Goal: Transaction & Acquisition: Purchase product/service

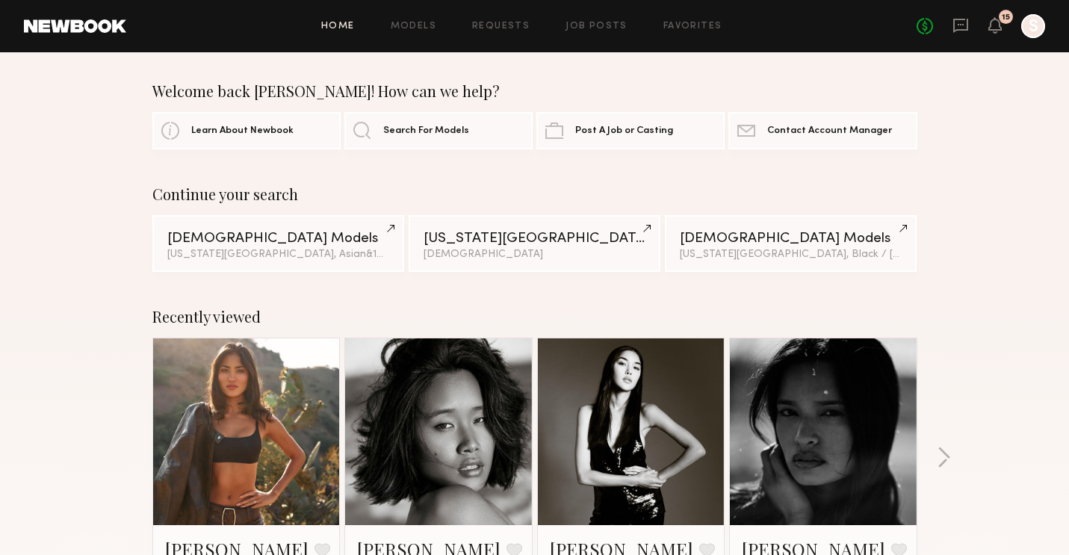
click at [435, 33] on div "Home Models Requests Job Posts Favorites Sign Out No fees up to $5,000 15 S" at bounding box center [585, 26] width 919 height 24
click at [429, 33] on div "Home Models Requests Job Posts Favorites Sign Out No fees up to $5,000 15 S" at bounding box center [585, 26] width 919 height 24
click at [424, 25] on link "Models" at bounding box center [414, 27] width 46 height 10
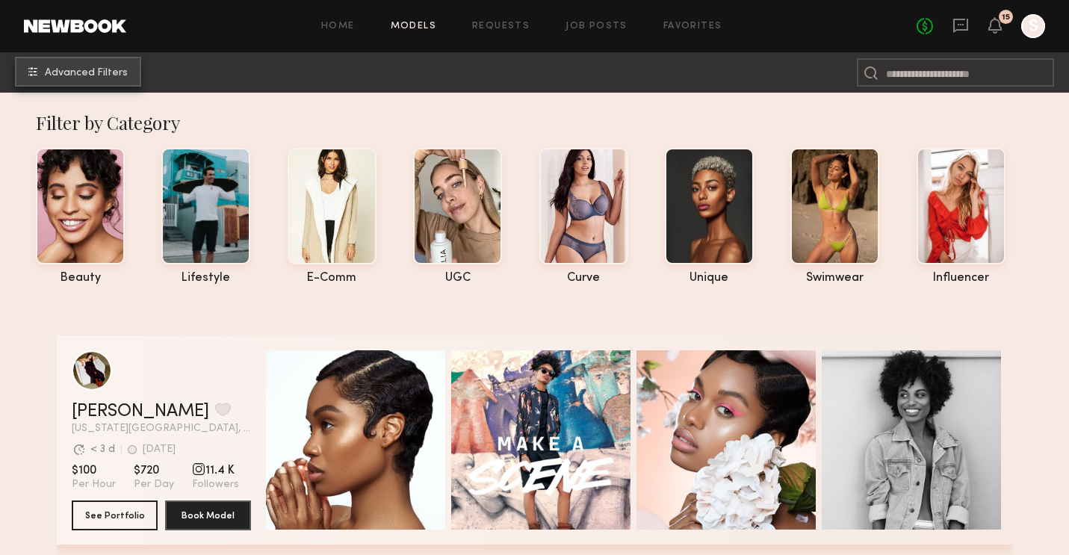
click at [112, 79] on button "Advanced Filters" at bounding box center [78, 72] width 126 height 30
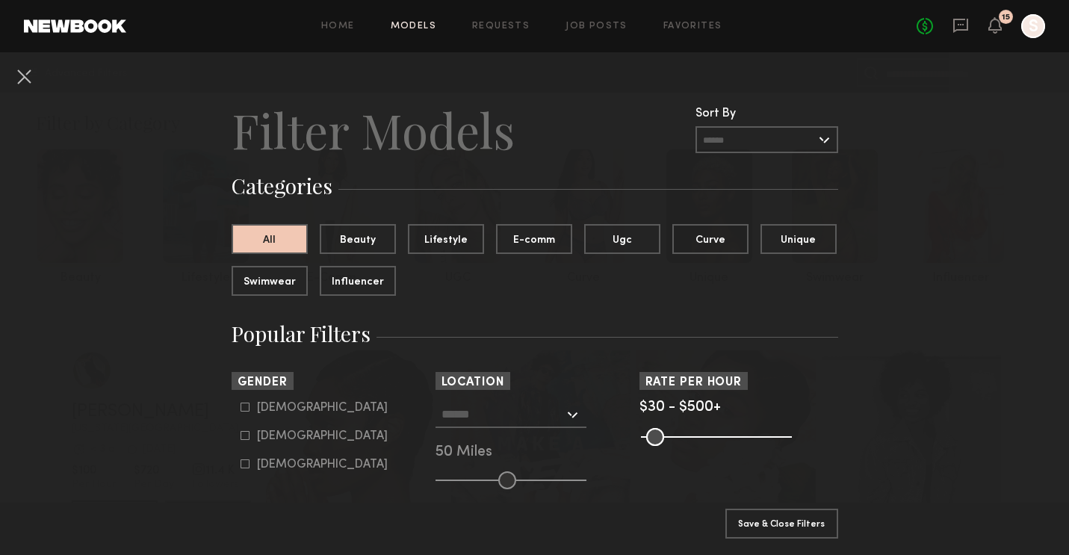
click at [552, 422] on input "text" at bounding box center [503, 413] width 123 height 25
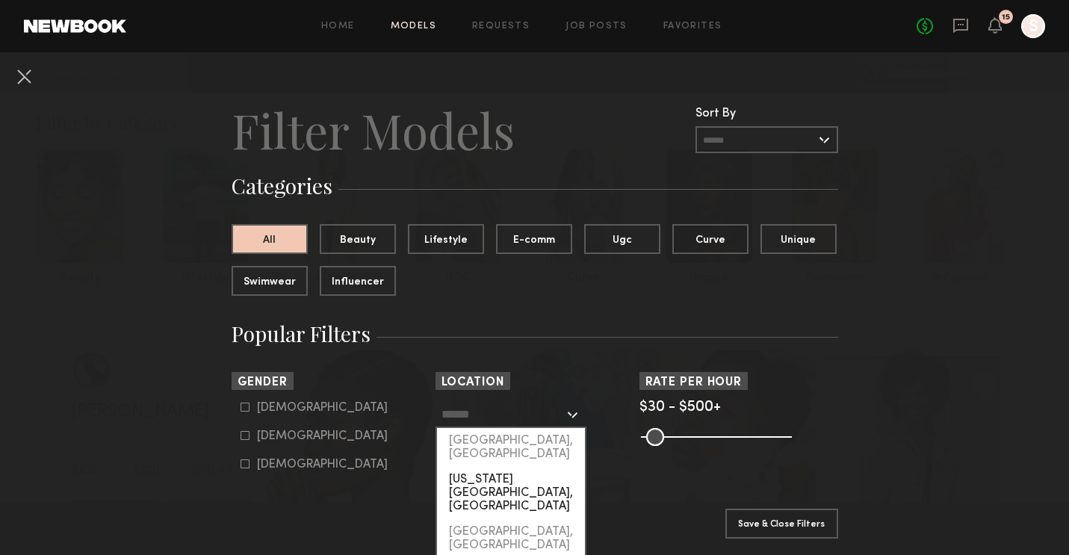
click at [544, 467] on div "[US_STATE][GEOGRAPHIC_DATA], [GEOGRAPHIC_DATA]" at bounding box center [511, 493] width 148 height 52
type input "**********"
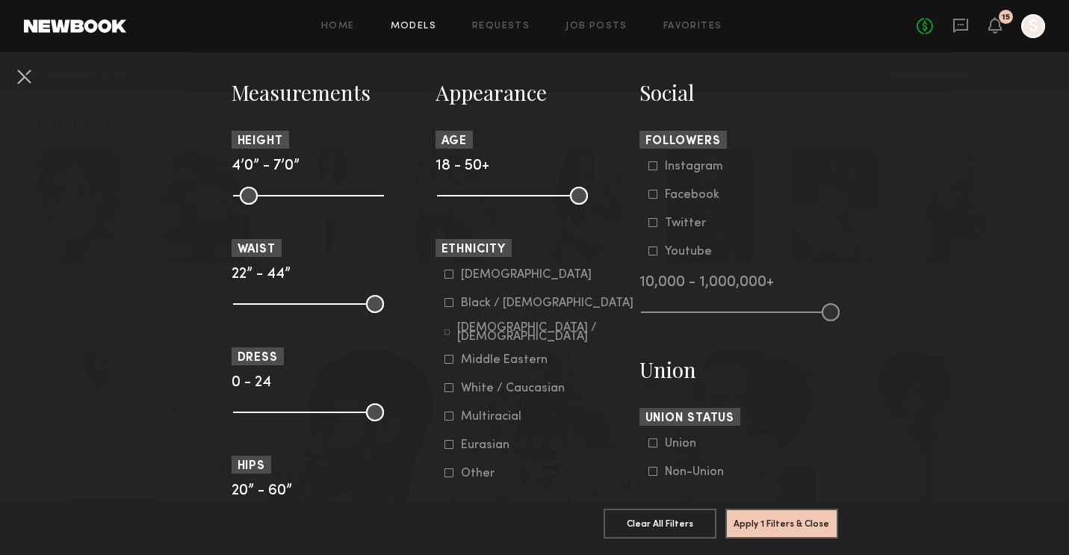
scroll to position [664, 0]
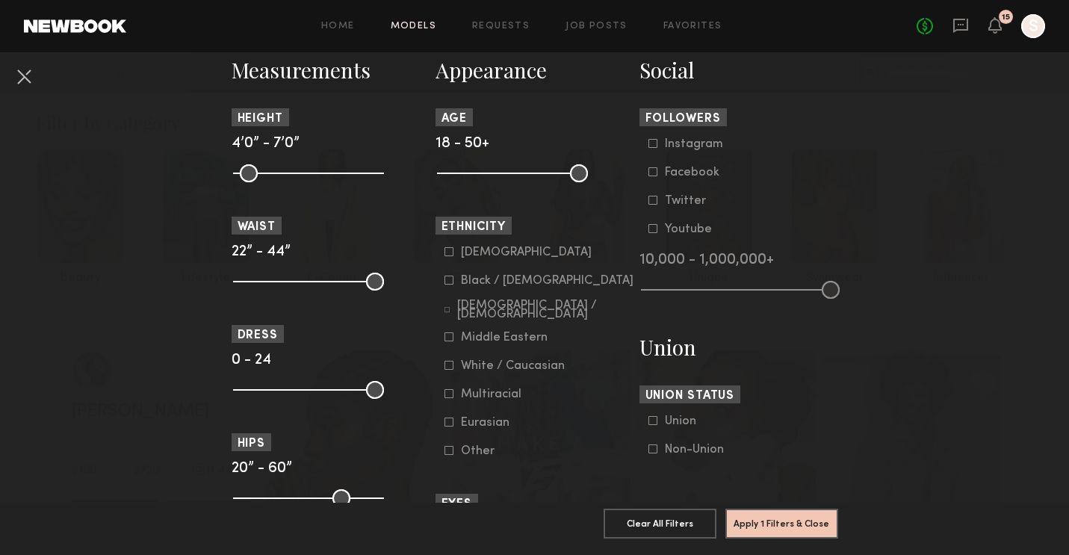
click at [445, 370] on icon at bounding box center [449, 365] width 9 height 9
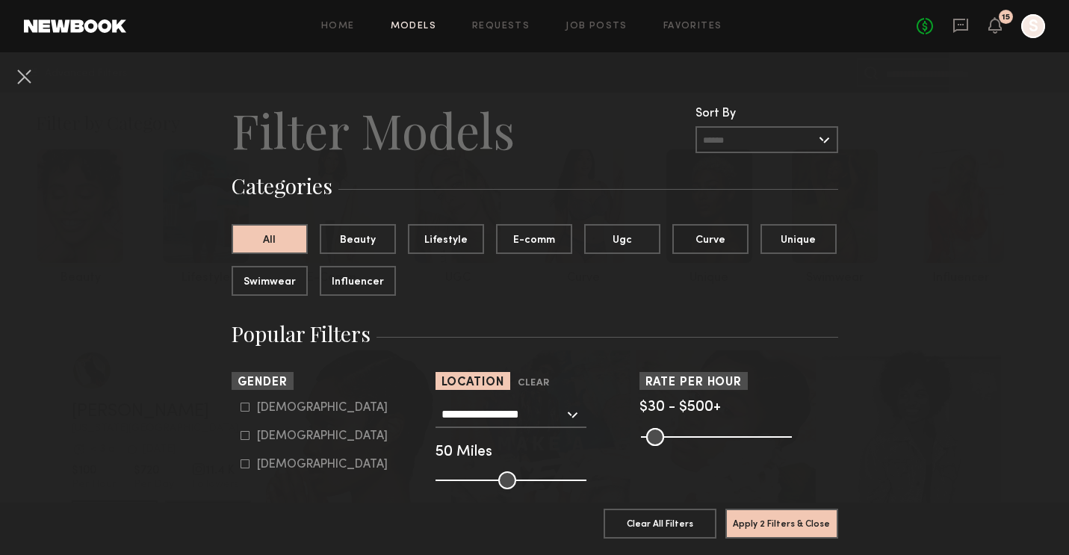
scroll to position [49, 0]
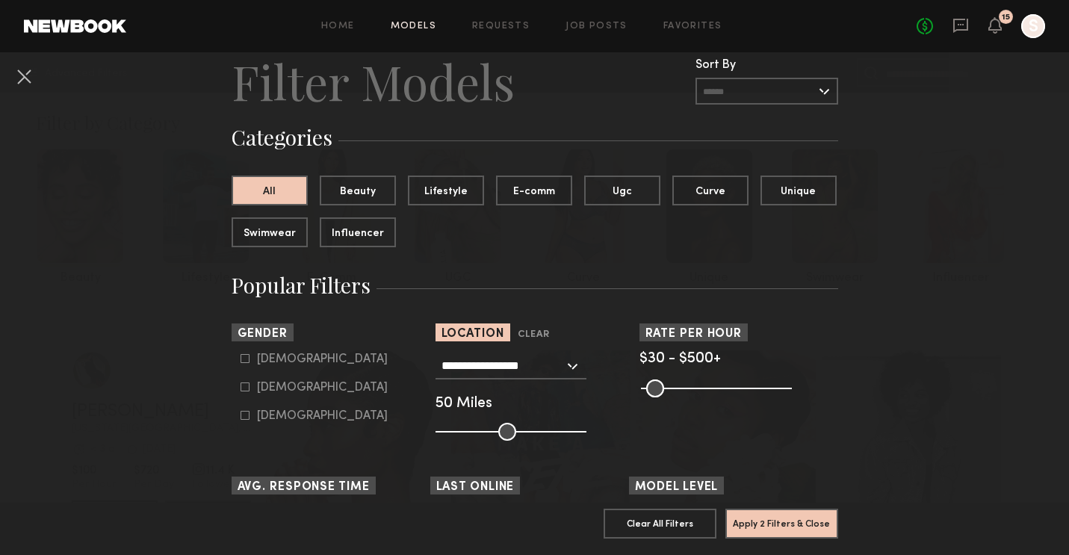
click at [244, 361] on icon at bounding box center [245, 358] width 9 height 9
type input "*"
click at [803, 519] on button "Apply 3 Filters & Close" at bounding box center [782, 523] width 113 height 30
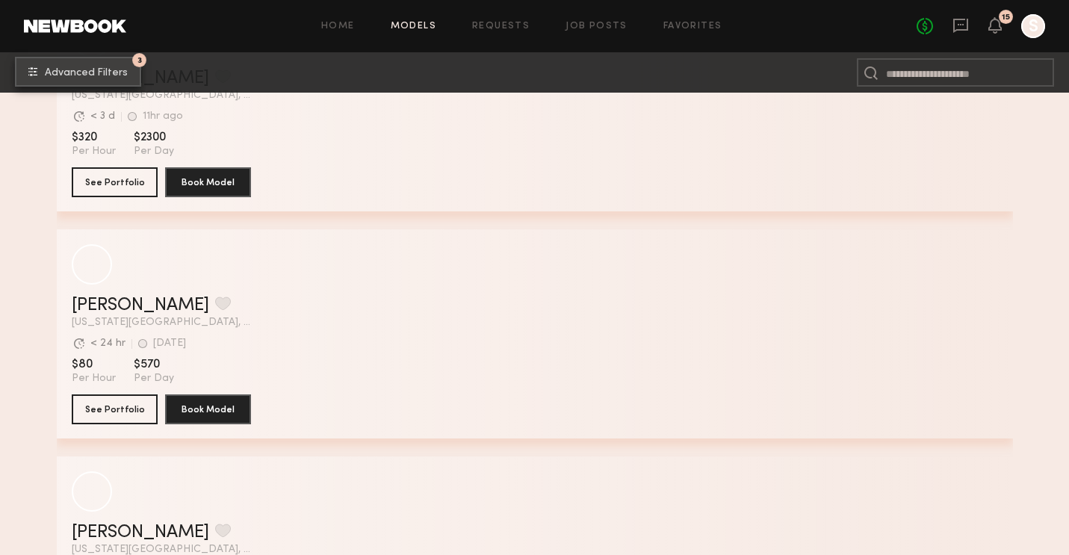
scroll to position [575, 0]
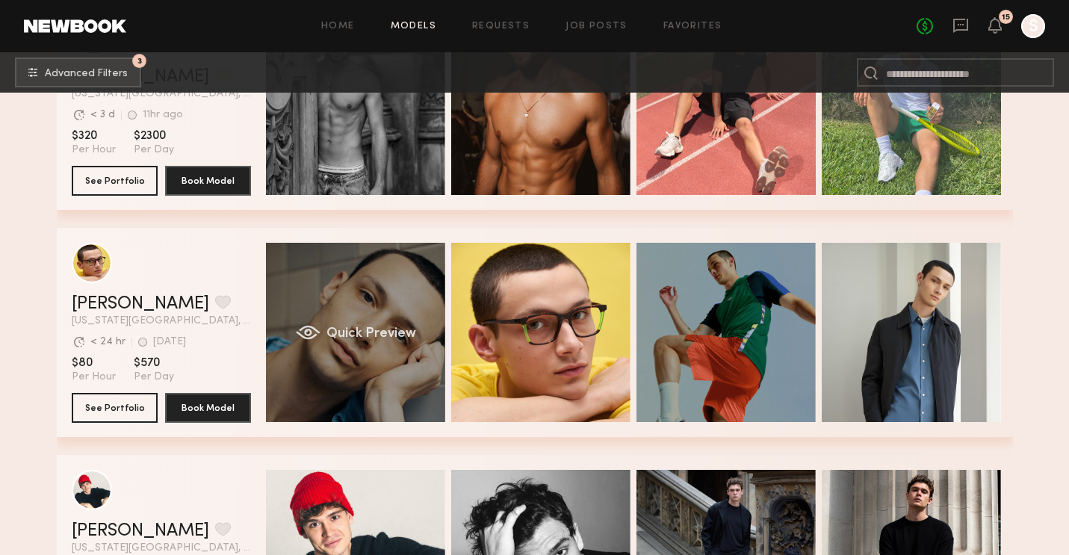
click at [311, 393] on div "Quick Preview" at bounding box center [355, 332] width 179 height 179
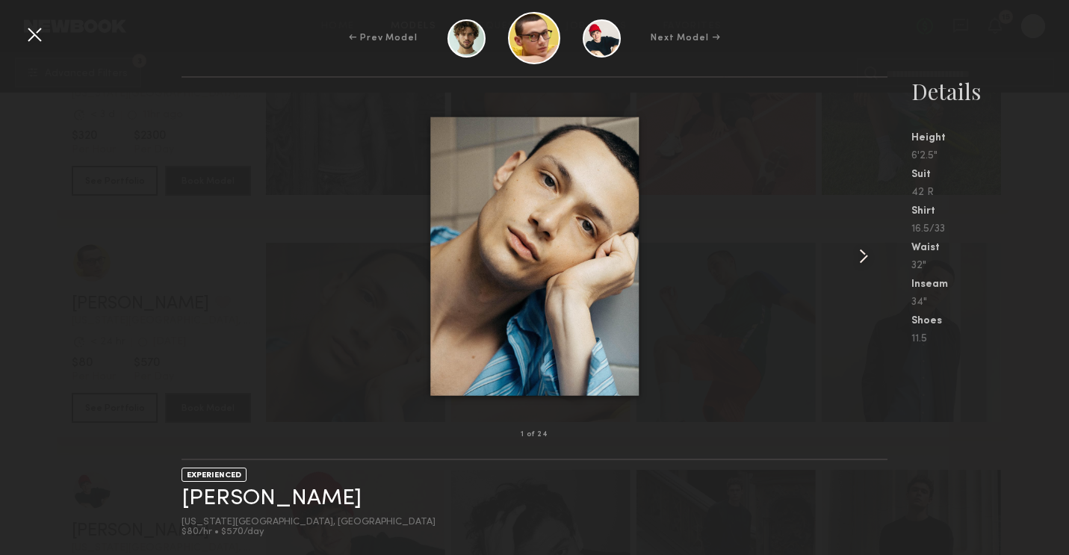
click at [858, 252] on common-icon at bounding box center [864, 256] width 24 height 24
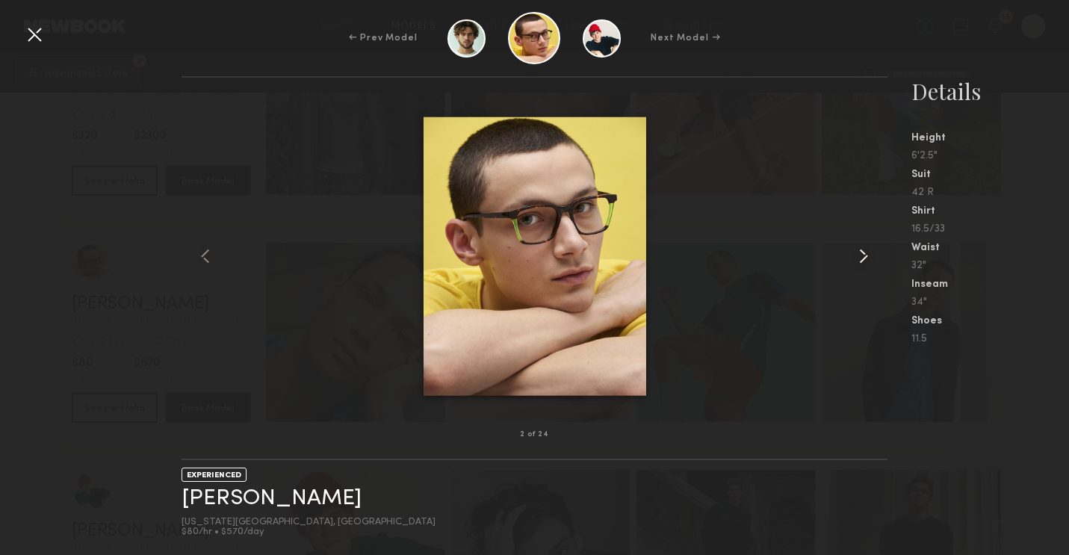
click at [858, 252] on common-icon at bounding box center [864, 256] width 24 height 24
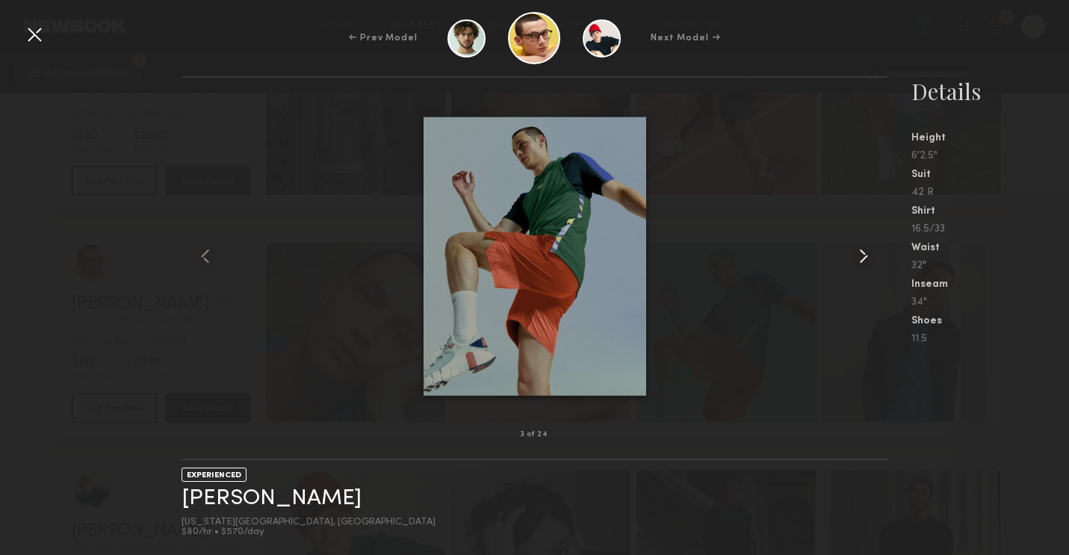
click at [858, 252] on common-icon at bounding box center [864, 256] width 24 height 24
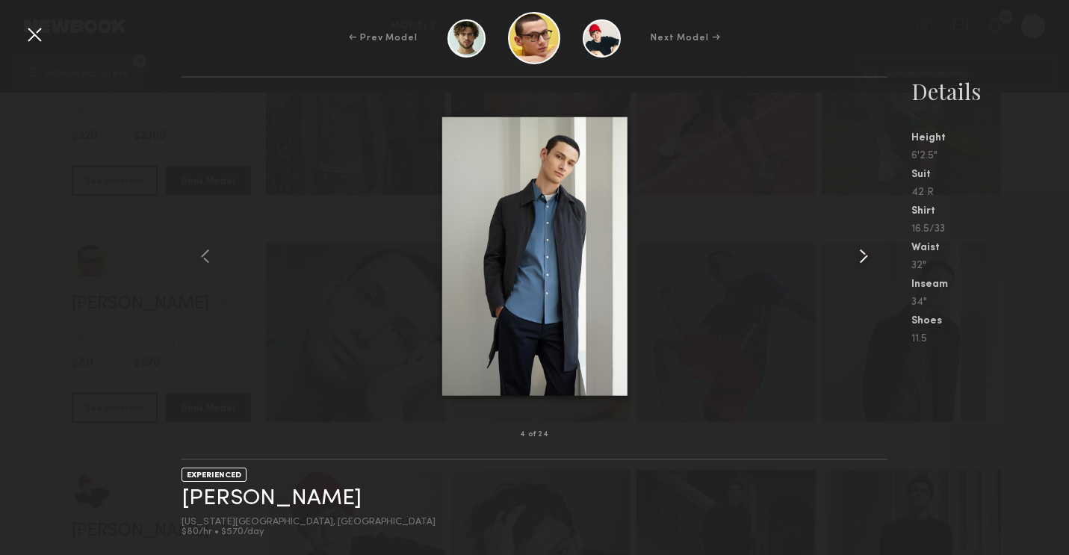
click at [858, 252] on common-icon at bounding box center [864, 256] width 24 height 24
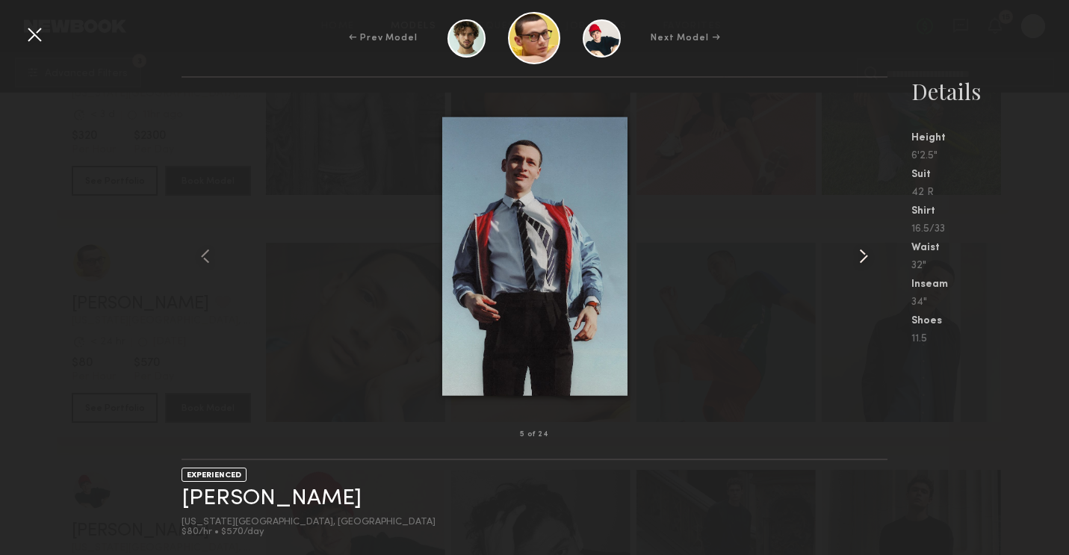
click at [858, 252] on common-icon at bounding box center [864, 256] width 24 height 24
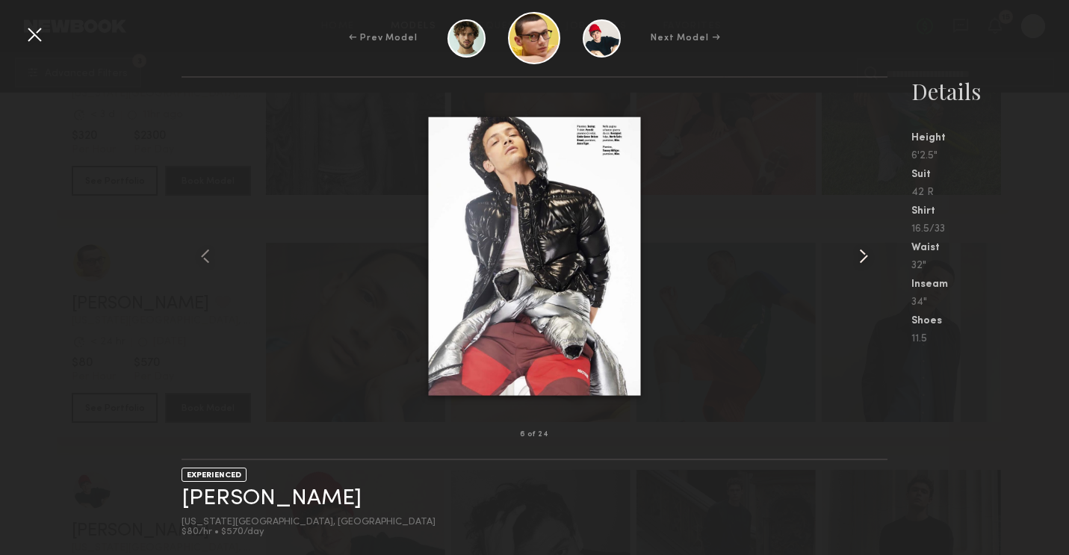
click at [858, 252] on common-icon at bounding box center [864, 256] width 24 height 24
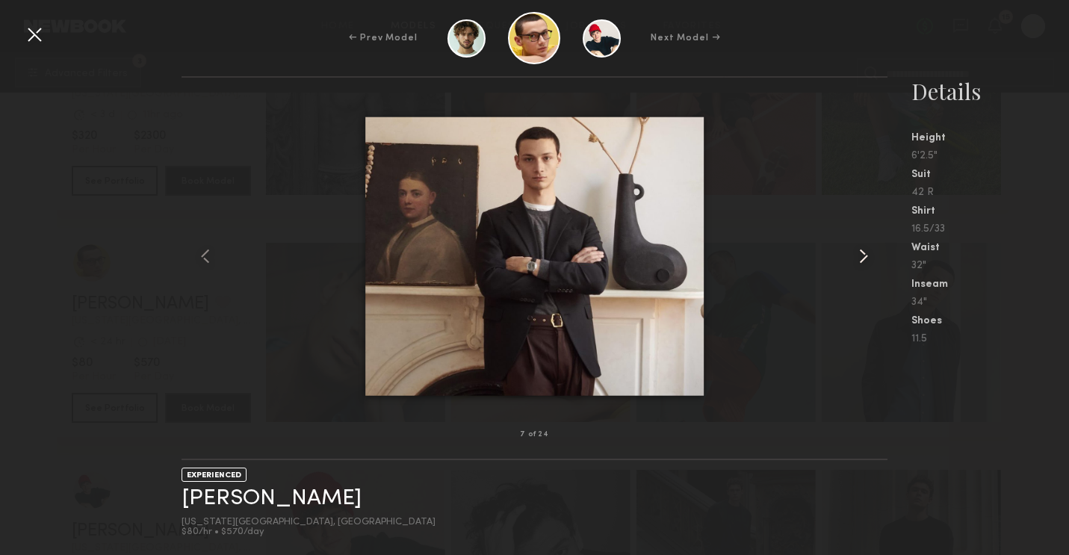
click at [858, 252] on common-icon at bounding box center [864, 256] width 24 height 24
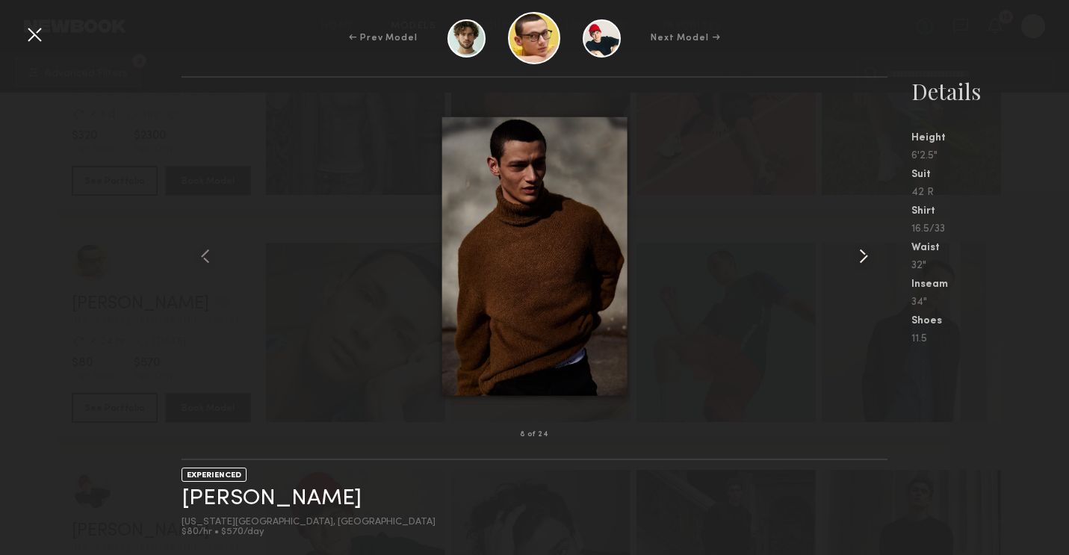
click at [858, 252] on common-icon at bounding box center [864, 256] width 24 height 24
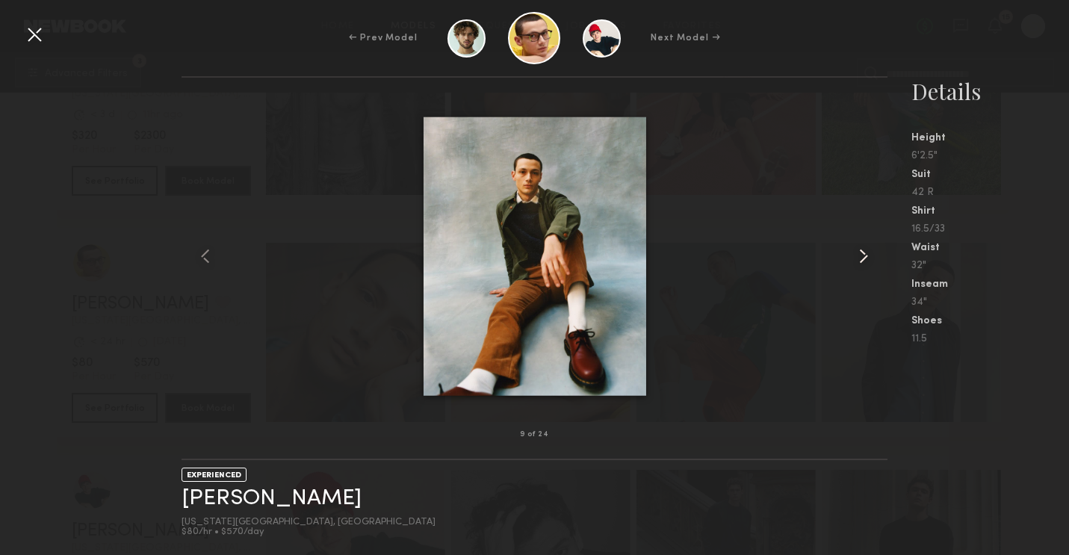
click at [861, 256] on common-icon at bounding box center [864, 256] width 24 height 24
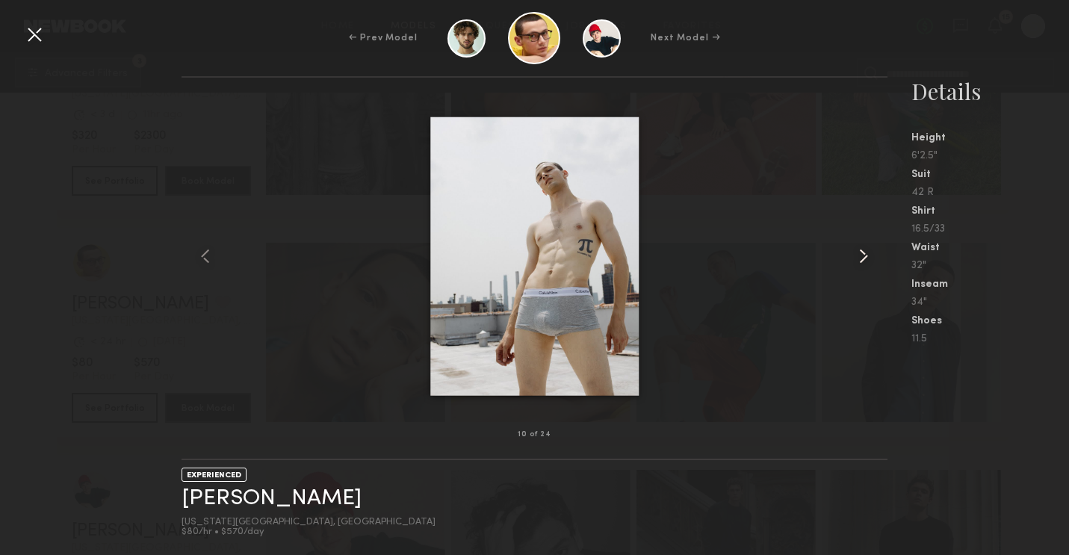
click at [861, 256] on common-icon at bounding box center [864, 256] width 24 height 24
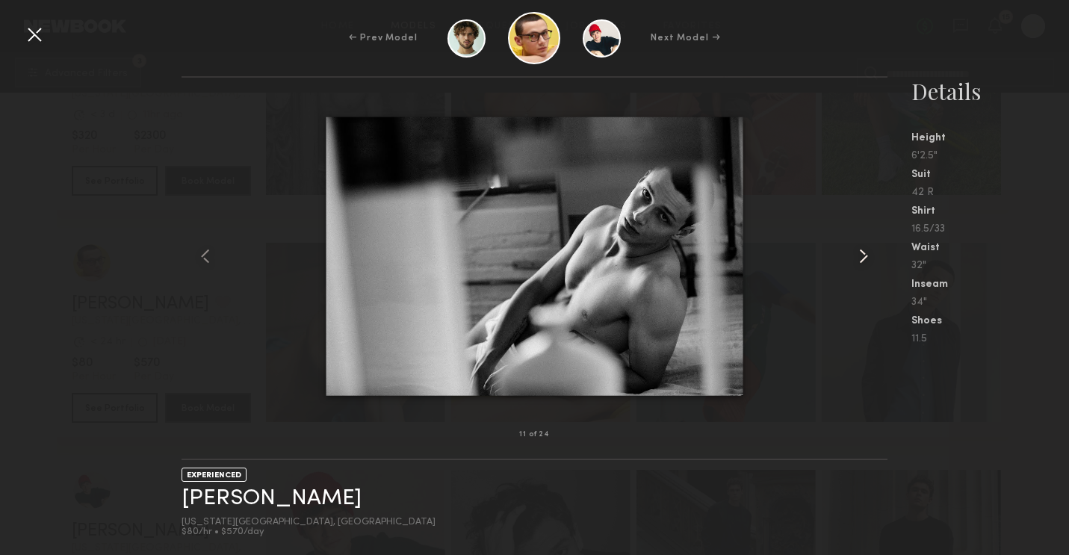
click at [861, 256] on common-icon at bounding box center [864, 256] width 24 height 24
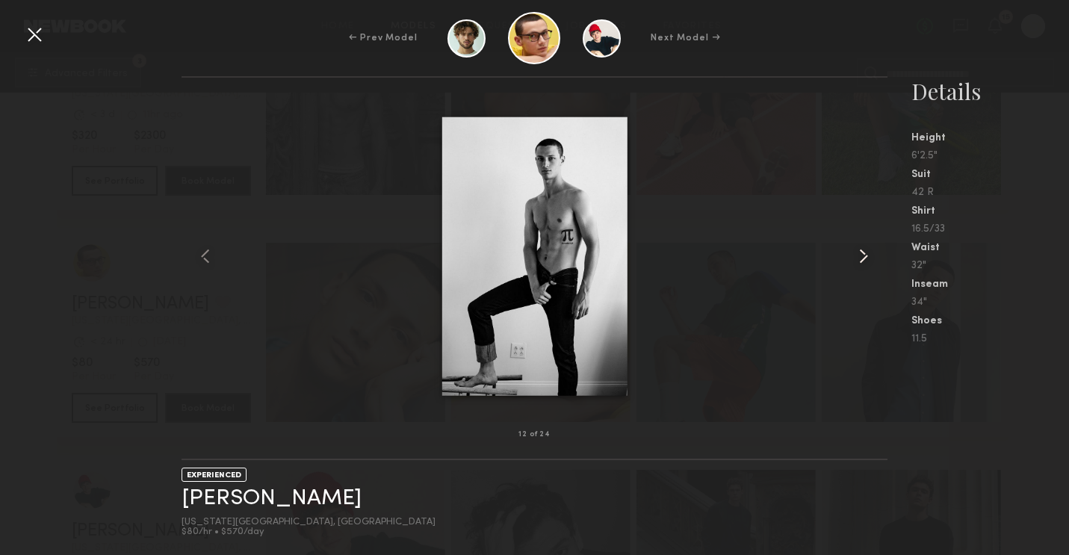
click at [865, 256] on common-icon at bounding box center [864, 256] width 24 height 24
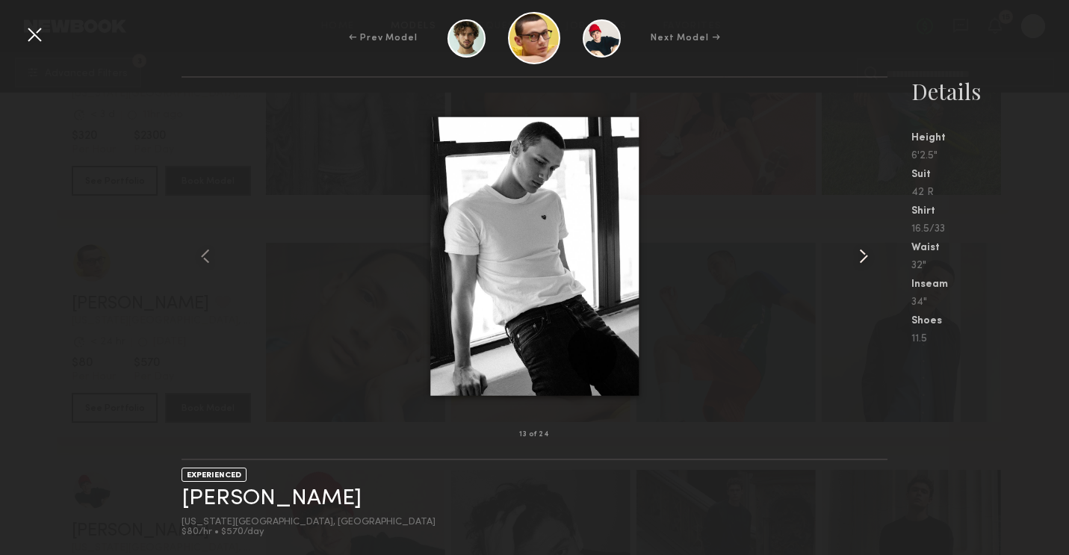
click at [865, 256] on common-icon at bounding box center [864, 256] width 24 height 24
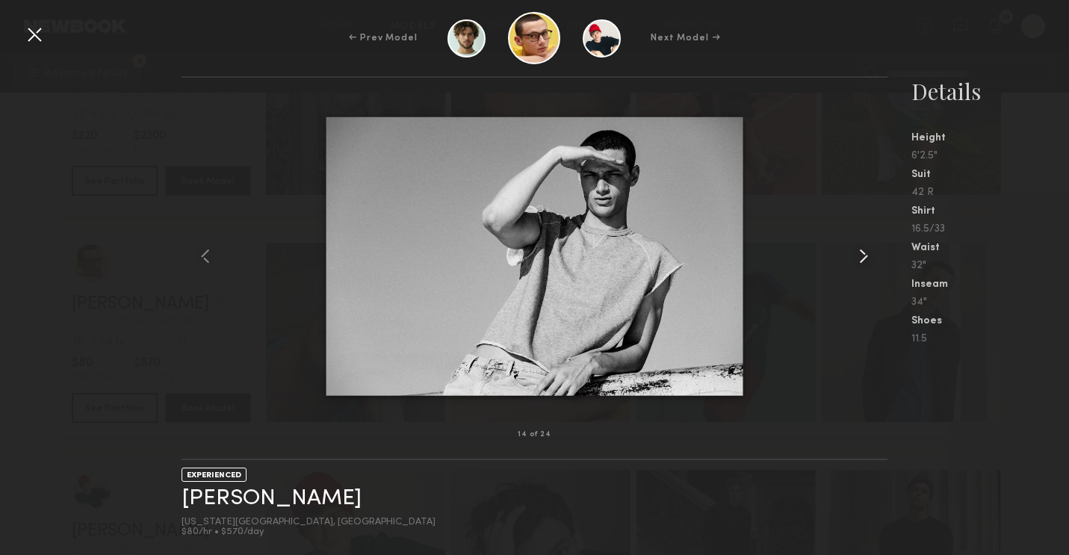
click at [865, 256] on common-icon at bounding box center [864, 256] width 24 height 24
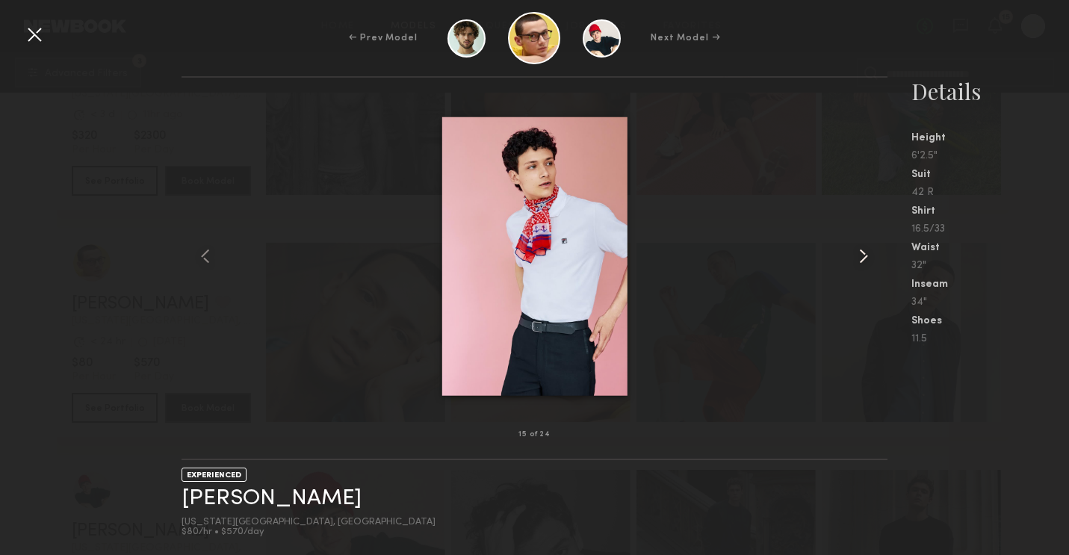
click at [865, 256] on common-icon at bounding box center [864, 256] width 24 height 24
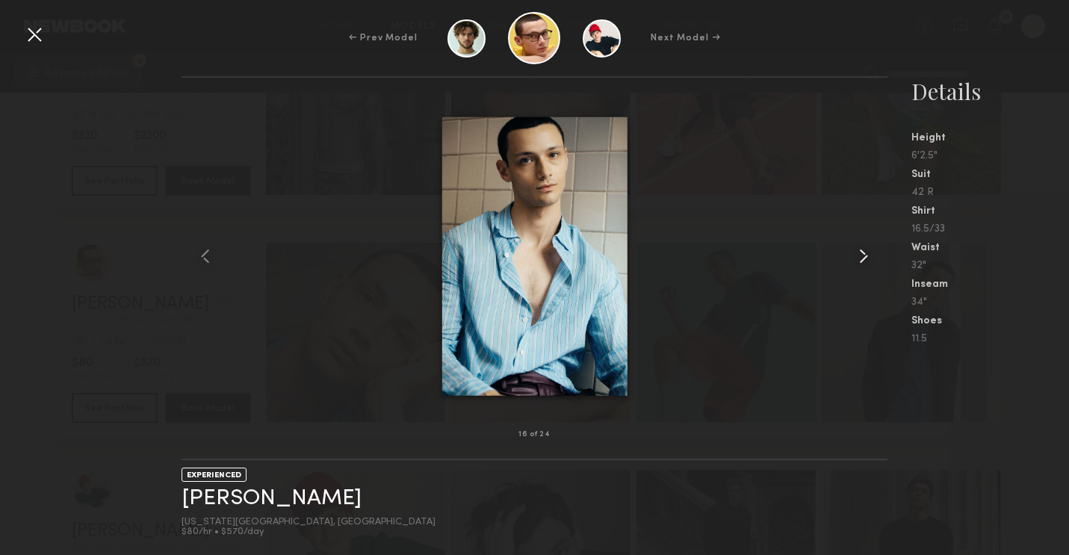
click at [865, 256] on common-icon at bounding box center [864, 256] width 24 height 24
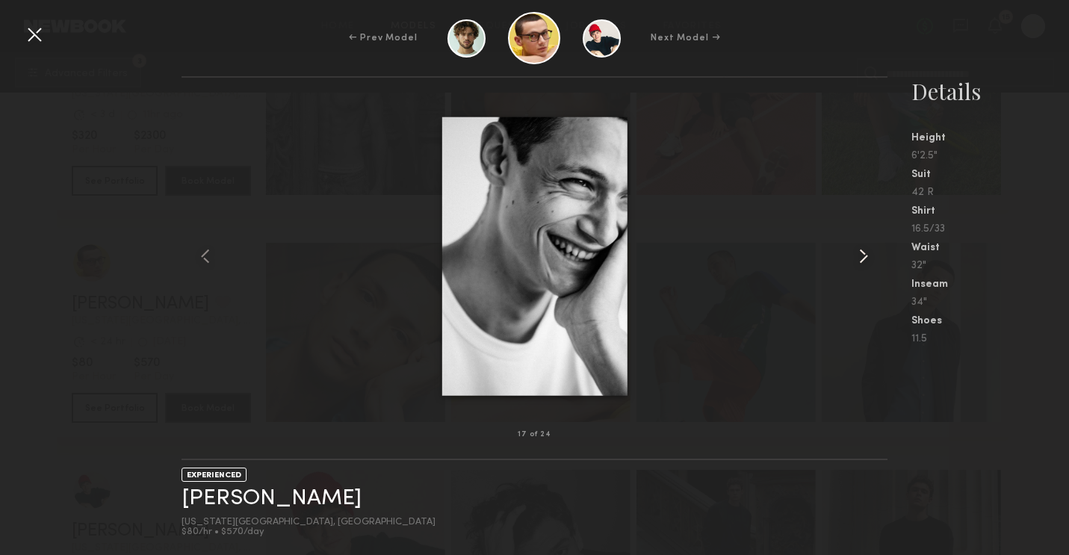
click at [865, 256] on common-icon at bounding box center [864, 256] width 24 height 24
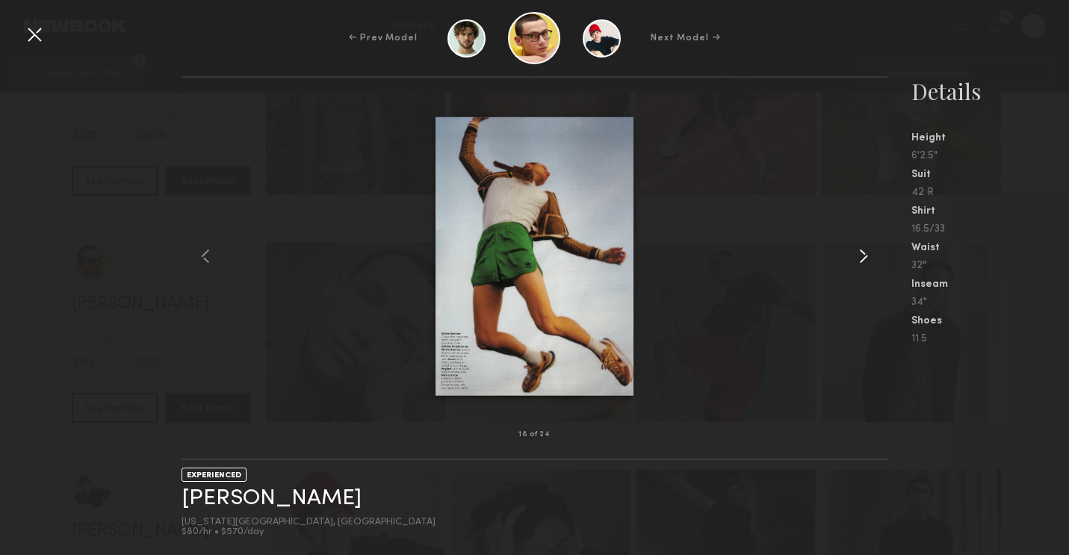
click at [865, 256] on common-icon at bounding box center [864, 256] width 24 height 24
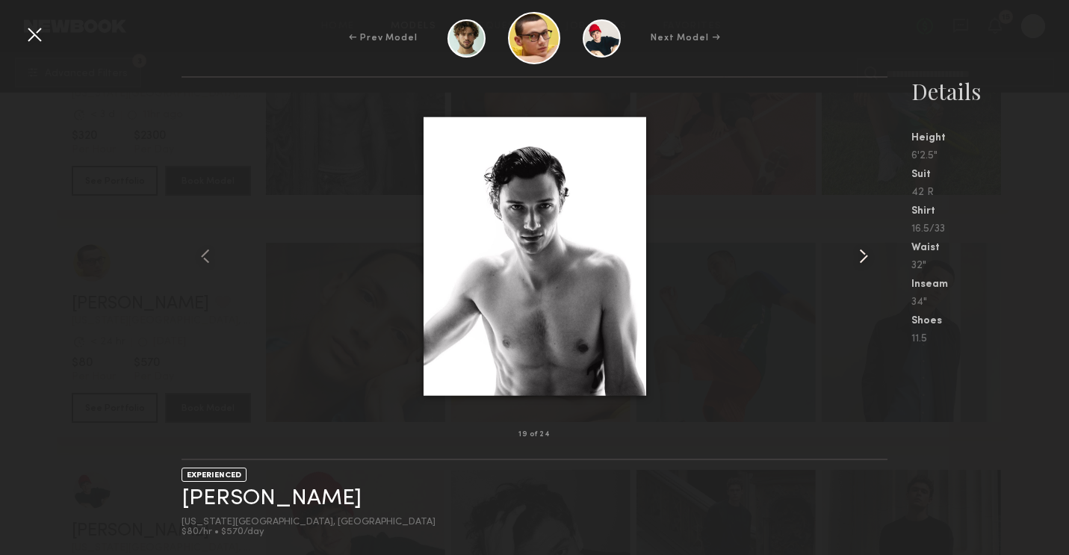
click at [865, 256] on common-icon at bounding box center [864, 256] width 24 height 24
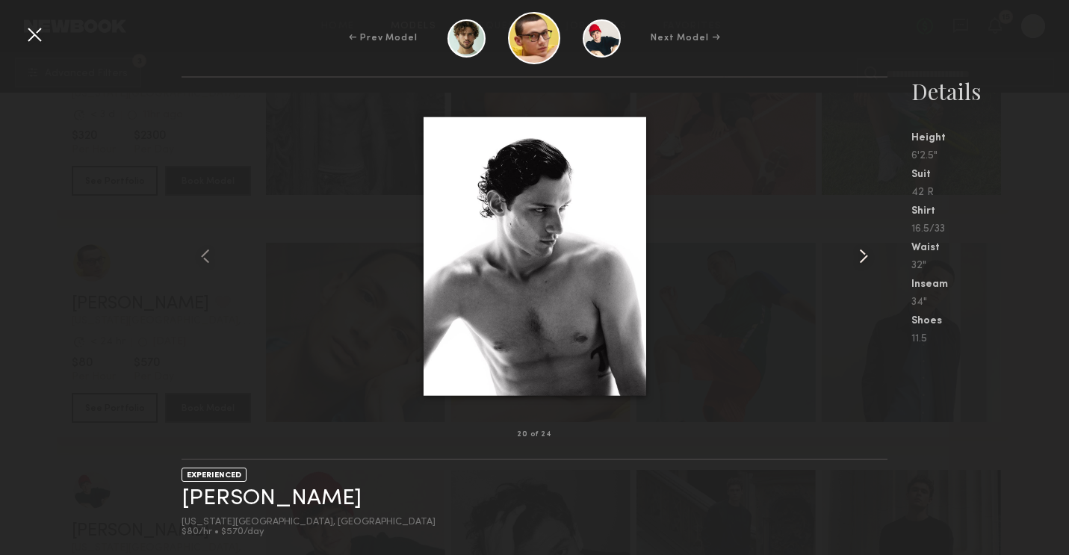
click at [865, 256] on common-icon at bounding box center [864, 256] width 24 height 24
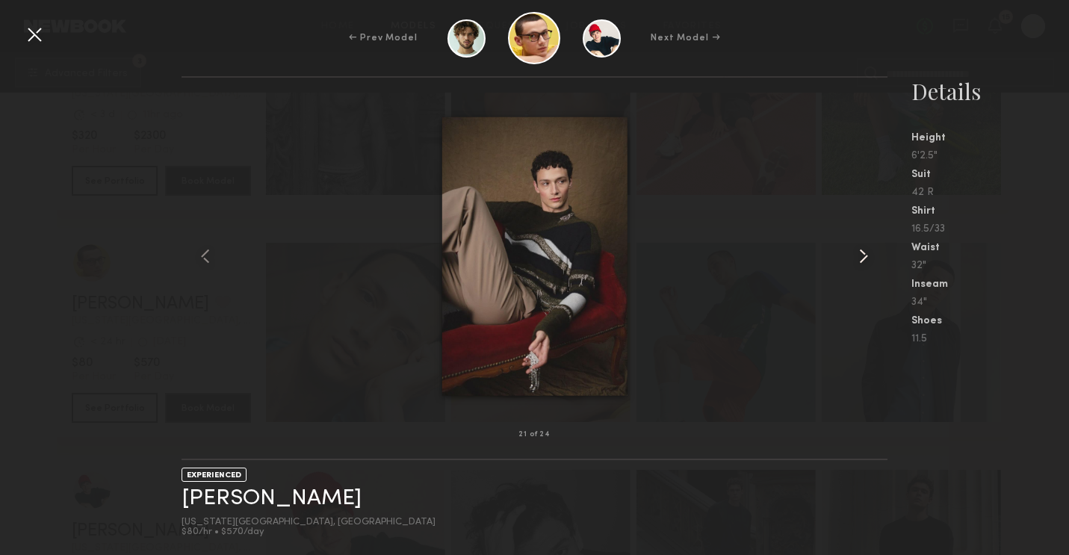
click at [865, 256] on common-icon at bounding box center [864, 256] width 24 height 24
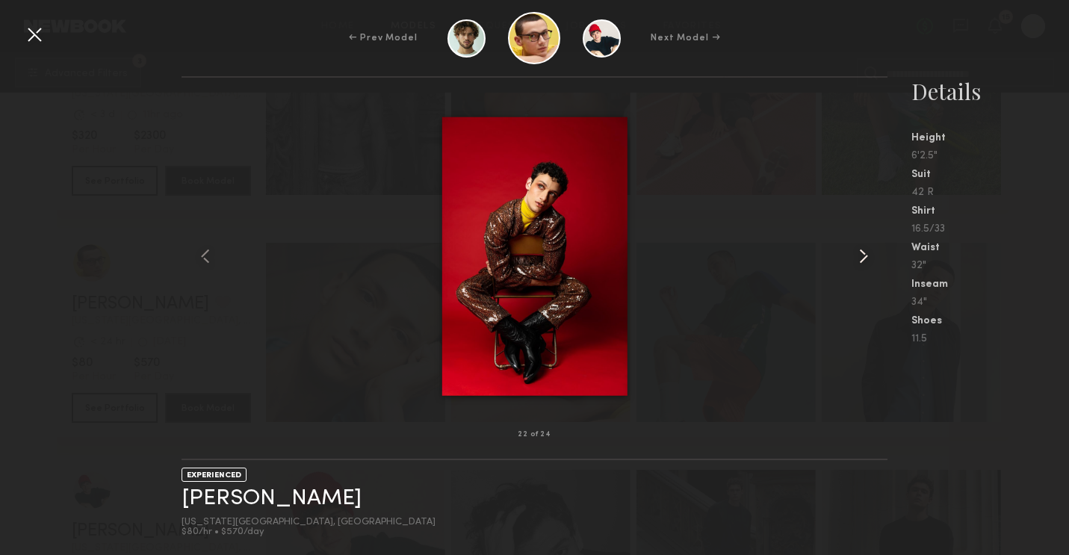
click at [865, 256] on common-icon at bounding box center [864, 256] width 24 height 24
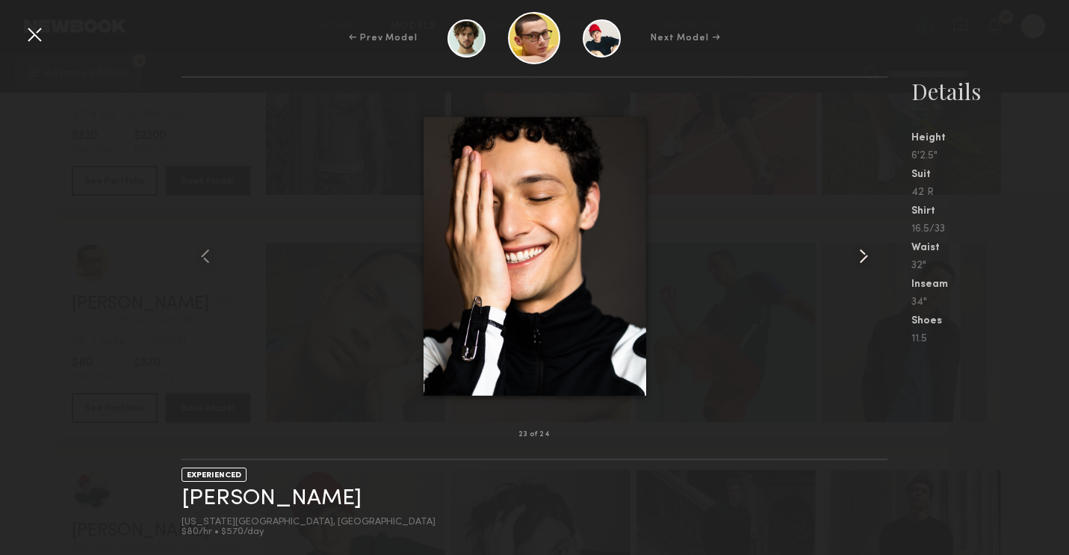
click at [865, 256] on common-icon at bounding box center [864, 256] width 24 height 24
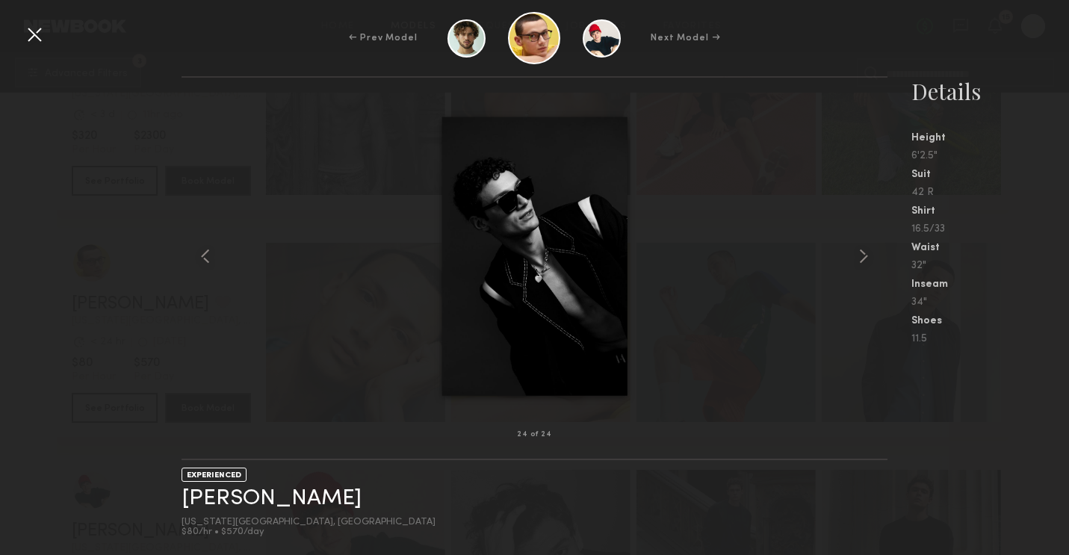
click at [729, 278] on div at bounding box center [535, 256] width 706 height 309
click at [33, 38] on div at bounding box center [34, 34] width 24 height 24
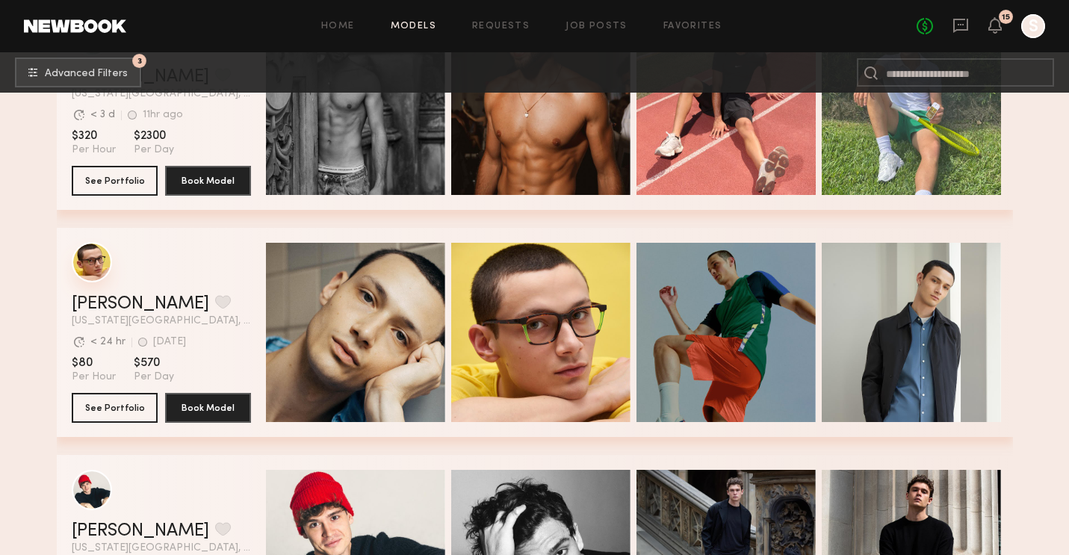
click at [95, 271] on div "grid" at bounding box center [92, 262] width 40 height 40
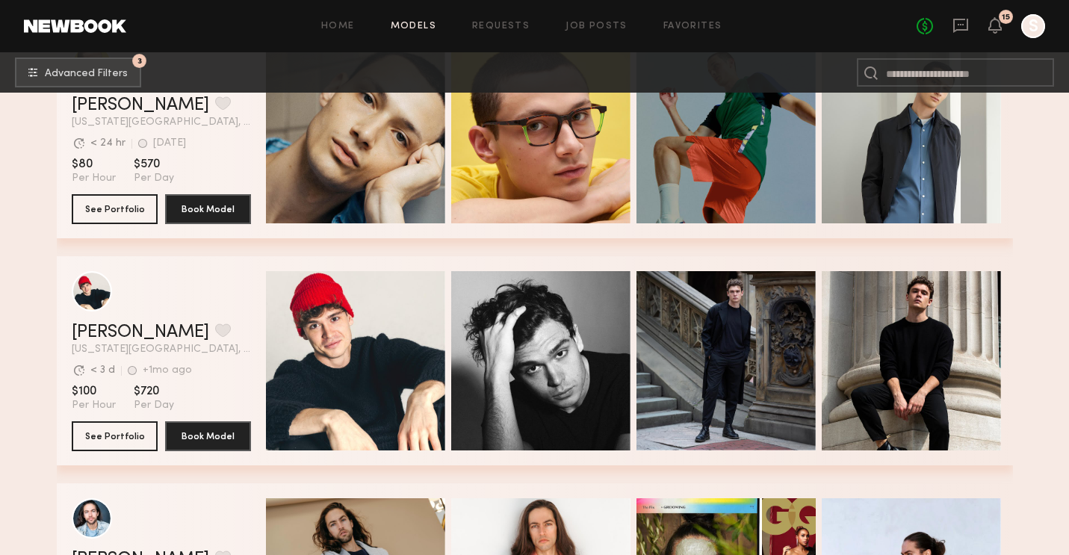
scroll to position [776, 0]
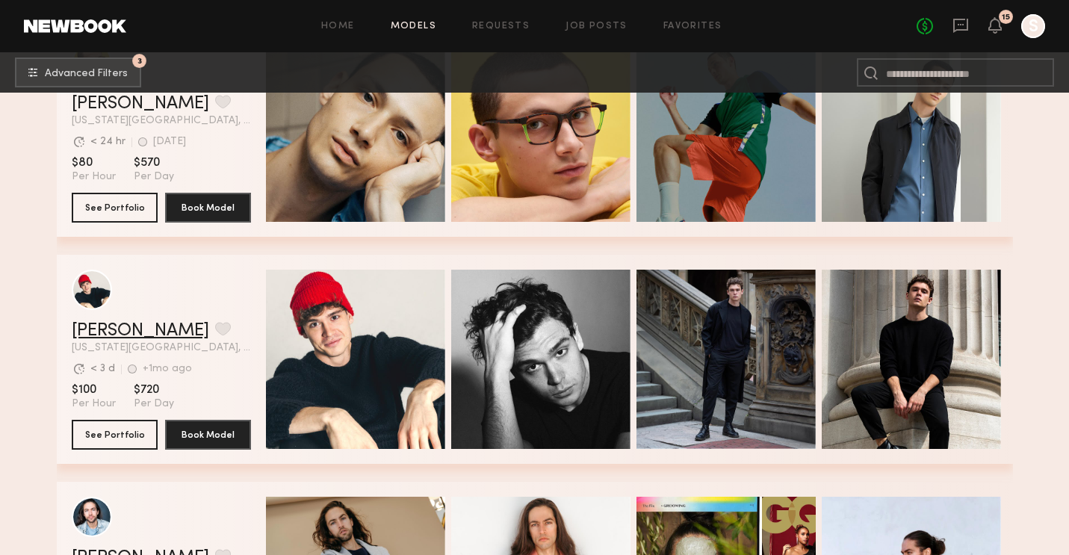
click at [90, 333] on link "Egor K." at bounding box center [141, 331] width 138 height 18
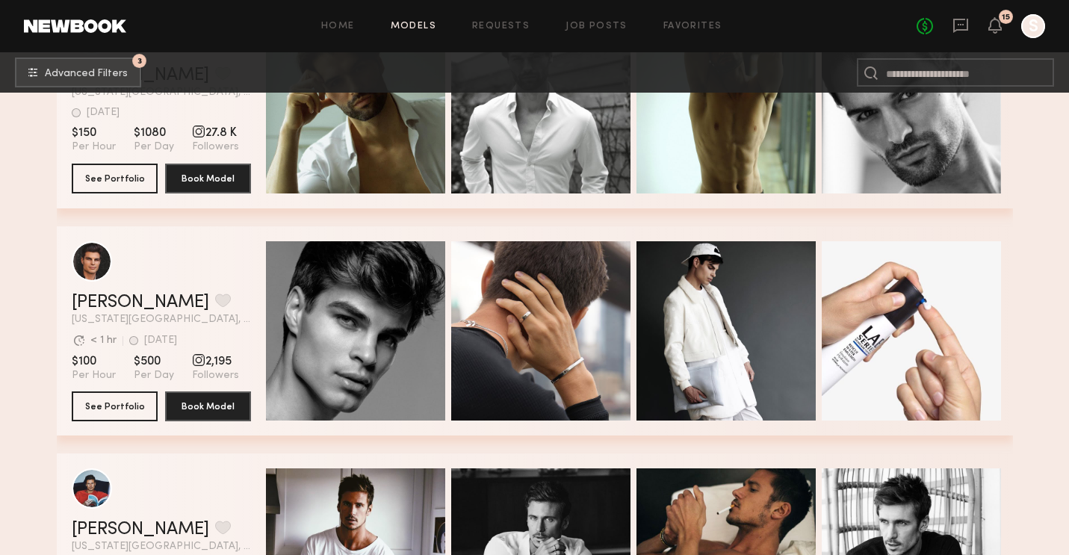
scroll to position [2602, 0]
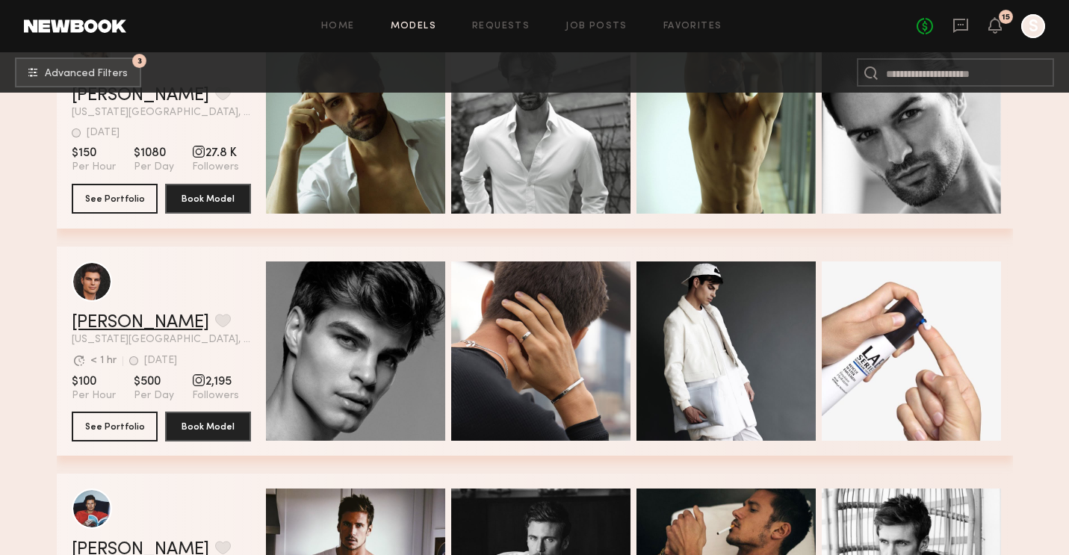
click at [134, 316] on link "Maxim O." at bounding box center [141, 323] width 138 height 18
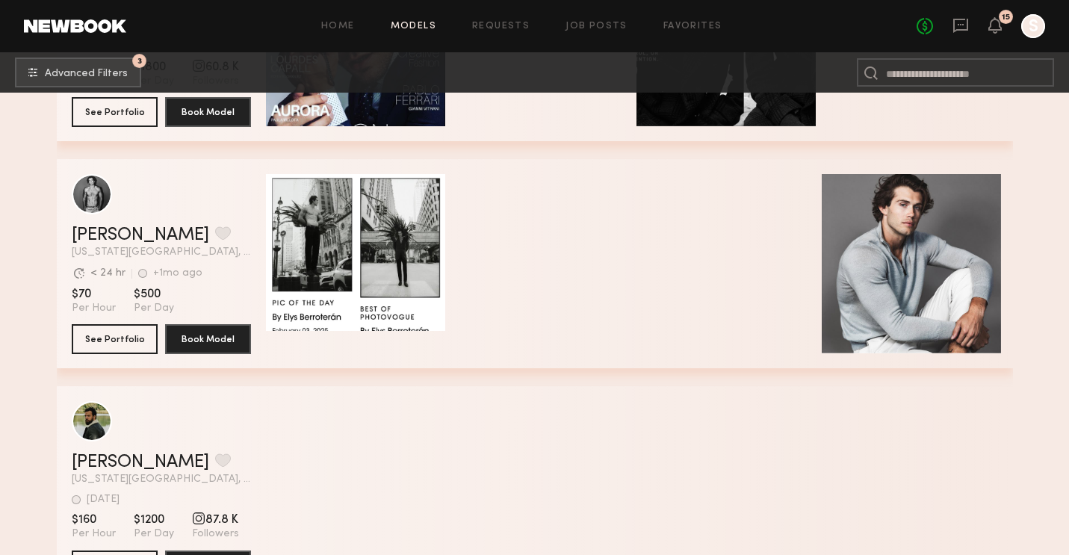
scroll to position [5872, 0]
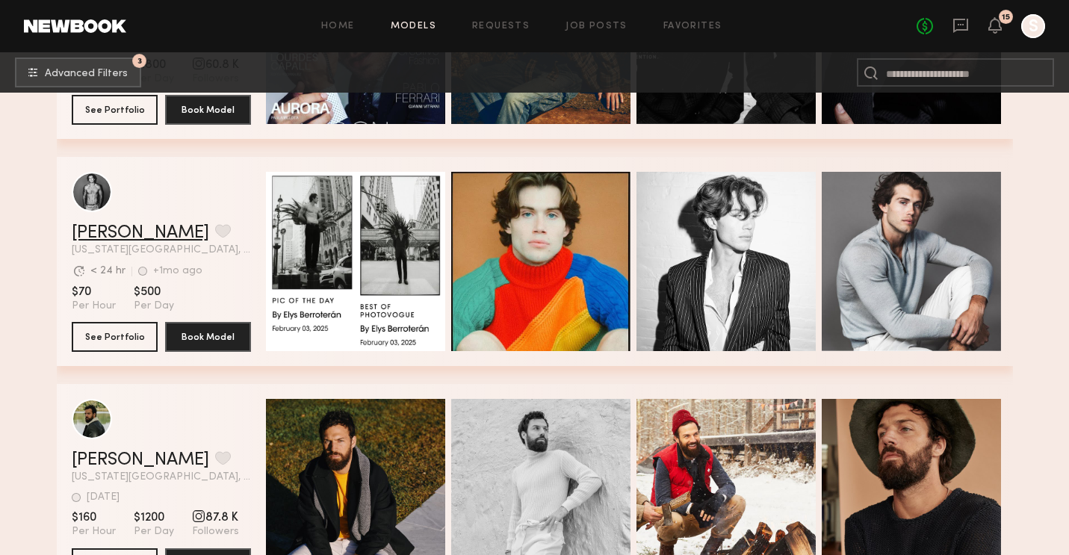
click at [113, 238] on link "Kyle T." at bounding box center [141, 233] width 138 height 18
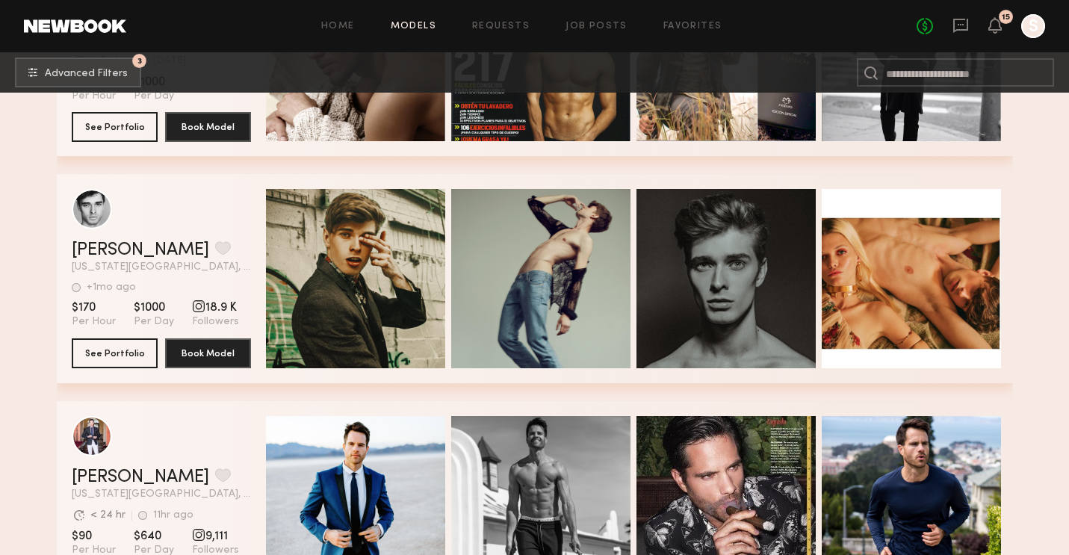
scroll to position [6811, 0]
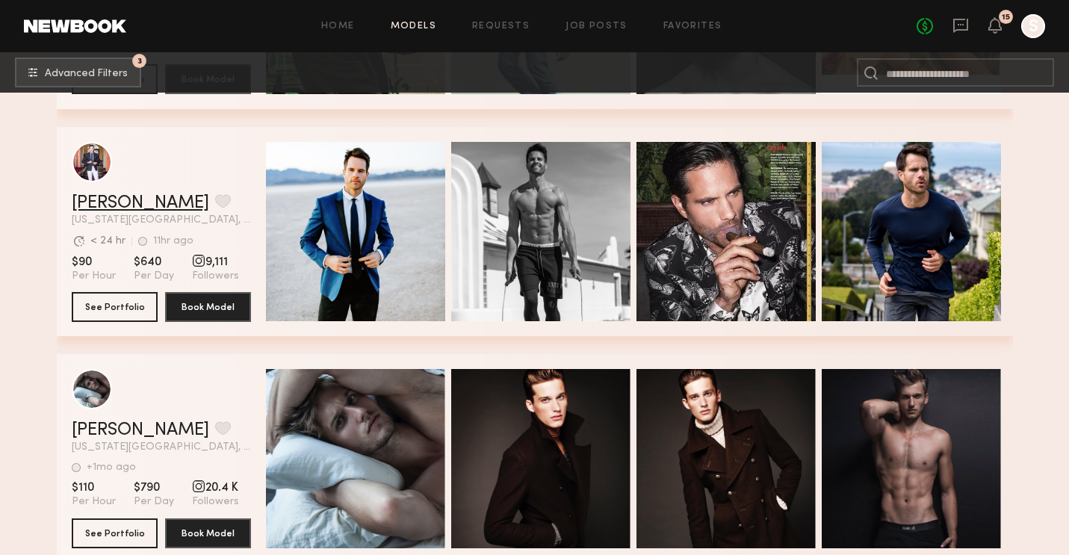
click at [105, 206] on link "Matt W." at bounding box center [141, 203] width 138 height 18
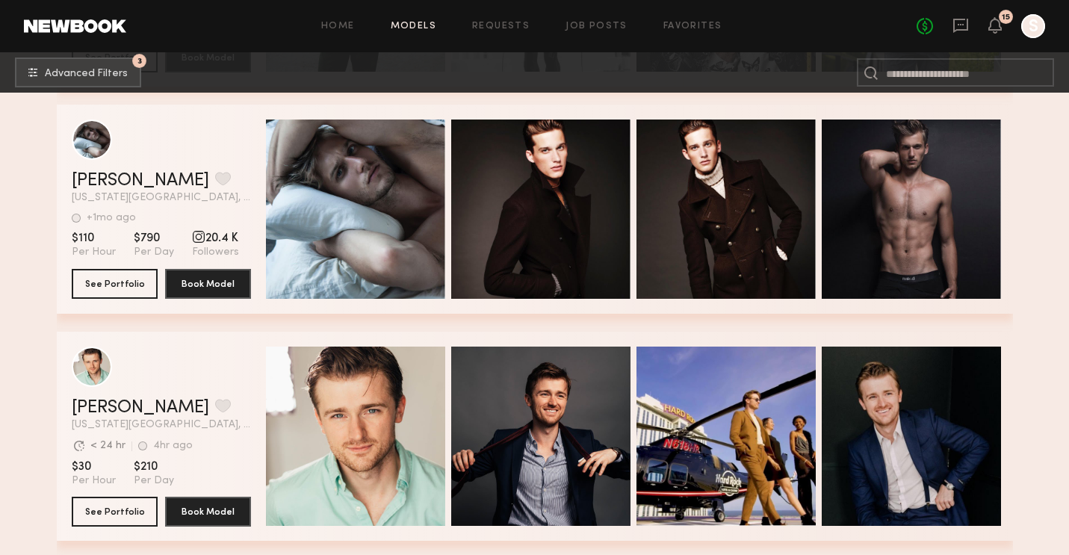
scroll to position [7003, 0]
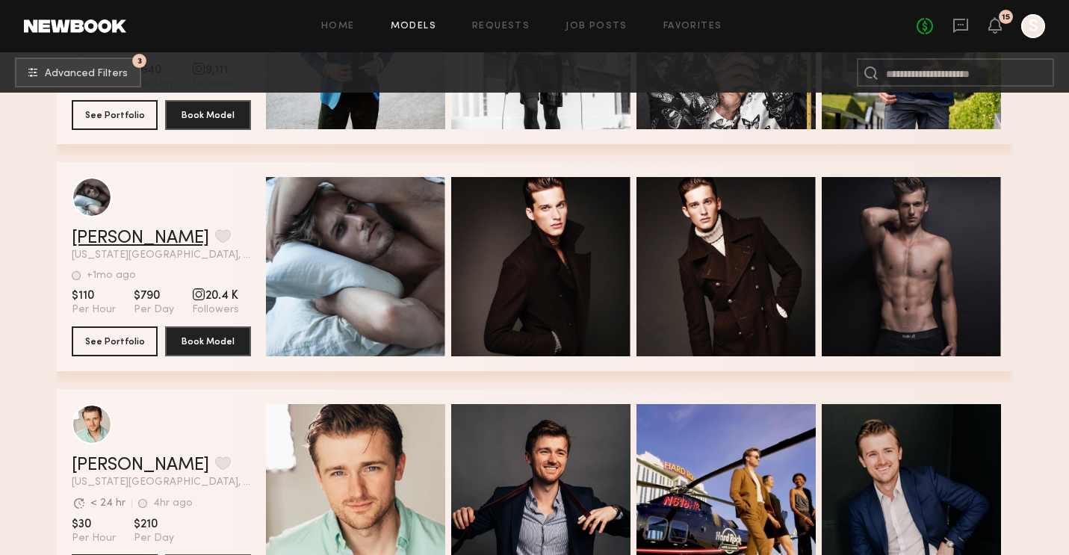
click at [103, 241] on link "[PERSON_NAME]" at bounding box center [141, 238] width 138 height 18
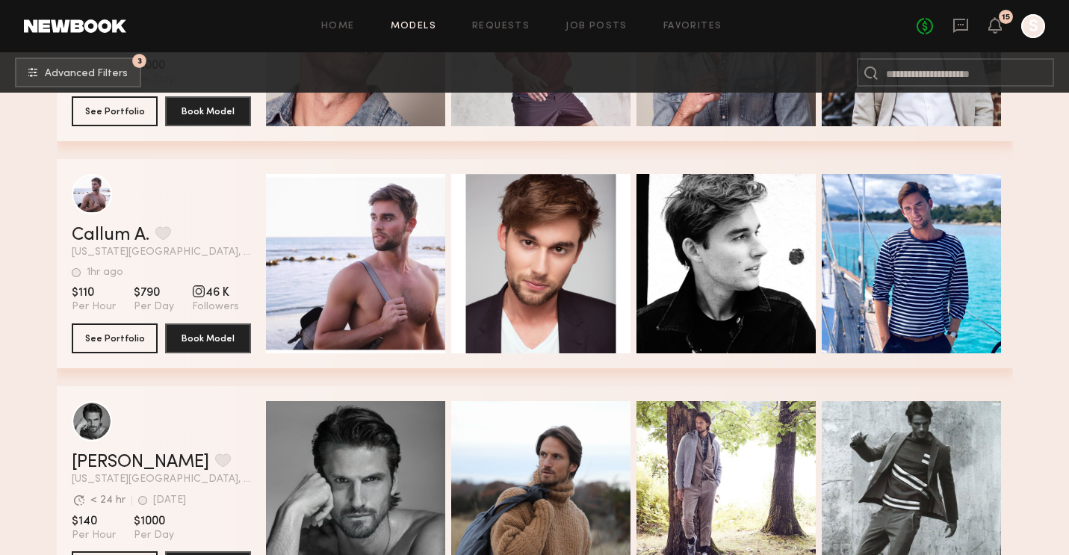
scroll to position [9050, 0]
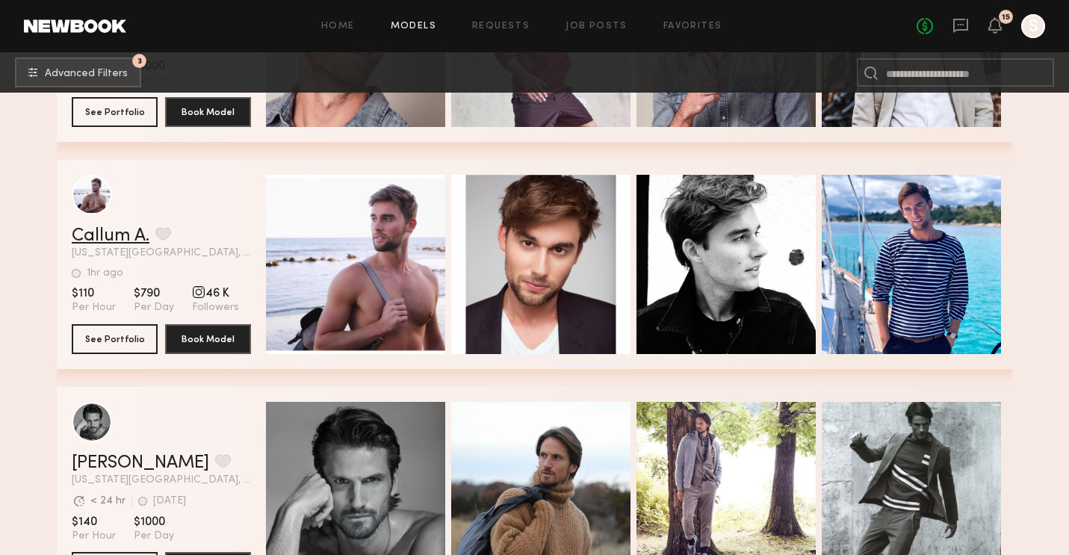
click at [128, 230] on link "Callum A." at bounding box center [111, 236] width 78 height 18
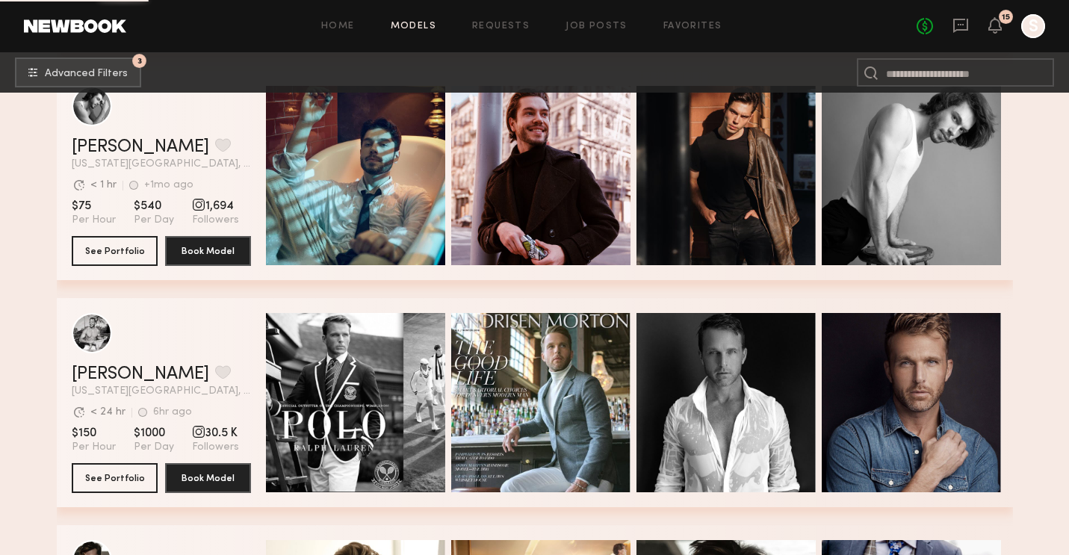
scroll to position [9947, 0]
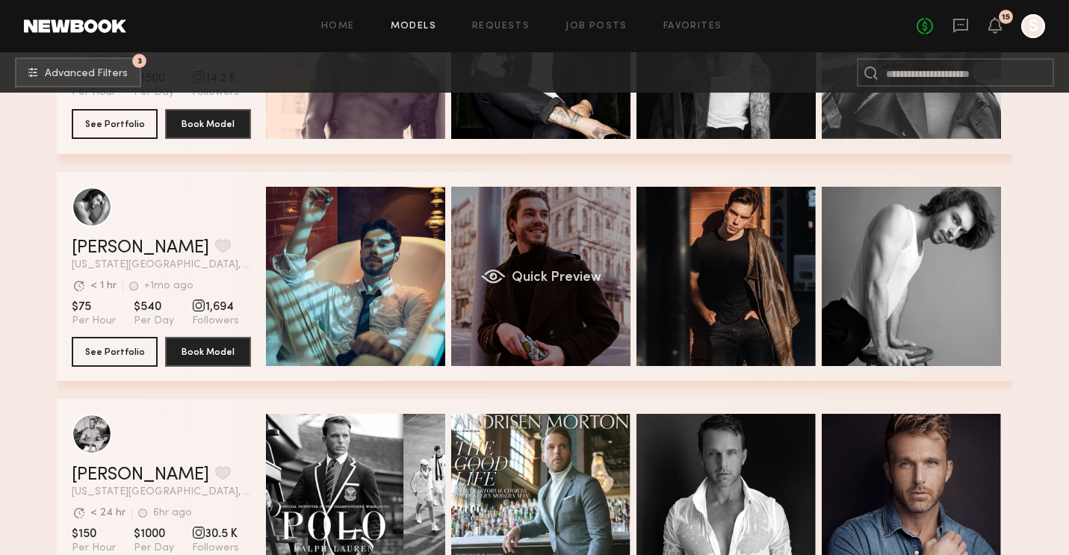
click at [599, 292] on div "Quick Preview" at bounding box center [540, 276] width 179 height 179
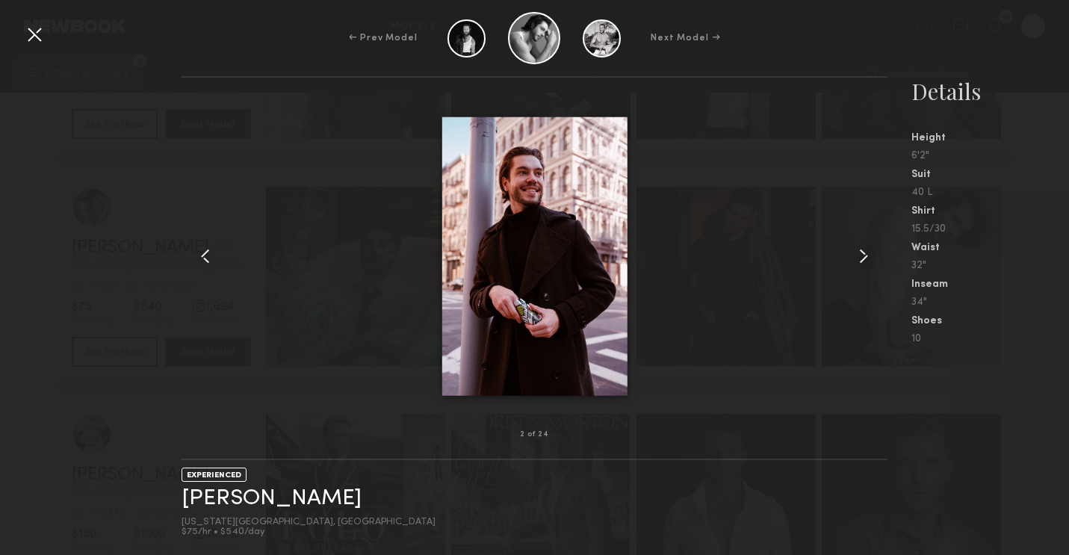
click at [867, 258] on common-icon at bounding box center [864, 256] width 24 height 24
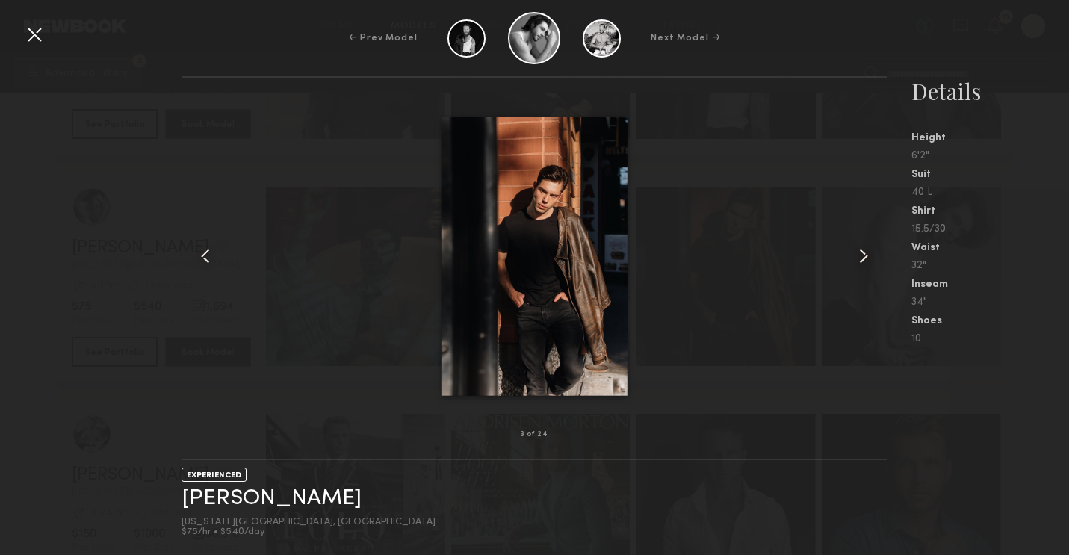
click at [867, 258] on common-icon at bounding box center [864, 256] width 24 height 24
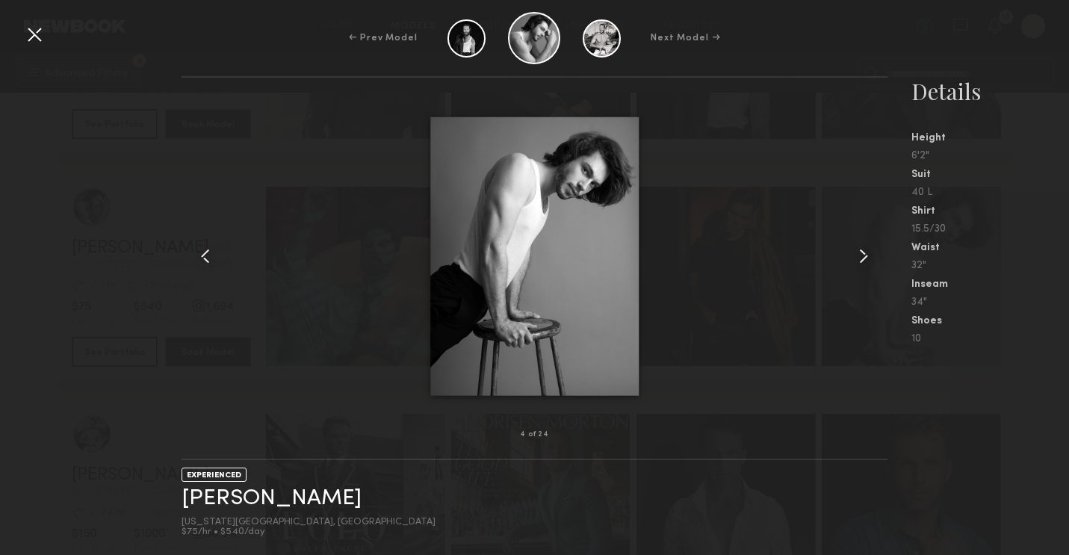
click at [867, 258] on common-icon at bounding box center [864, 256] width 24 height 24
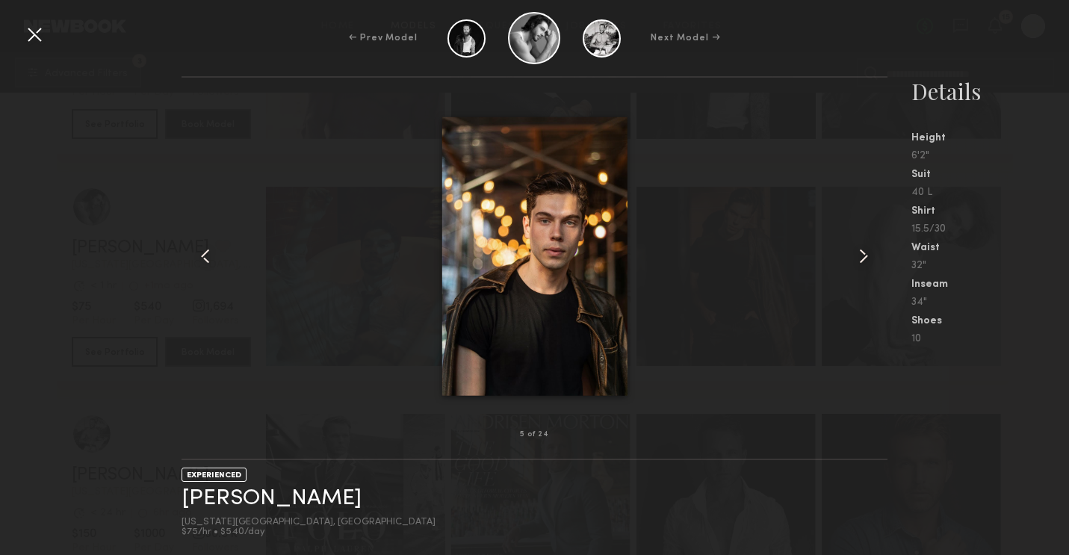
click at [867, 258] on common-icon at bounding box center [864, 256] width 24 height 24
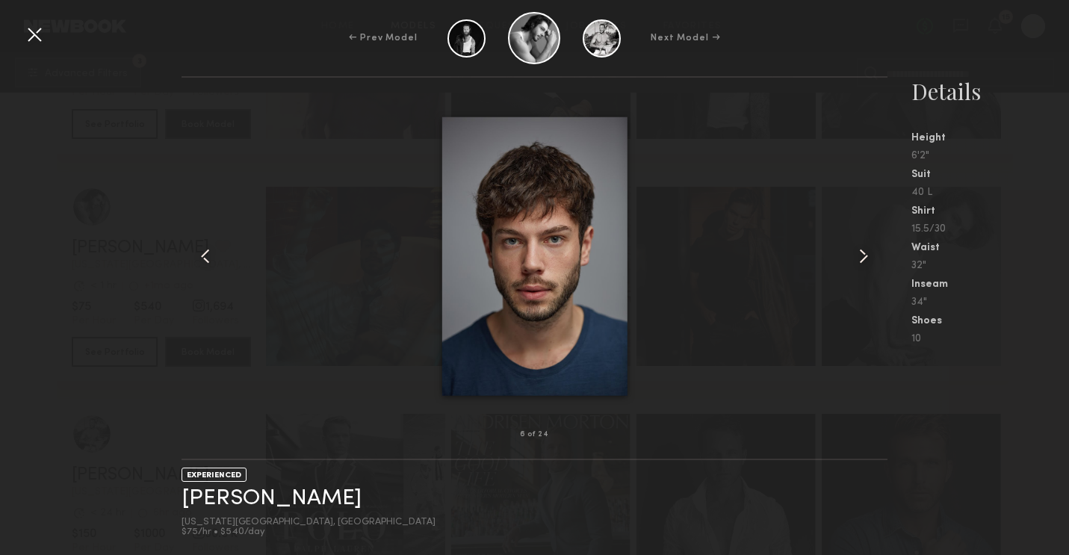
click at [864, 253] on common-icon at bounding box center [864, 256] width 24 height 24
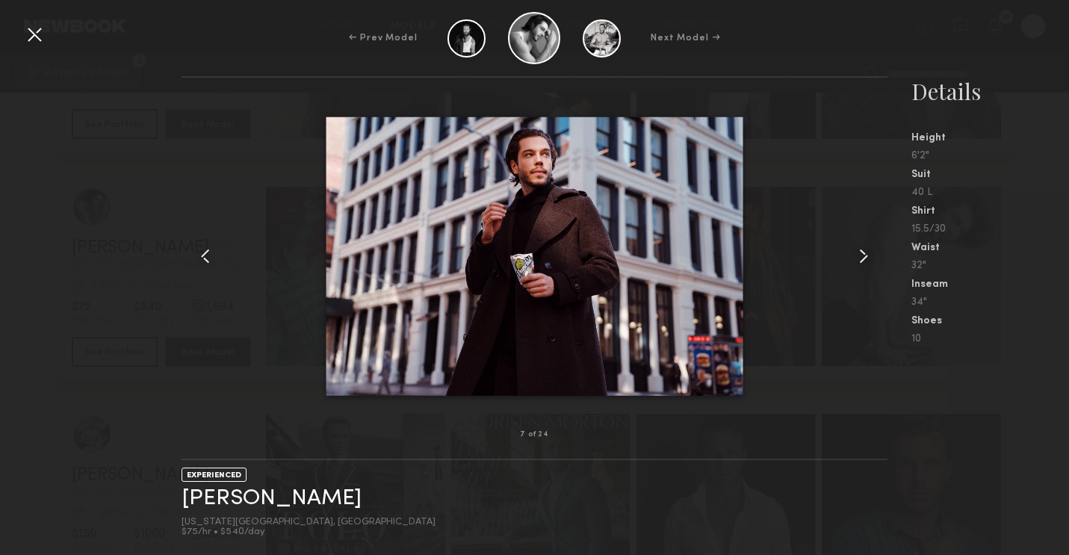
click at [864, 253] on common-icon at bounding box center [864, 256] width 24 height 24
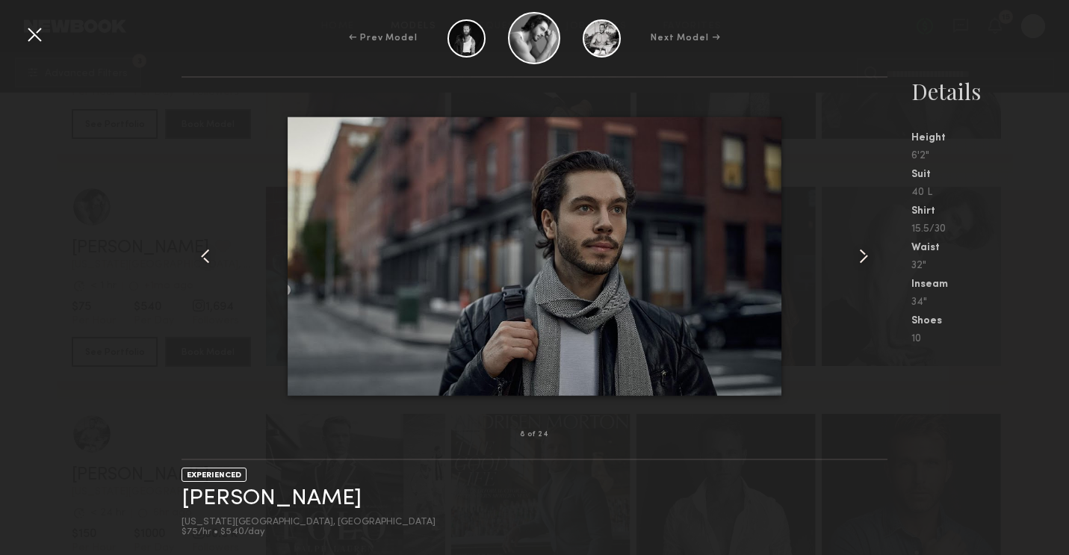
click at [864, 247] on common-icon at bounding box center [864, 256] width 24 height 24
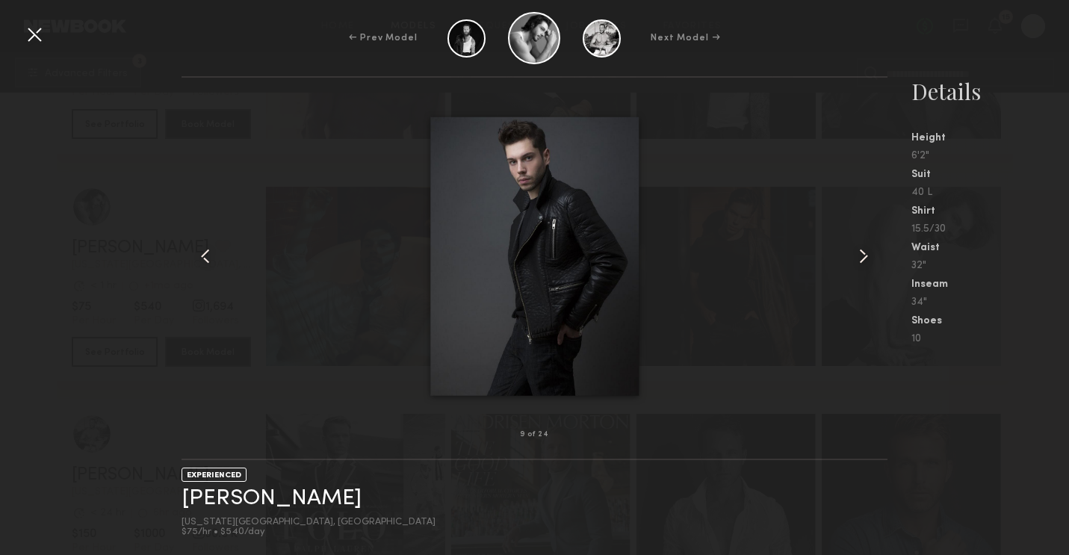
click at [864, 247] on common-icon at bounding box center [864, 256] width 24 height 24
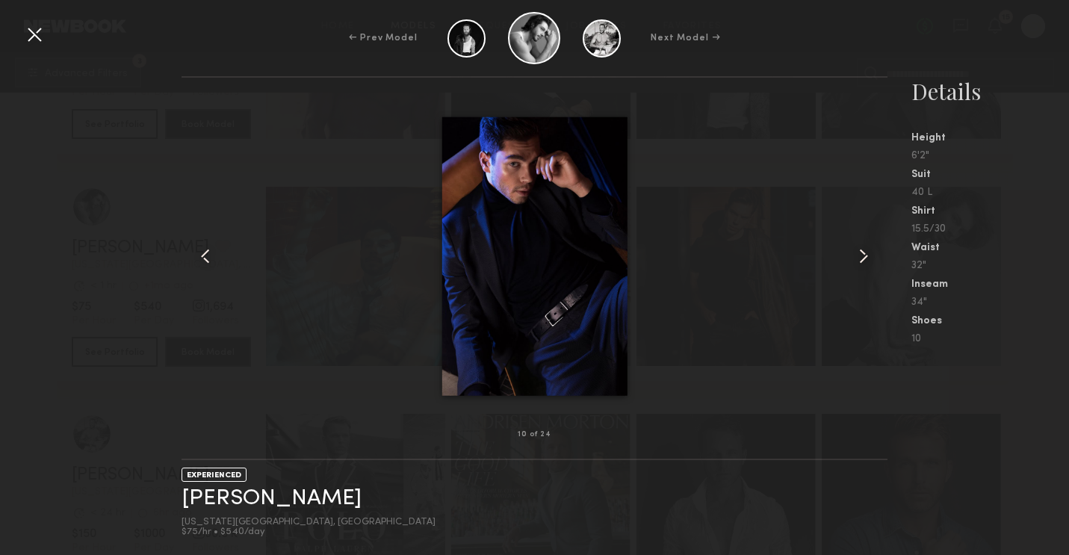
click at [864, 247] on common-icon at bounding box center [864, 256] width 24 height 24
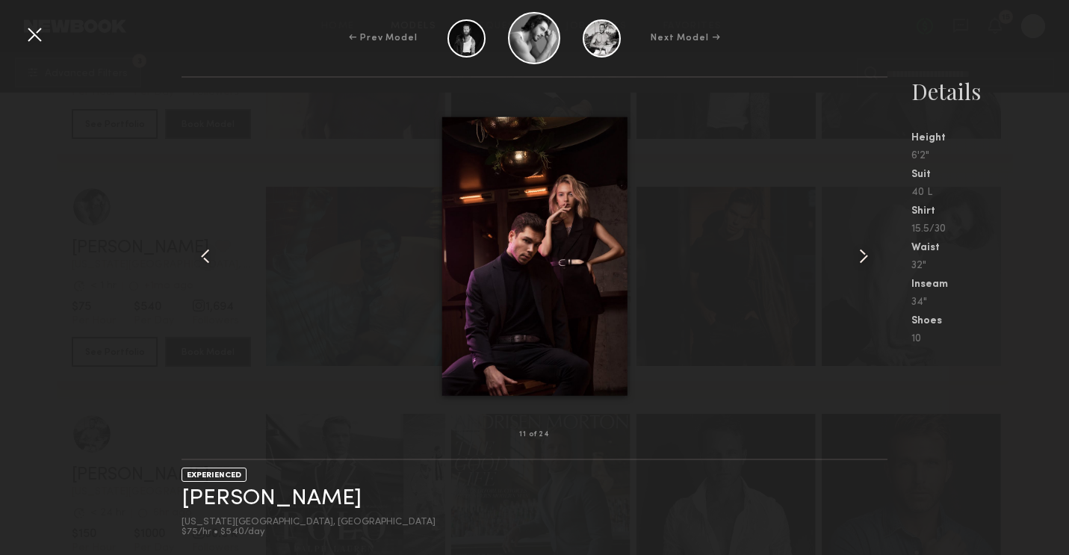
click at [864, 247] on common-icon at bounding box center [864, 256] width 24 height 24
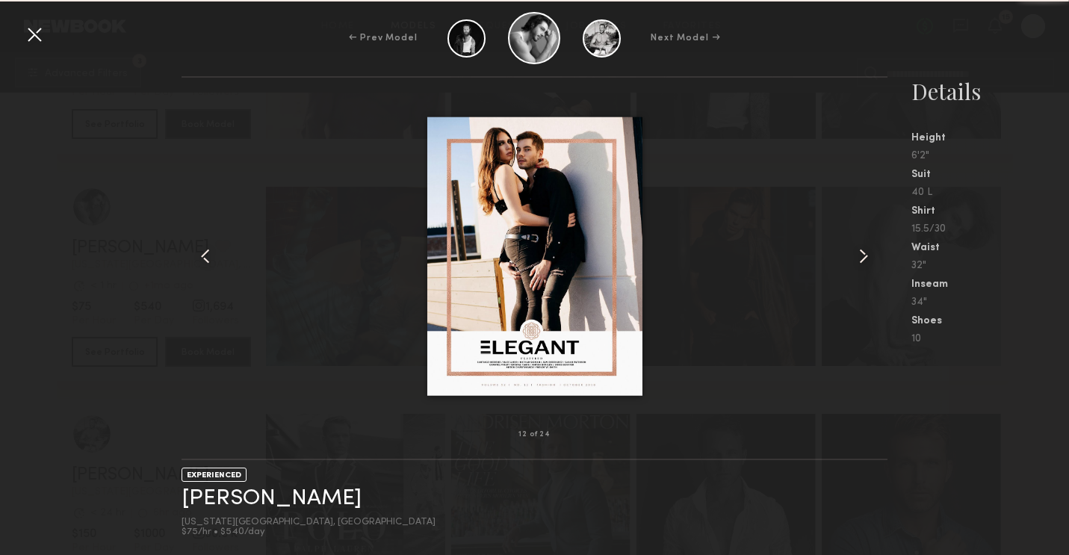
click at [1066, 132] on div "Details Height 6'2" Suit 40 L Shirt 15.5/30 Waist 32" Inseam 34" Shoes 10" at bounding box center [991, 210] width 158 height 268
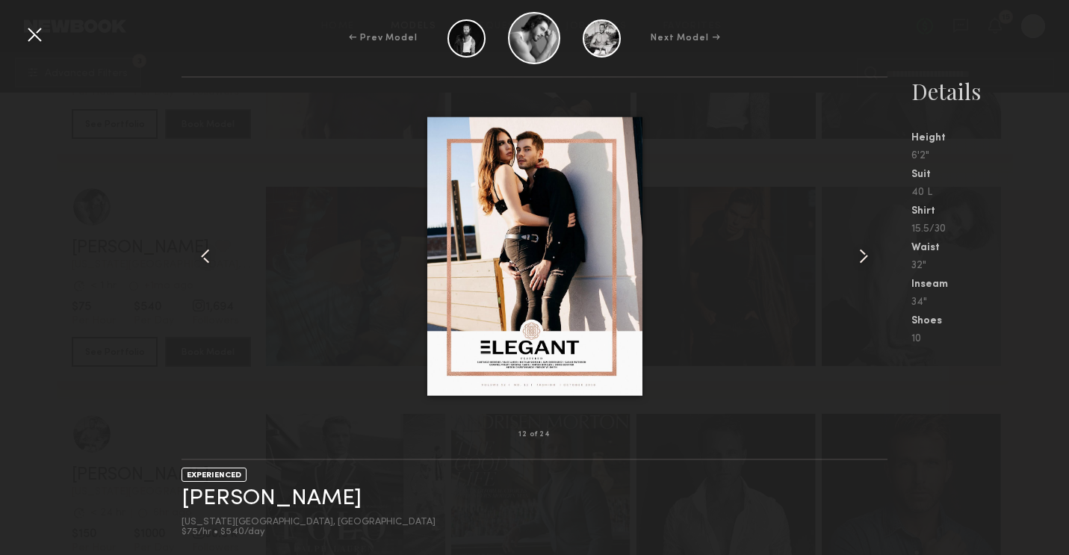
click at [32, 29] on div at bounding box center [34, 34] width 24 height 24
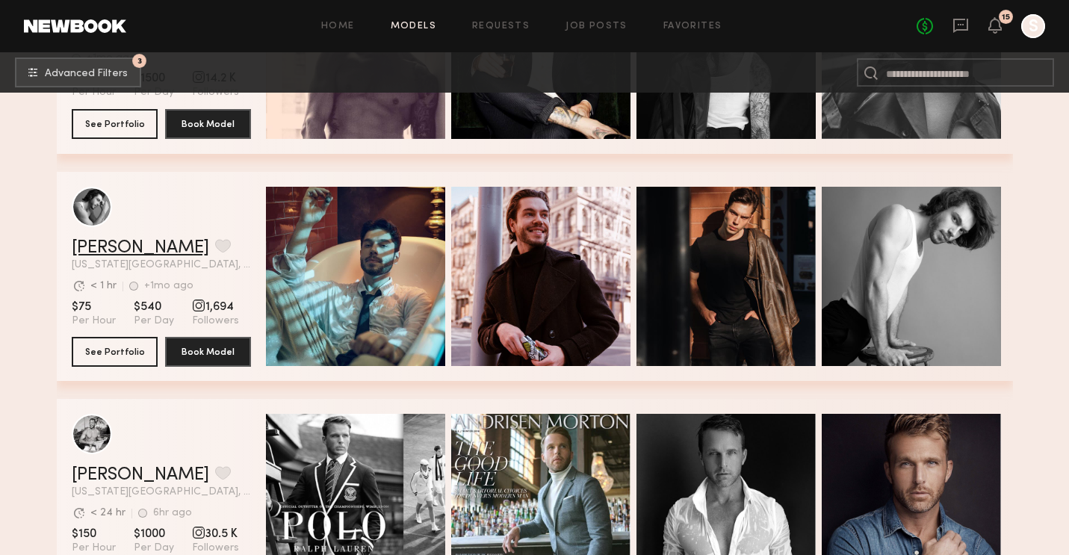
click at [114, 248] on link "Badimir A." at bounding box center [141, 248] width 138 height 18
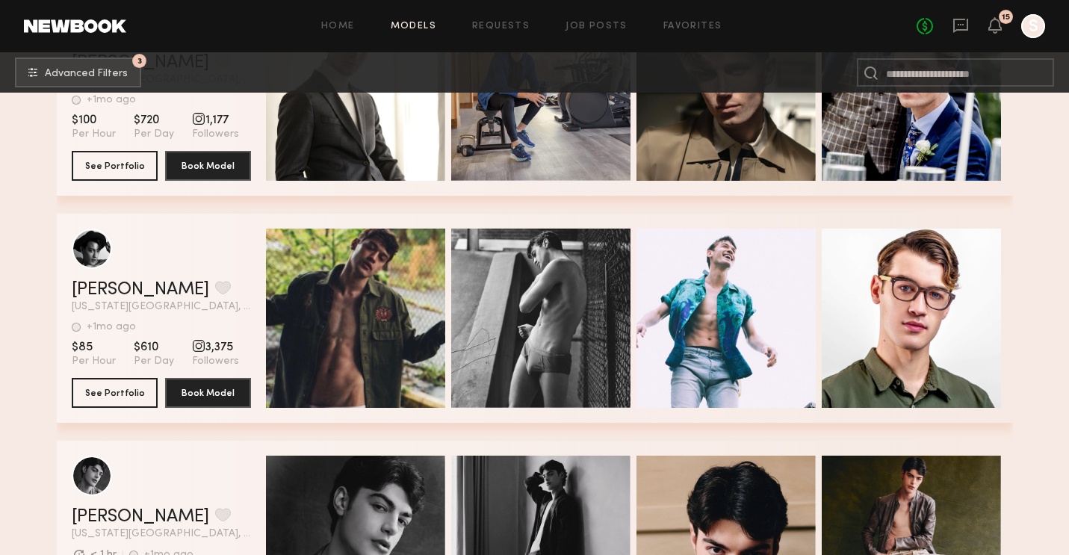
scroll to position [10584, 0]
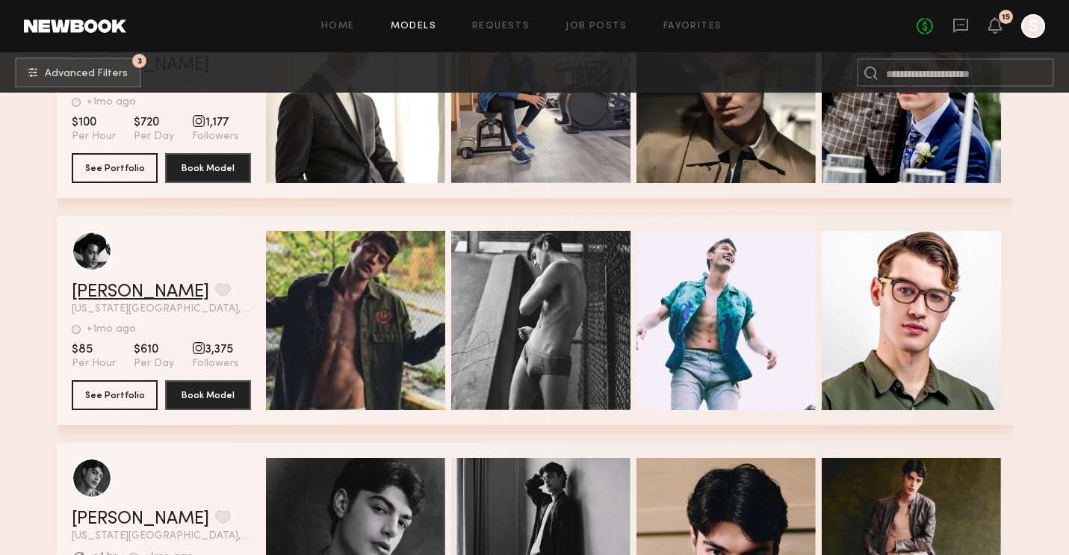
click at [105, 292] on link "[PERSON_NAME]" at bounding box center [141, 292] width 138 height 18
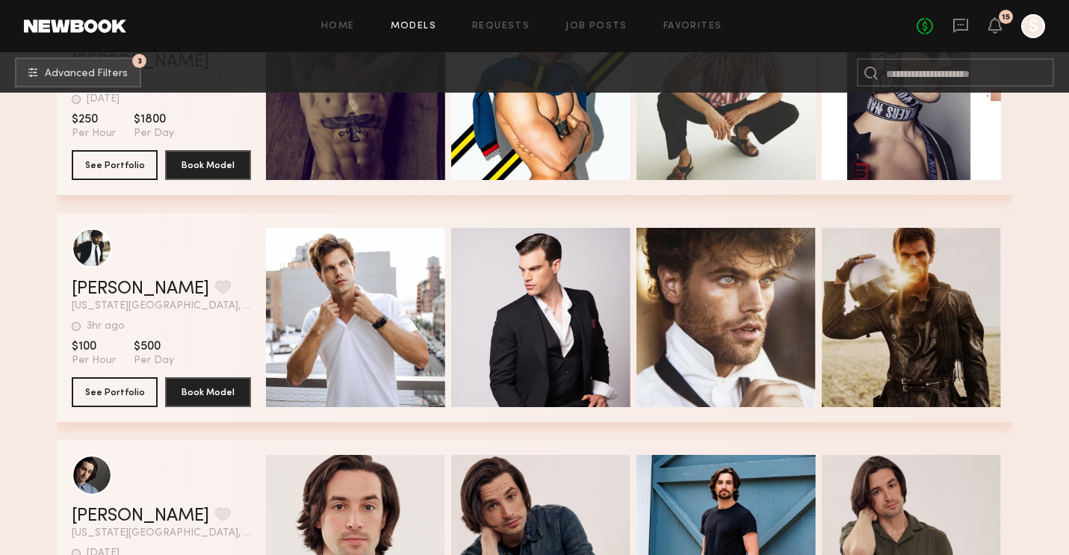
scroll to position [12176, 0]
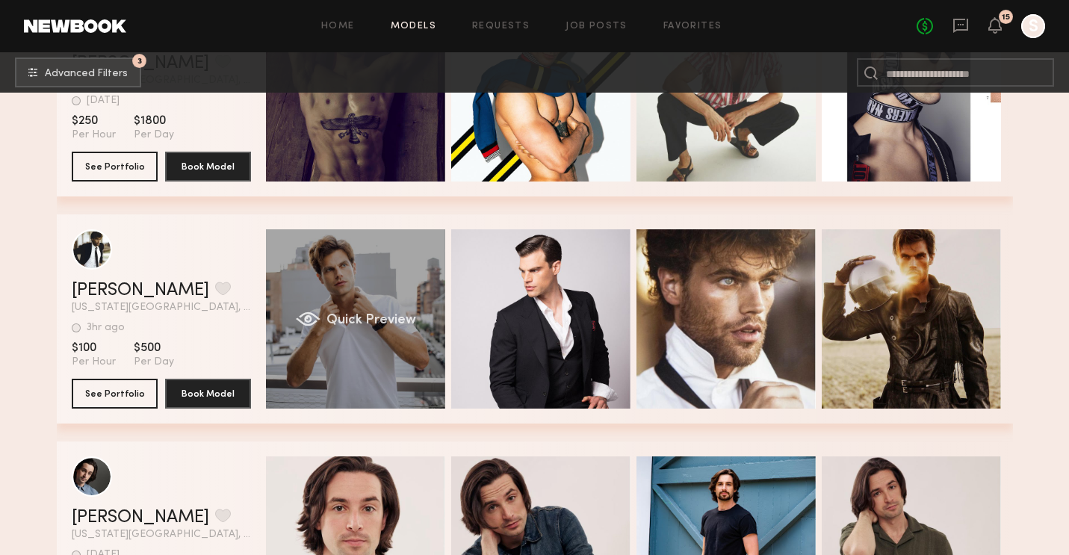
click at [383, 291] on div "Quick Preview" at bounding box center [355, 318] width 179 height 179
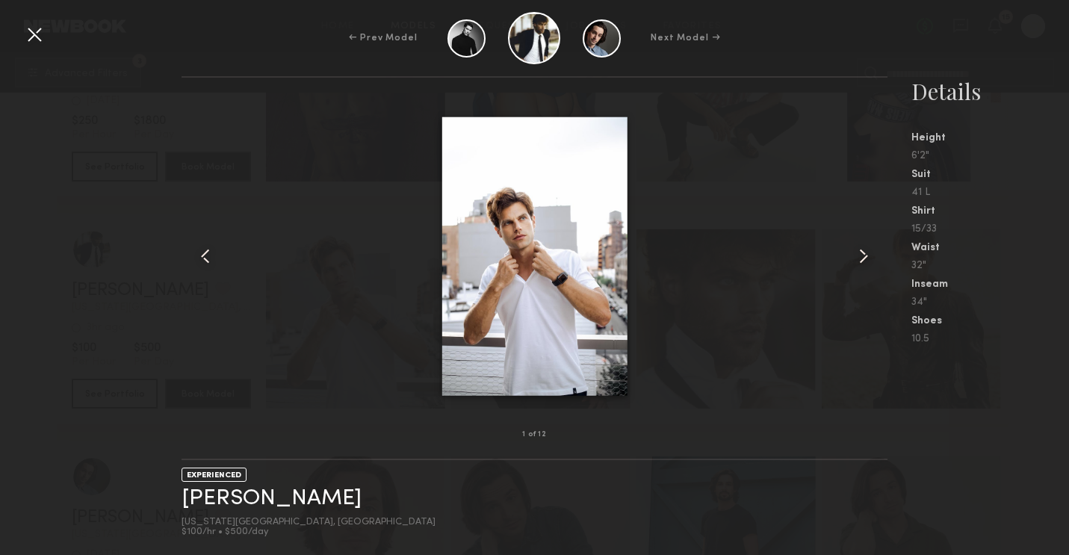
click at [42, 44] on div "← Prev Model Next Model → 1 of 12 EXPERIENCED Paul K. New York City, NY $100/hr…" at bounding box center [534, 277] width 1069 height 555
click at [41, 46] on div "← Prev Model Next Model →" at bounding box center [534, 38] width 1069 height 52
click at [34, 39] on div at bounding box center [34, 34] width 24 height 24
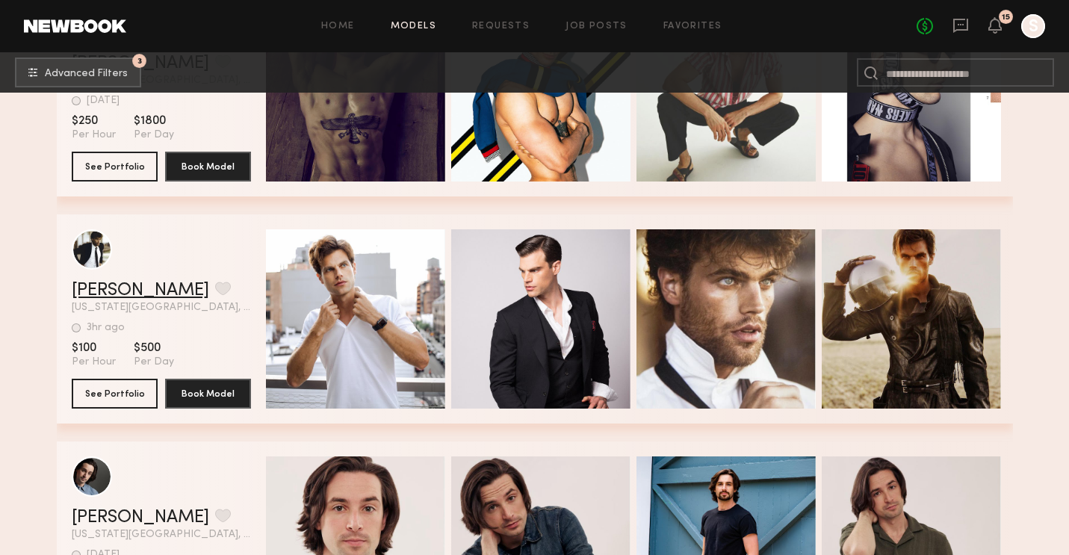
click at [96, 292] on link "Paul K." at bounding box center [141, 291] width 138 height 18
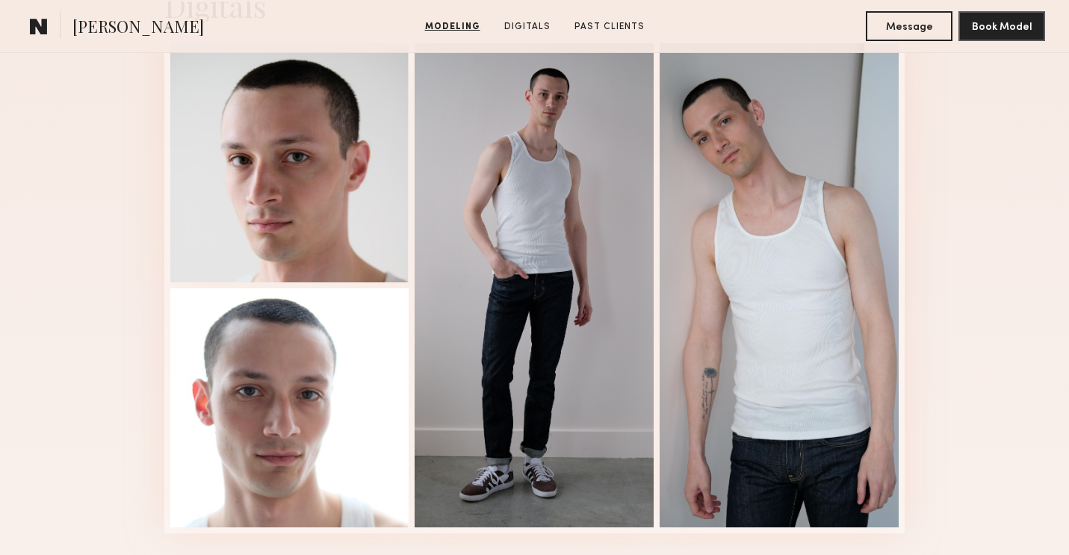
scroll to position [1557, 0]
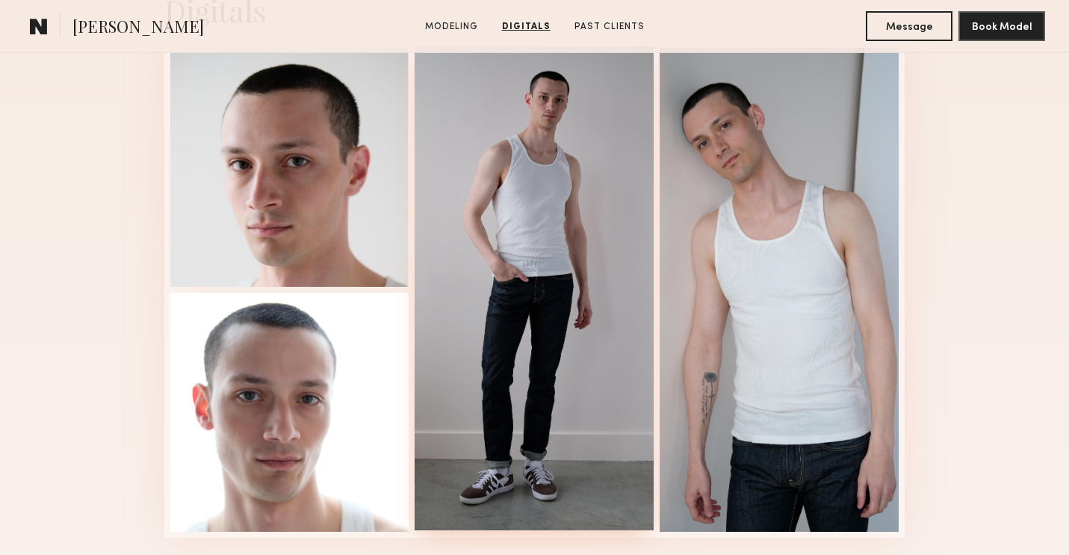
click at [555, 281] on div at bounding box center [534, 288] width 239 height 484
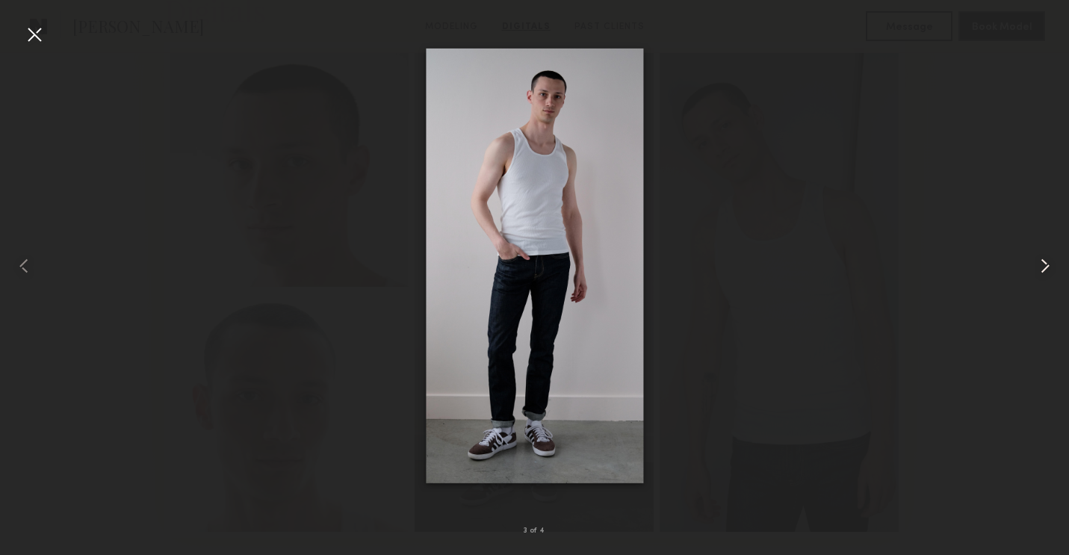
click at [1042, 265] on common-icon at bounding box center [1046, 266] width 24 height 24
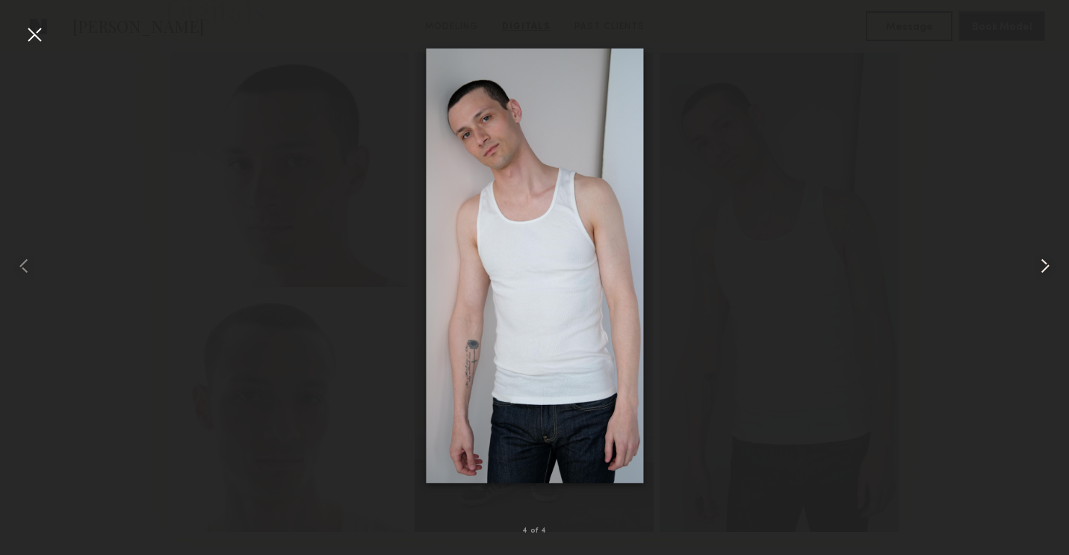
click at [1042, 265] on common-icon at bounding box center [1046, 266] width 24 height 24
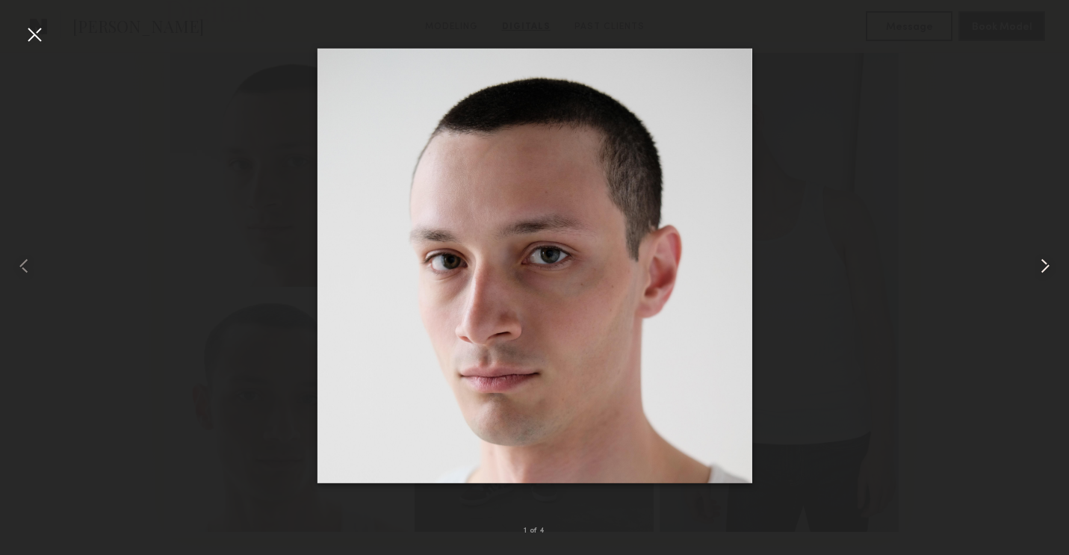
click at [1042, 265] on common-icon at bounding box center [1046, 266] width 24 height 24
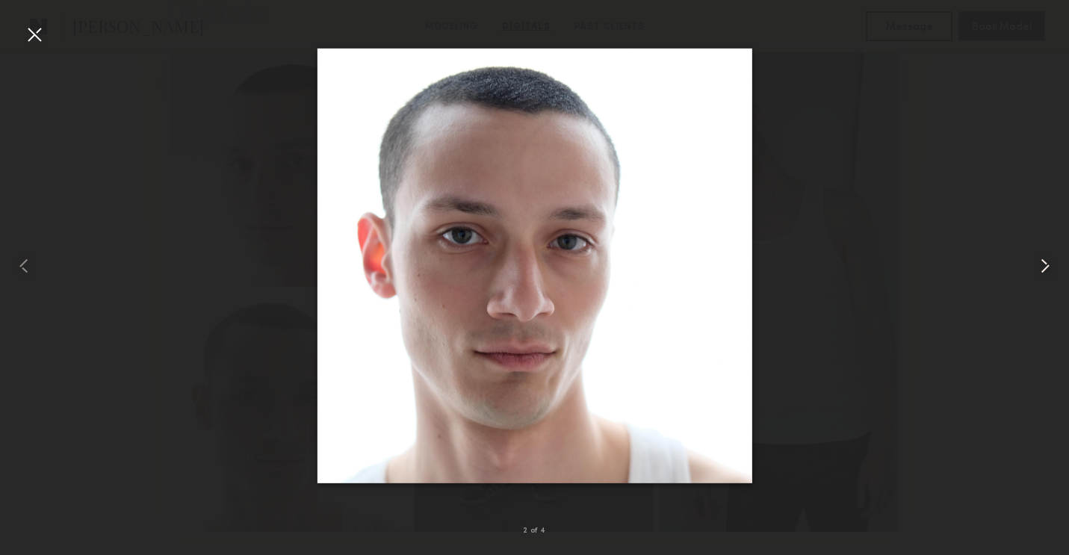
click at [1042, 265] on common-icon at bounding box center [1046, 266] width 24 height 24
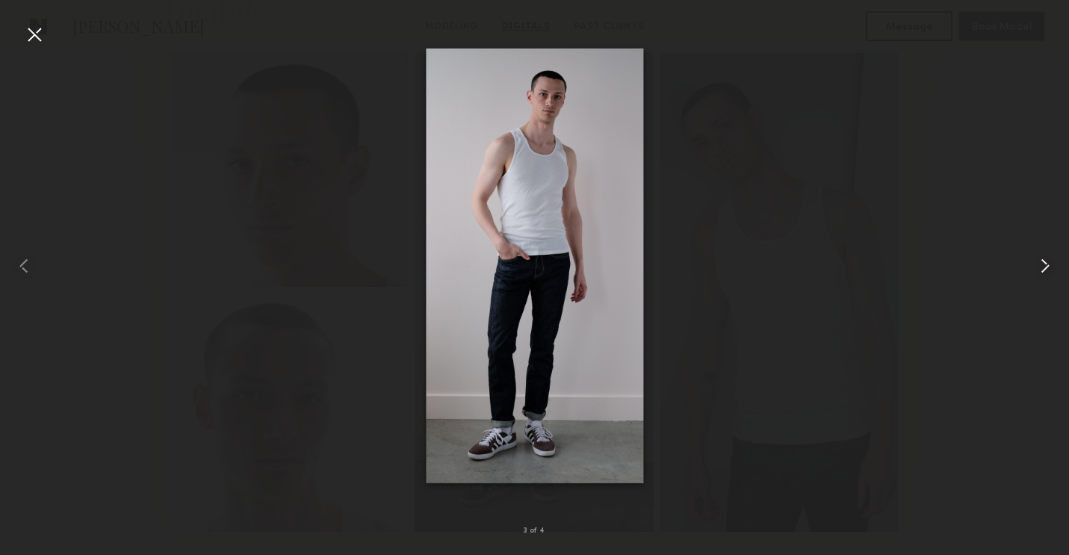
click at [1042, 265] on common-icon at bounding box center [1046, 266] width 24 height 24
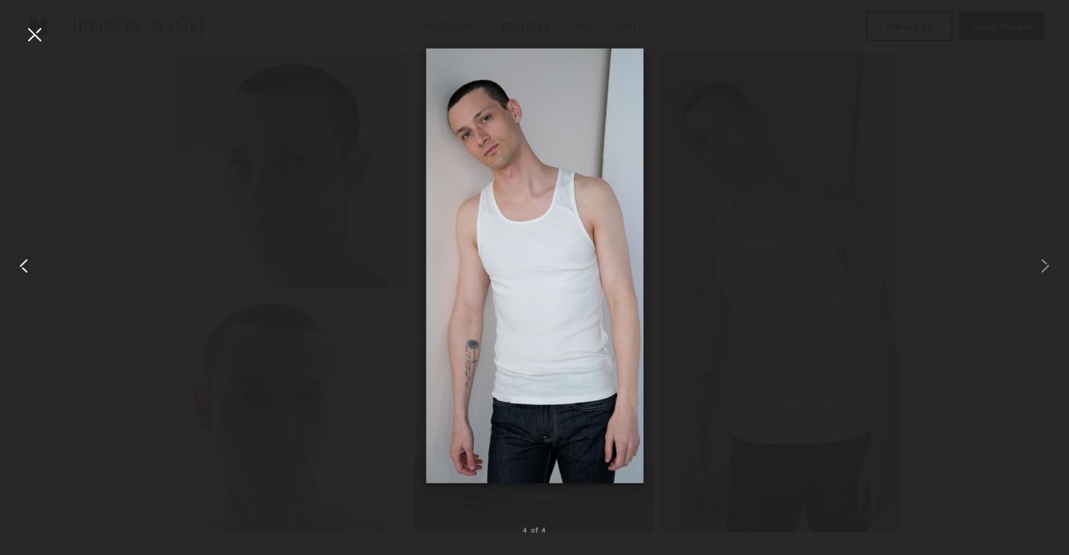
click at [41, 54] on div at bounding box center [21, 266] width 43 height 484
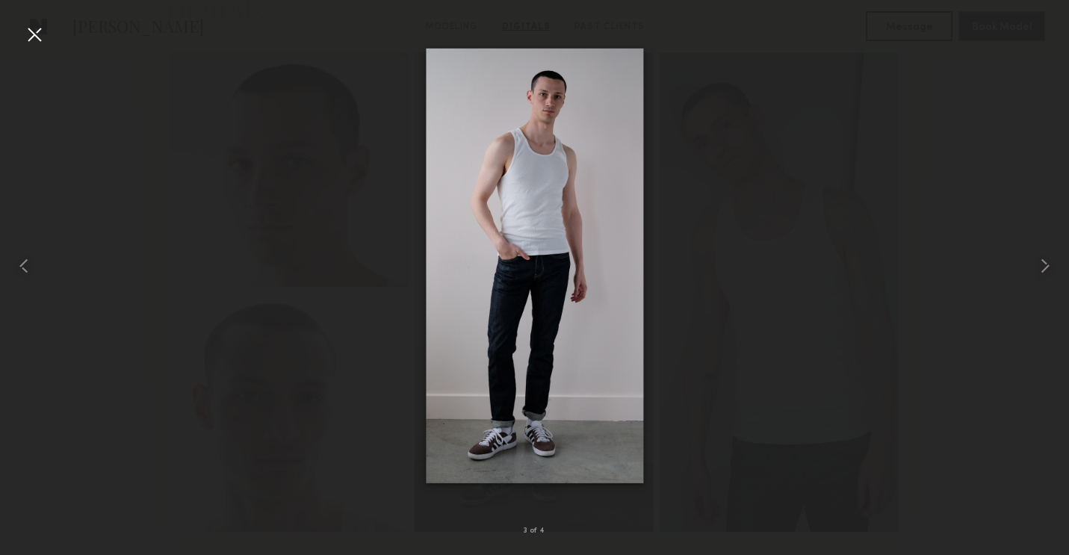
click at [34, 38] on div at bounding box center [34, 34] width 24 height 24
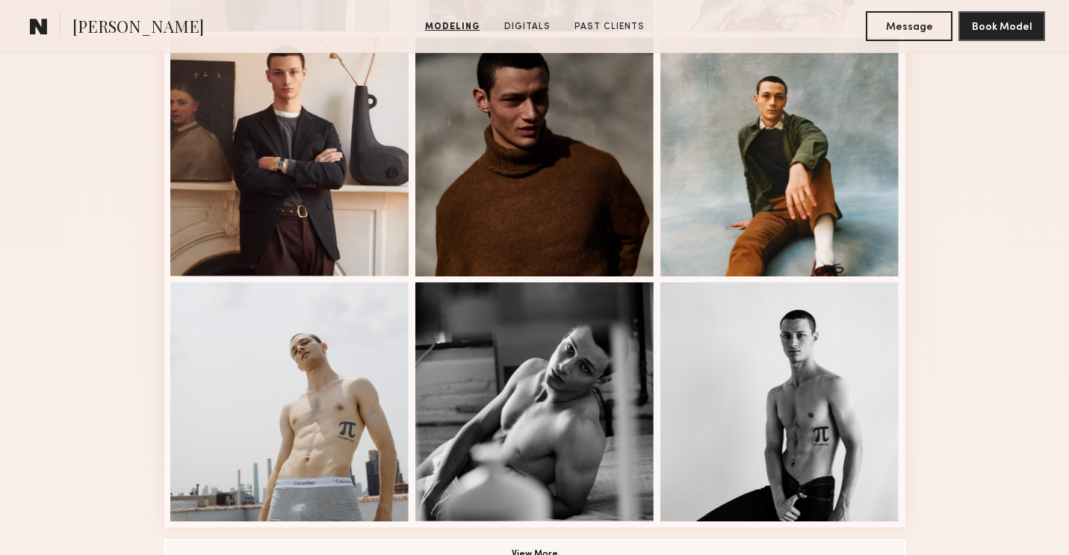
scroll to position [0, 0]
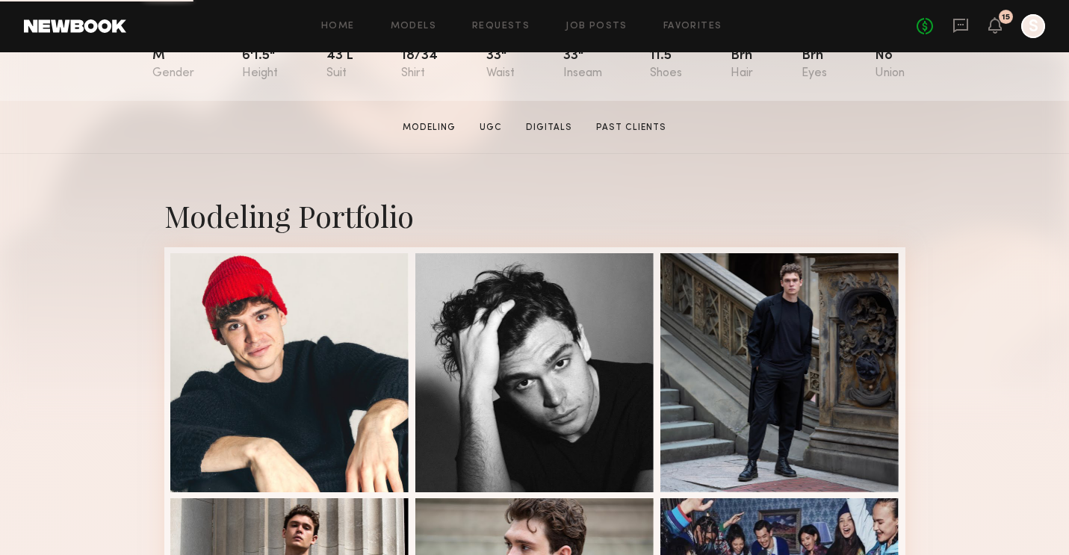
scroll to position [222, 0]
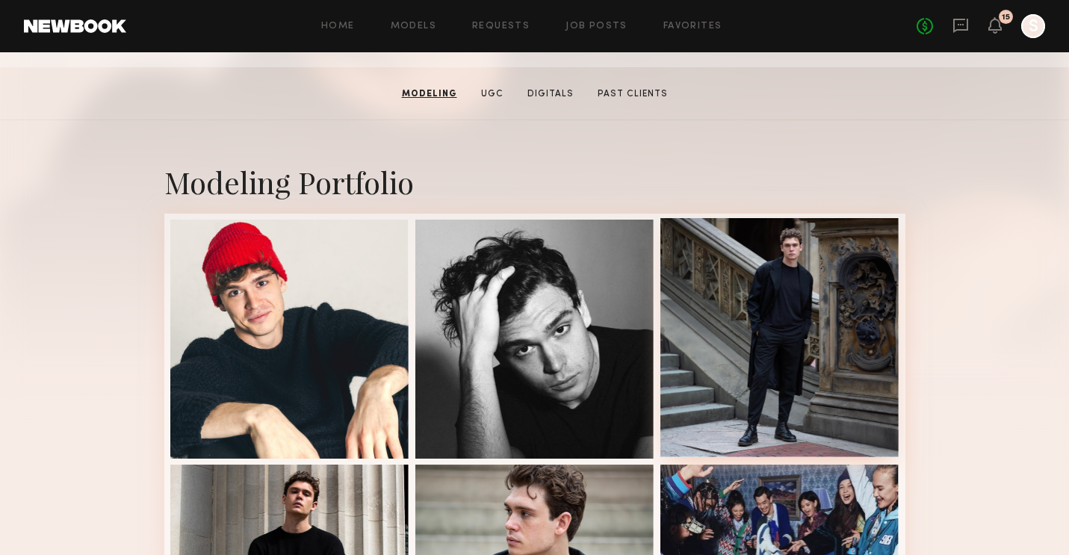
click at [799, 346] on div at bounding box center [780, 337] width 239 height 239
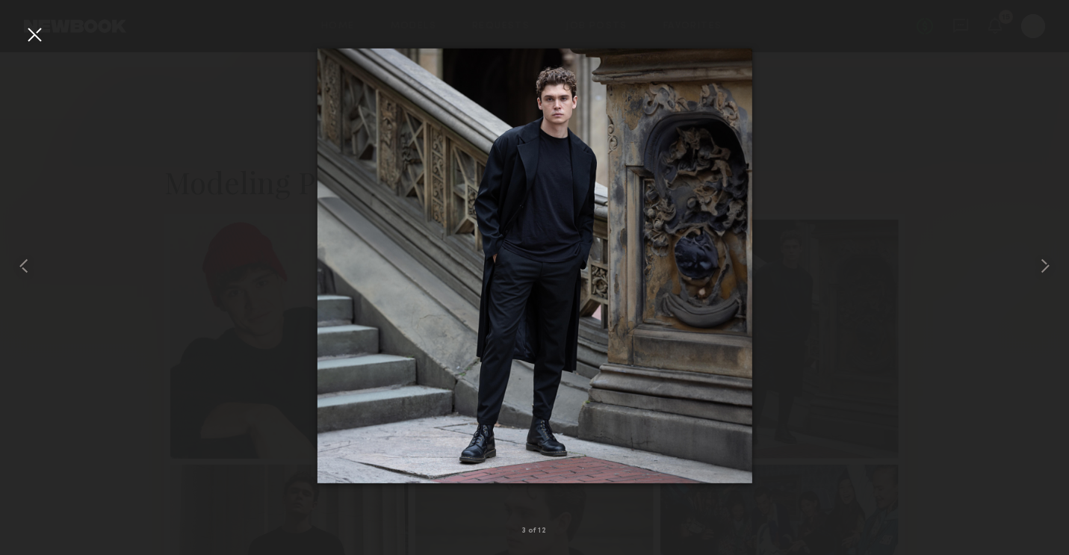
click at [993, 67] on div at bounding box center [534, 266] width 1069 height 484
click at [28, 34] on div at bounding box center [34, 34] width 24 height 24
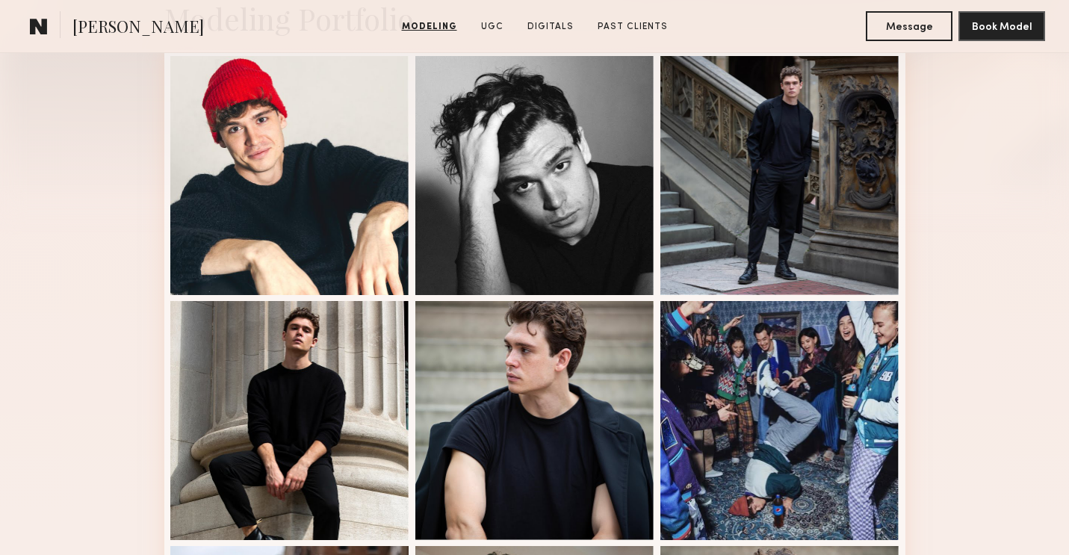
scroll to position [411, 0]
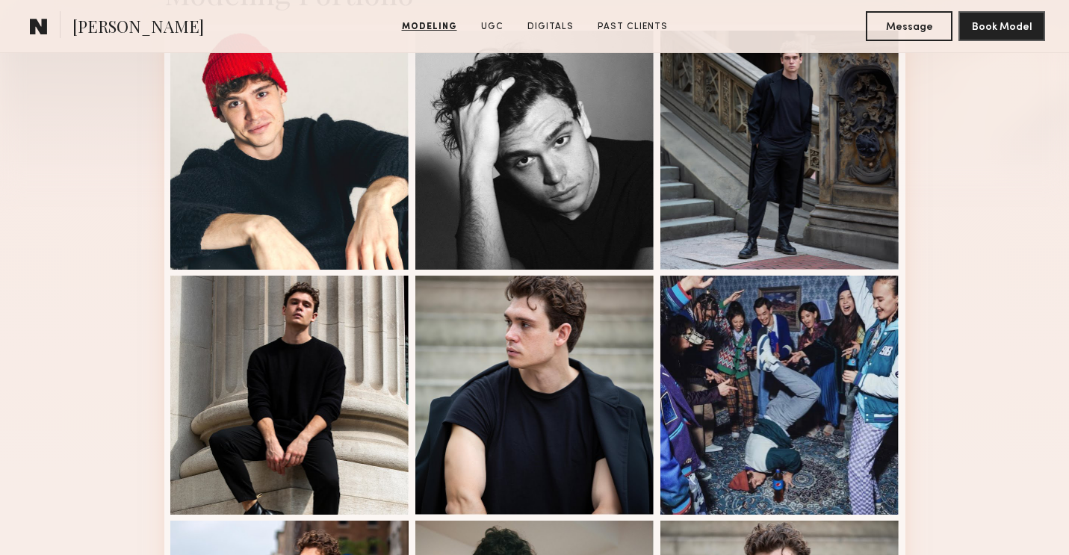
click at [412, 143] on nb-model-profile-images-feed at bounding box center [534, 518] width 741 height 987
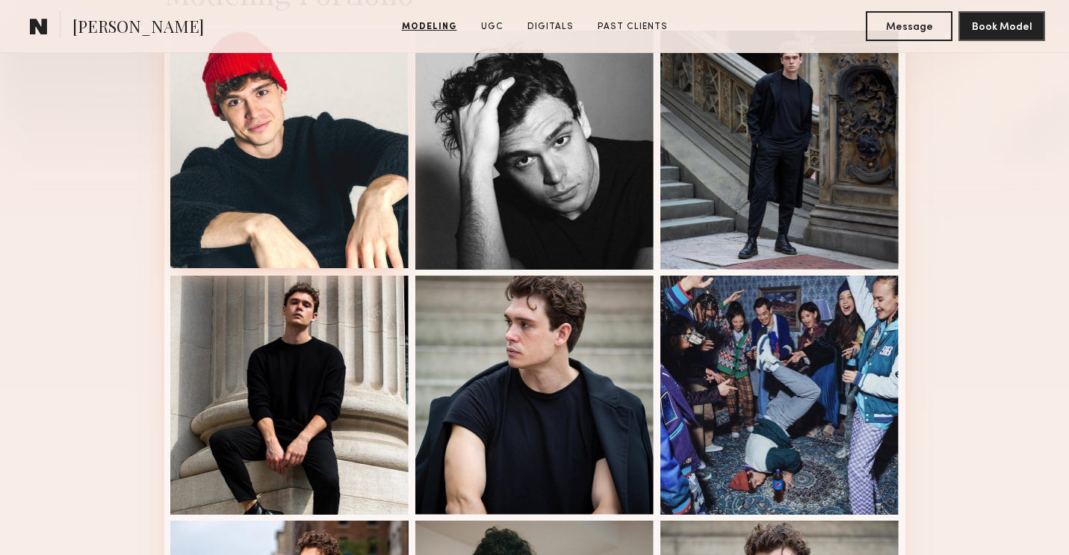
click at [359, 155] on div at bounding box center [289, 148] width 239 height 239
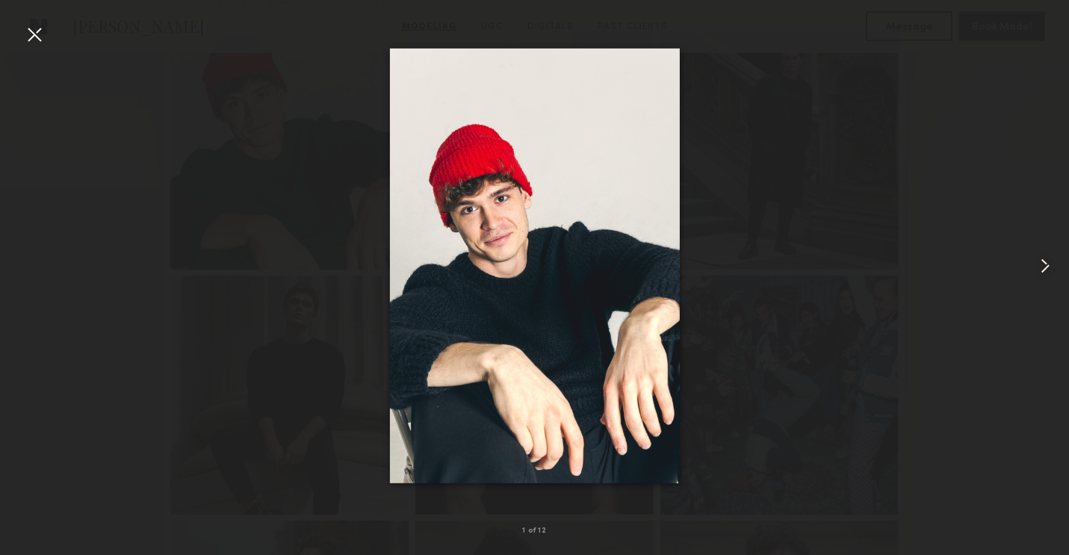
click at [38, 39] on div at bounding box center [34, 34] width 24 height 24
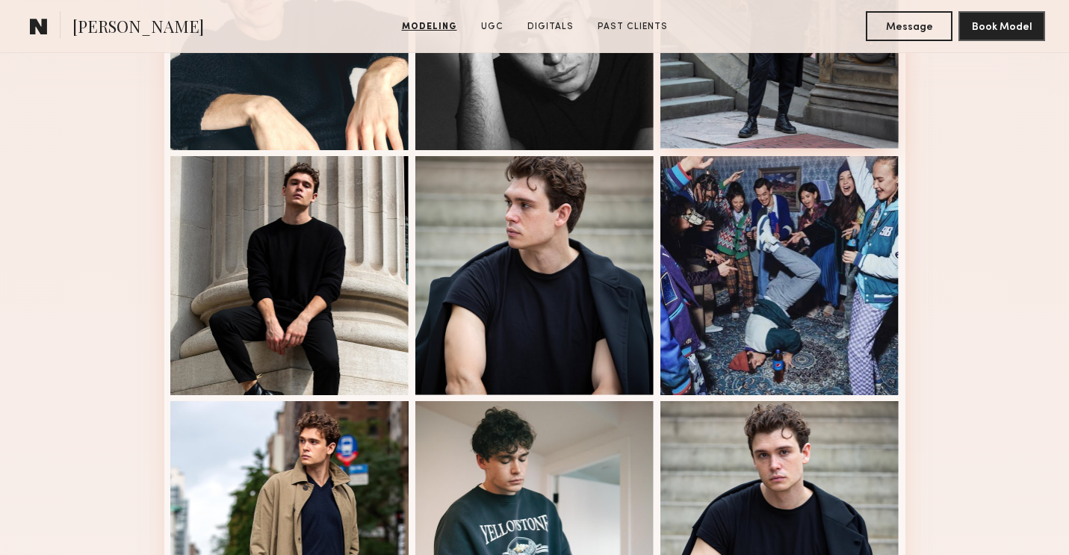
scroll to position [543, 0]
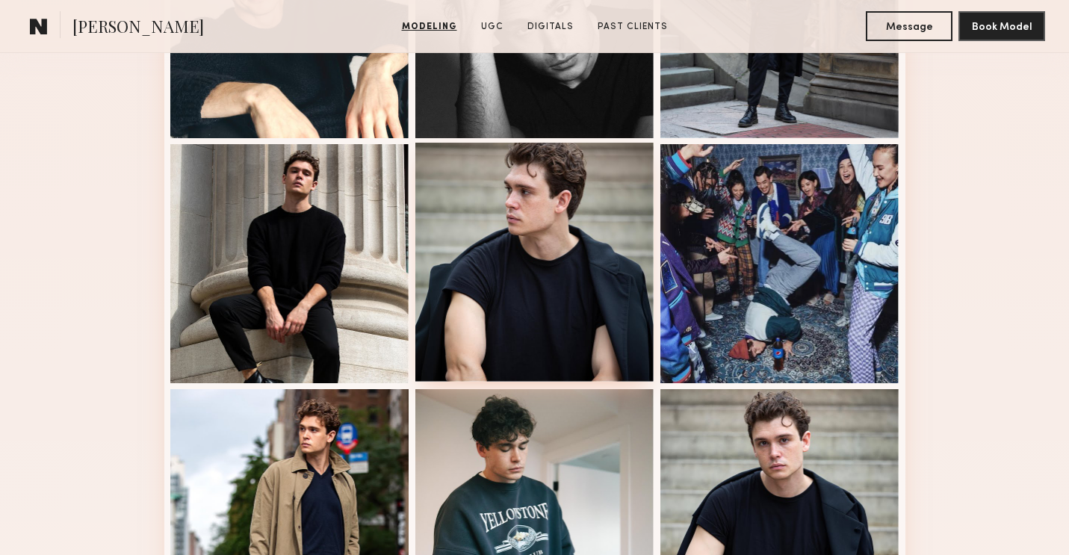
click at [629, 282] on div at bounding box center [535, 262] width 239 height 239
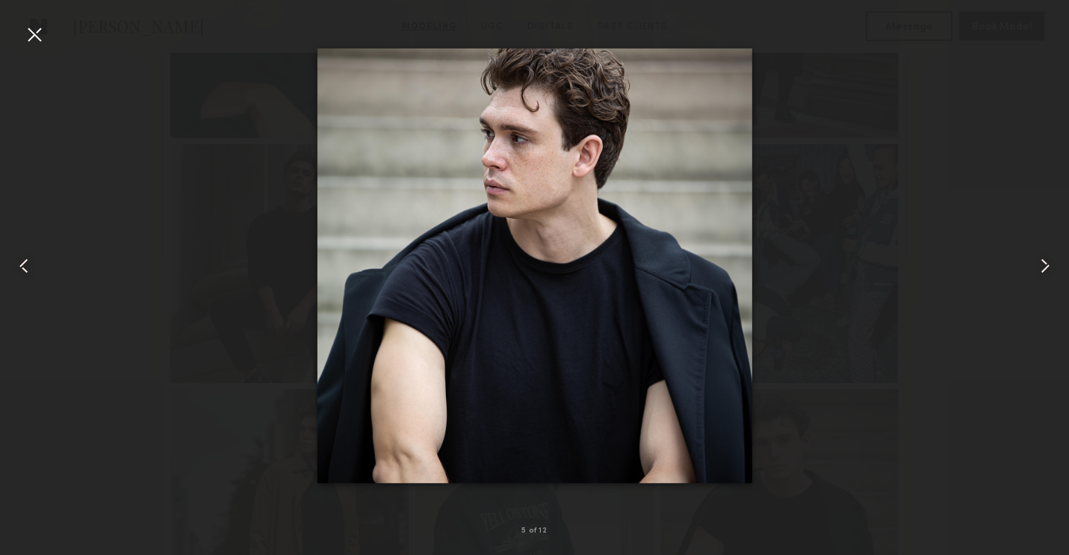
click at [40, 25] on div at bounding box center [34, 34] width 24 height 24
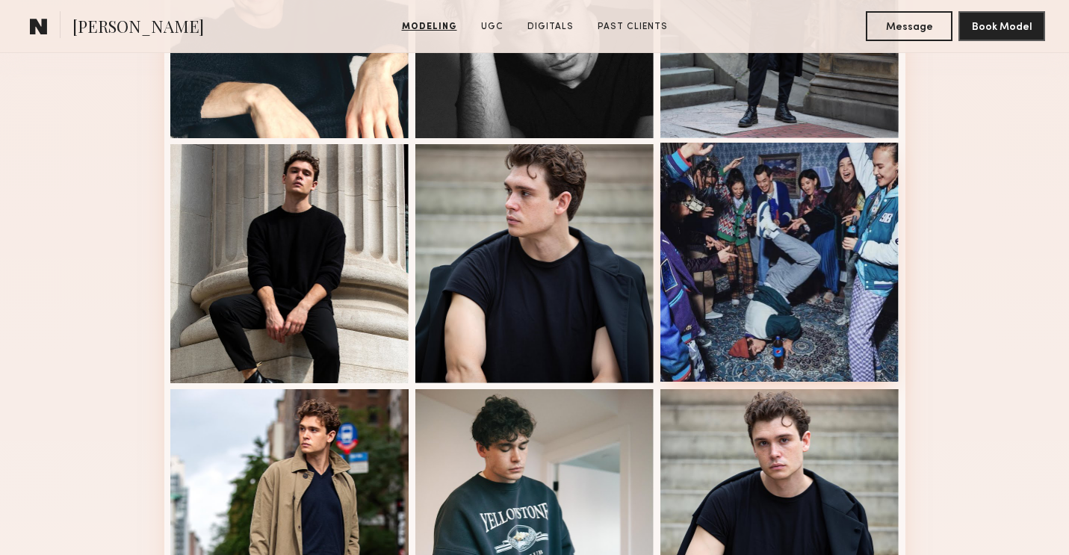
scroll to position [711, 0]
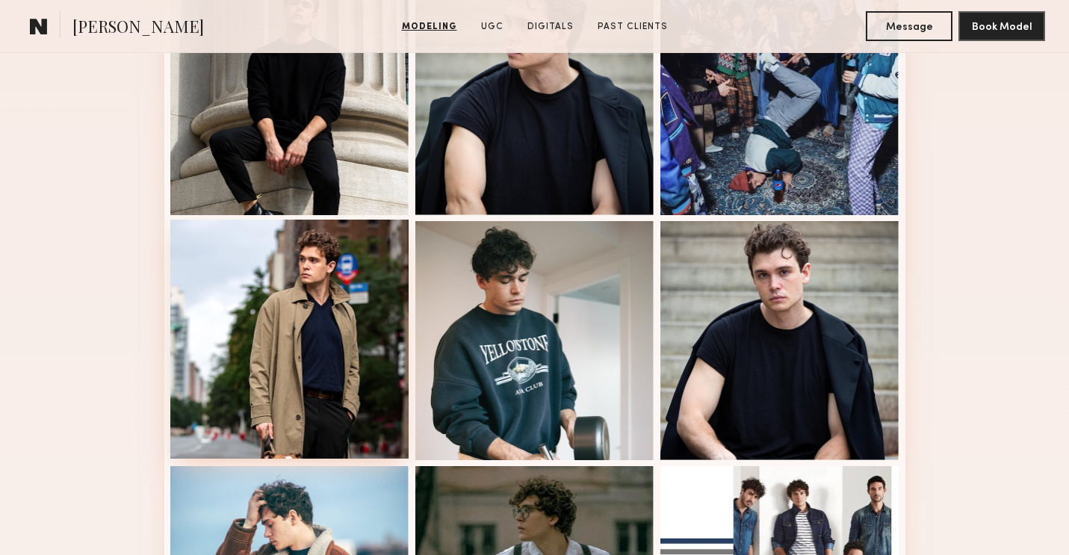
click at [349, 297] on div at bounding box center [289, 339] width 239 height 239
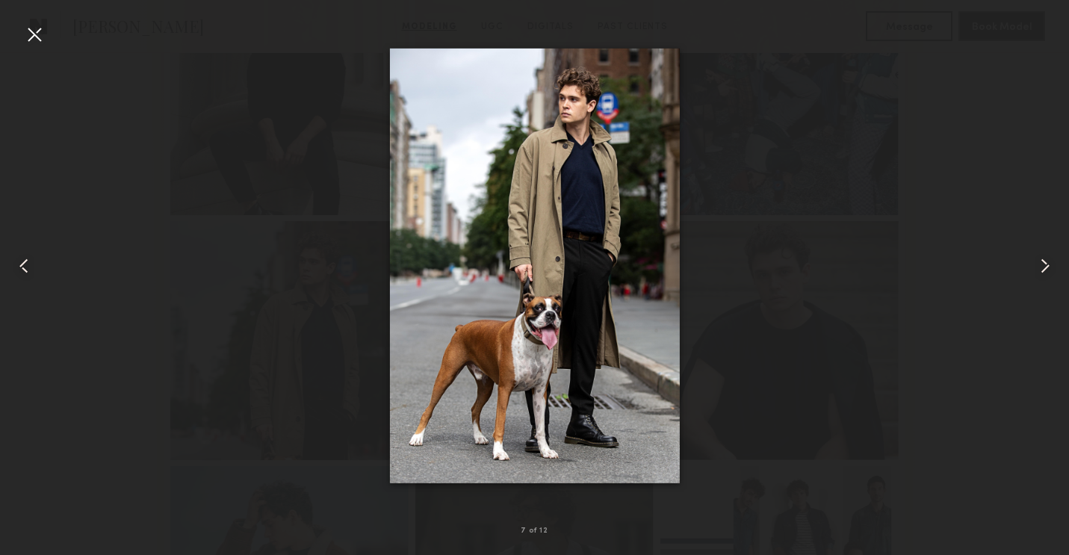
click at [34, 28] on div at bounding box center [34, 34] width 24 height 24
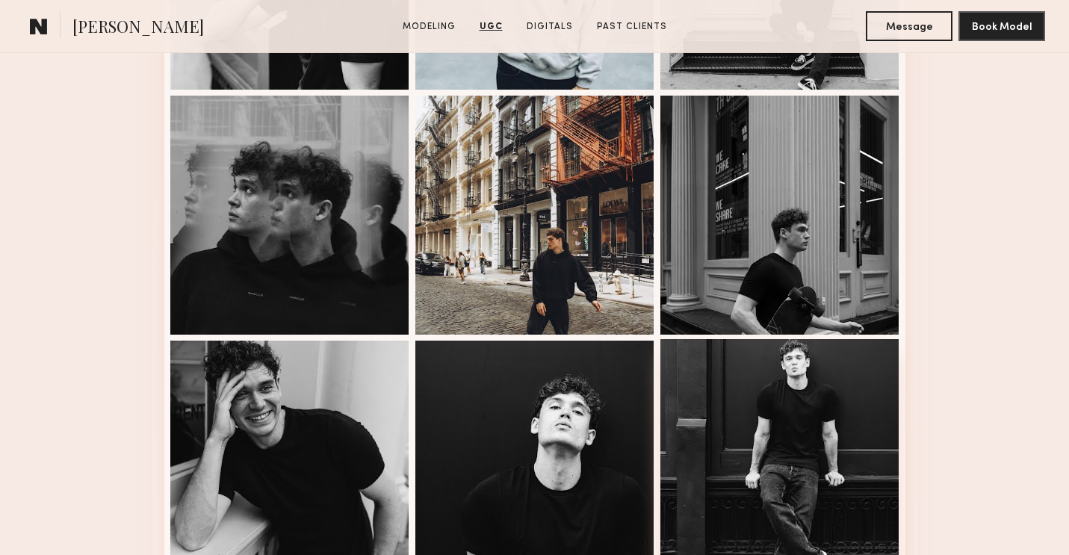
scroll to position [1886, 0]
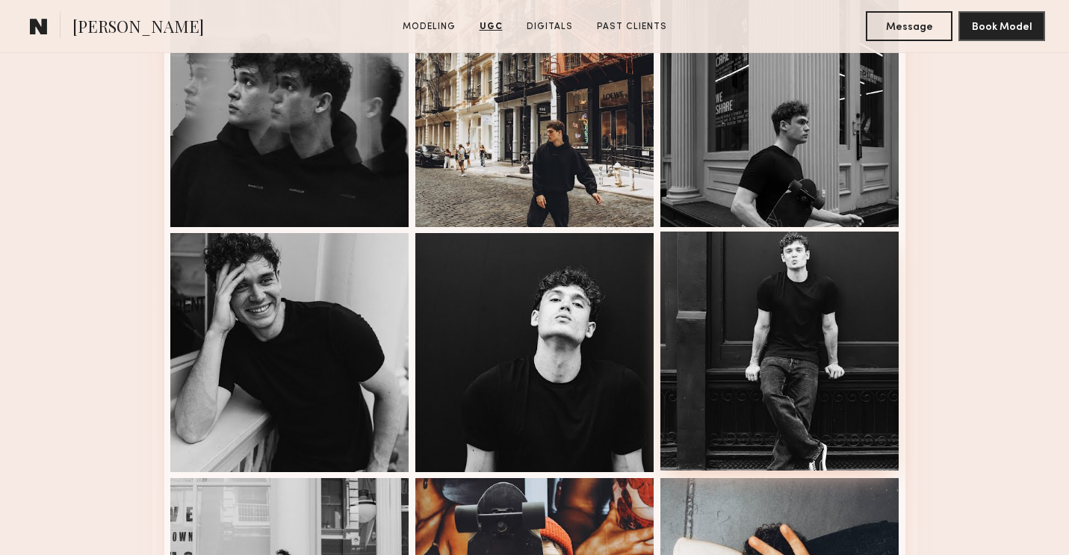
click at [766, 305] on div at bounding box center [780, 351] width 239 height 239
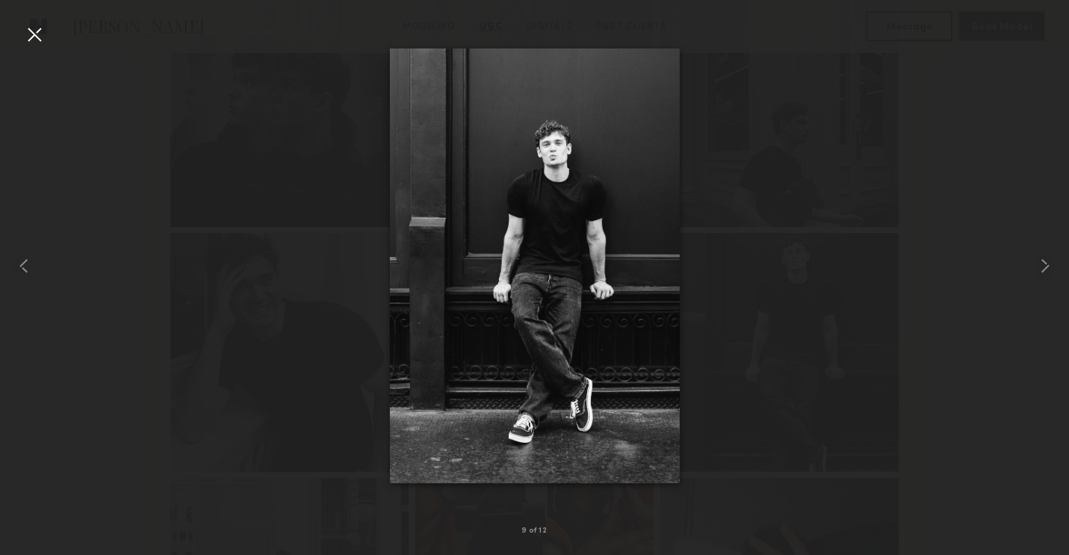
click at [32, 28] on div at bounding box center [34, 34] width 24 height 24
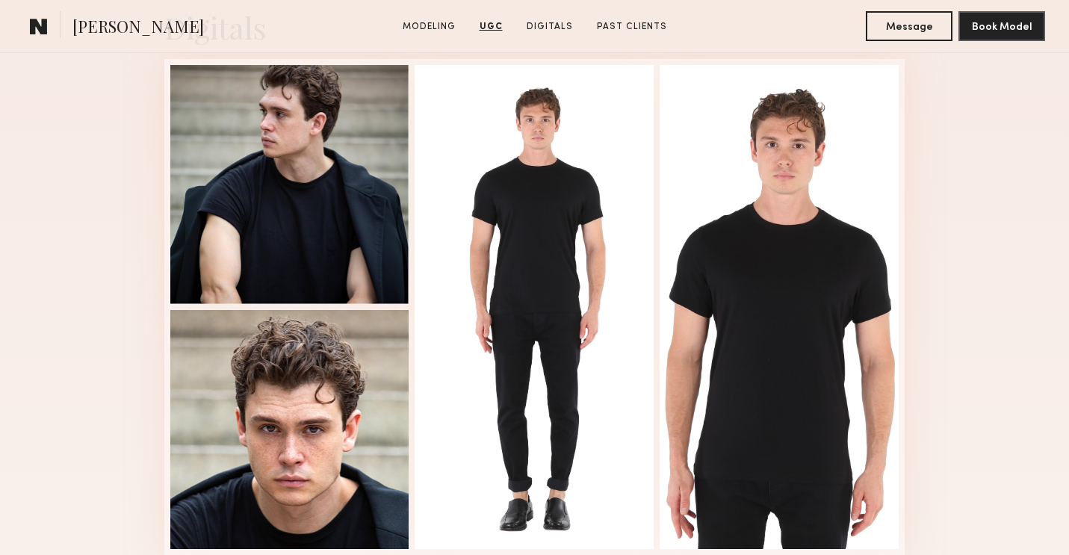
scroll to position [2700, 0]
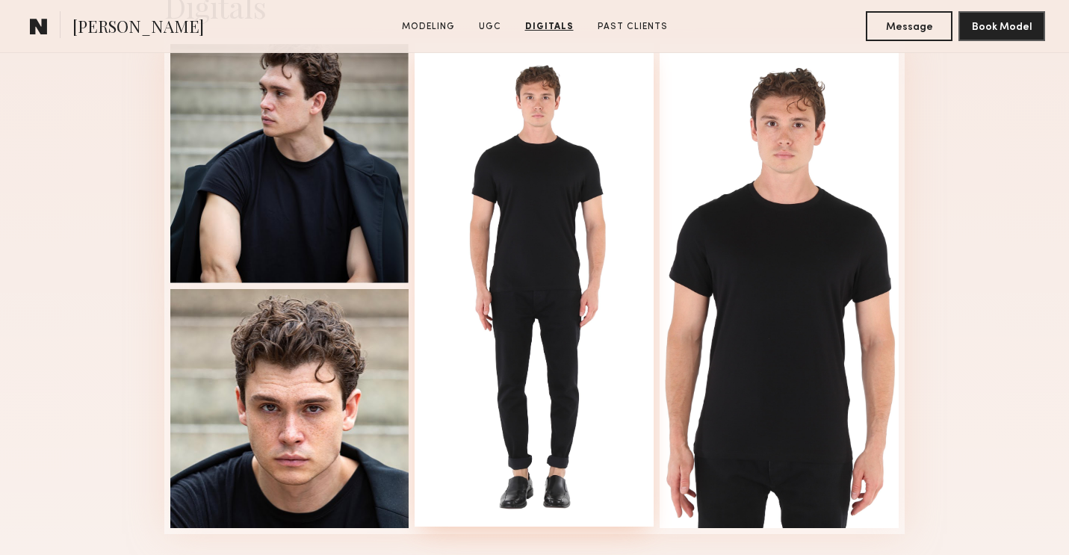
click at [531, 273] on div at bounding box center [534, 285] width 239 height 484
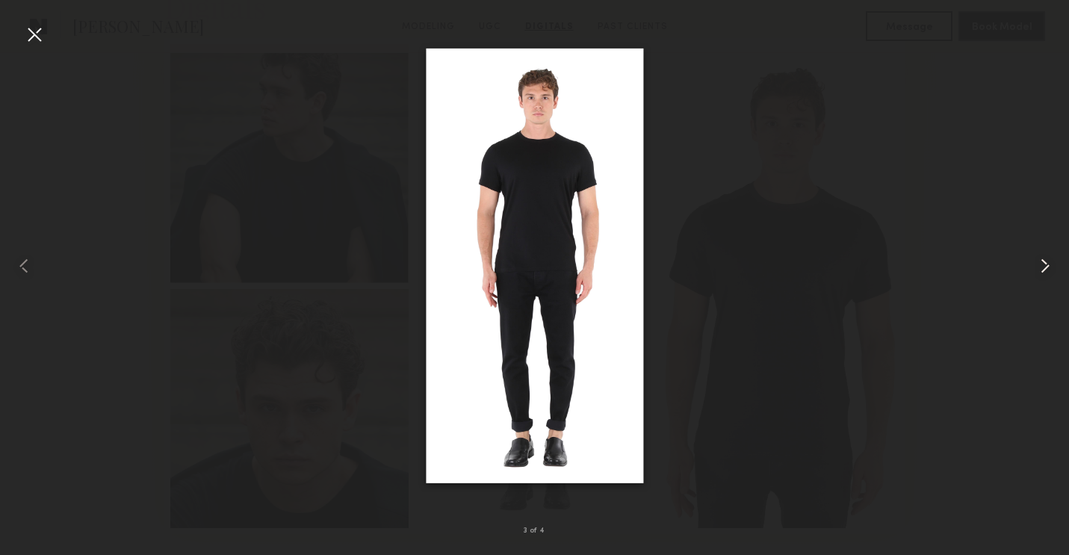
click at [1052, 266] on common-icon at bounding box center [1046, 266] width 24 height 24
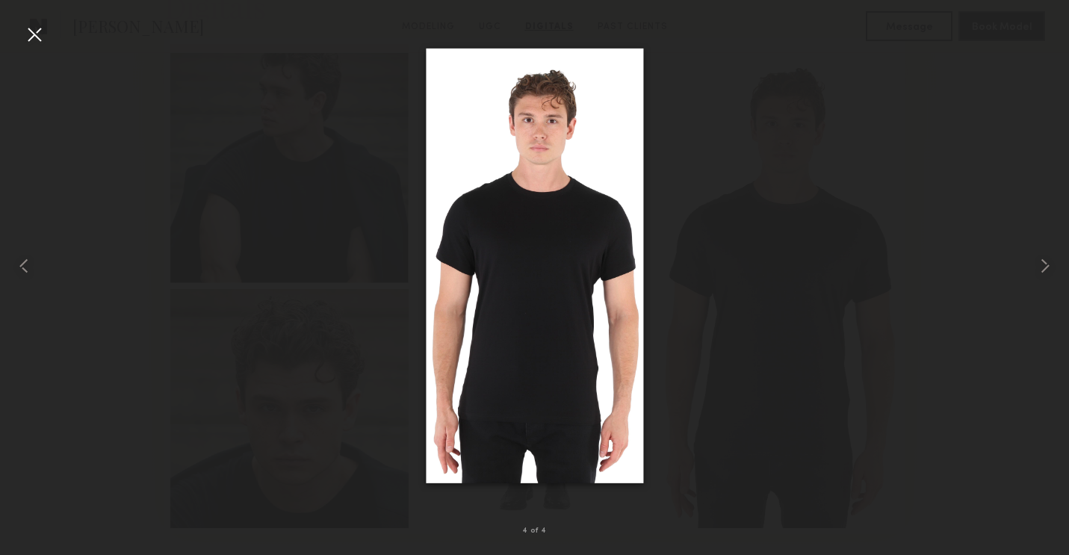
click at [34, 32] on div at bounding box center [34, 34] width 24 height 24
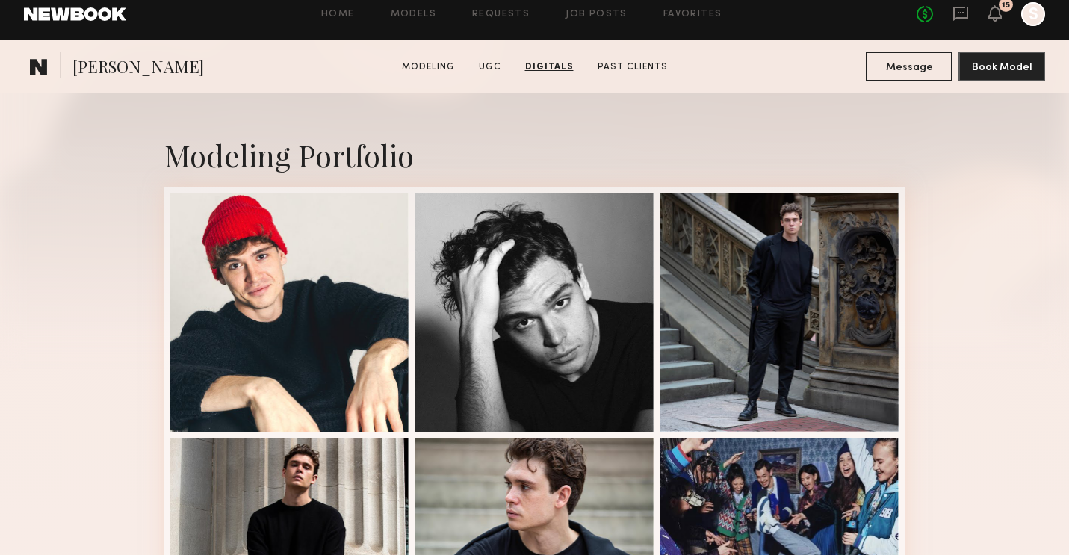
scroll to position [0, 0]
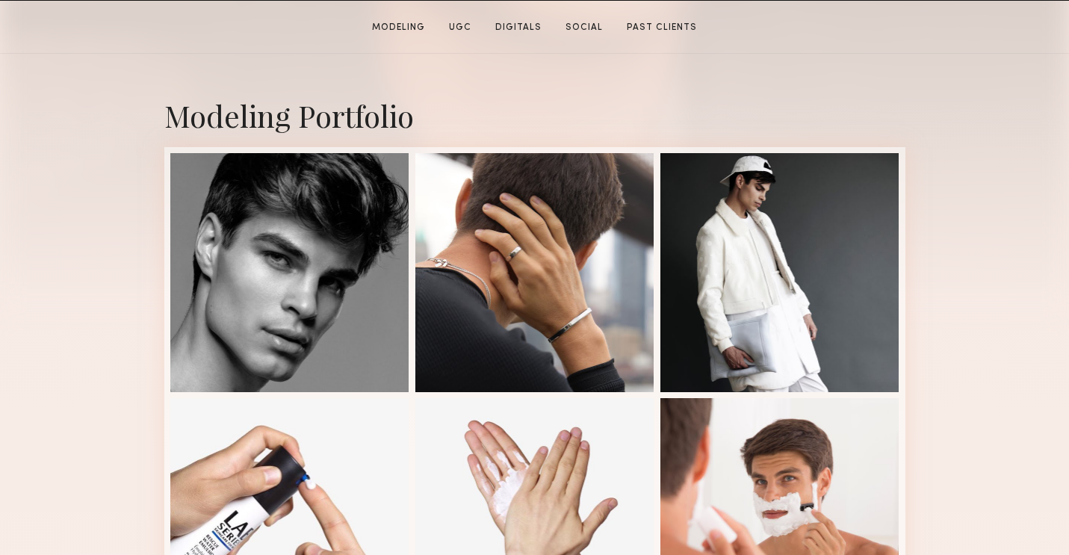
scroll to position [288, 0]
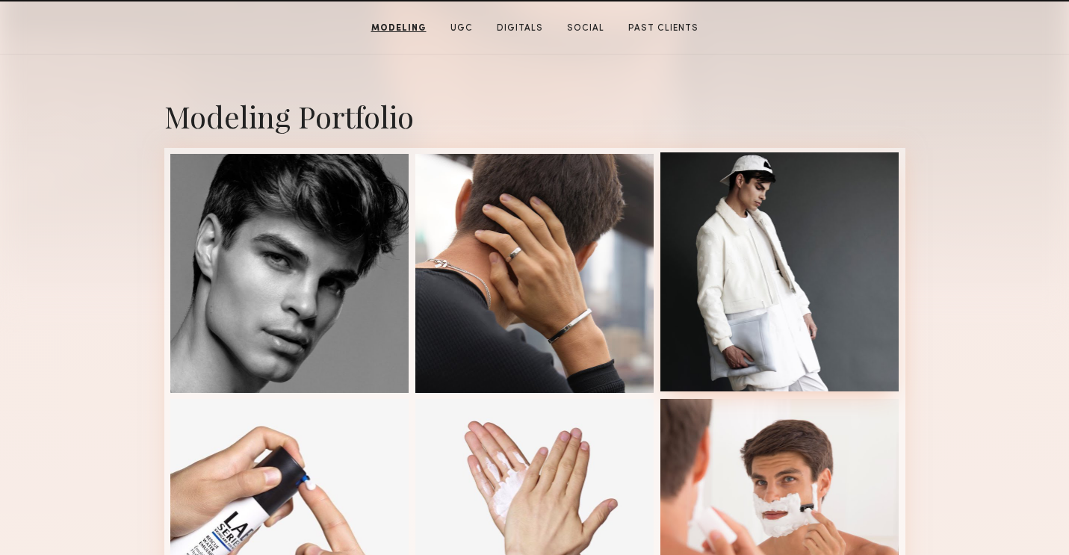
click at [784, 275] on div at bounding box center [780, 271] width 239 height 239
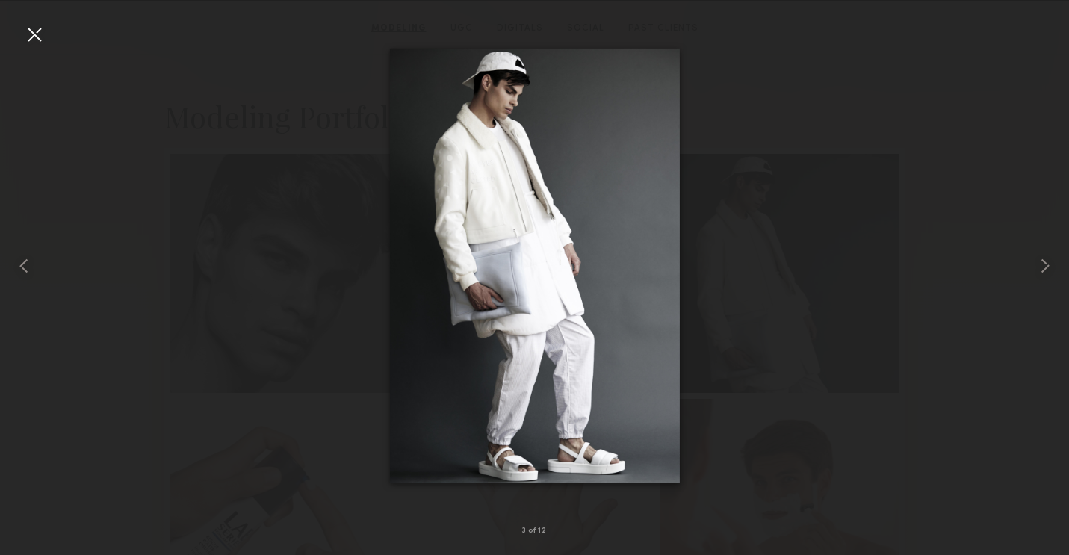
click at [182, 72] on div at bounding box center [534, 266] width 1069 height 484
click at [31, 34] on div at bounding box center [34, 34] width 24 height 24
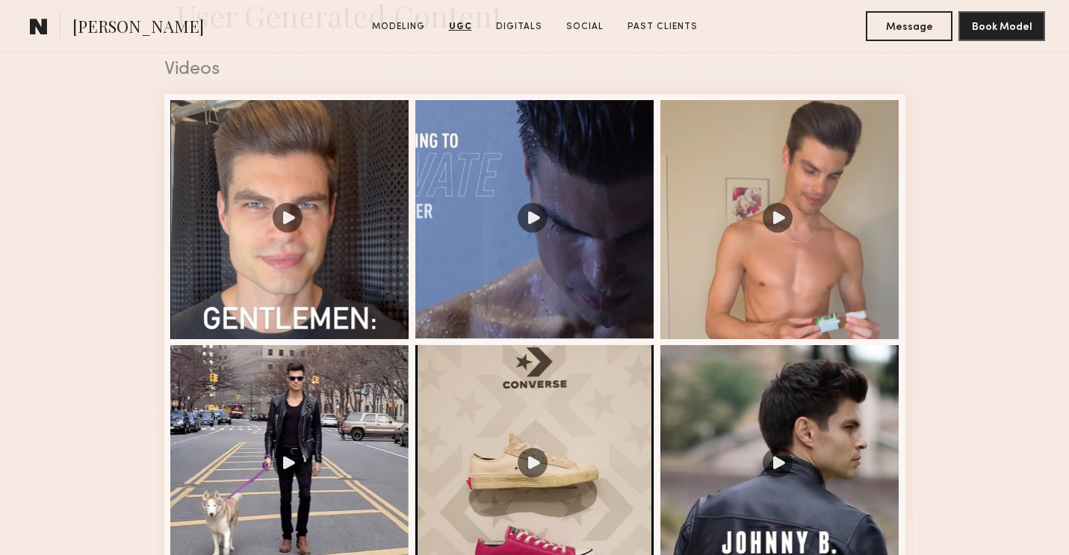
scroll to position [880, 0]
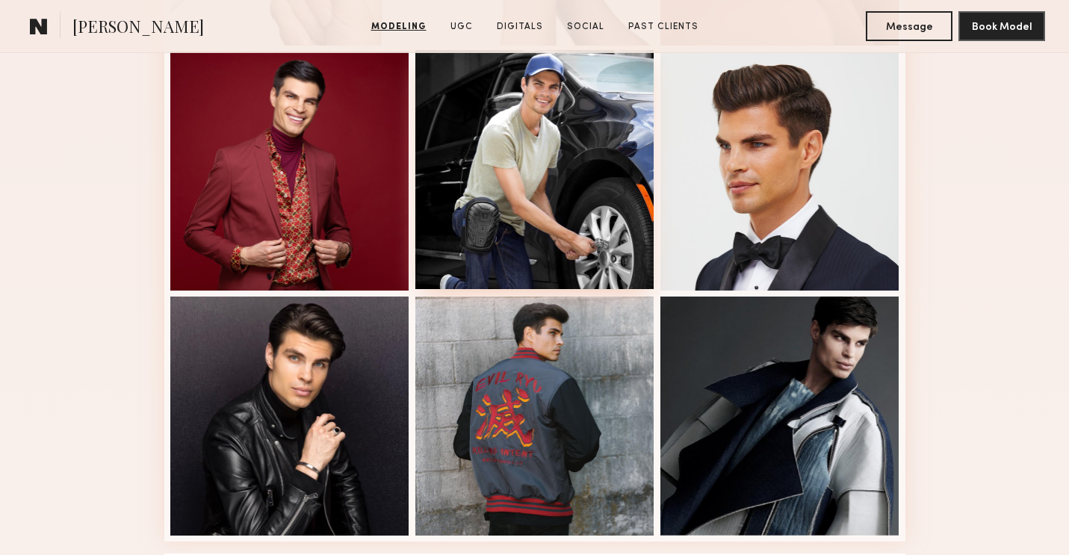
click at [560, 154] on div at bounding box center [535, 169] width 239 height 239
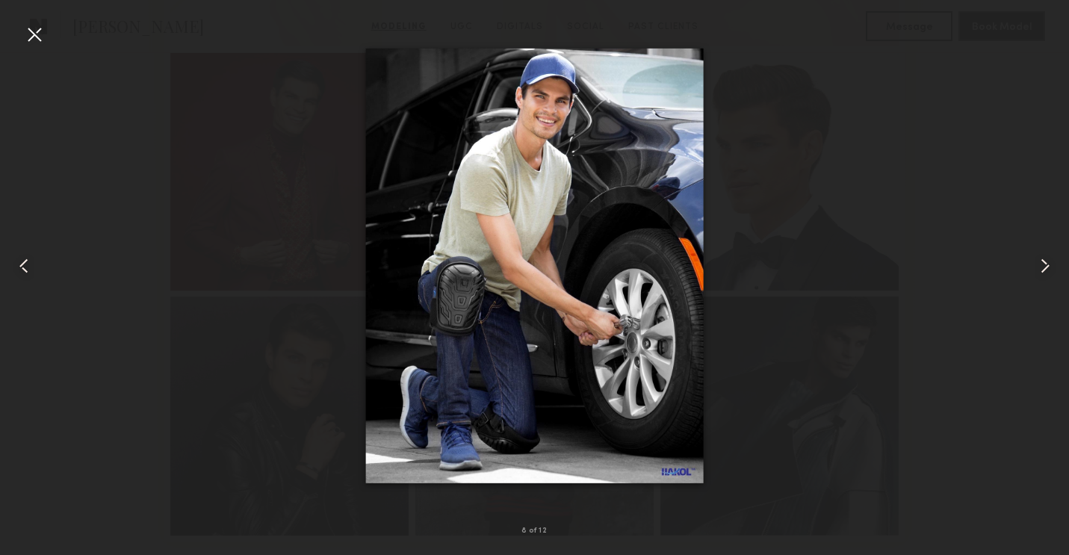
click at [1047, 265] on common-icon at bounding box center [1046, 266] width 24 height 24
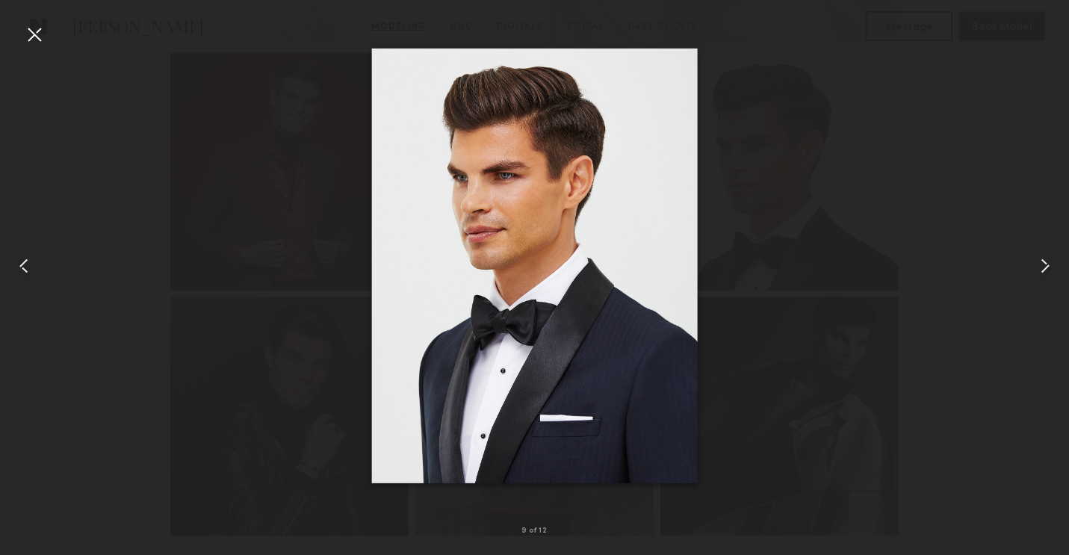
click at [1043, 264] on common-icon at bounding box center [1046, 266] width 24 height 24
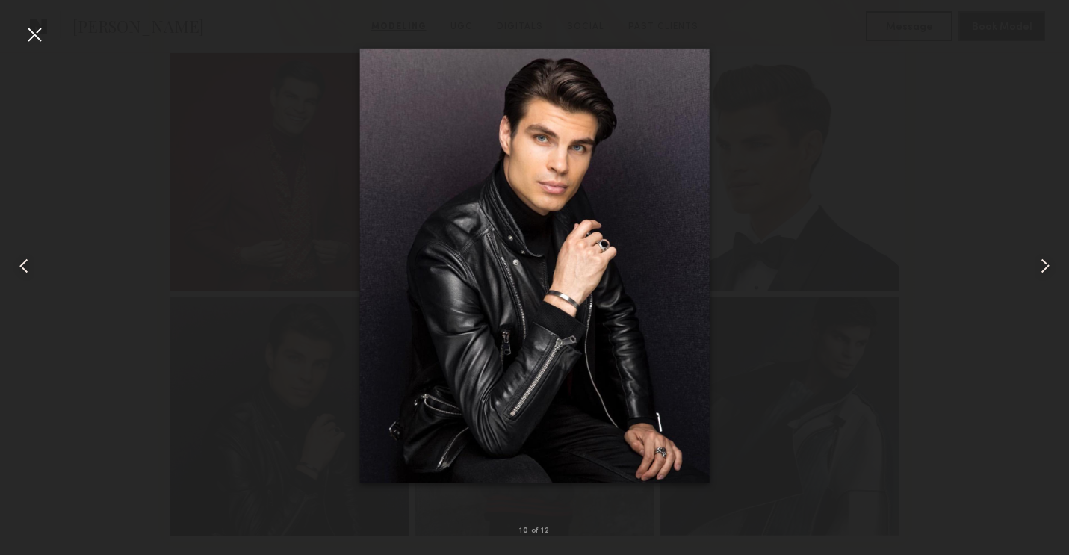
click at [1043, 264] on common-icon at bounding box center [1046, 266] width 24 height 24
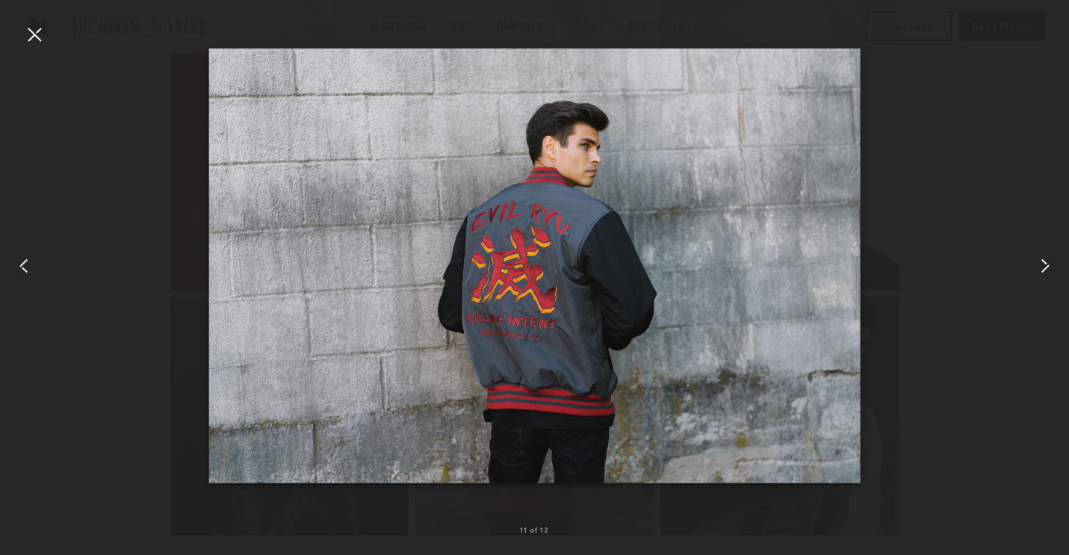
click at [1043, 264] on common-icon at bounding box center [1046, 266] width 24 height 24
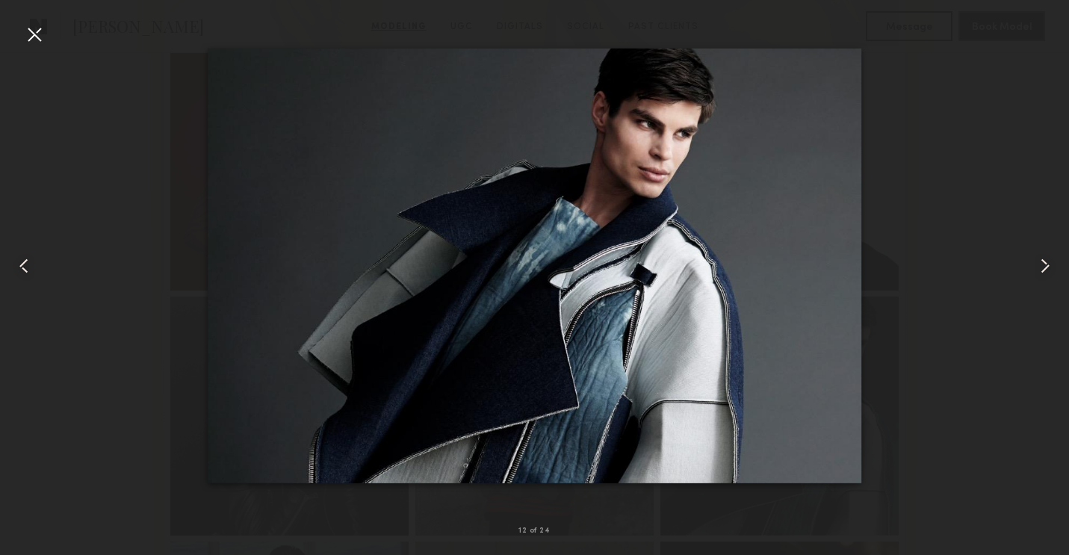
click at [37, 42] on div at bounding box center [34, 34] width 24 height 24
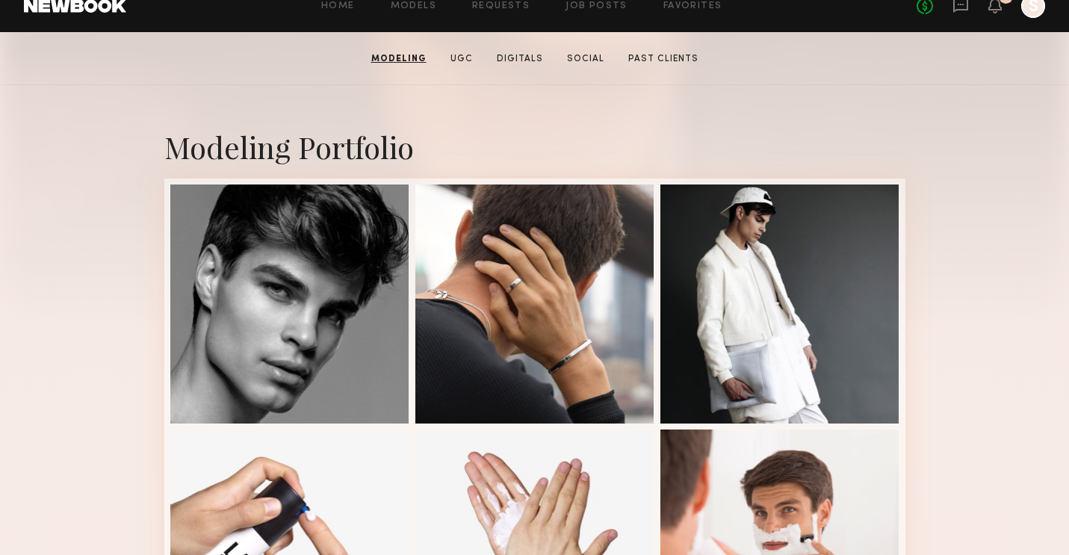
scroll to position [259, 0]
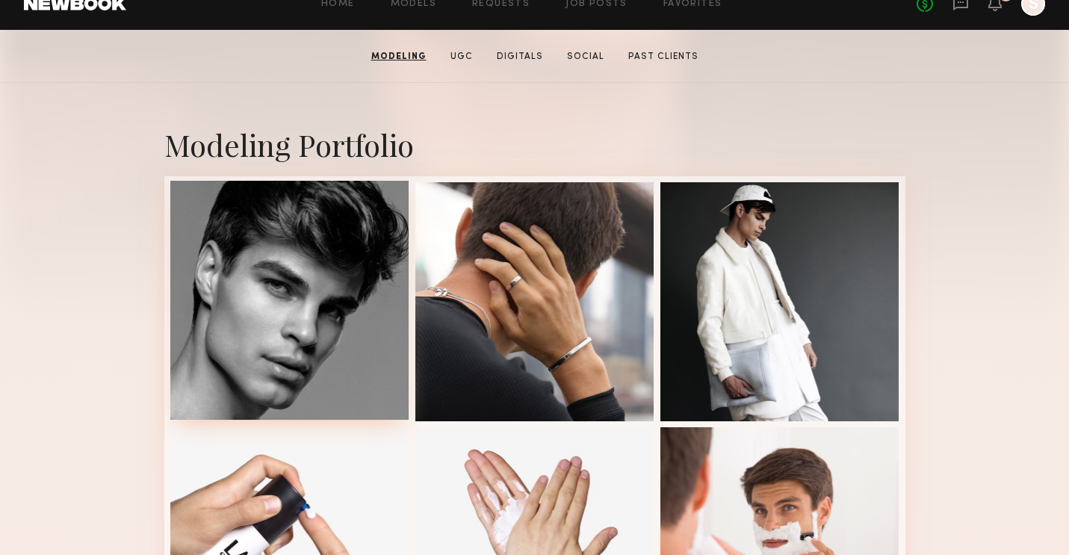
click at [333, 294] on div at bounding box center [289, 300] width 239 height 239
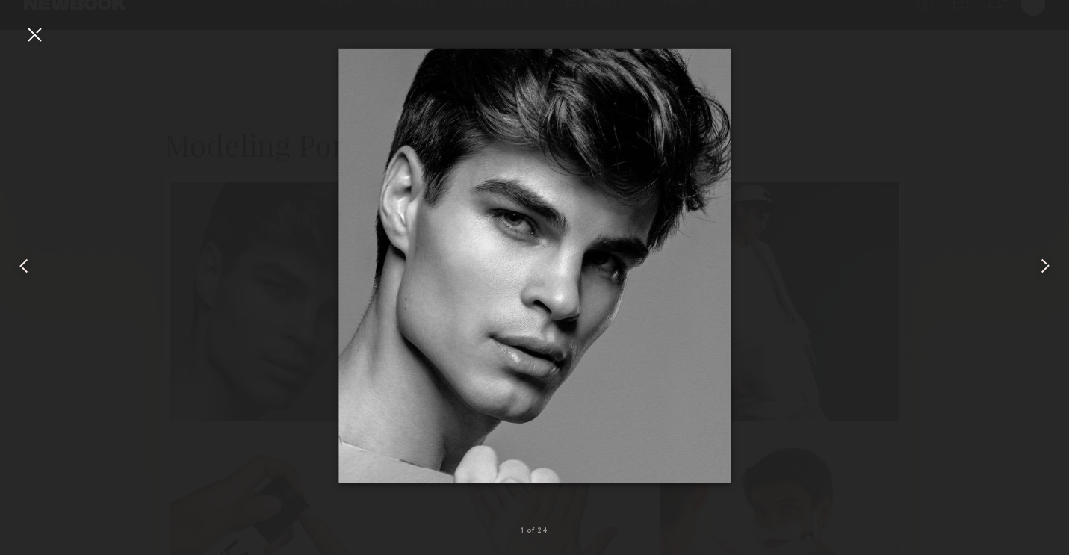
click at [40, 37] on div at bounding box center [34, 34] width 24 height 24
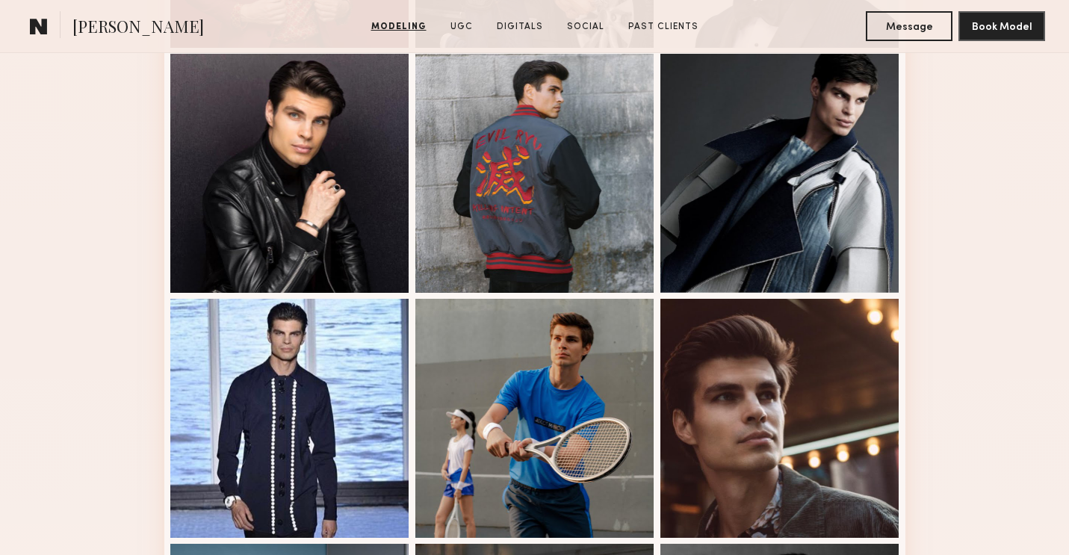
scroll to position [1303, 0]
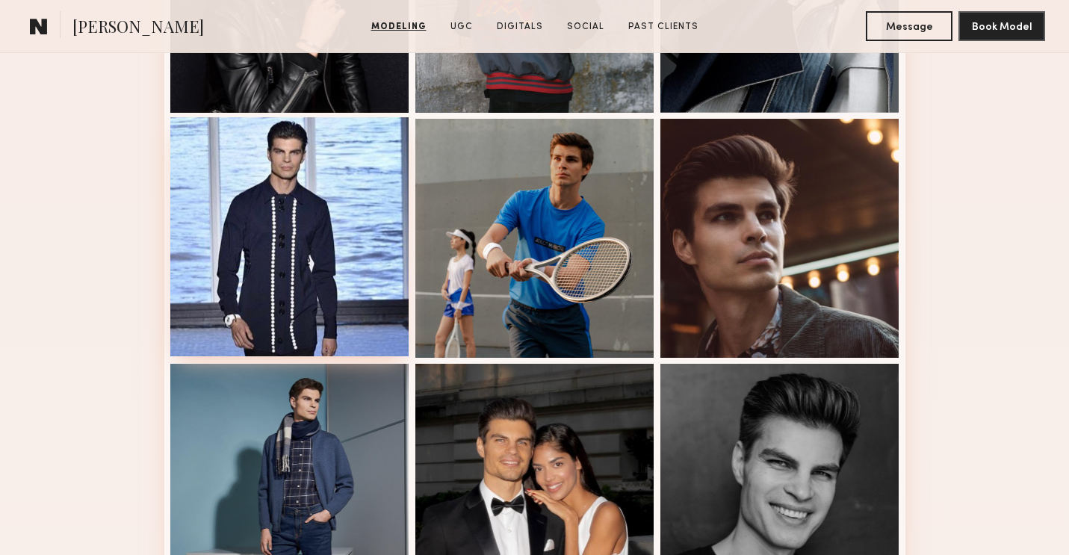
click at [362, 282] on div at bounding box center [289, 236] width 239 height 239
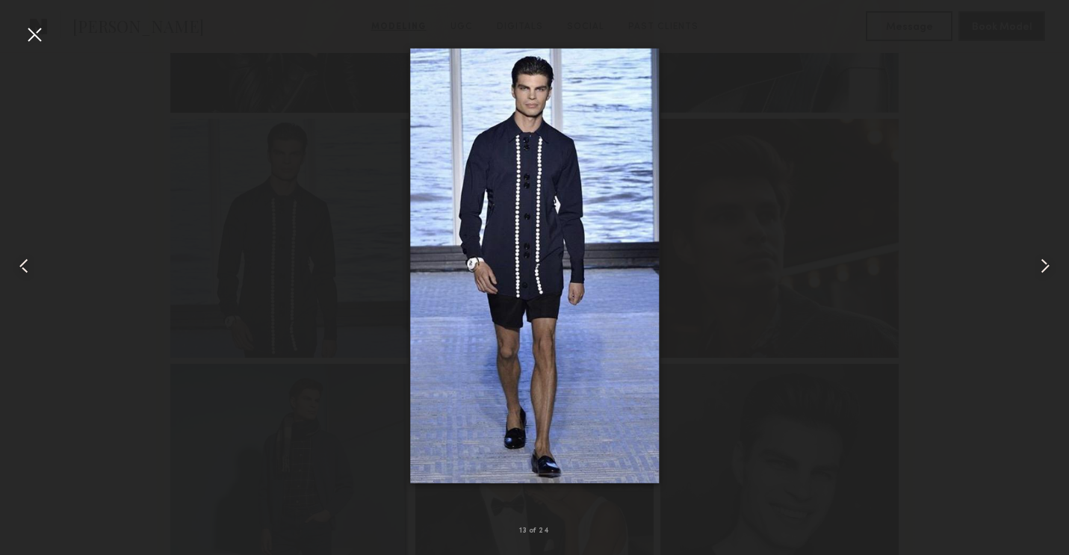
click at [41, 27] on div at bounding box center [34, 34] width 24 height 24
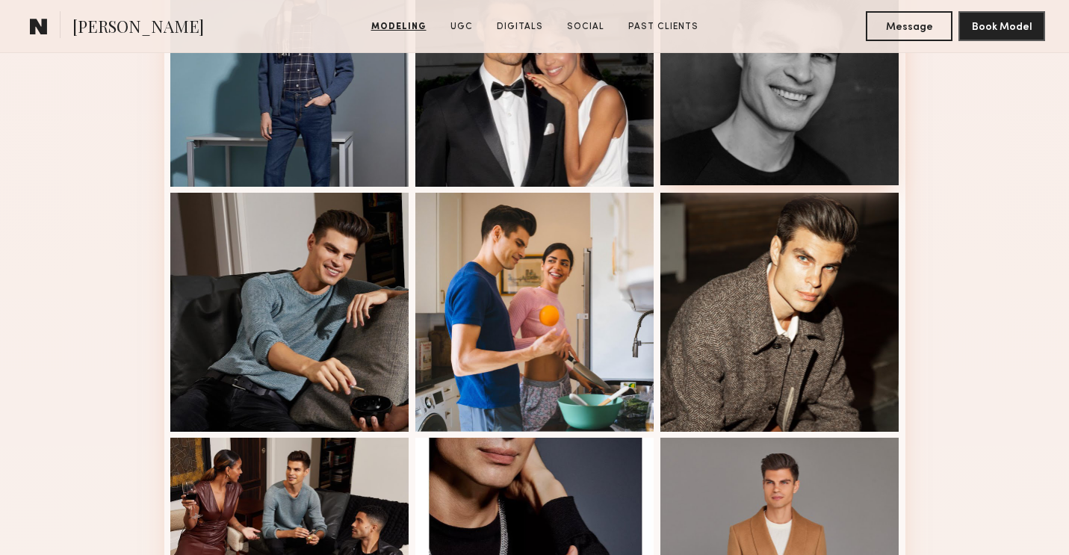
scroll to position [1749, 0]
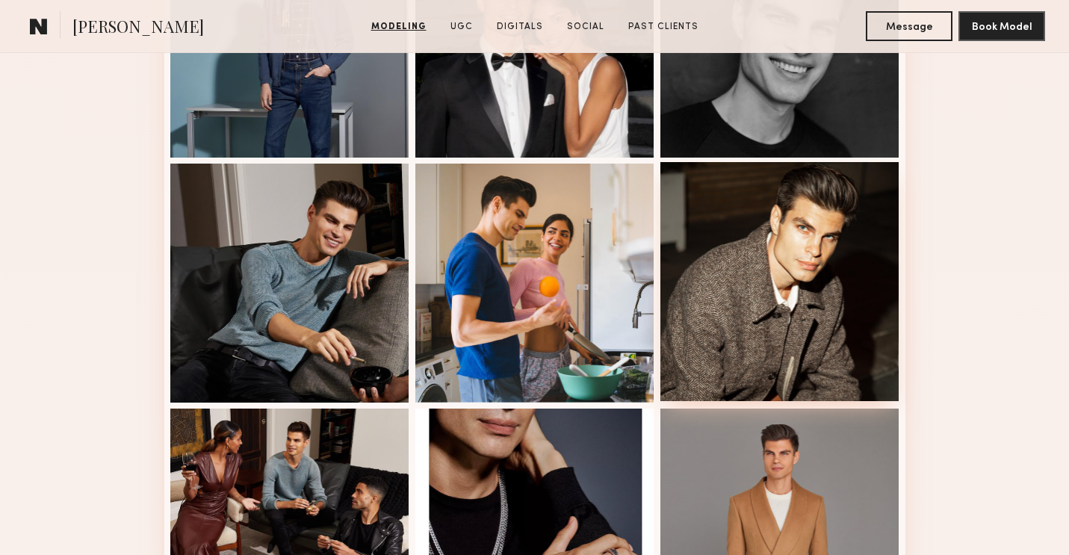
click at [815, 260] on div at bounding box center [780, 281] width 239 height 239
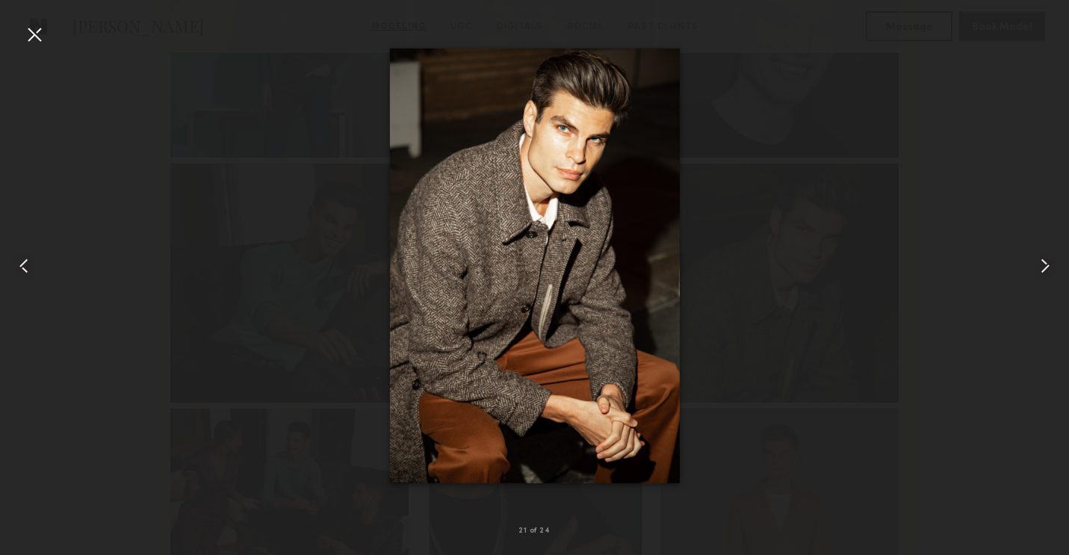
click at [33, 40] on div at bounding box center [34, 34] width 24 height 24
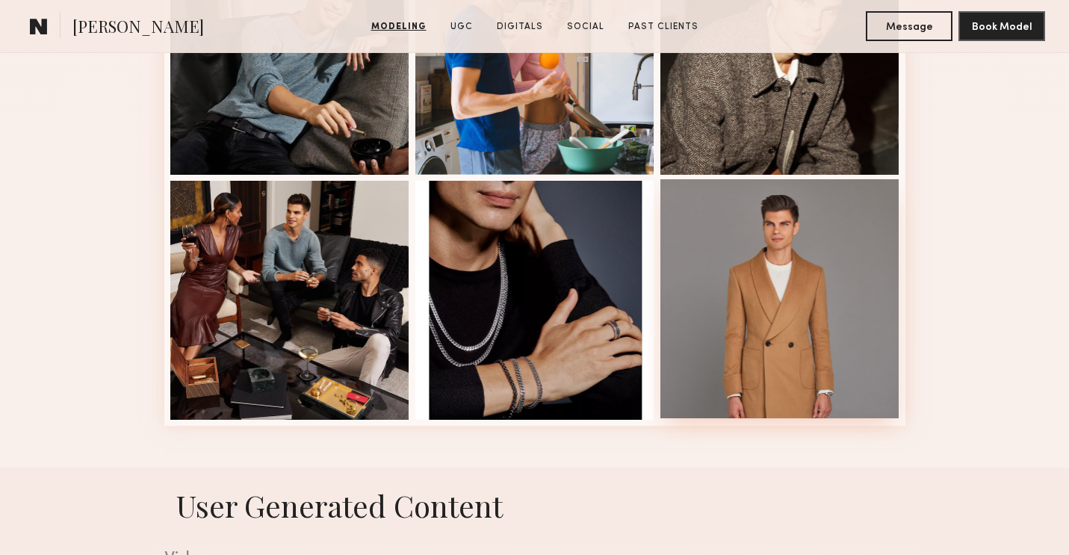
scroll to position [1975, 0]
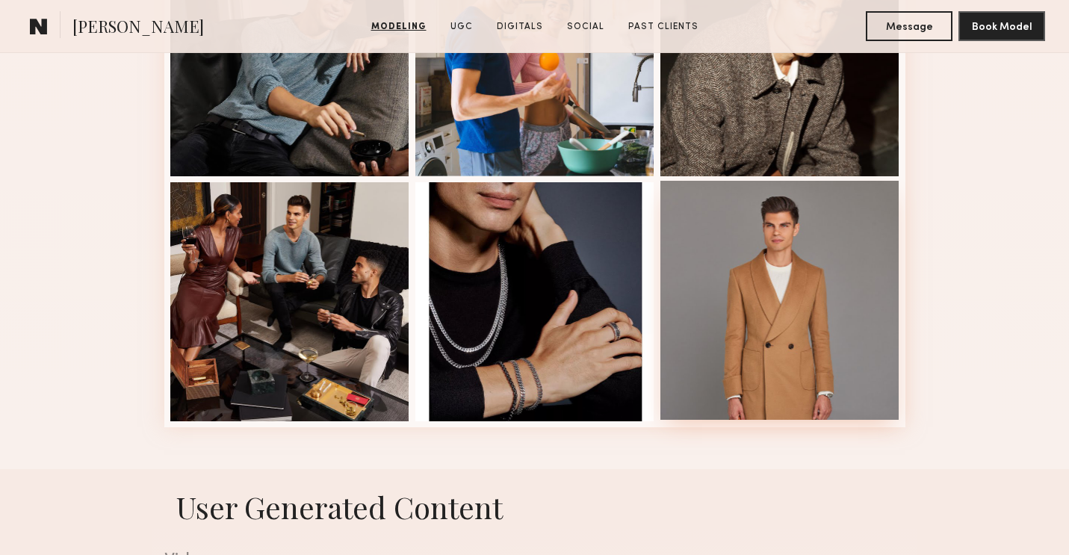
click at [822, 284] on div at bounding box center [780, 300] width 239 height 239
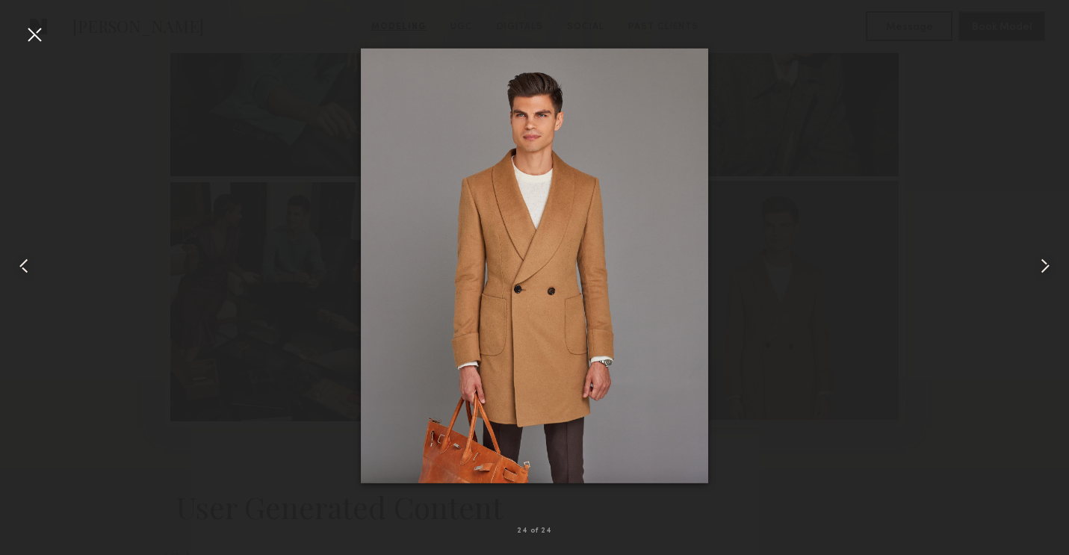
click at [822, 284] on div at bounding box center [534, 266] width 1069 height 484
click at [32, 33] on div at bounding box center [34, 34] width 24 height 24
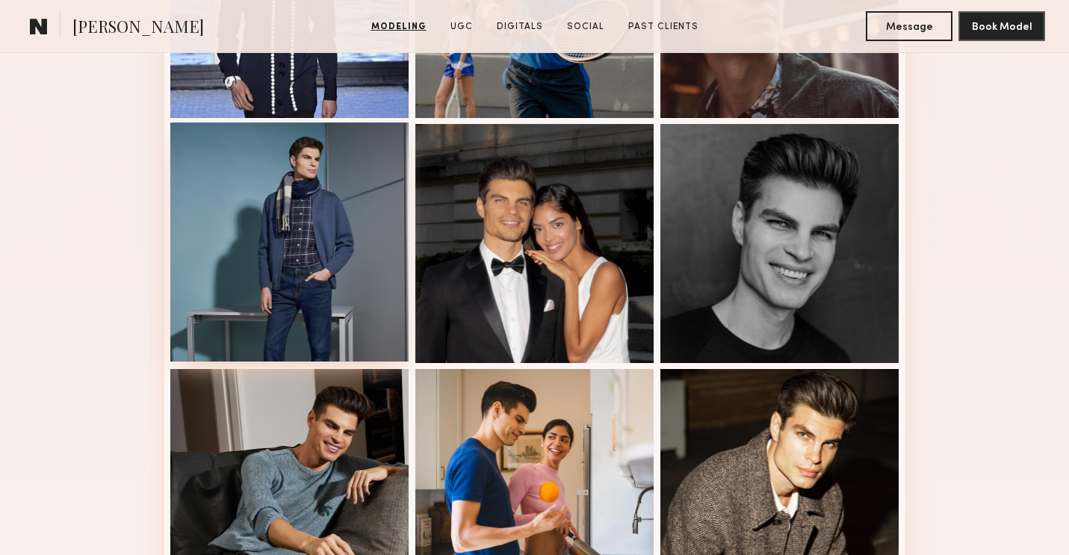
scroll to position [1511, 0]
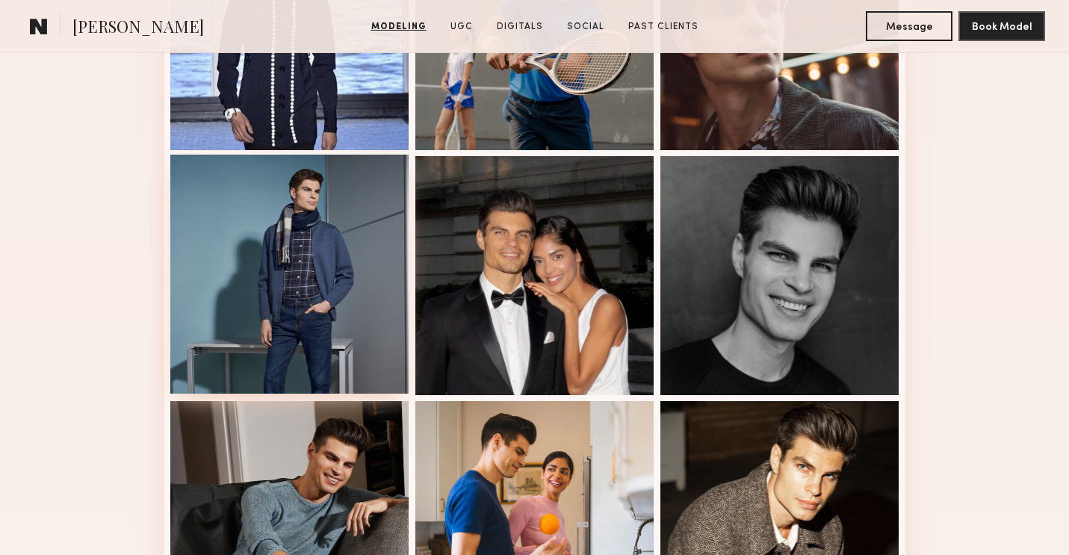
click at [247, 250] on div at bounding box center [289, 274] width 239 height 239
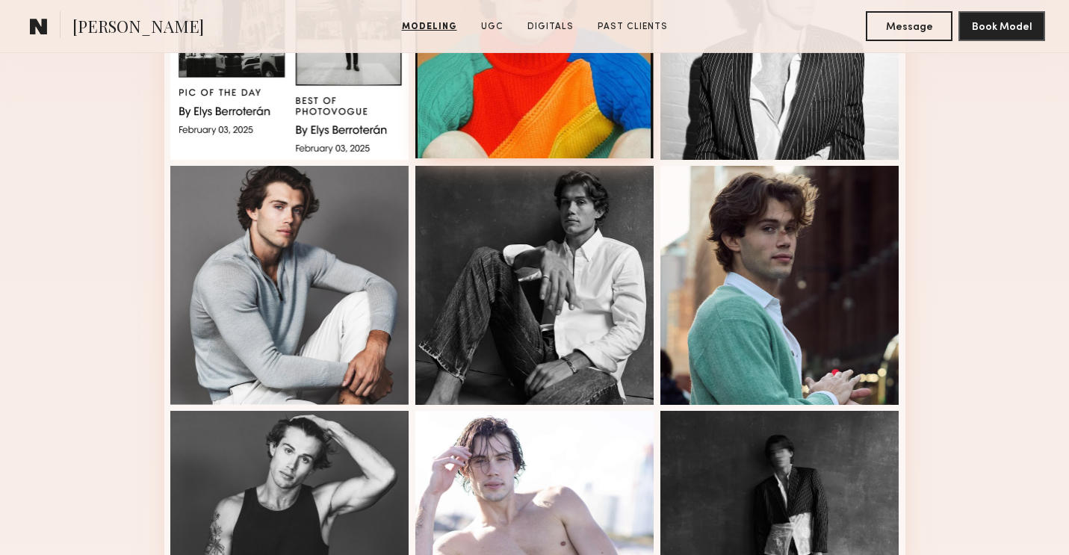
scroll to position [544, 0]
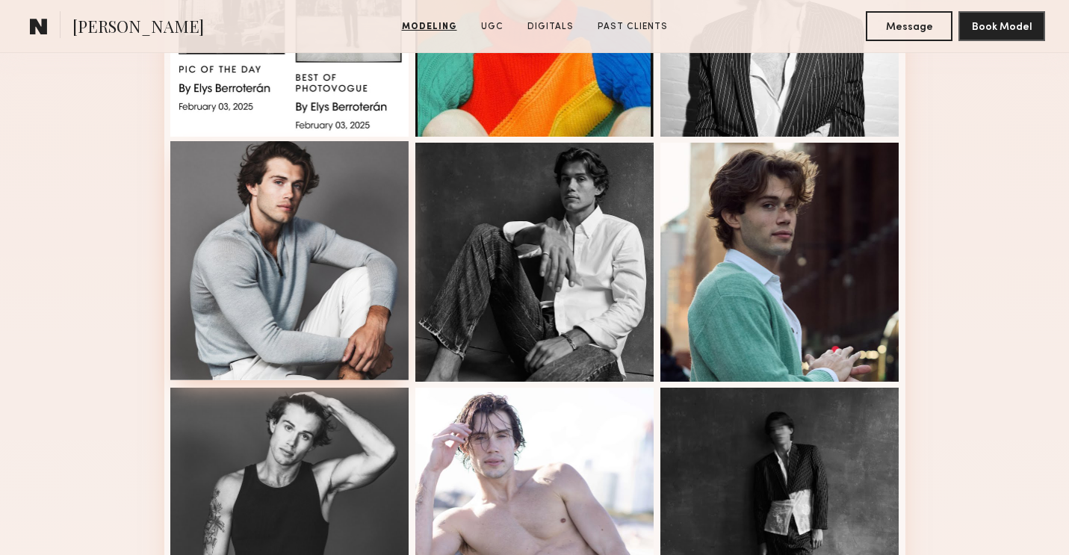
click at [359, 308] on div at bounding box center [289, 260] width 239 height 239
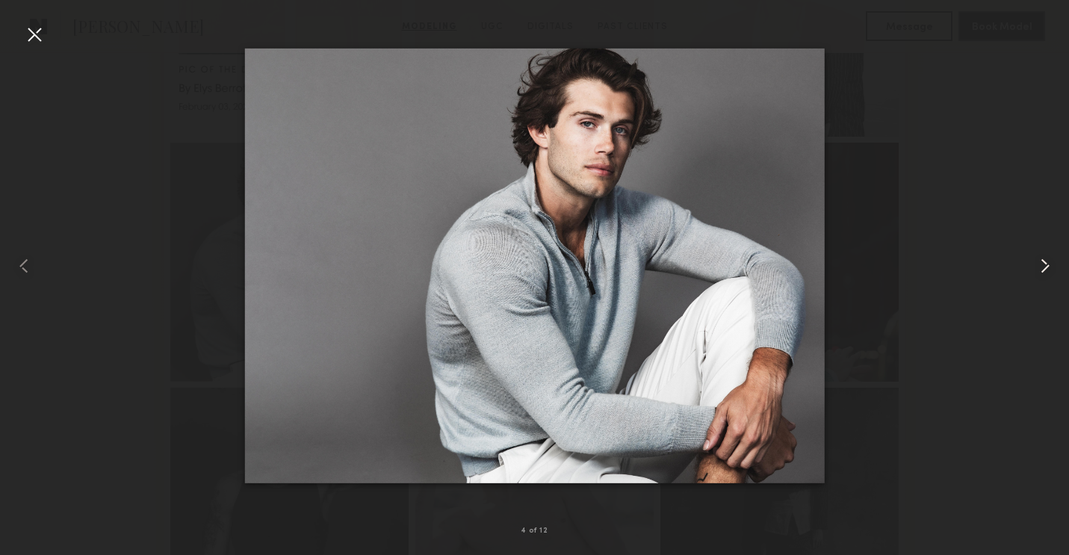
click at [1046, 261] on common-icon at bounding box center [1046, 266] width 24 height 24
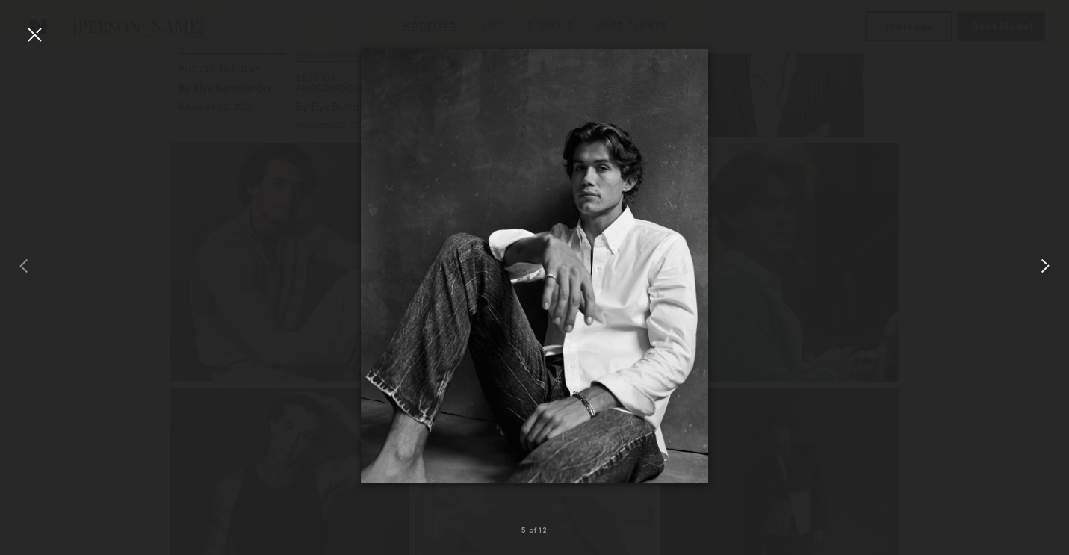
click at [1046, 261] on common-icon at bounding box center [1046, 266] width 24 height 24
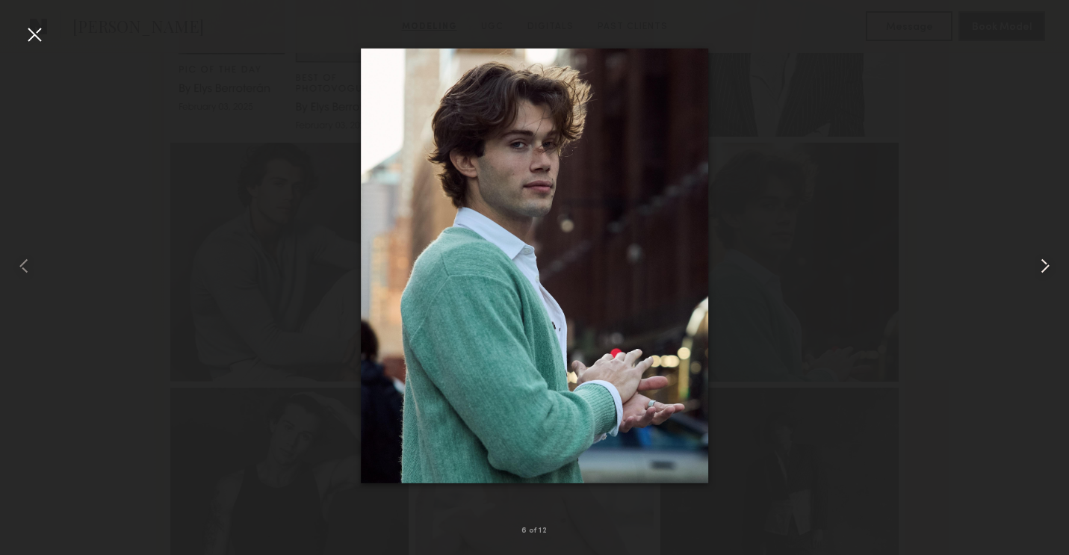
click at [1046, 261] on common-icon at bounding box center [1046, 266] width 24 height 24
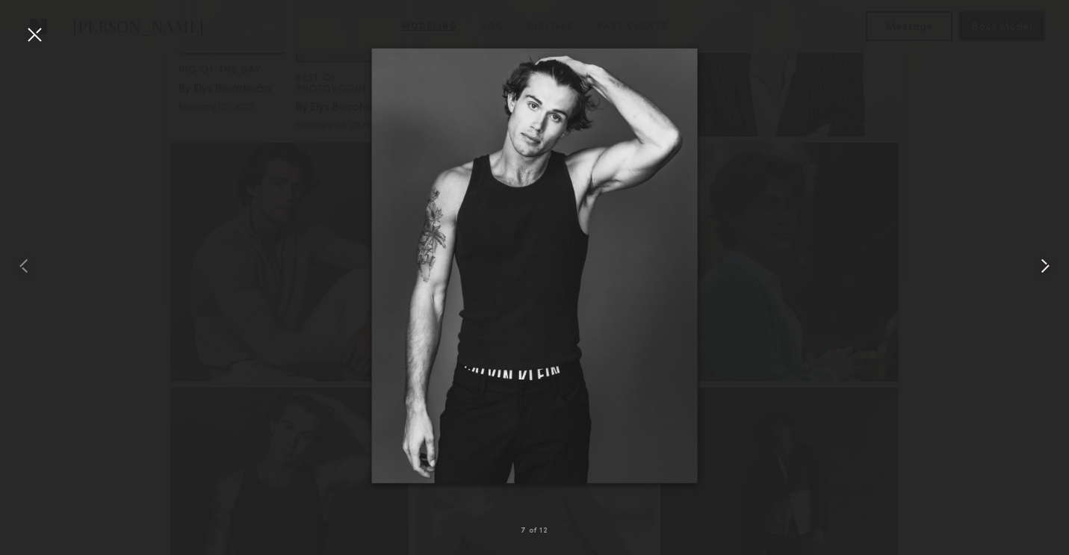
click at [1046, 261] on common-icon at bounding box center [1046, 266] width 24 height 24
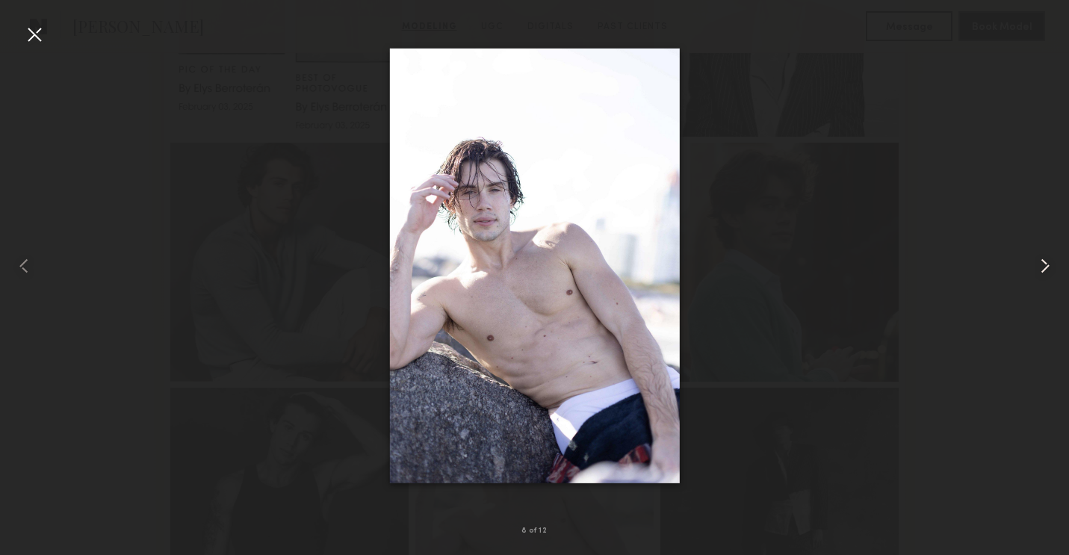
click at [1052, 261] on common-icon at bounding box center [1046, 266] width 24 height 24
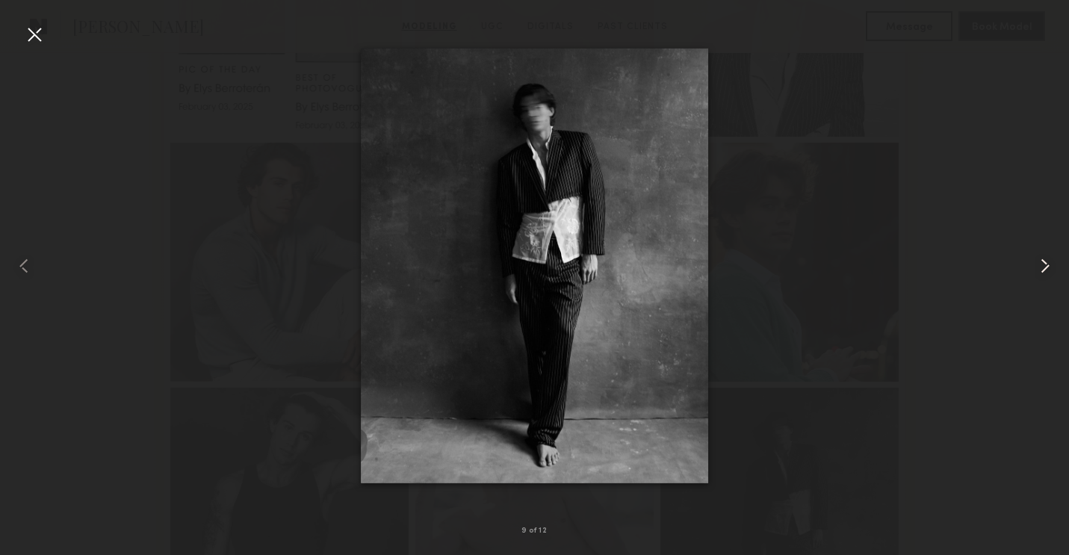
click at [1052, 261] on common-icon at bounding box center [1046, 266] width 24 height 24
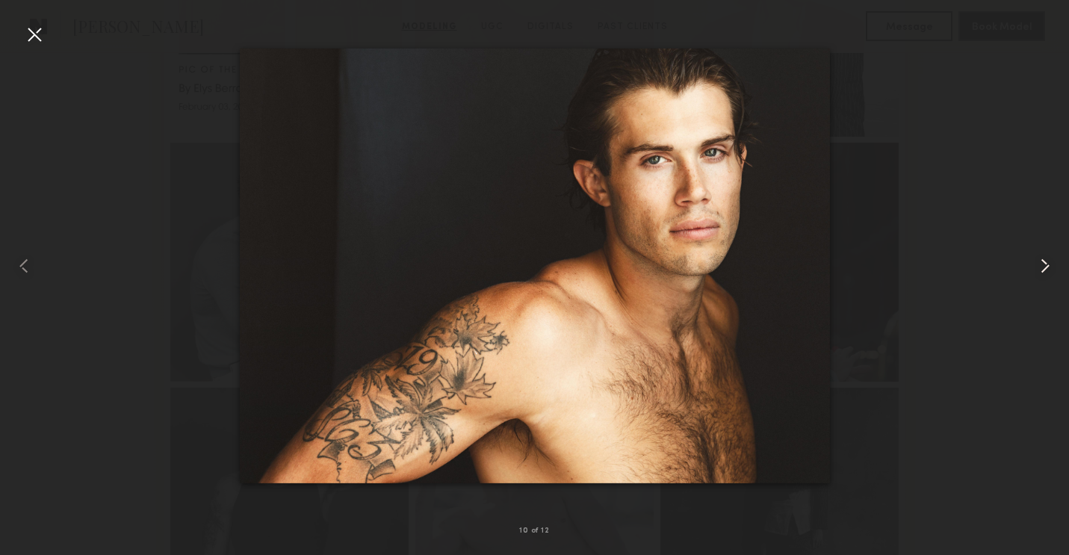
click at [1052, 261] on common-icon at bounding box center [1046, 266] width 24 height 24
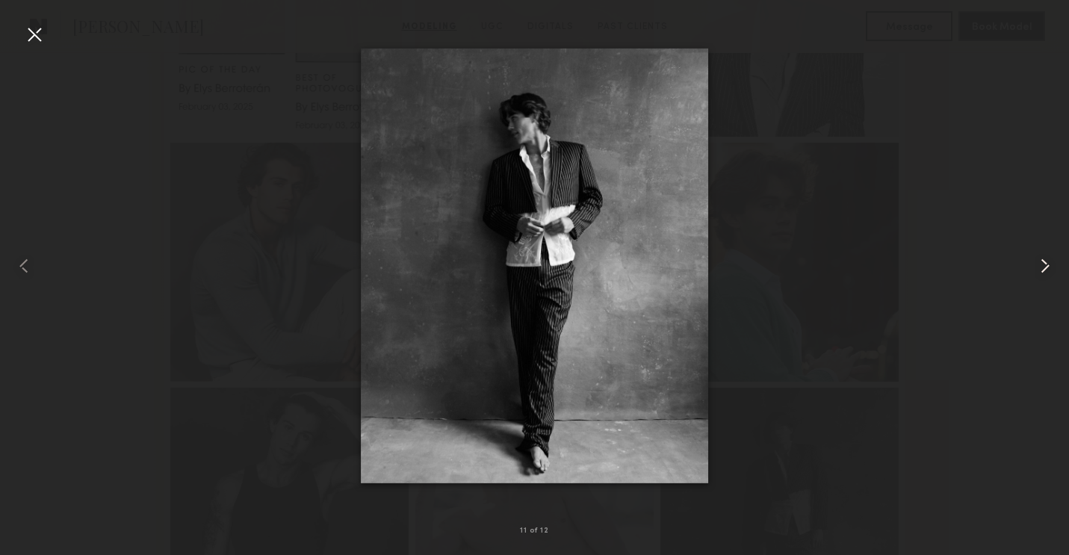
click at [1052, 261] on common-icon at bounding box center [1046, 266] width 24 height 24
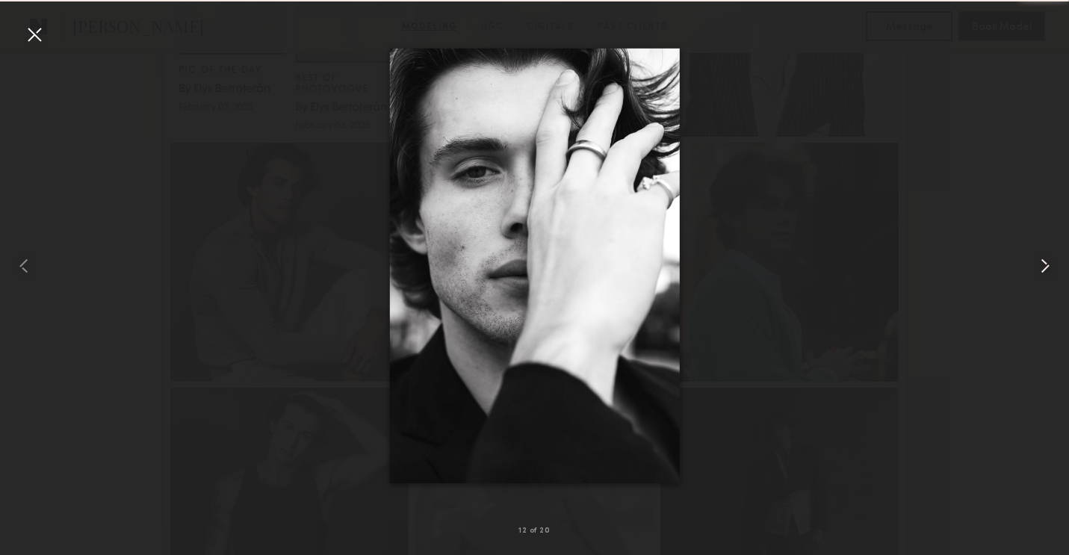
click at [1052, 261] on common-icon at bounding box center [1046, 266] width 24 height 24
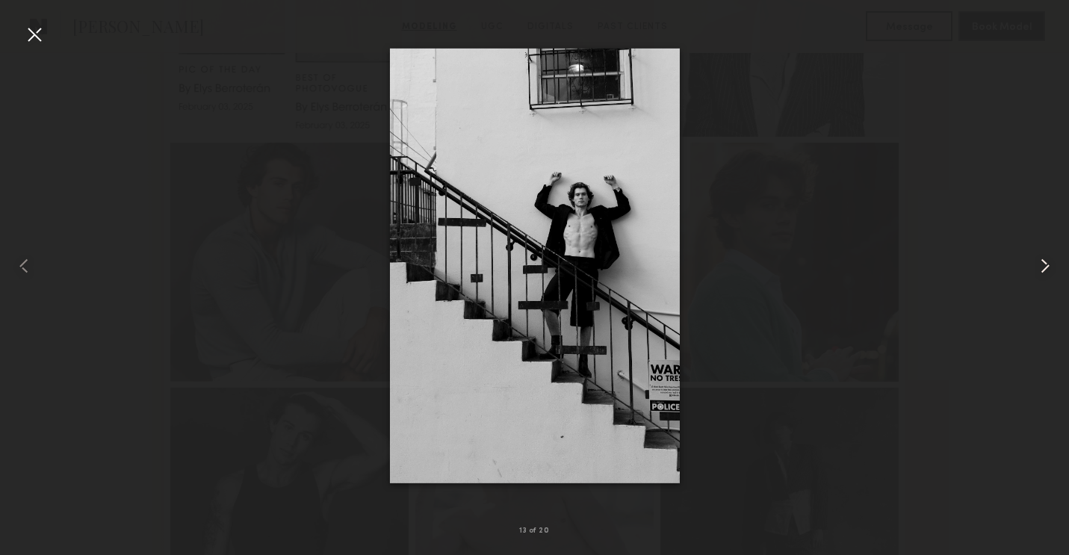
click at [1052, 261] on common-icon at bounding box center [1046, 266] width 24 height 24
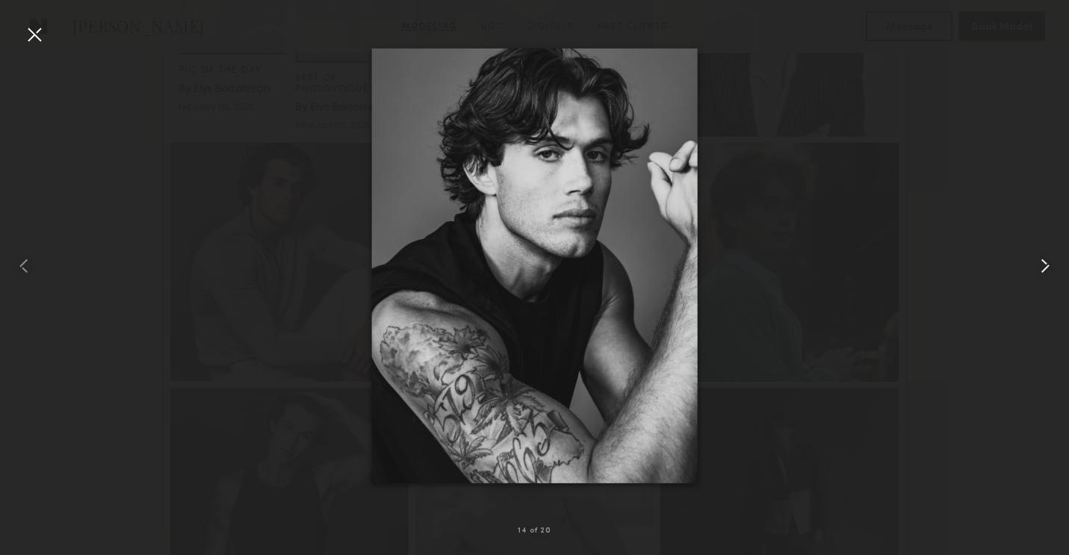
click at [1052, 261] on common-icon at bounding box center [1046, 266] width 24 height 24
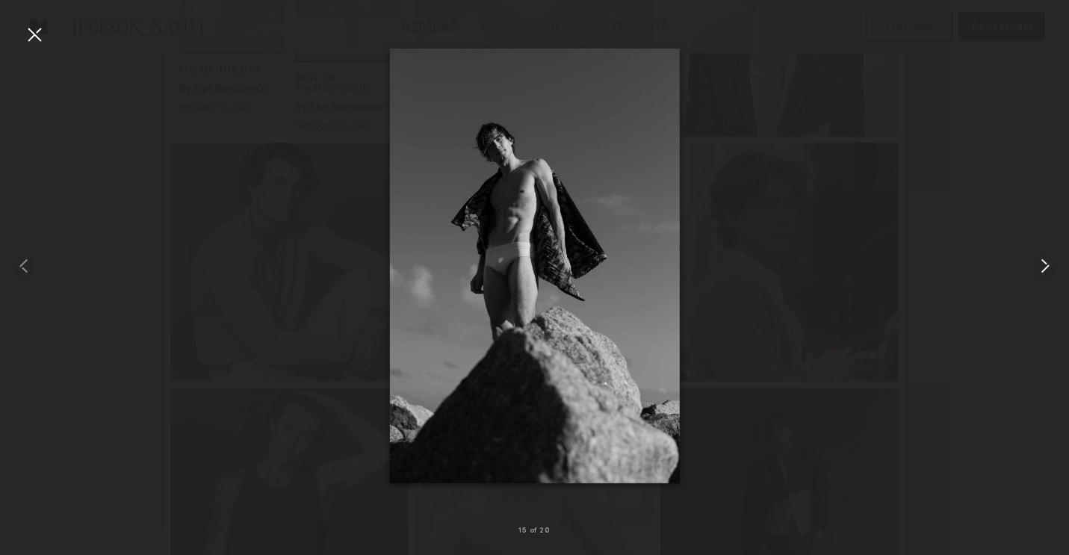
click at [1052, 261] on common-icon at bounding box center [1046, 266] width 24 height 24
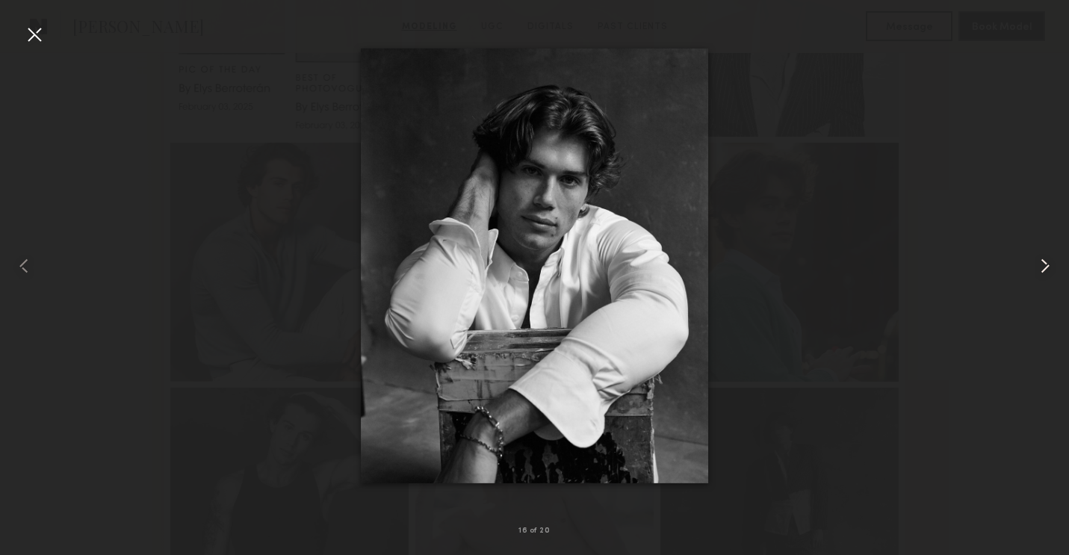
click at [1052, 261] on common-icon at bounding box center [1046, 266] width 24 height 24
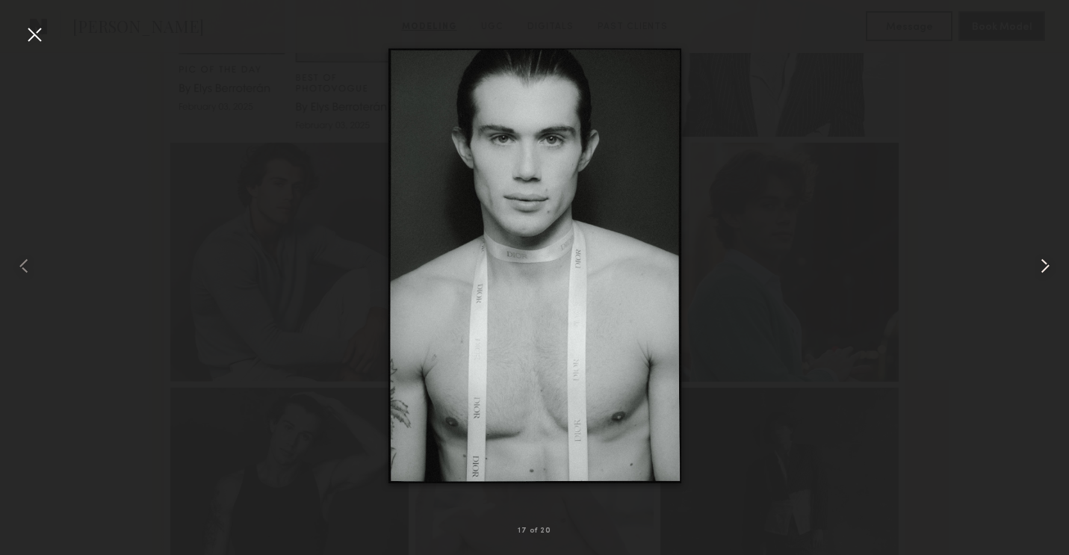
click at [1052, 261] on common-icon at bounding box center [1046, 266] width 24 height 24
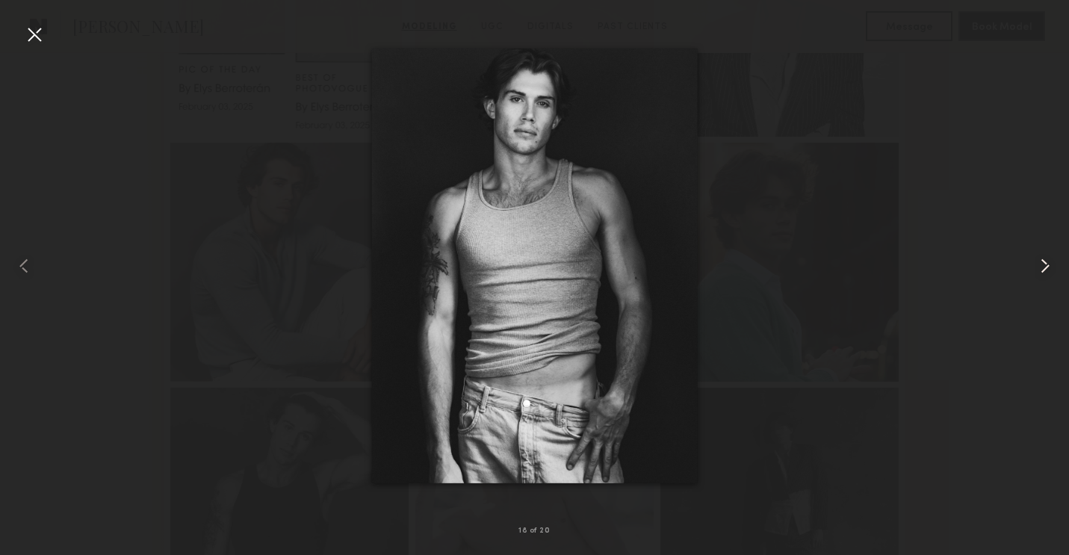
click at [1052, 261] on common-icon at bounding box center [1046, 266] width 24 height 24
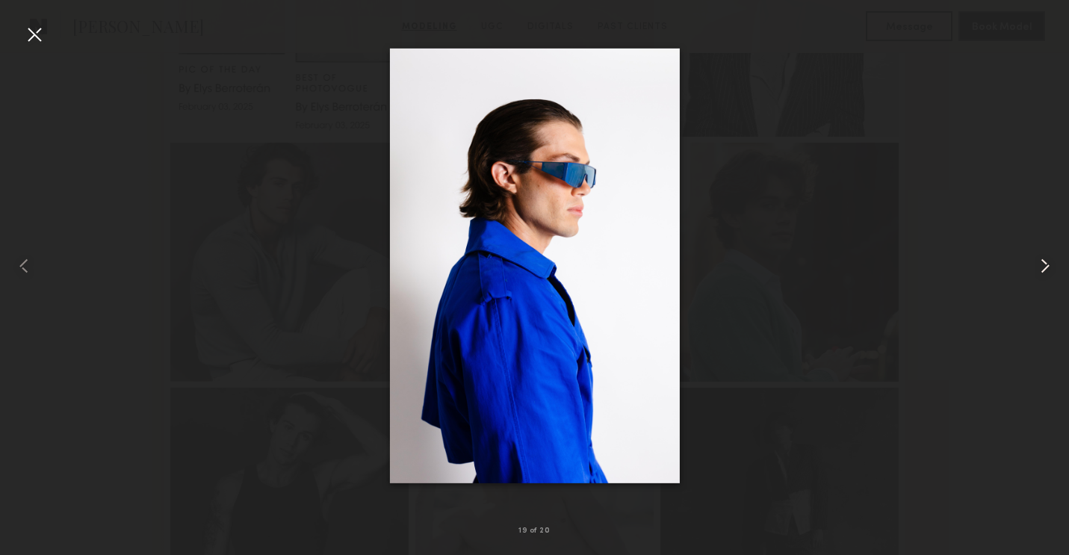
click at [1052, 261] on common-icon at bounding box center [1046, 266] width 24 height 24
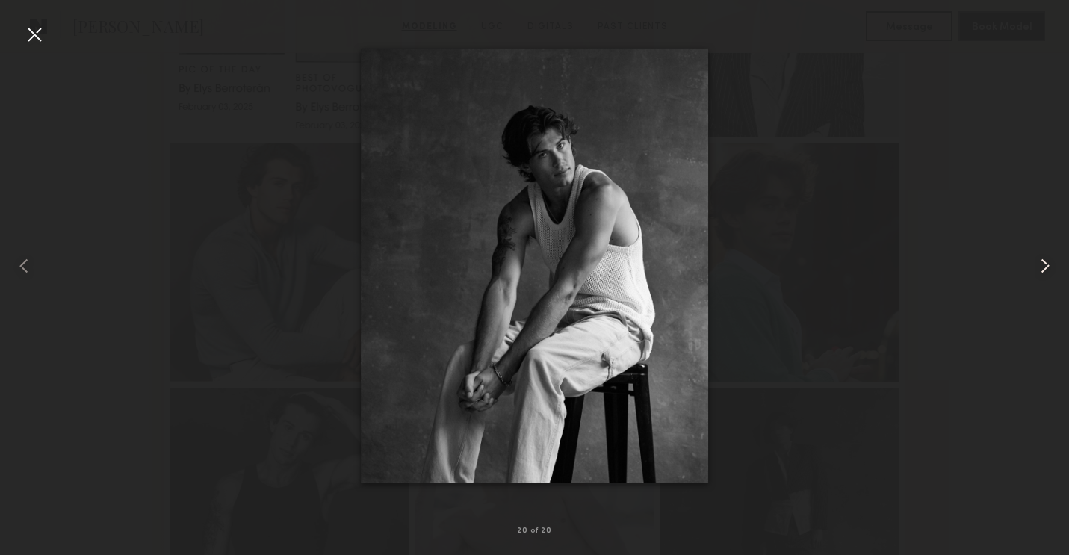
click at [1052, 261] on common-icon at bounding box center [1046, 266] width 24 height 24
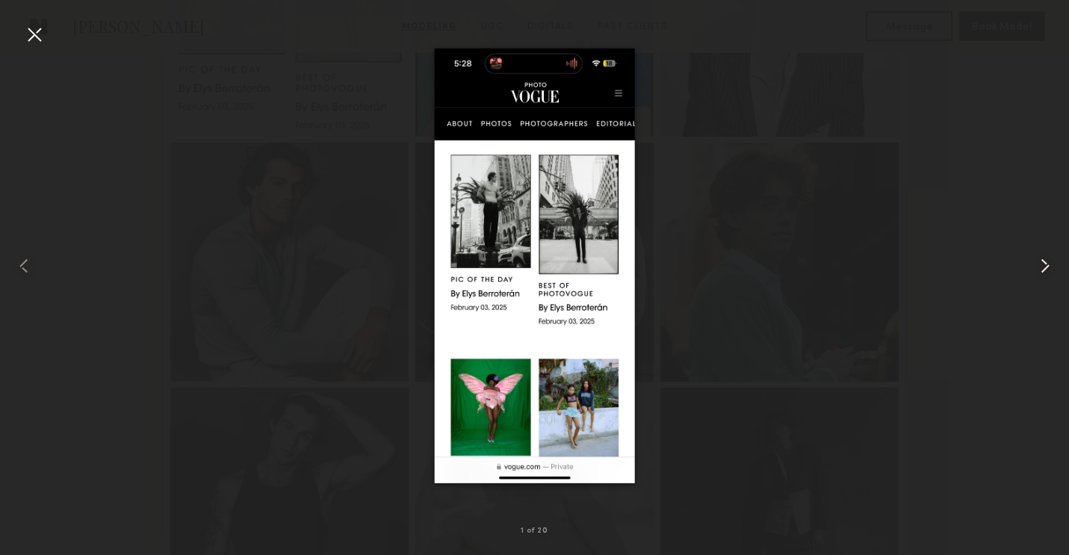
click at [1052, 261] on common-icon at bounding box center [1046, 266] width 24 height 24
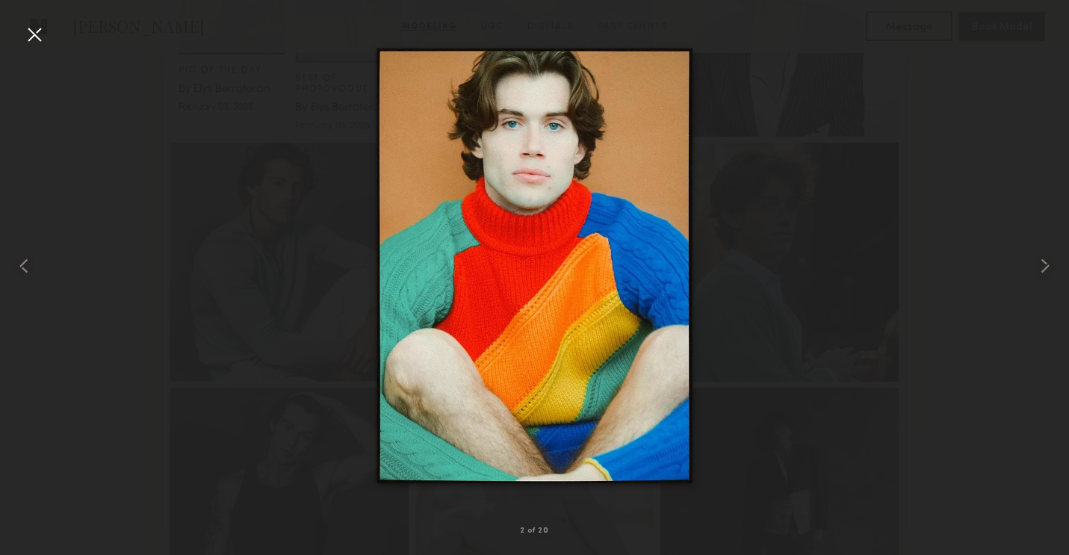
click at [32, 44] on div "2 of 20" at bounding box center [534, 277] width 1069 height 555
click at [31, 38] on div at bounding box center [34, 34] width 24 height 24
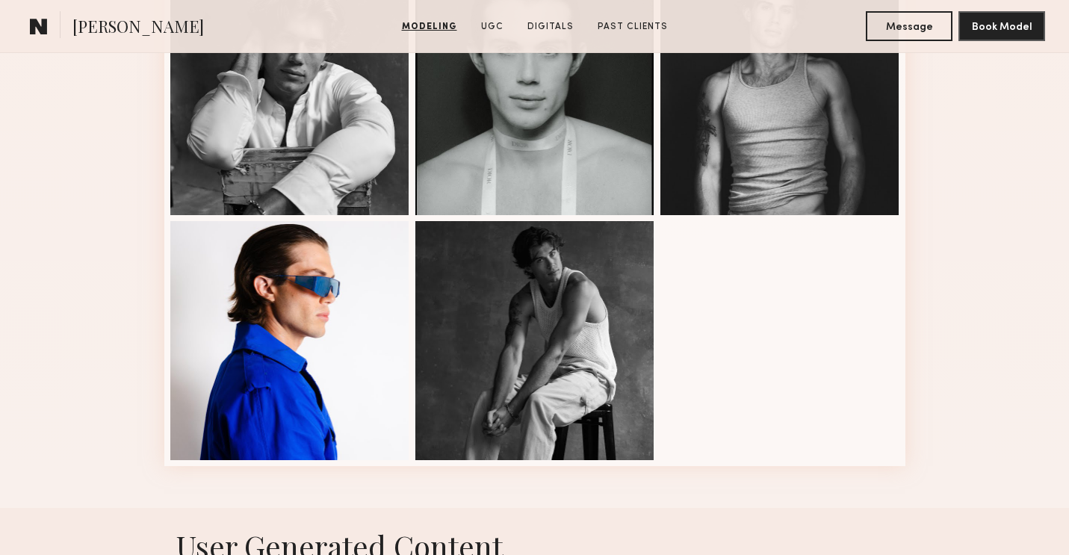
scroll to position [1692, 0]
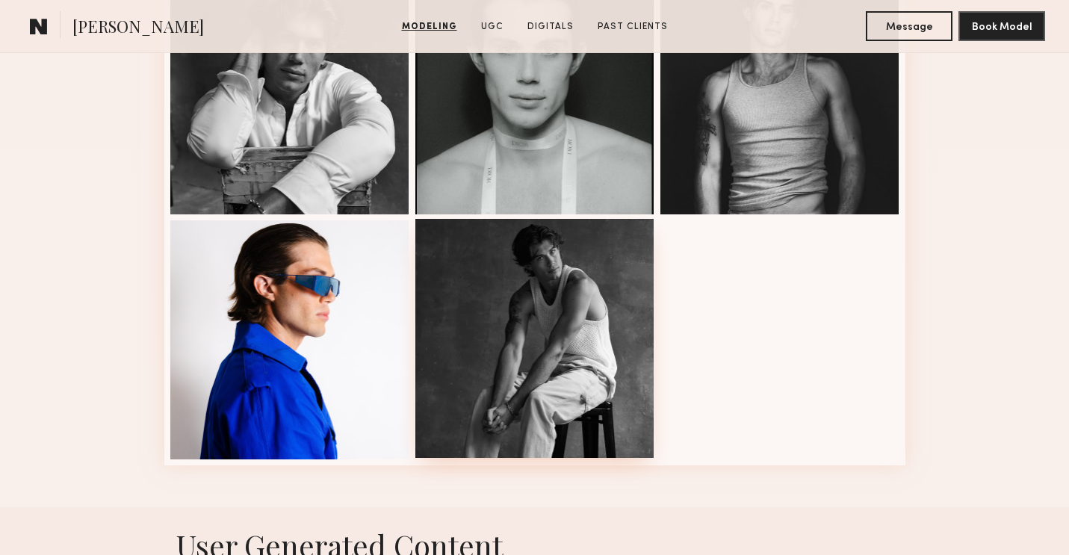
click at [587, 306] on div at bounding box center [535, 338] width 239 height 239
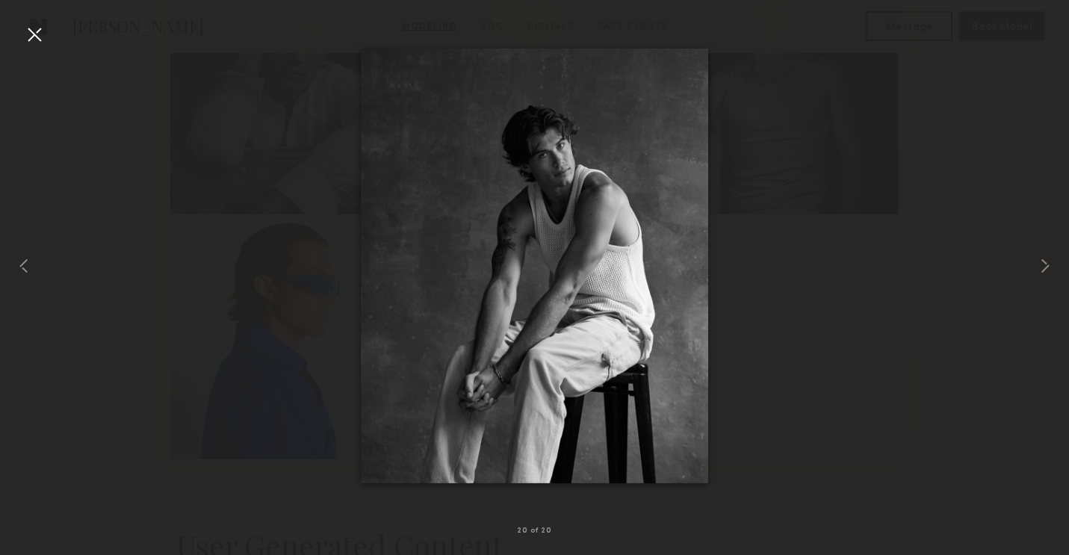
click at [26, 36] on div at bounding box center [34, 34] width 24 height 24
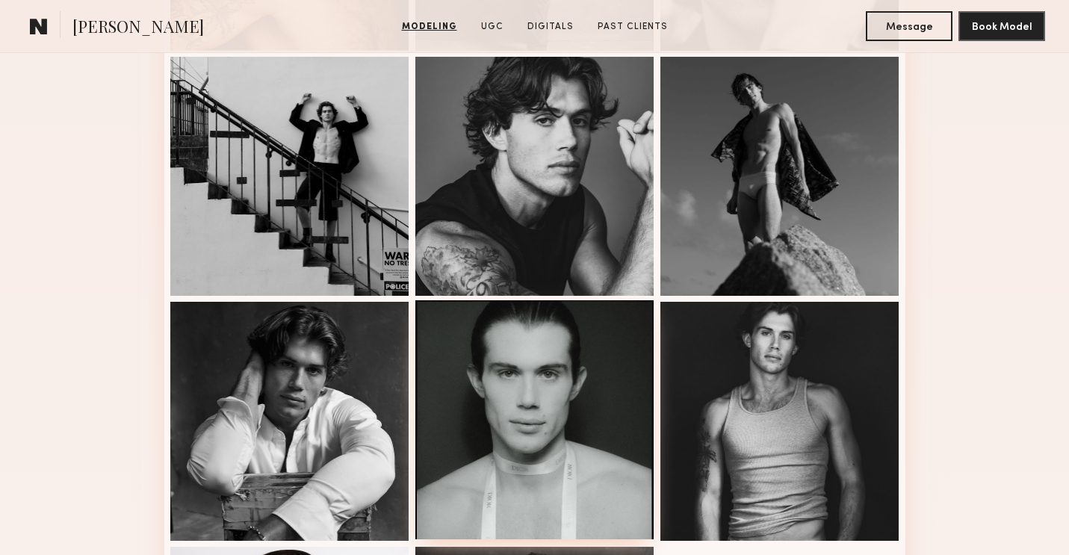
scroll to position [1303, 0]
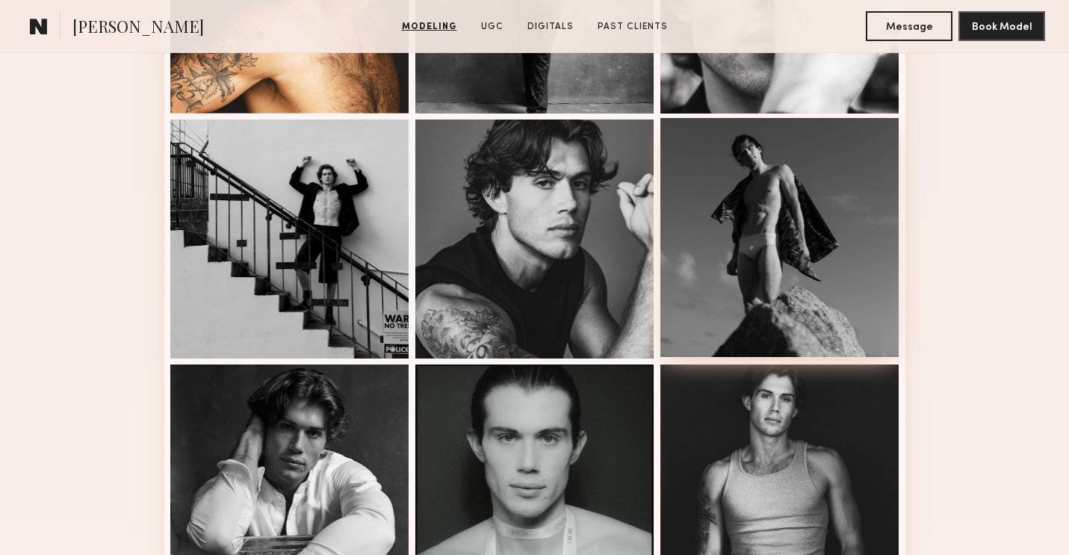
click at [742, 232] on div at bounding box center [780, 237] width 239 height 239
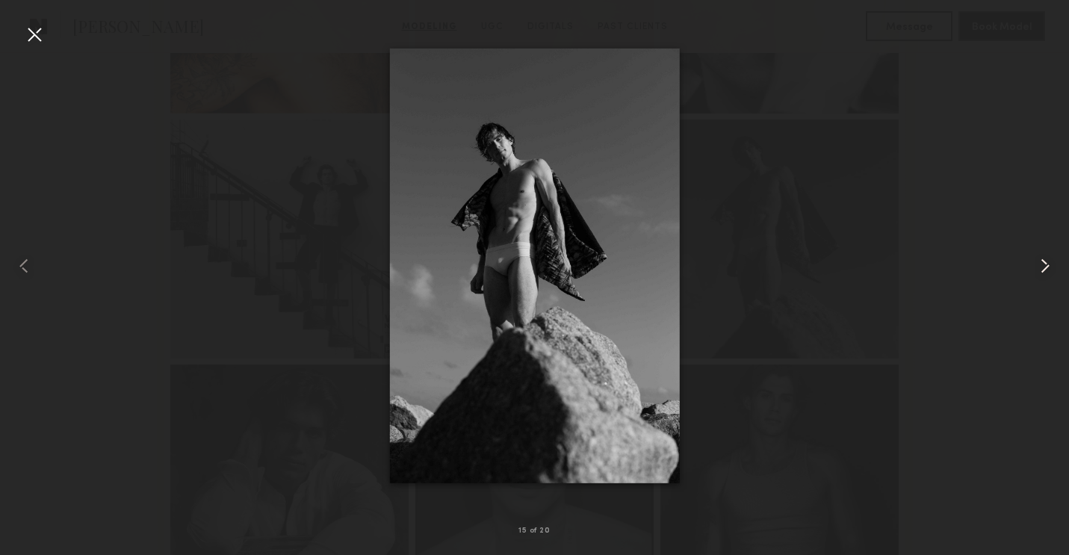
click at [1040, 256] on common-icon at bounding box center [1046, 266] width 24 height 24
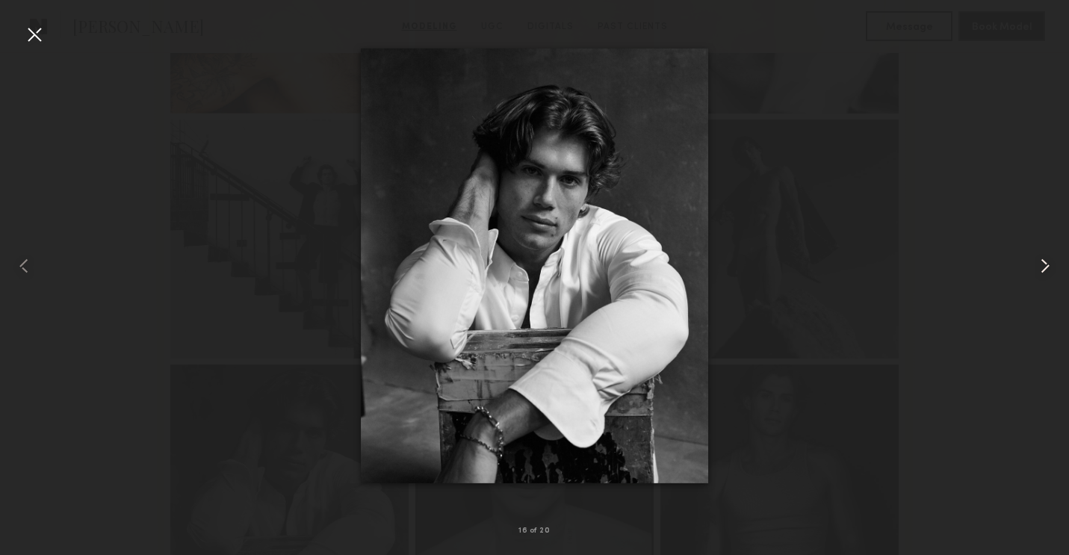
click at [1040, 256] on common-icon at bounding box center [1046, 266] width 24 height 24
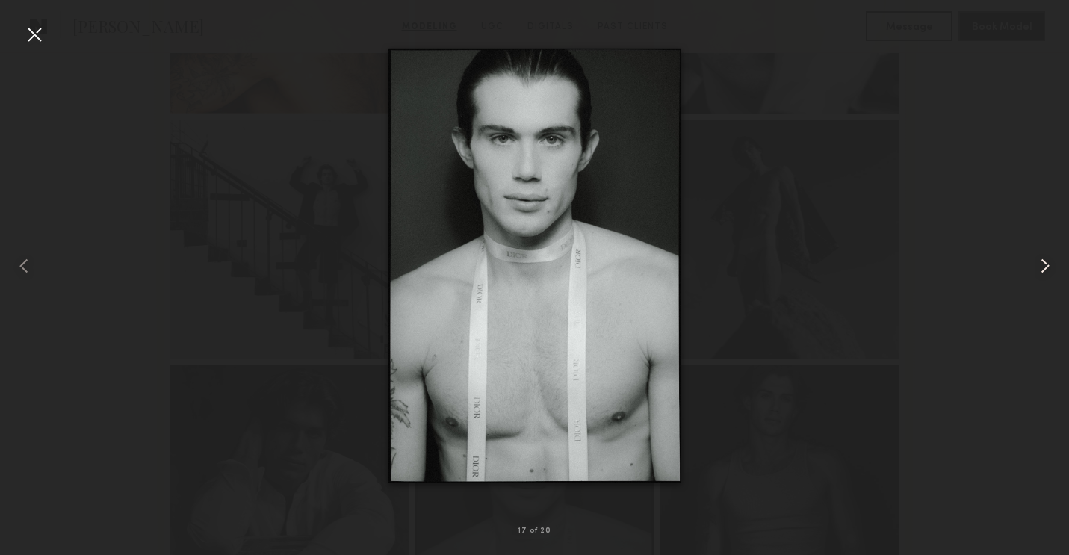
click at [1040, 256] on common-icon at bounding box center [1046, 266] width 24 height 24
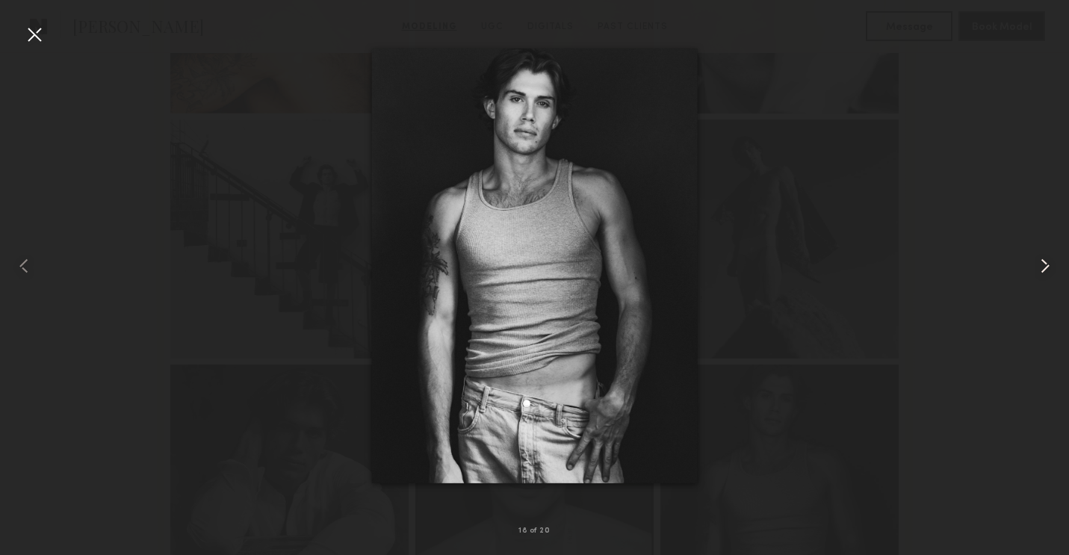
click at [1040, 256] on common-icon at bounding box center [1046, 266] width 24 height 24
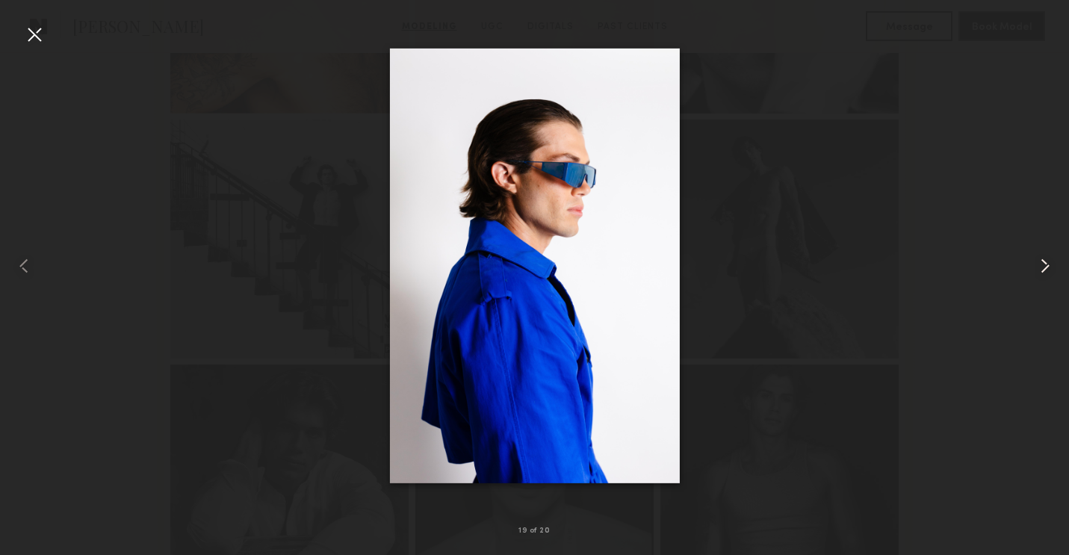
click at [1040, 256] on common-icon at bounding box center [1046, 266] width 24 height 24
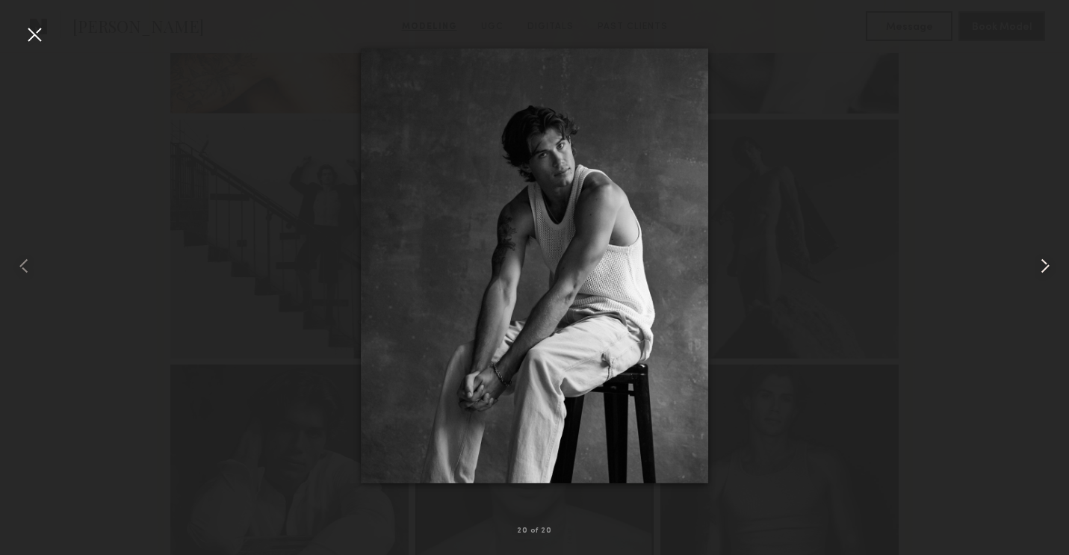
click at [1040, 256] on common-icon at bounding box center [1046, 266] width 24 height 24
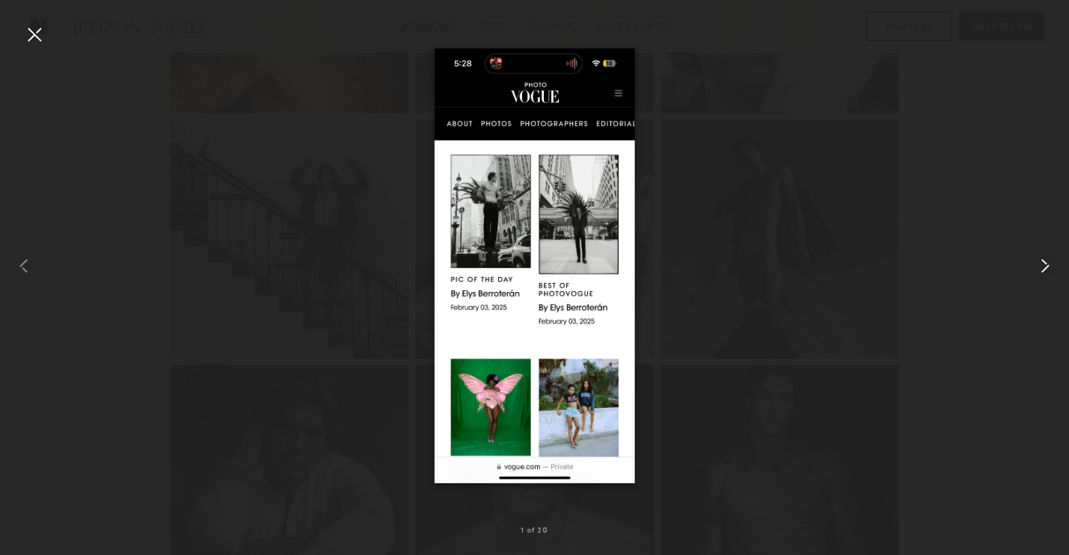
click at [1040, 256] on common-icon at bounding box center [1046, 266] width 24 height 24
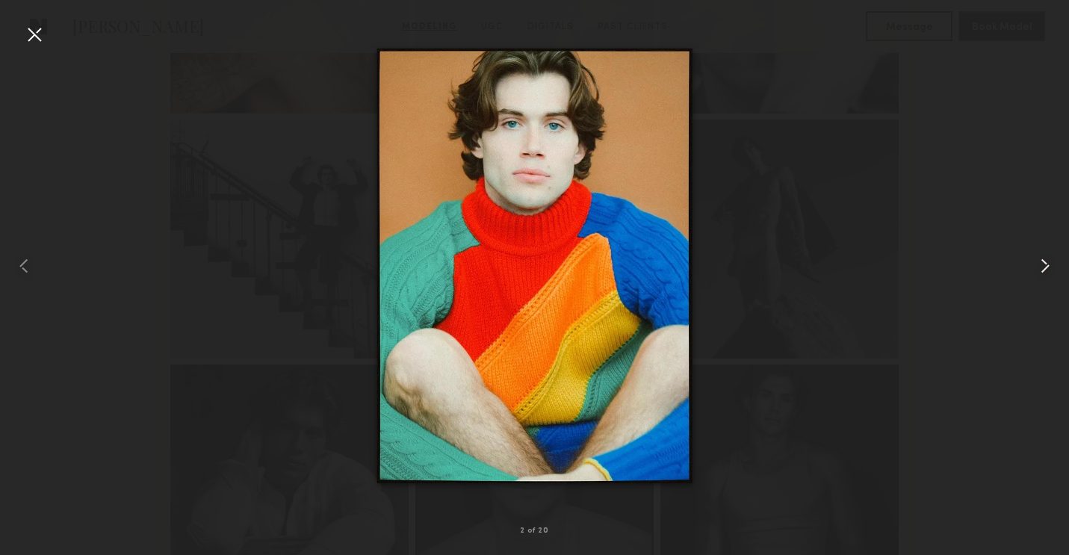
click at [1040, 256] on common-icon at bounding box center [1046, 266] width 24 height 24
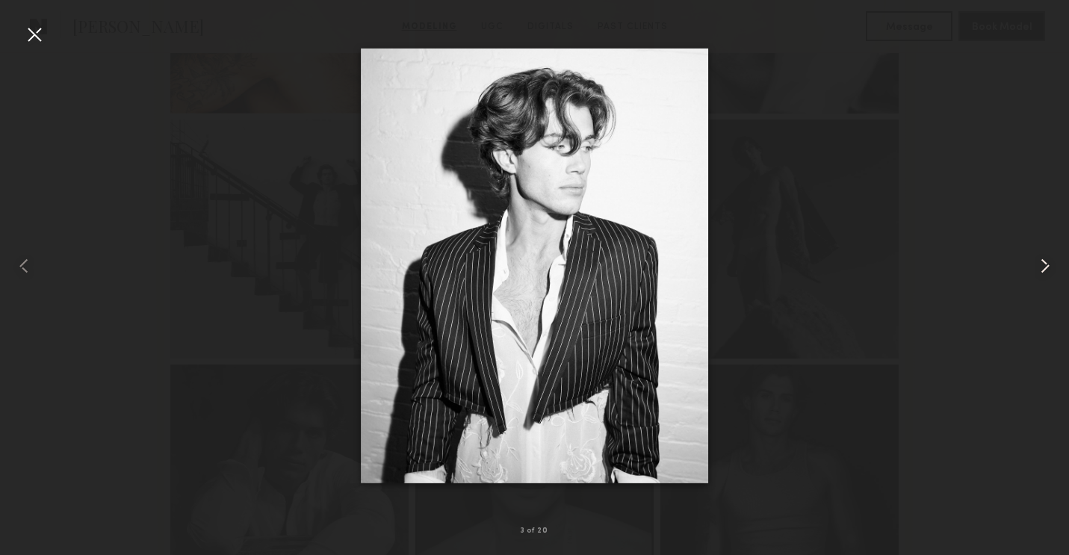
click at [1040, 256] on common-icon at bounding box center [1046, 266] width 24 height 24
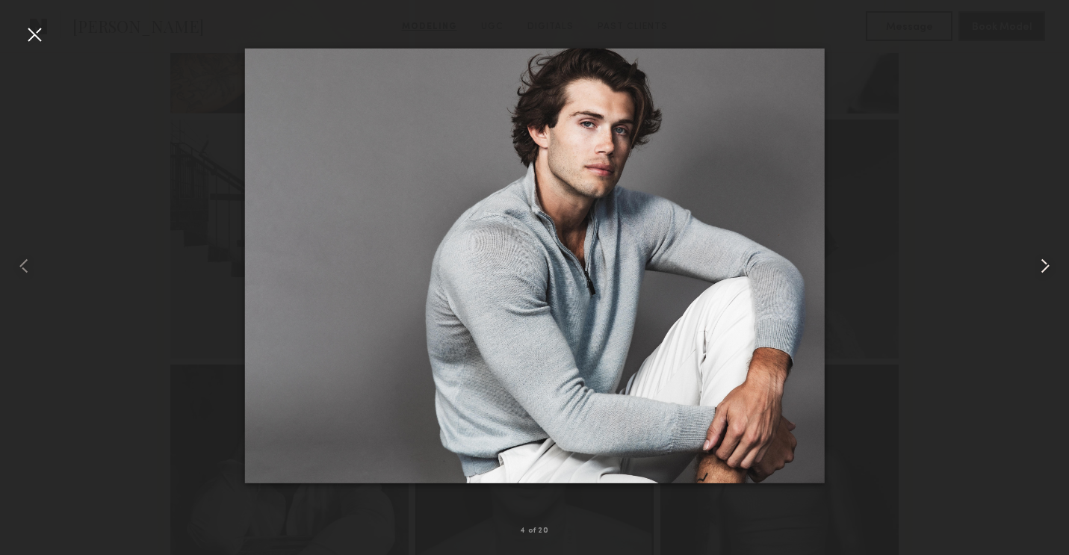
click at [1040, 256] on common-icon at bounding box center [1046, 266] width 24 height 24
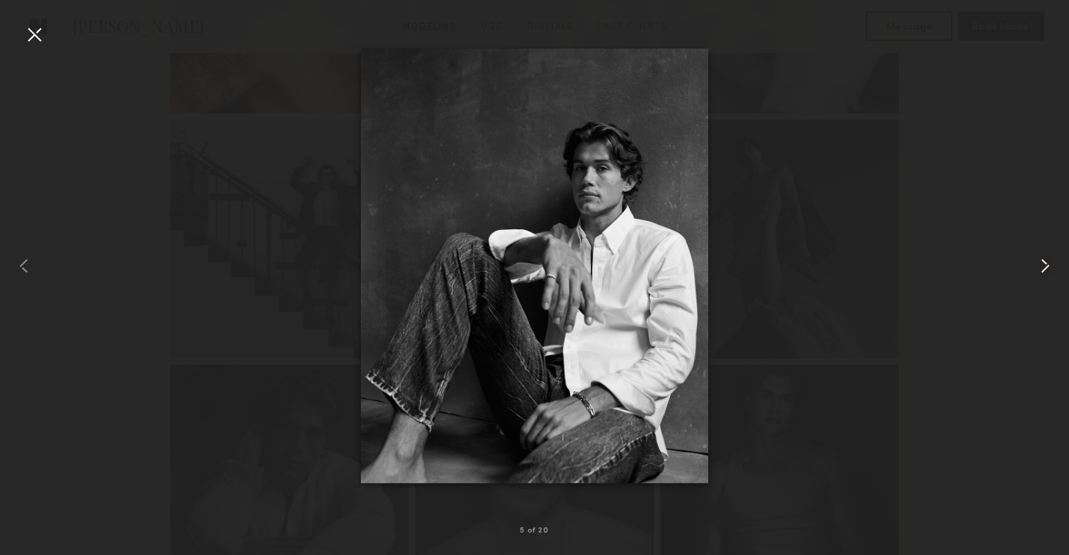
click at [1040, 256] on common-icon at bounding box center [1046, 266] width 24 height 24
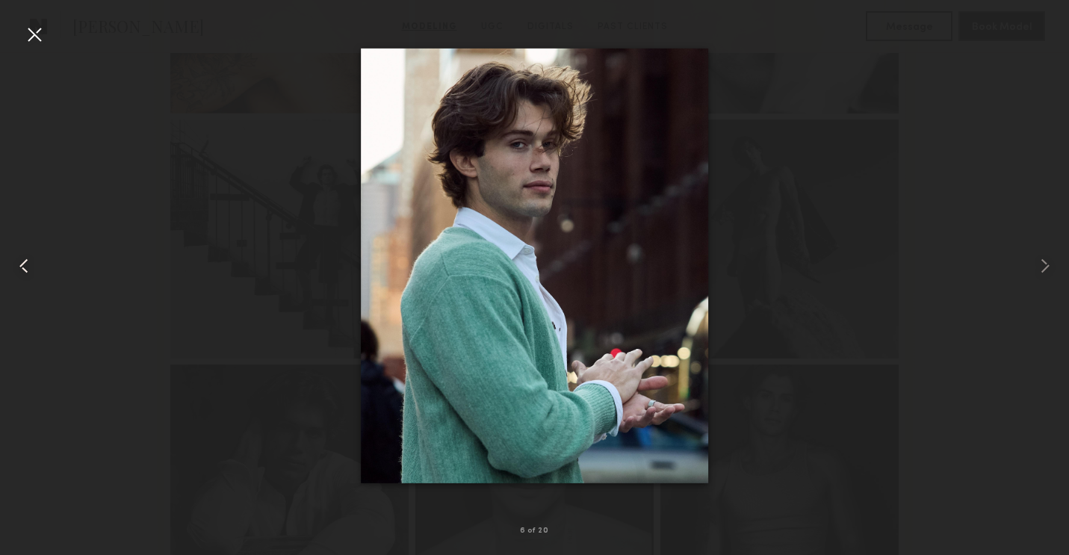
click at [25, 260] on common-icon at bounding box center [24, 266] width 24 height 24
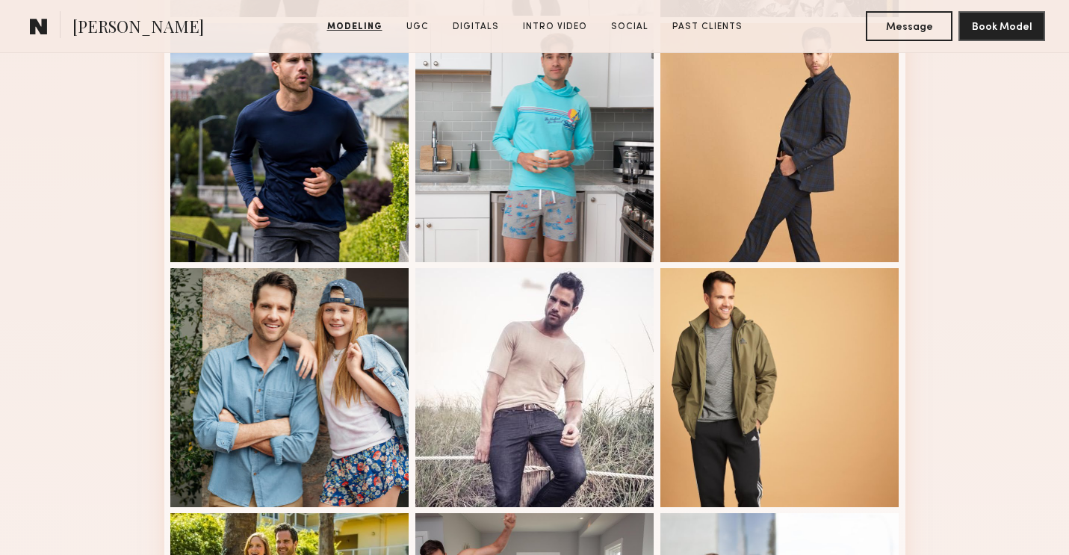
scroll to position [336, 0]
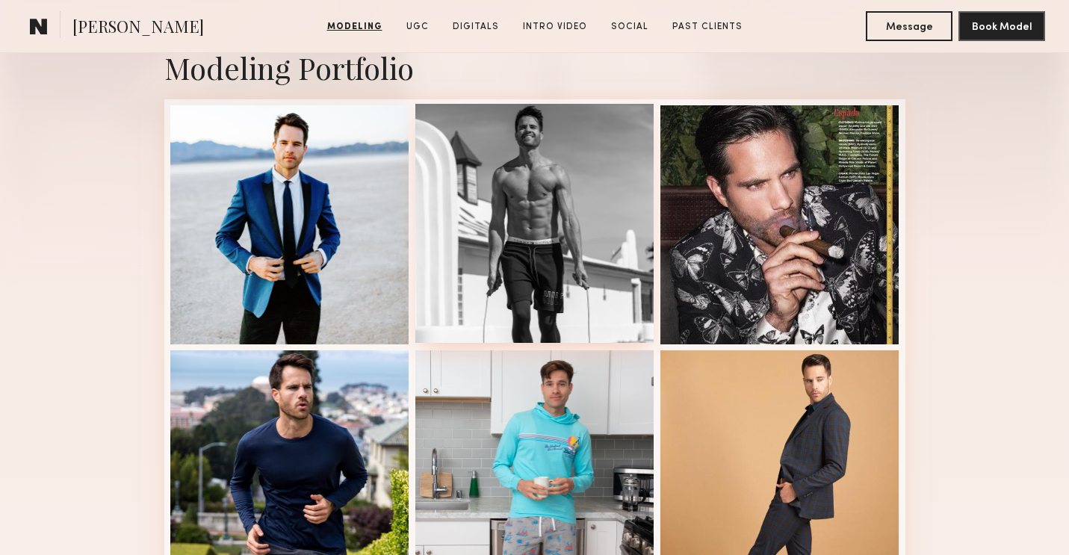
click at [632, 217] on div at bounding box center [535, 223] width 239 height 239
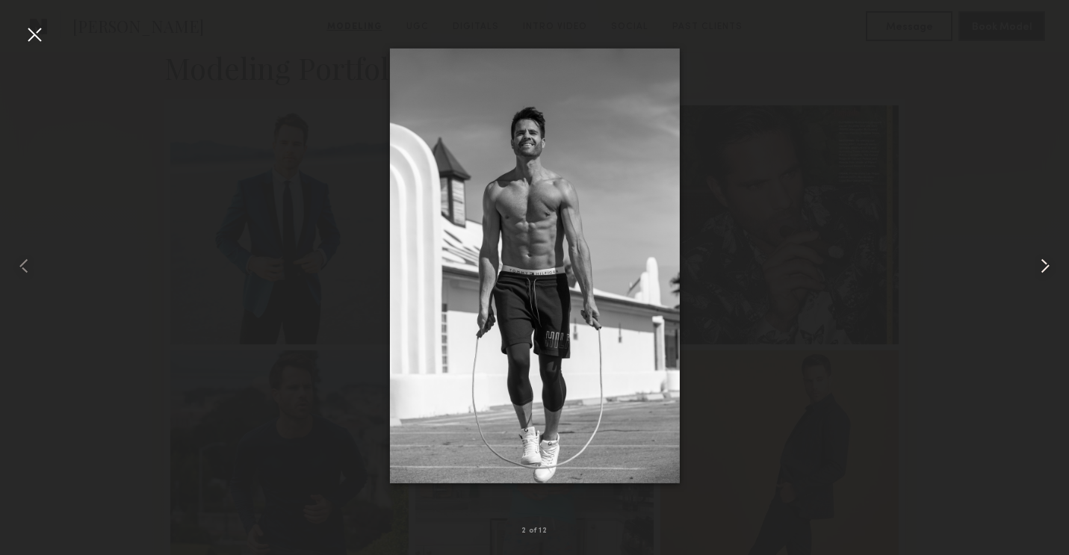
click at [1043, 260] on common-icon at bounding box center [1046, 266] width 24 height 24
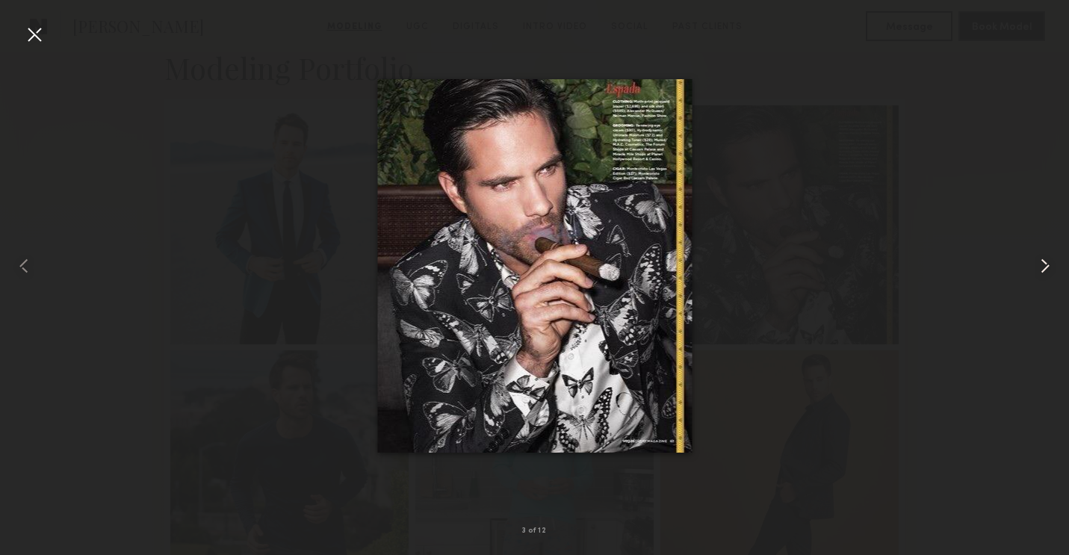
click at [1043, 257] on common-icon at bounding box center [1046, 266] width 24 height 24
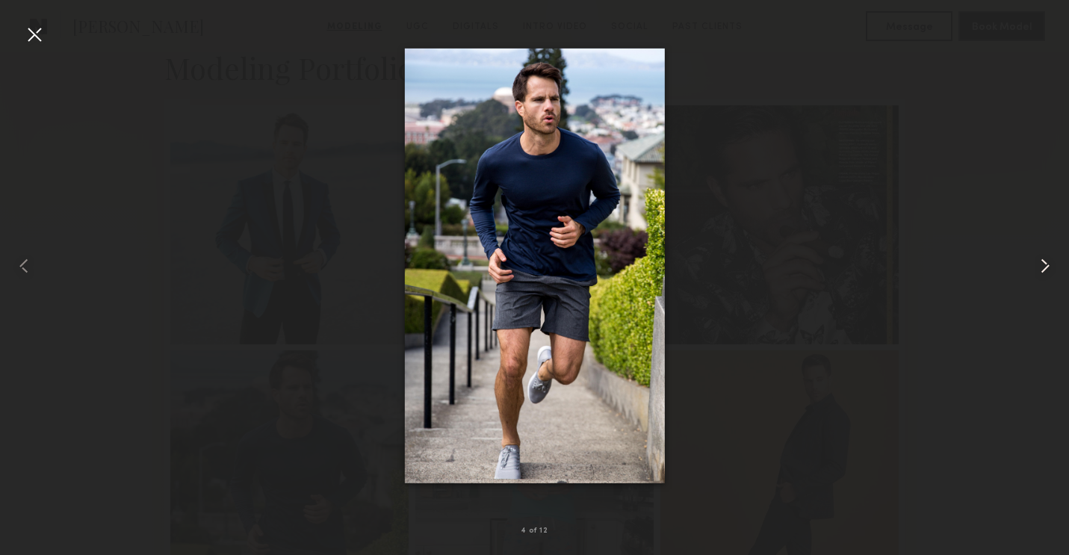
click at [1043, 257] on common-icon at bounding box center [1046, 266] width 24 height 24
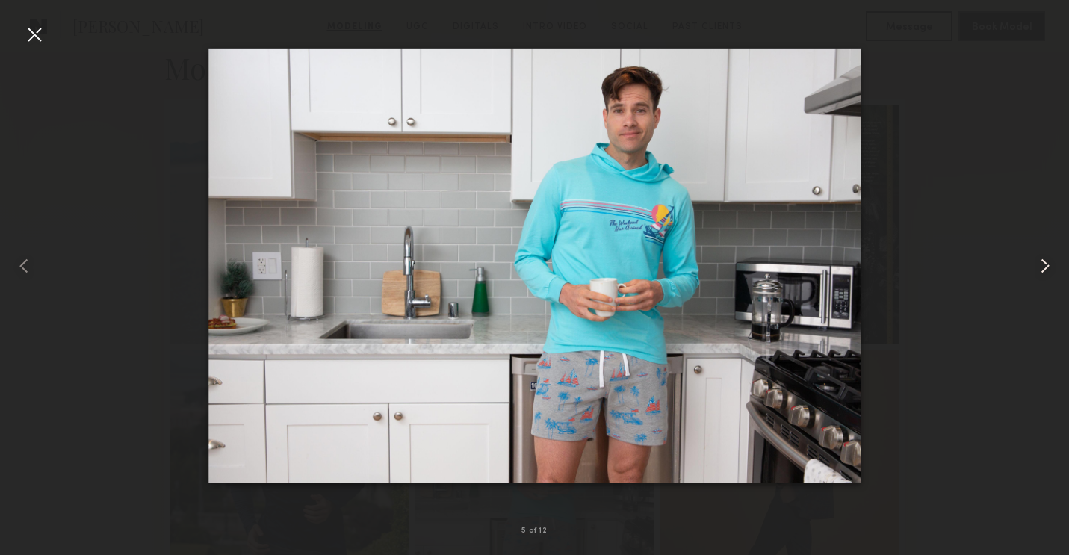
click at [1043, 257] on common-icon at bounding box center [1046, 266] width 24 height 24
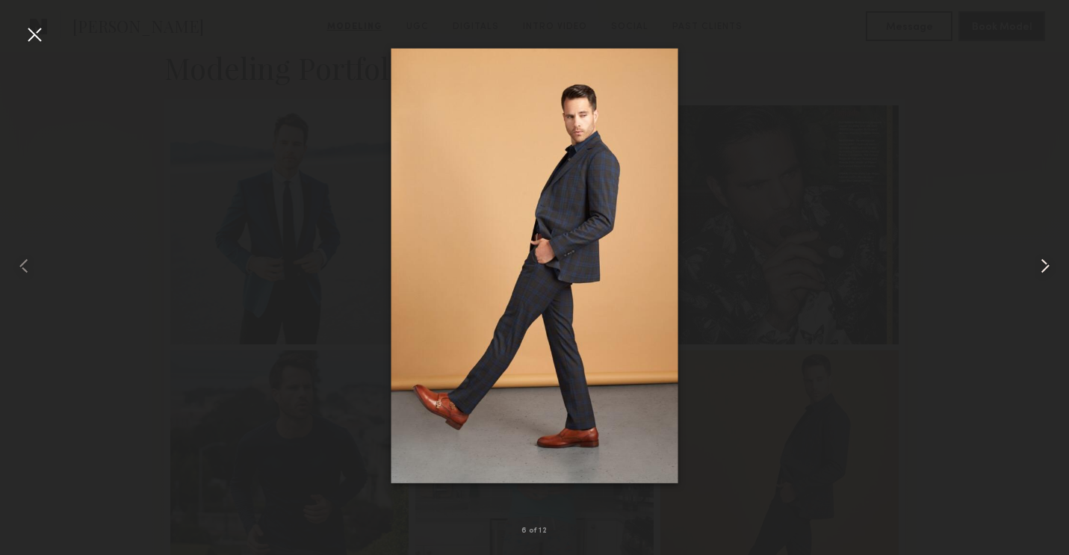
click at [1045, 268] on common-icon at bounding box center [1046, 266] width 24 height 24
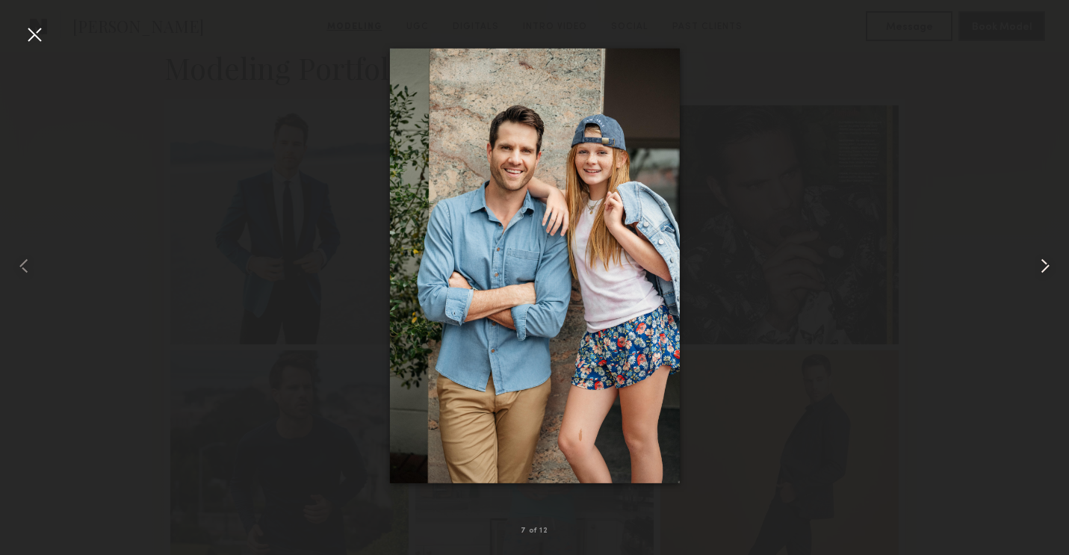
click at [1045, 268] on common-icon at bounding box center [1046, 266] width 24 height 24
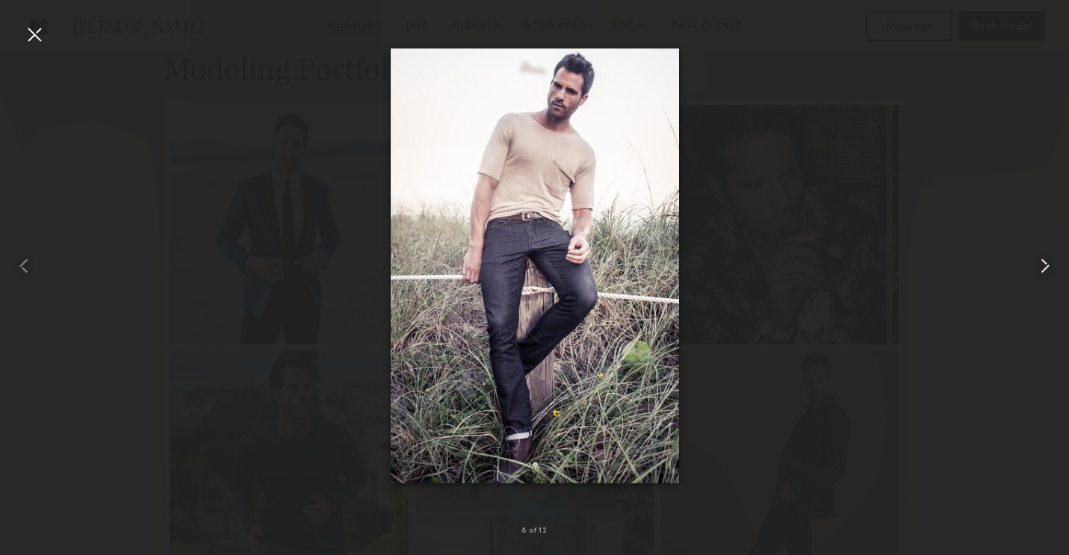
click at [1045, 268] on common-icon at bounding box center [1046, 266] width 24 height 24
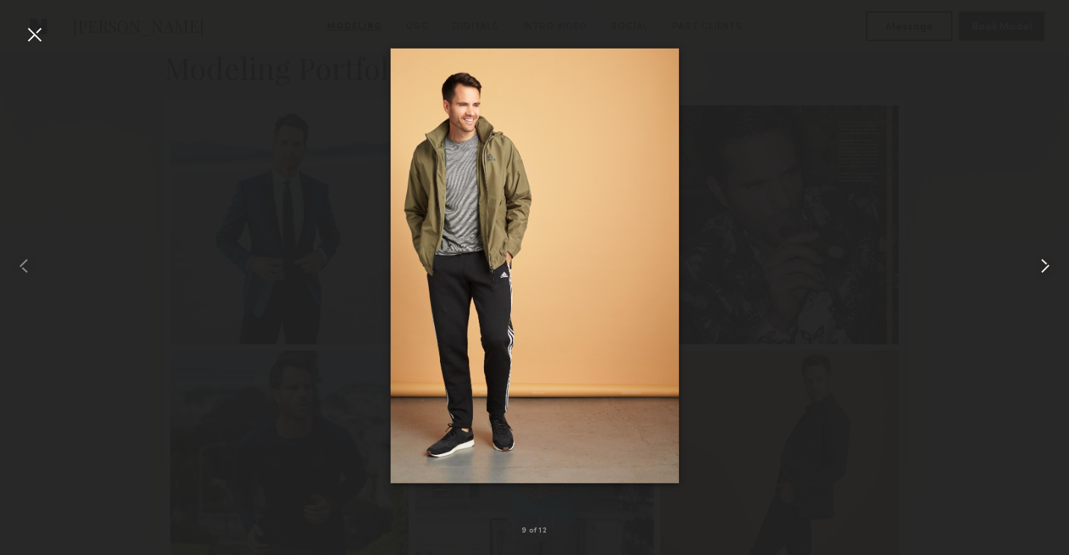
click at [1045, 268] on common-icon at bounding box center [1046, 266] width 24 height 24
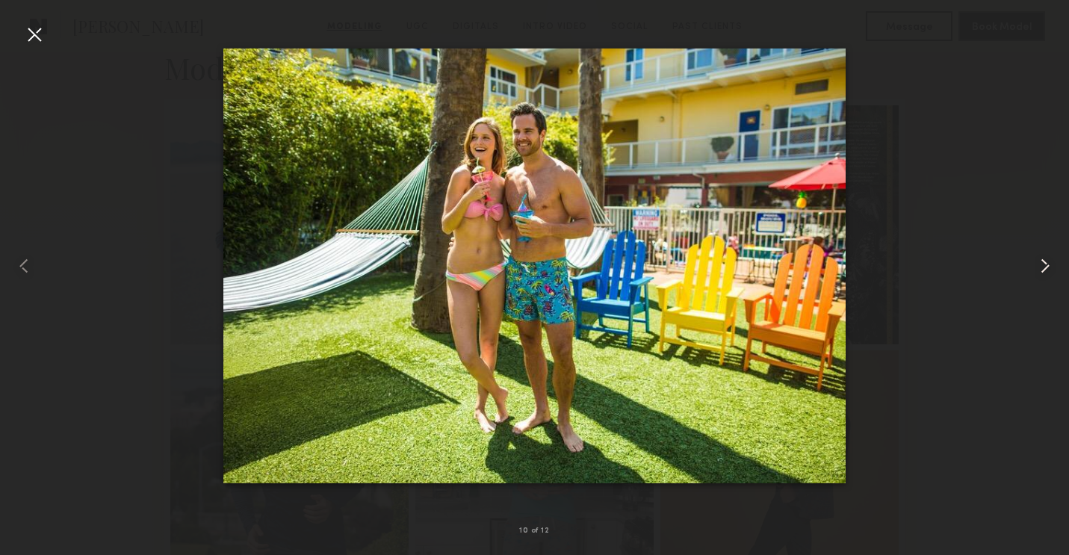
click at [1045, 268] on common-icon at bounding box center [1046, 266] width 24 height 24
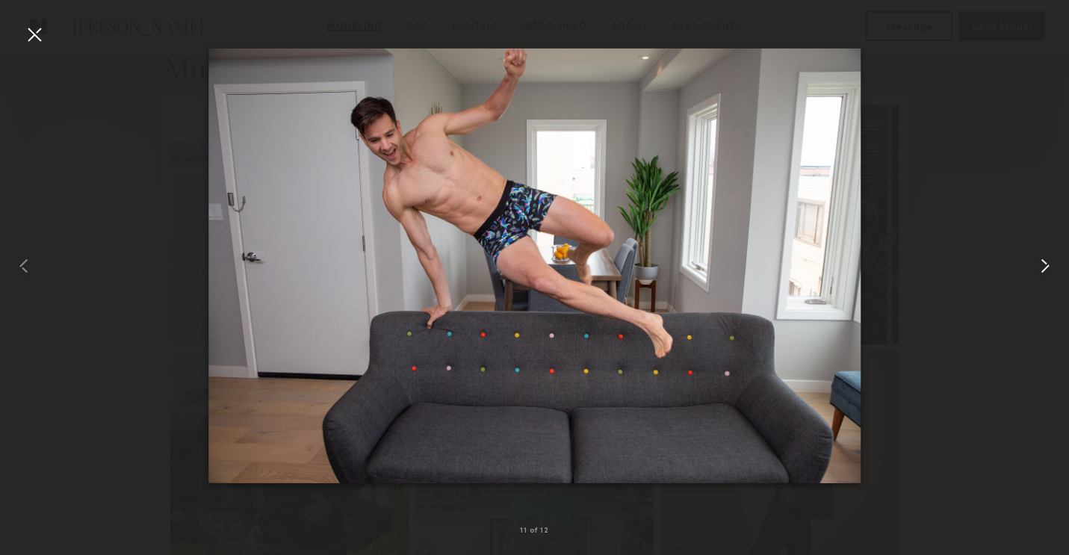
click at [1045, 268] on common-icon at bounding box center [1046, 266] width 24 height 24
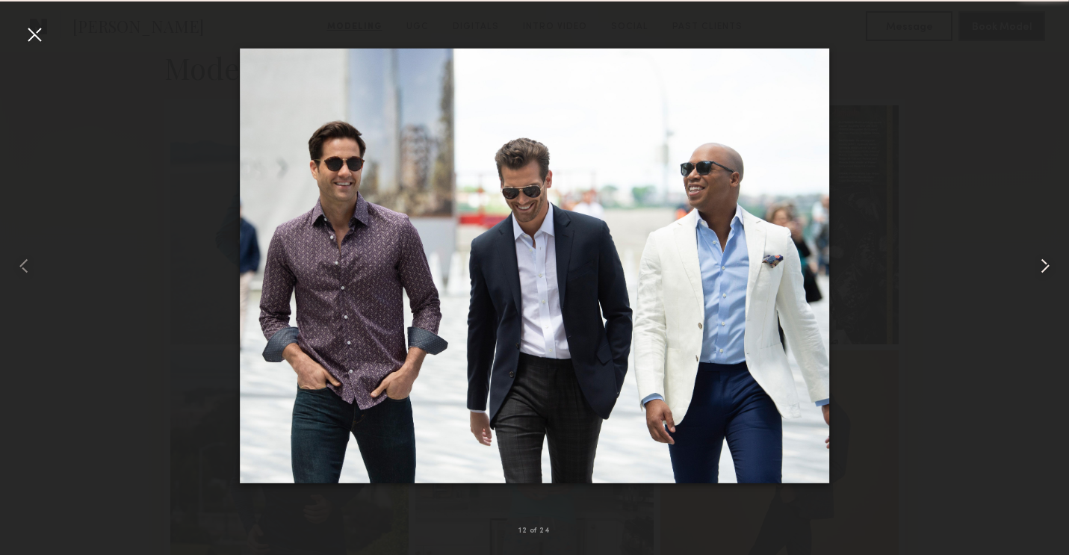
click at [1045, 268] on common-icon at bounding box center [1046, 266] width 24 height 24
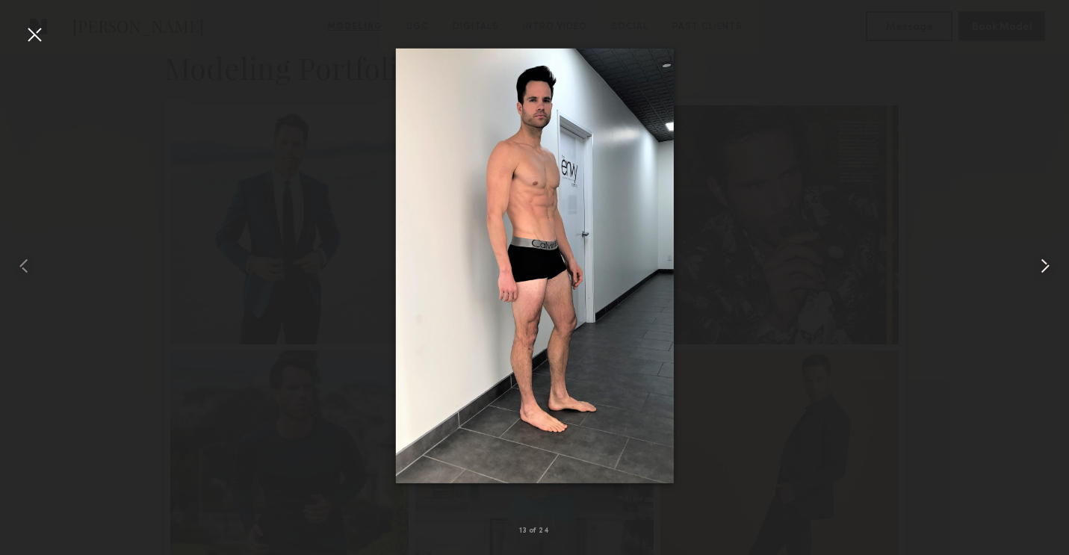
click at [1045, 268] on common-icon at bounding box center [1046, 266] width 24 height 24
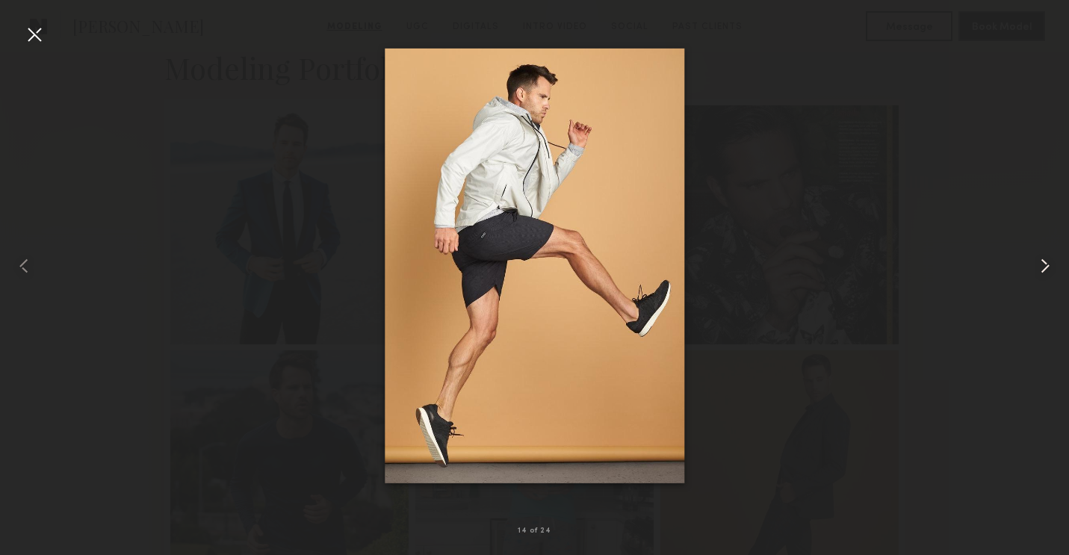
click at [1045, 268] on common-icon at bounding box center [1046, 266] width 24 height 24
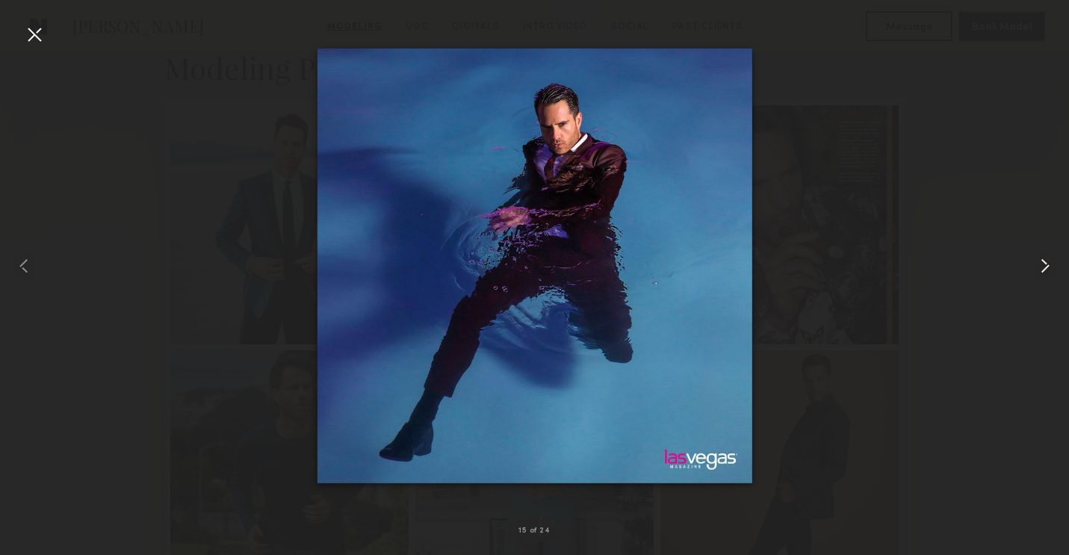
click at [1045, 268] on common-icon at bounding box center [1046, 266] width 24 height 24
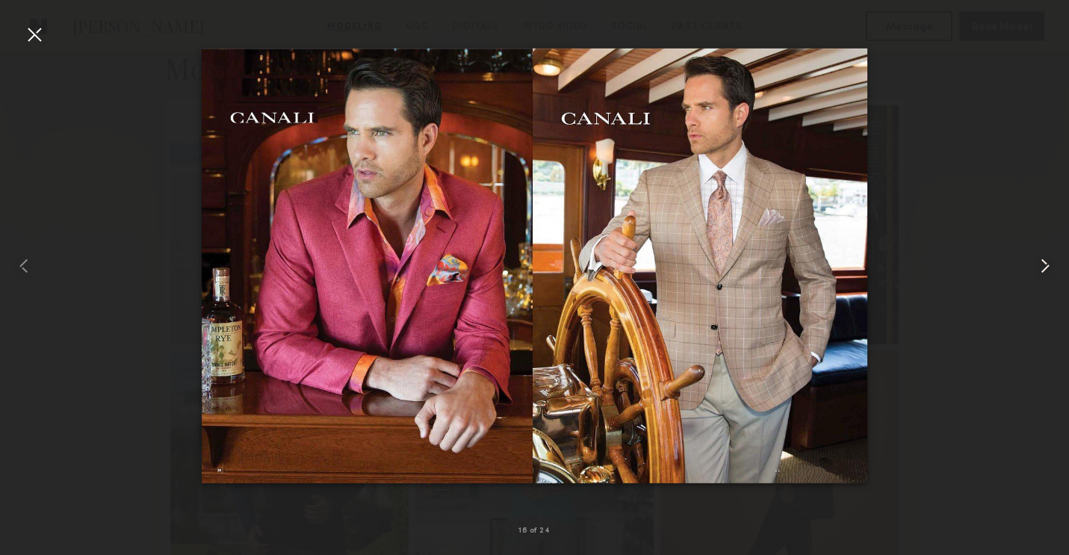
click at [1044, 262] on common-icon at bounding box center [1046, 266] width 24 height 24
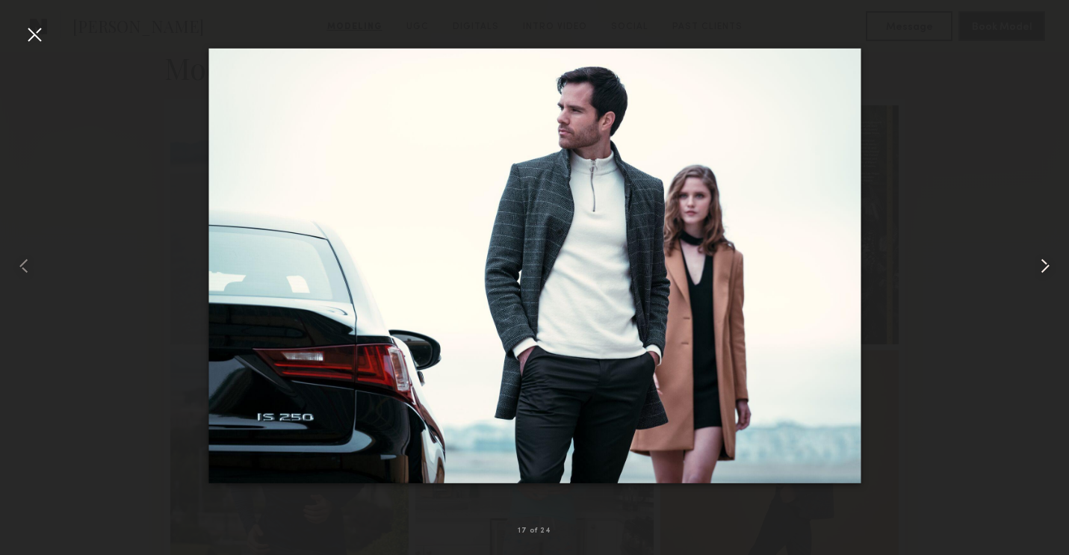
click at [1044, 262] on common-icon at bounding box center [1046, 266] width 24 height 24
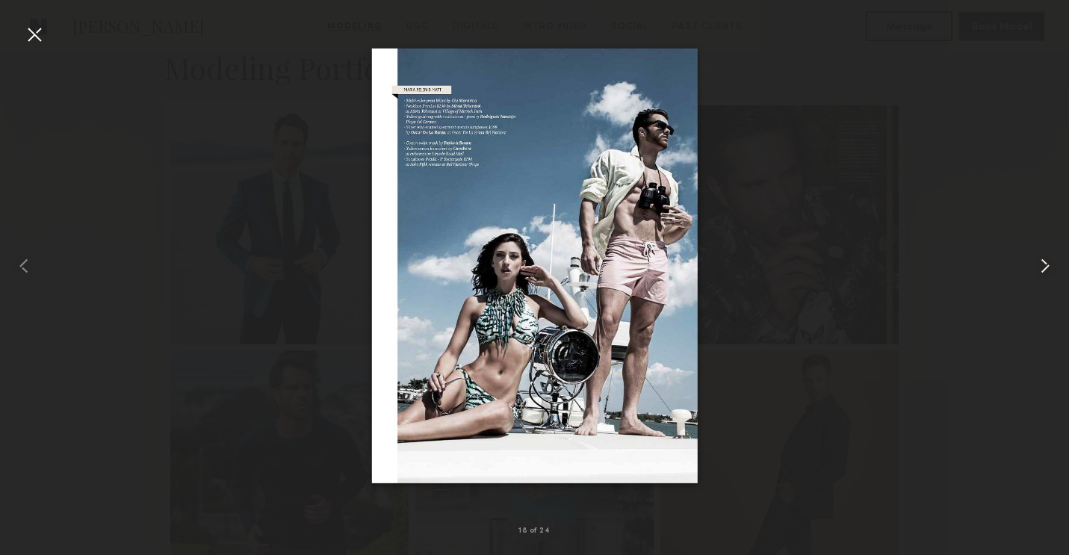
click at [1044, 262] on common-icon at bounding box center [1046, 266] width 24 height 24
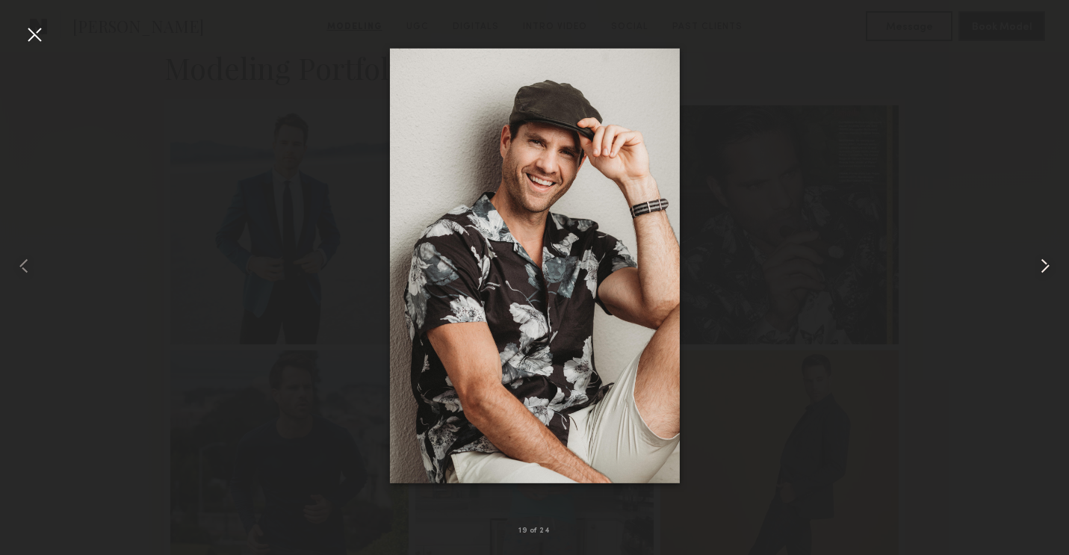
click at [1044, 262] on common-icon at bounding box center [1046, 266] width 24 height 24
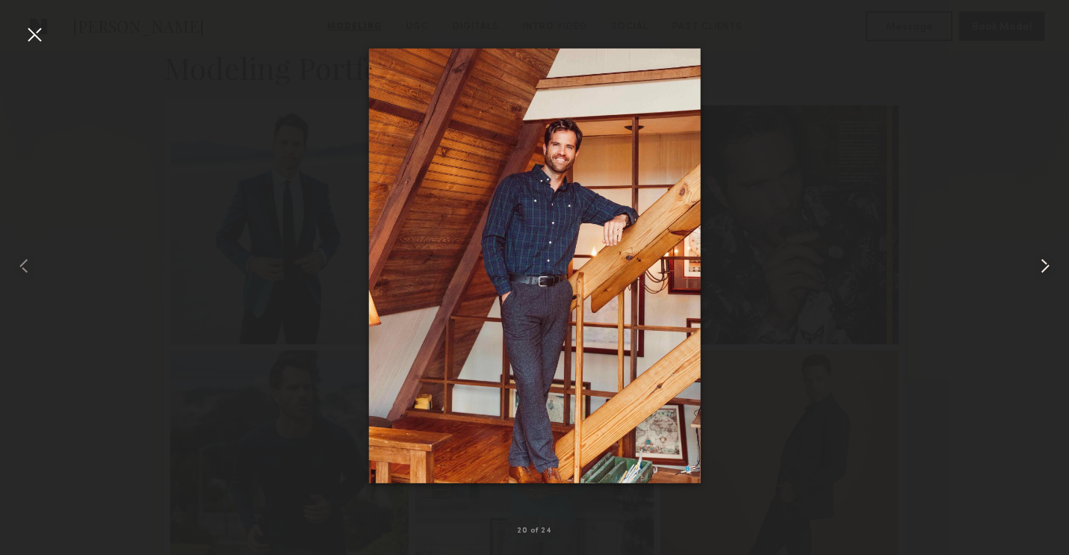
click at [1044, 262] on common-icon at bounding box center [1046, 266] width 24 height 24
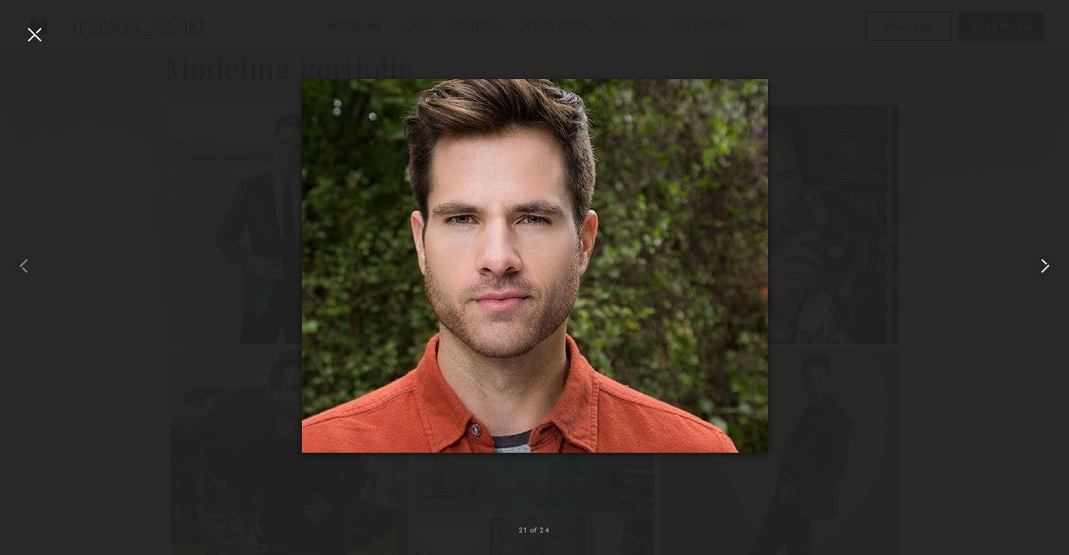
click at [1044, 262] on common-icon at bounding box center [1046, 266] width 24 height 24
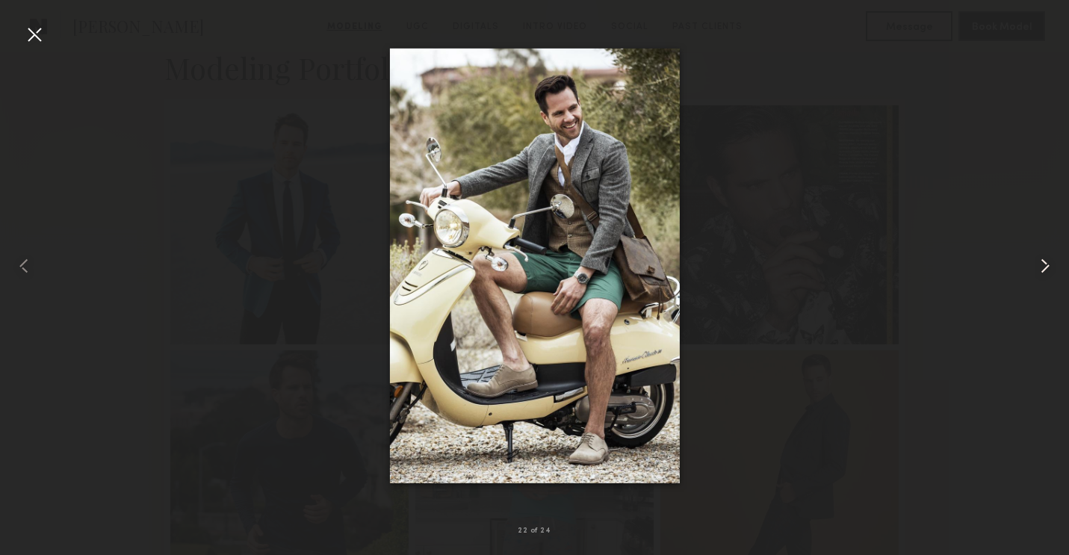
click at [1044, 262] on common-icon at bounding box center [1046, 266] width 24 height 24
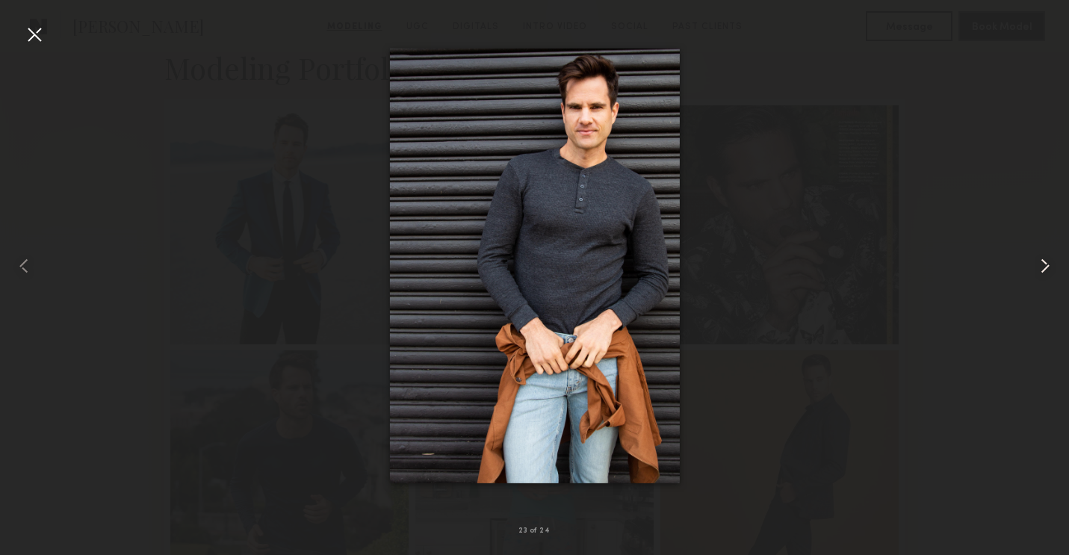
click at [1044, 262] on common-icon at bounding box center [1046, 266] width 24 height 24
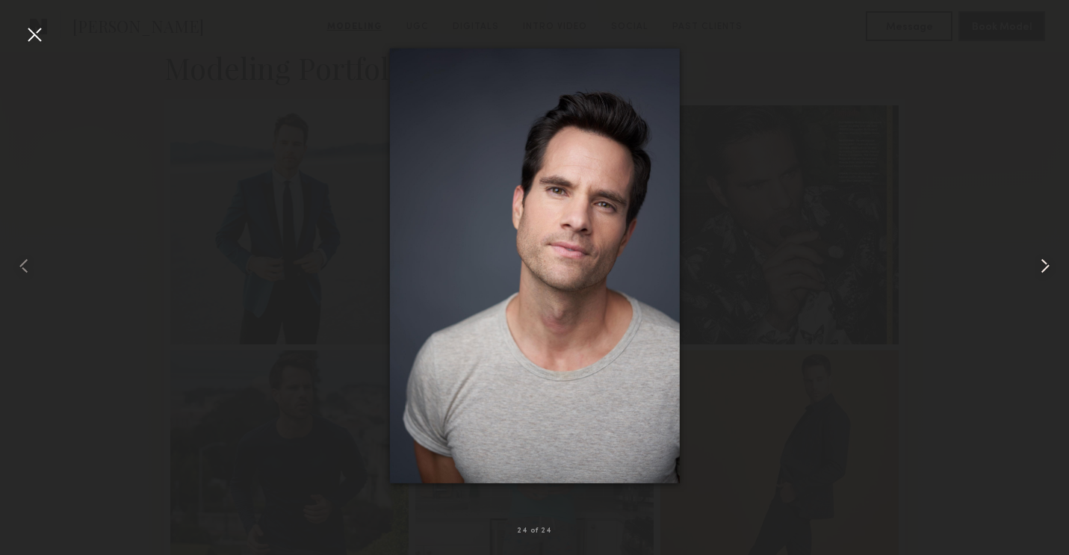
click at [1043, 265] on common-icon at bounding box center [1046, 266] width 24 height 24
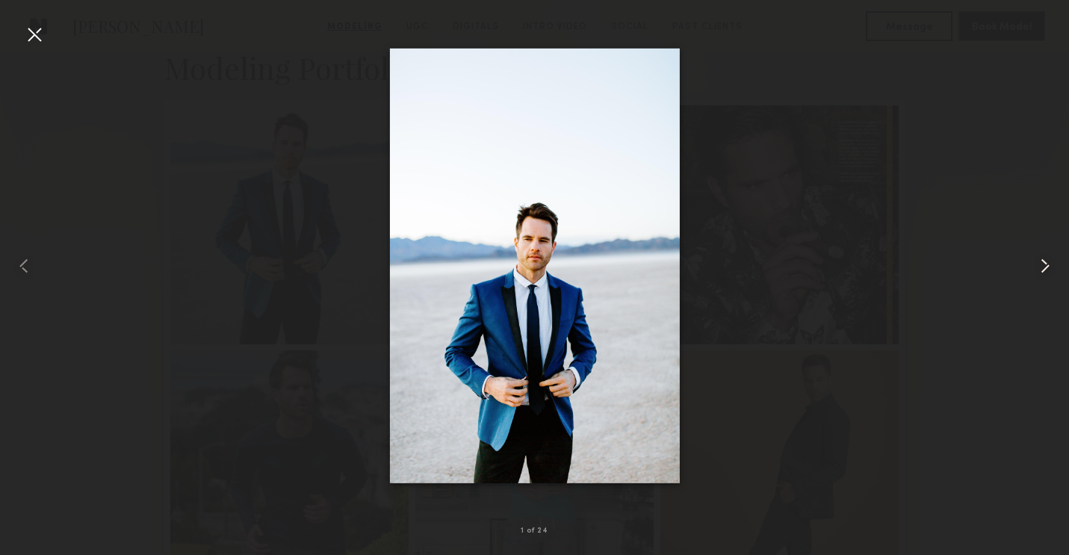
click at [1043, 265] on common-icon at bounding box center [1046, 266] width 24 height 24
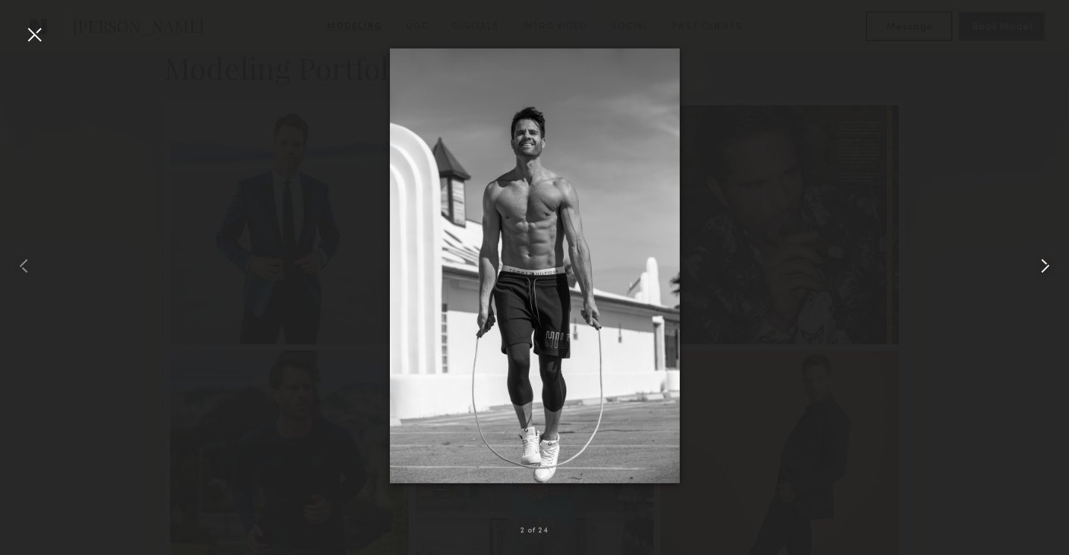
click at [1043, 265] on common-icon at bounding box center [1046, 266] width 24 height 24
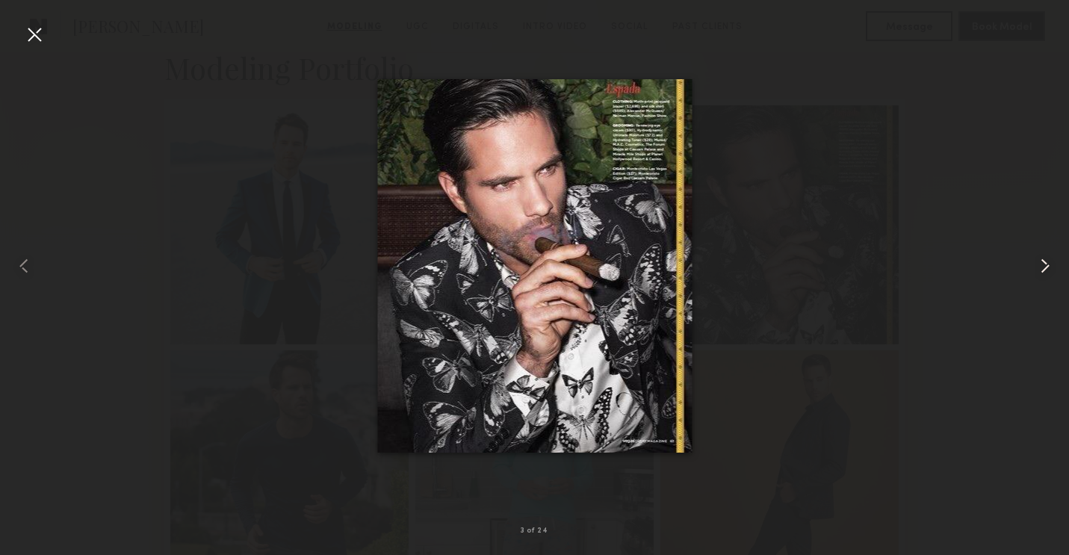
click at [1043, 265] on common-icon at bounding box center [1046, 266] width 24 height 24
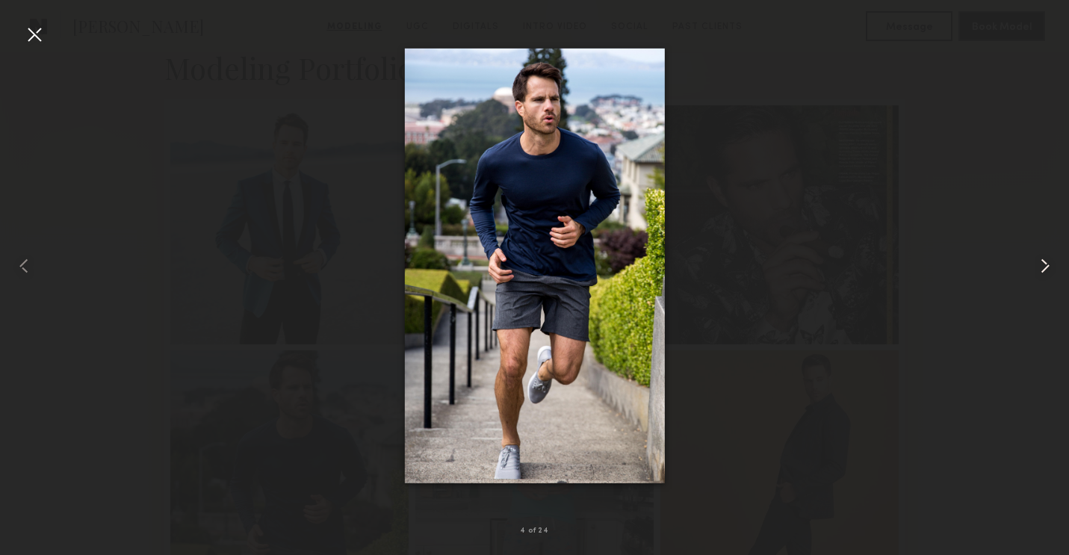
click at [1043, 265] on common-icon at bounding box center [1046, 266] width 24 height 24
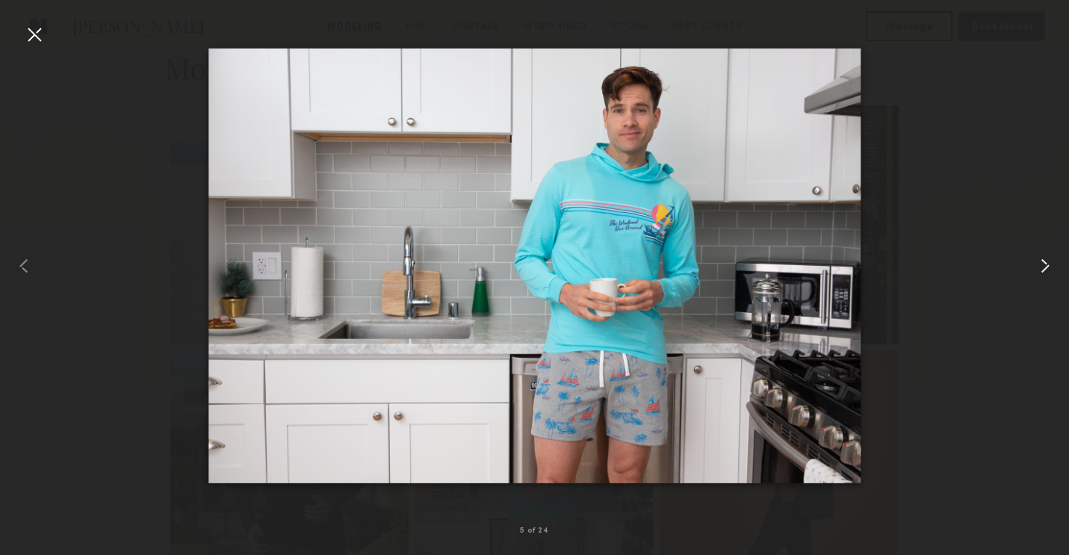
click at [1043, 265] on common-icon at bounding box center [1046, 266] width 24 height 24
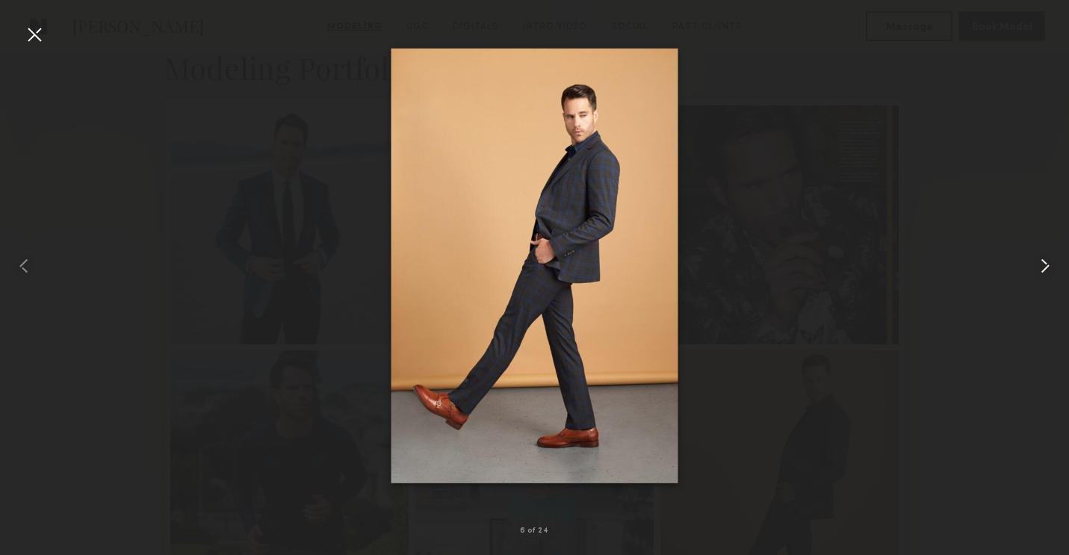
click at [1043, 265] on common-icon at bounding box center [1046, 266] width 24 height 24
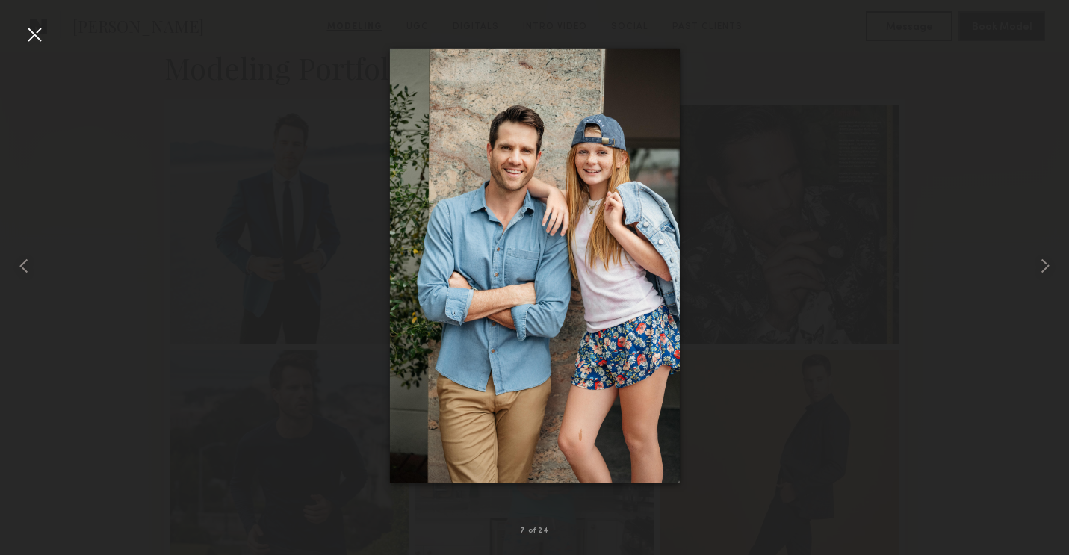
click at [932, 99] on div at bounding box center [534, 266] width 1069 height 484
click at [35, 23] on div at bounding box center [34, 34] width 24 height 24
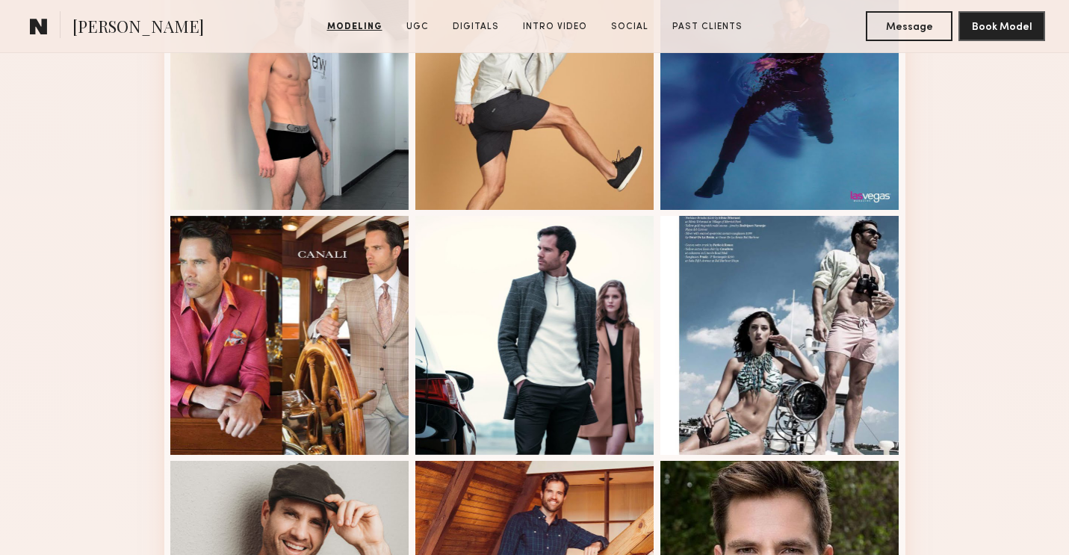
scroll to position [1585, 0]
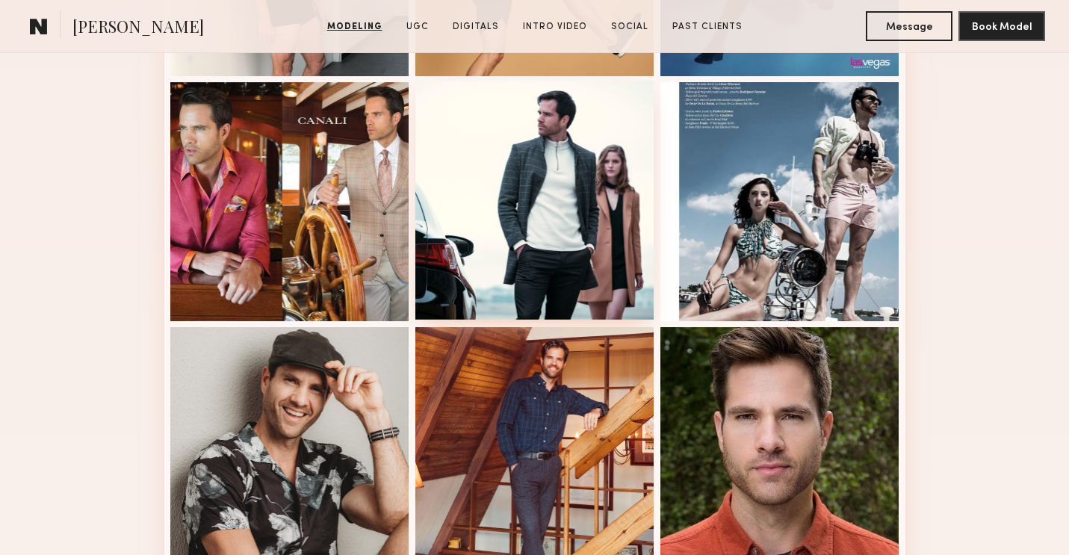
click at [600, 190] on div at bounding box center [535, 200] width 239 height 239
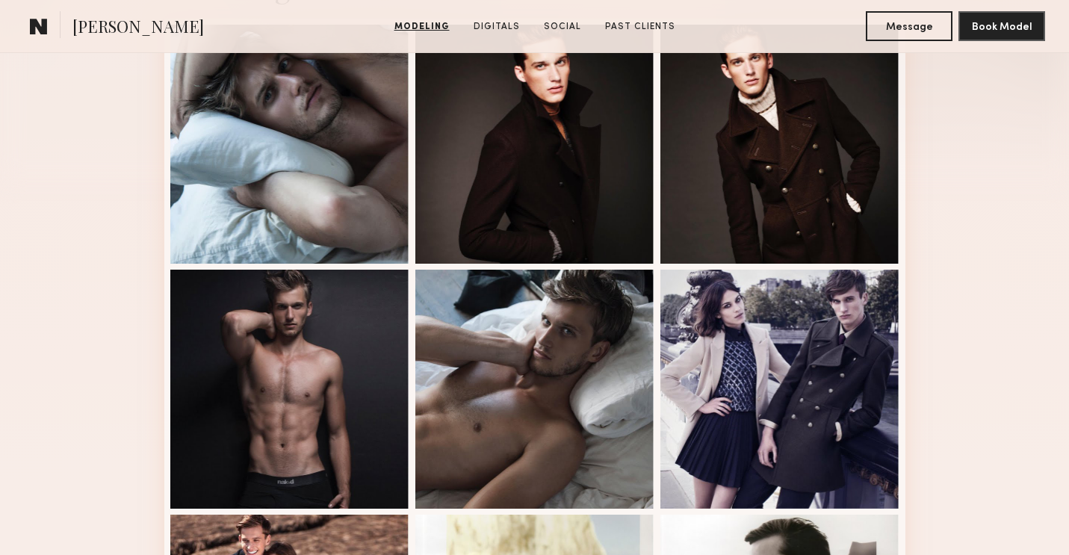
scroll to position [440, 0]
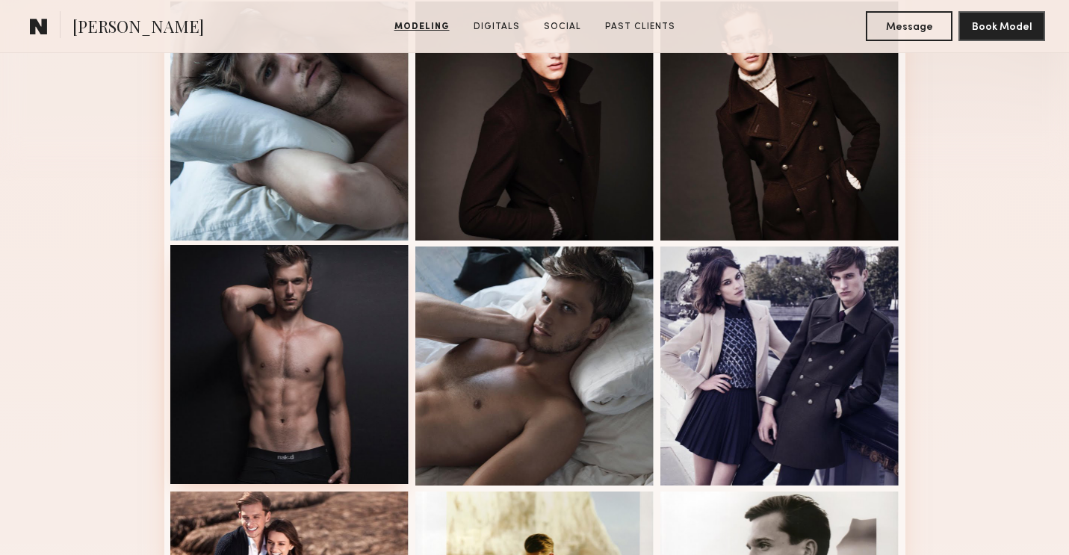
click at [343, 335] on div at bounding box center [289, 364] width 239 height 239
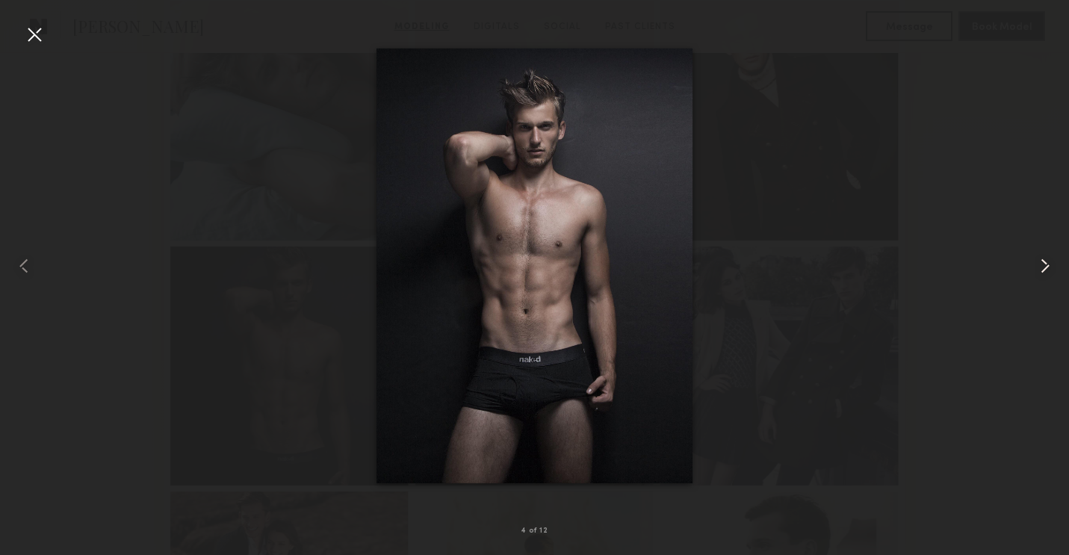
click at [1058, 82] on div at bounding box center [1048, 266] width 43 height 484
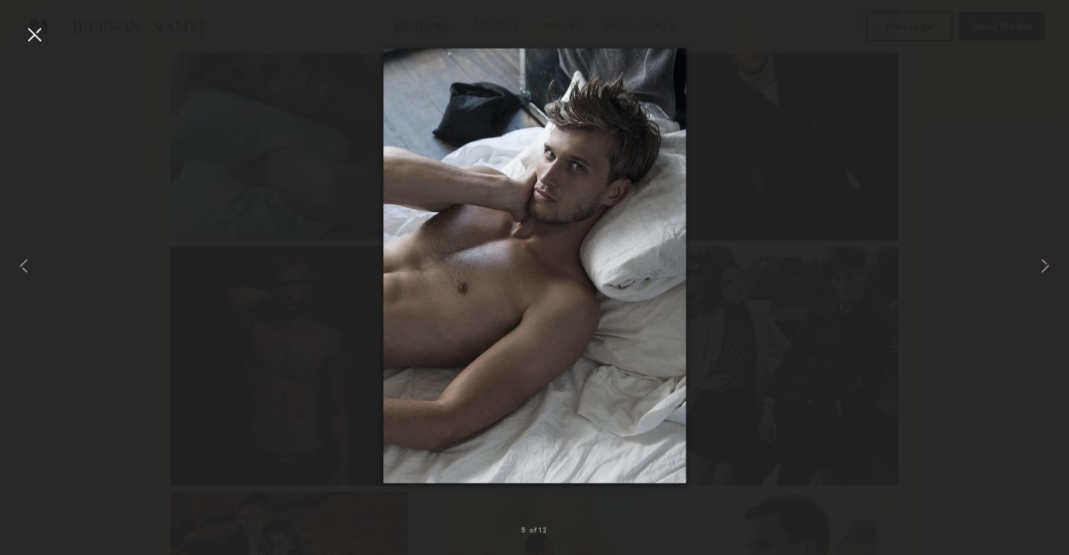
click at [35, 37] on div at bounding box center [34, 34] width 24 height 24
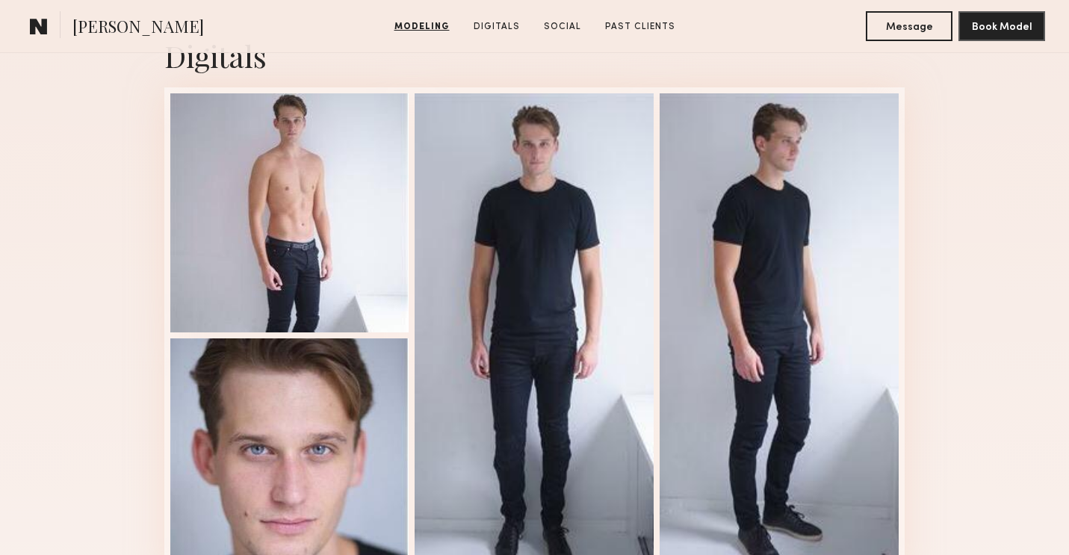
scroll to position [1585, 0]
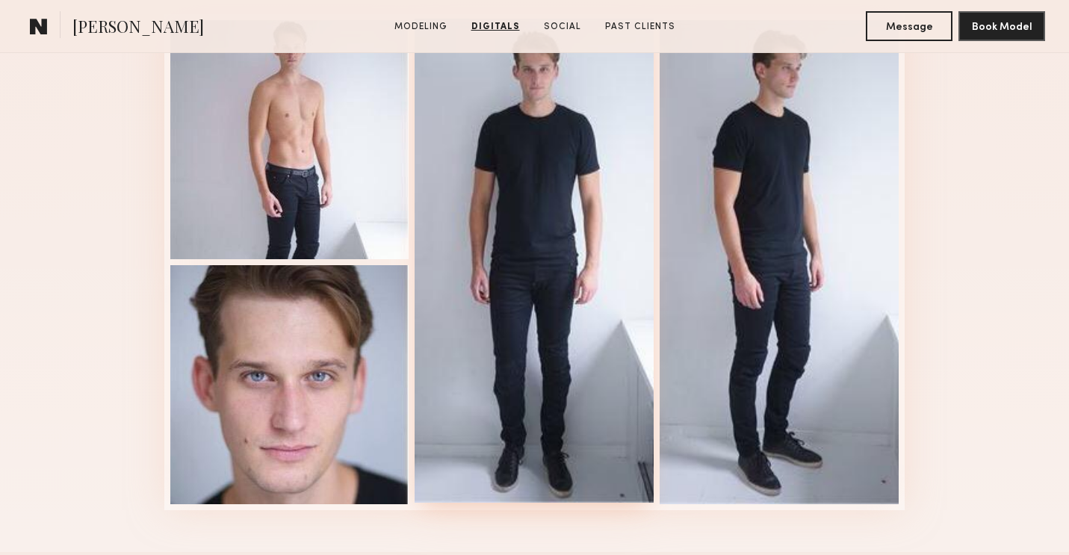
click at [506, 208] on div at bounding box center [534, 261] width 239 height 484
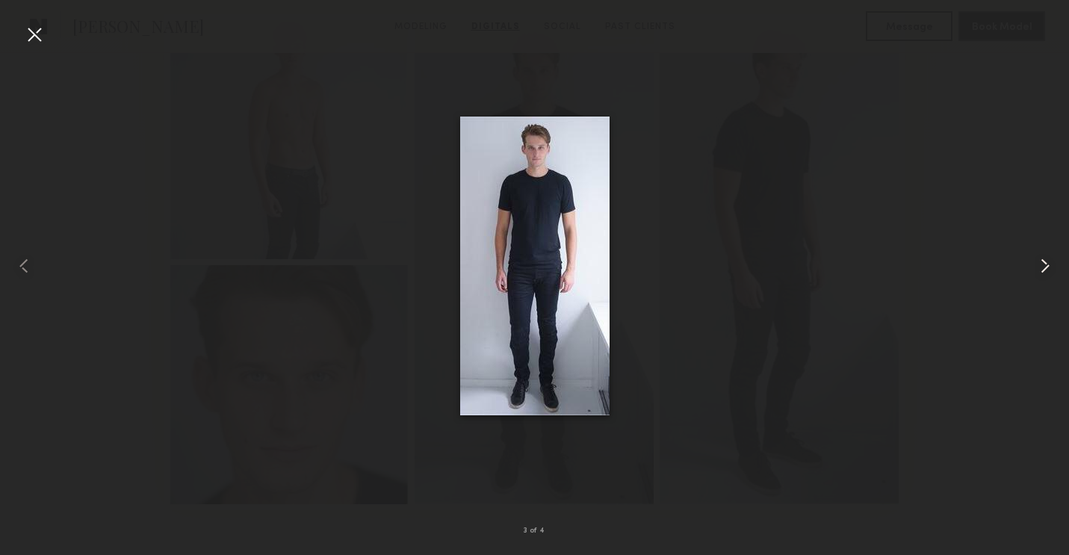
click at [1040, 261] on common-icon at bounding box center [1046, 266] width 24 height 24
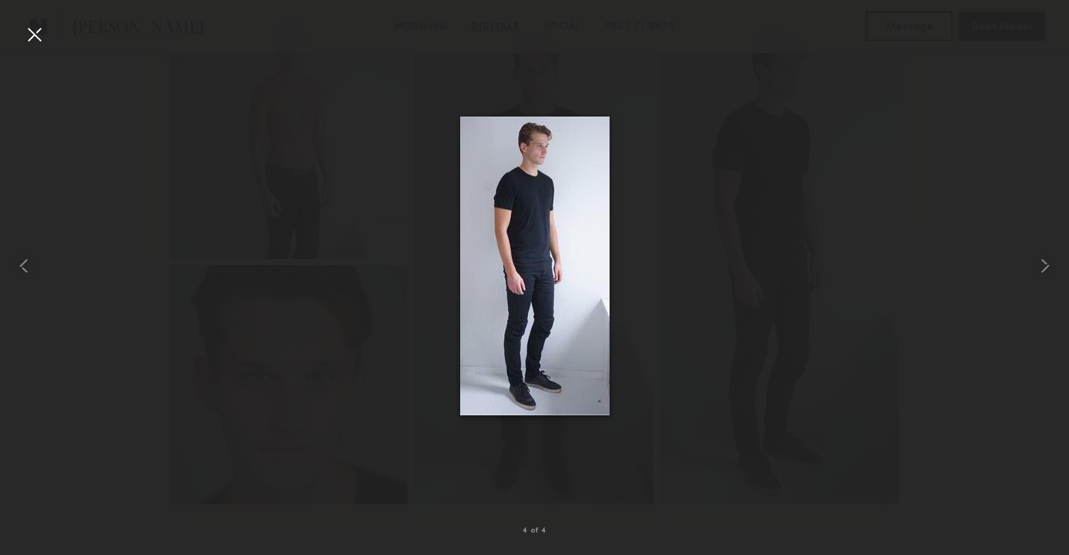
click at [40, 34] on div at bounding box center [34, 34] width 24 height 24
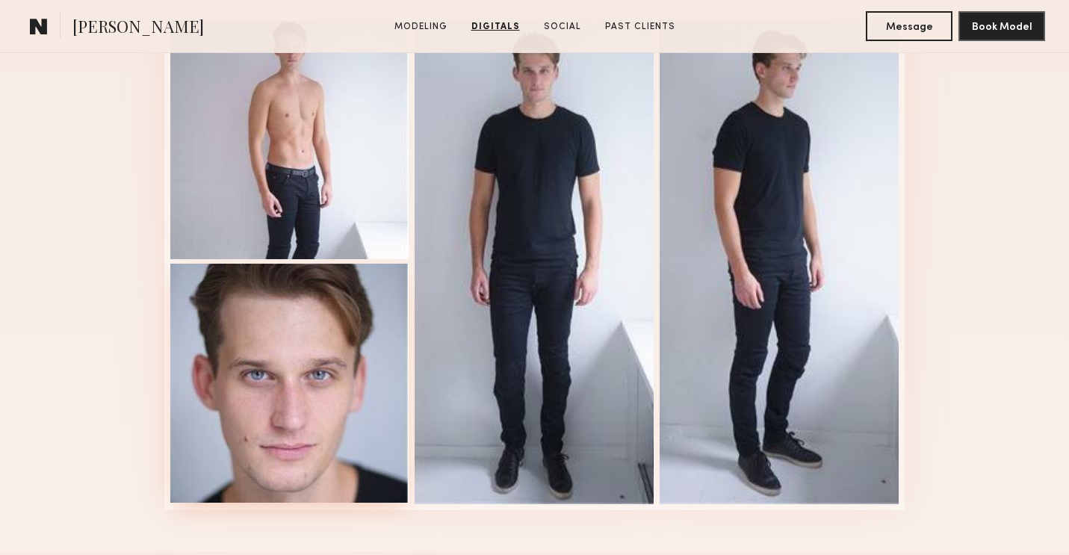
click at [233, 345] on div at bounding box center [289, 383] width 239 height 239
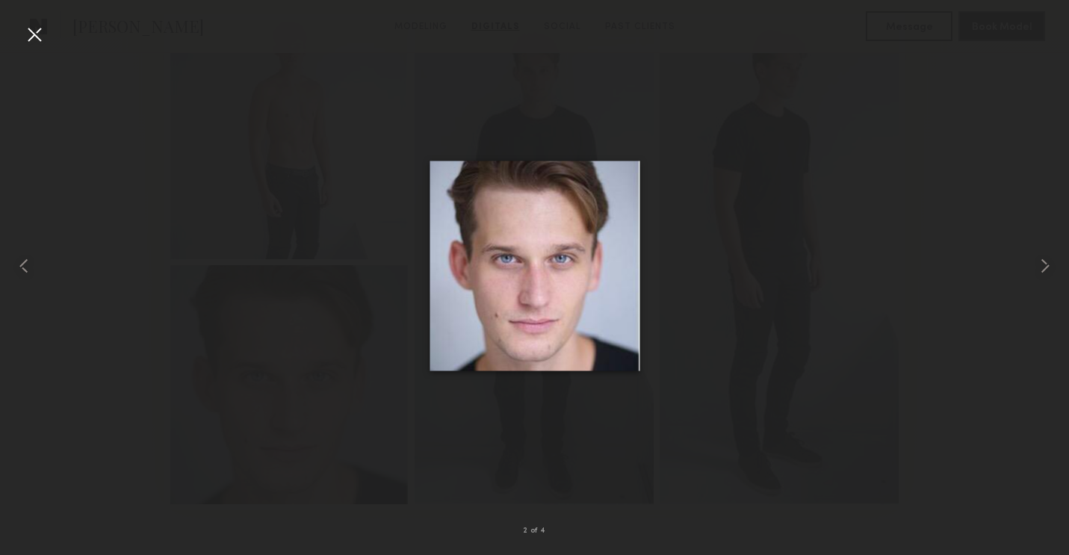
click at [33, 36] on div at bounding box center [34, 34] width 24 height 24
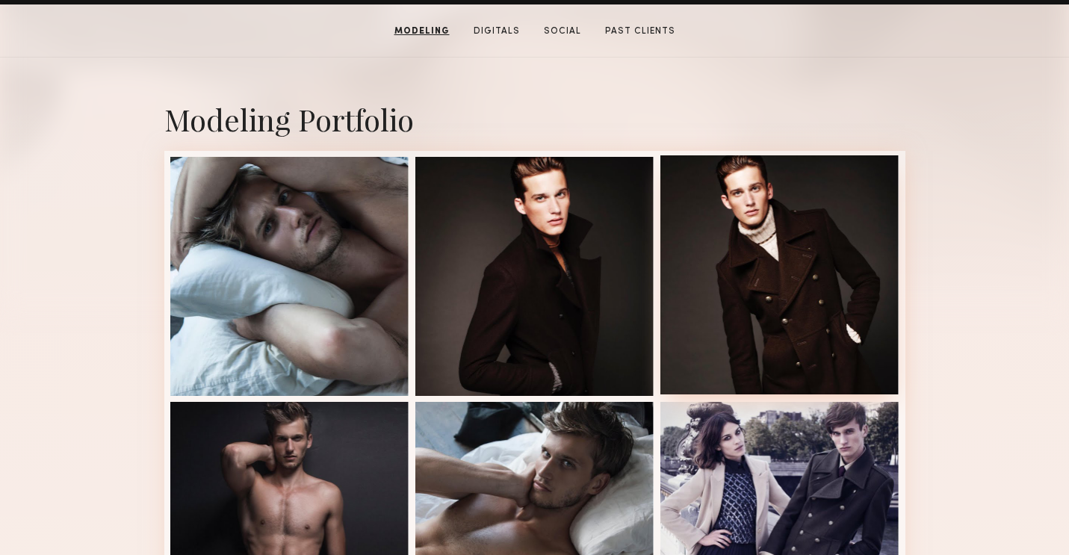
scroll to position [235, 0]
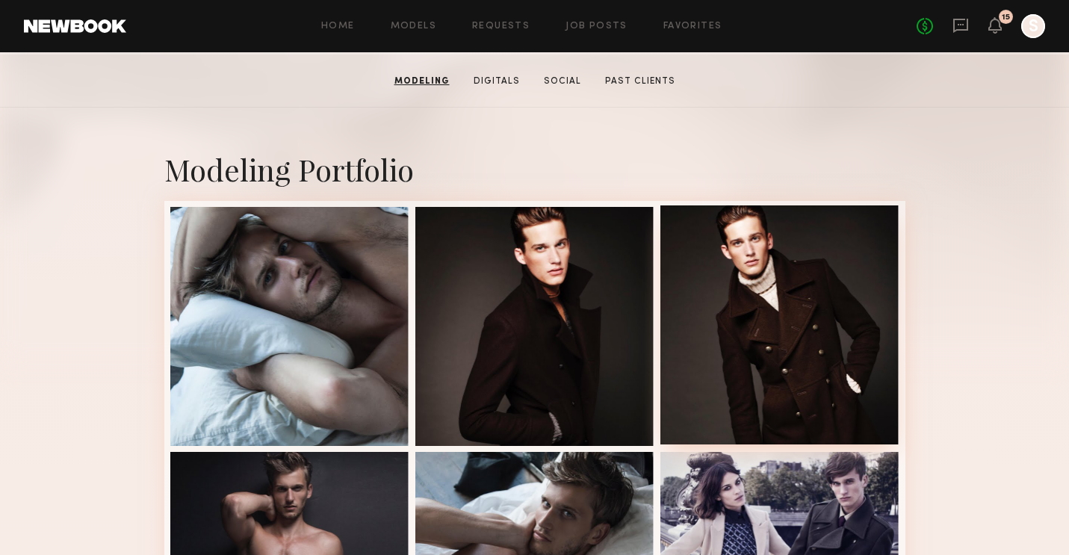
click at [671, 262] on div at bounding box center [780, 325] width 239 height 239
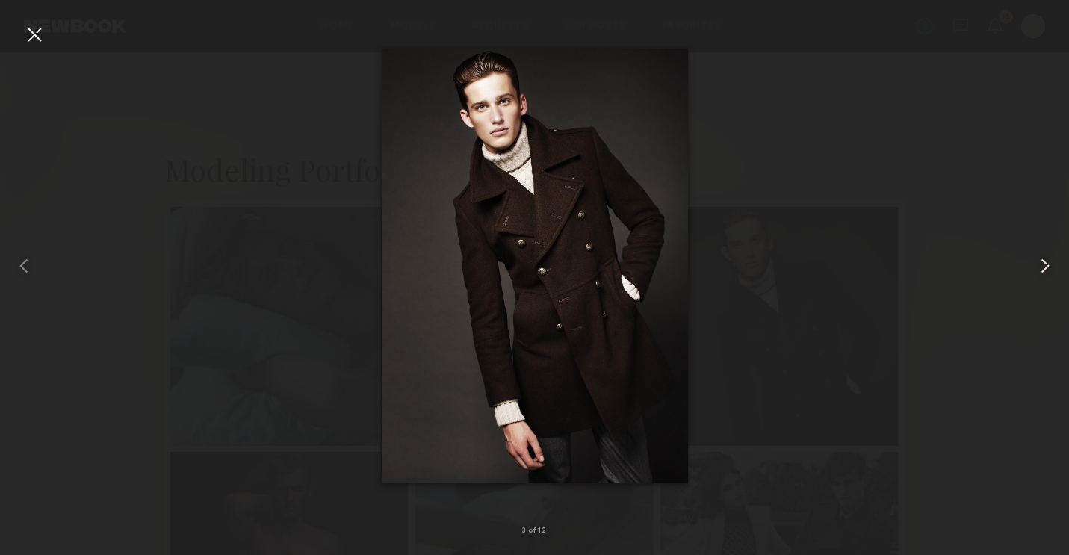
click at [1049, 260] on common-icon at bounding box center [1046, 266] width 24 height 24
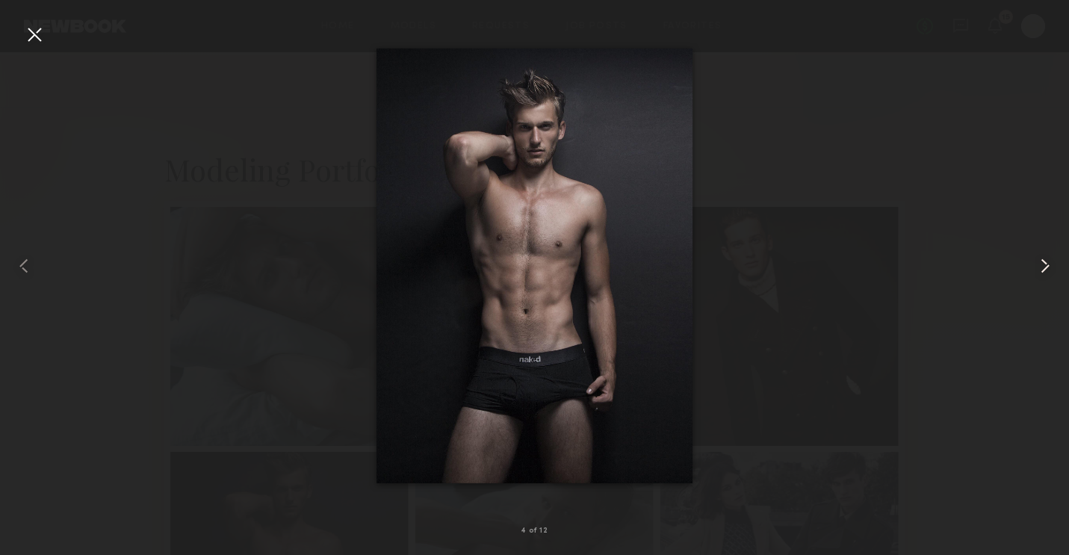
click at [1049, 260] on common-icon at bounding box center [1046, 266] width 24 height 24
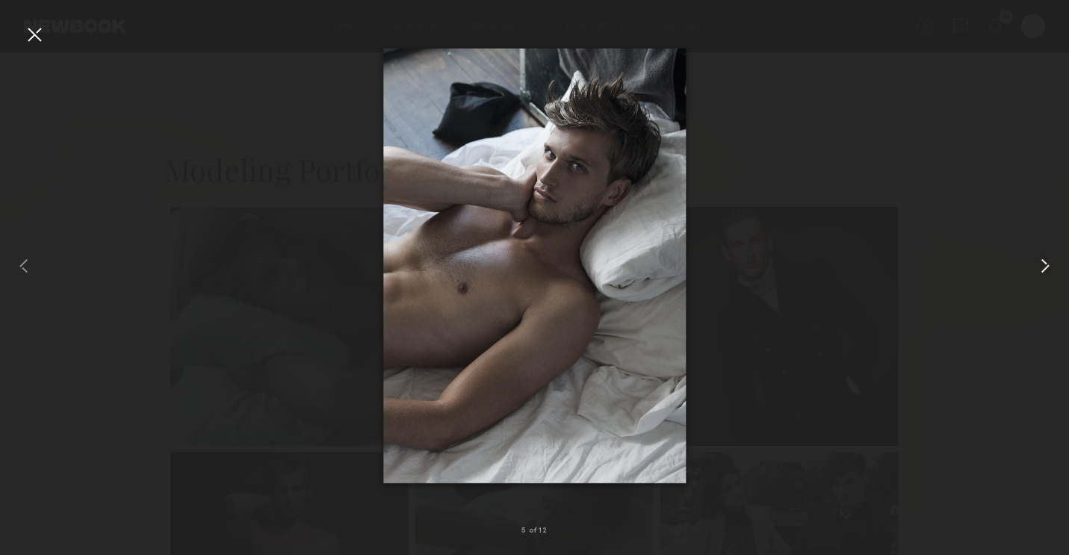
click at [1041, 271] on common-icon at bounding box center [1046, 266] width 24 height 24
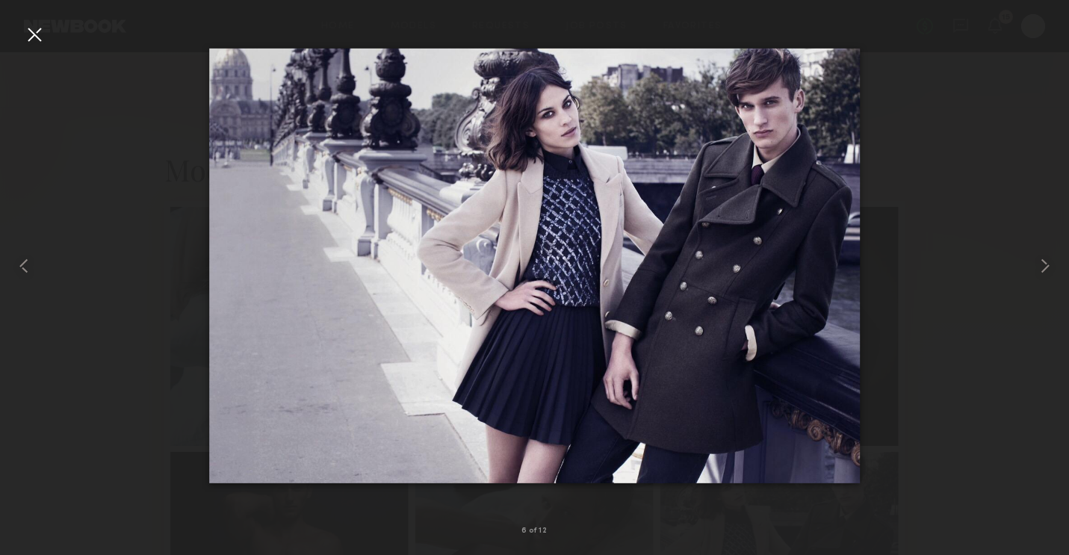
click at [31, 37] on div at bounding box center [34, 34] width 24 height 24
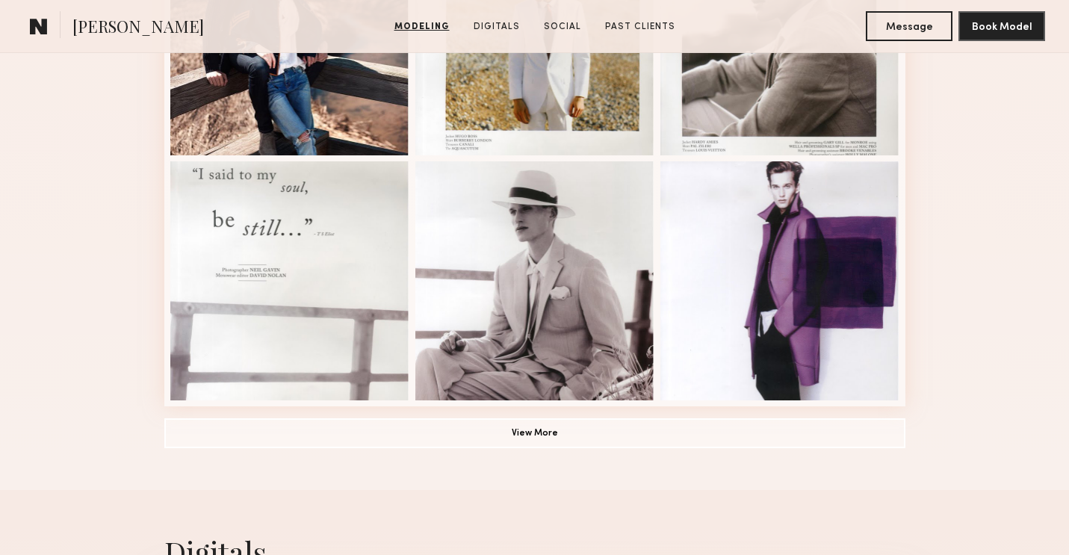
scroll to position [770, 0]
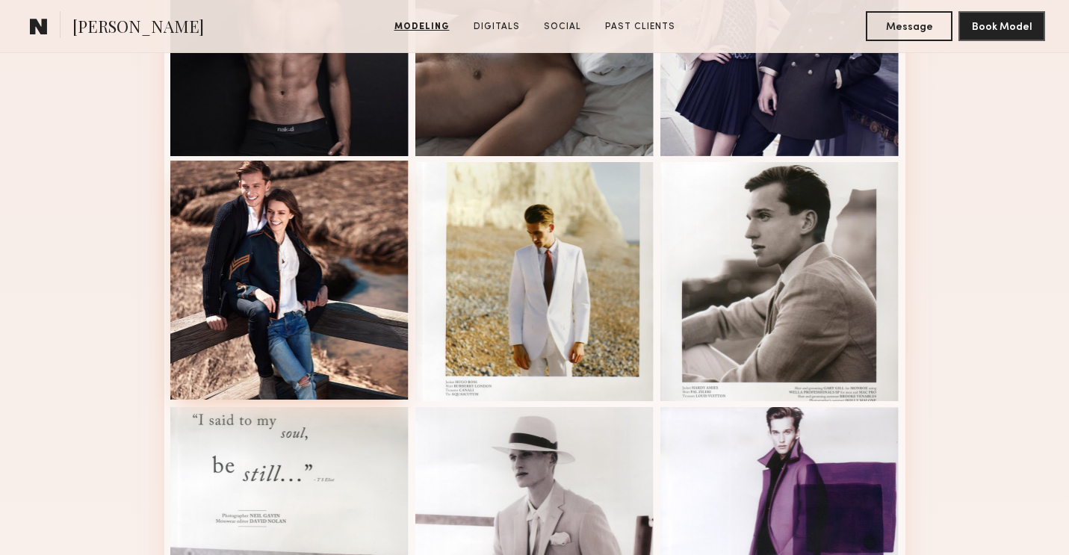
click at [272, 330] on div at bounding box center [289, 280] width 239 height 239
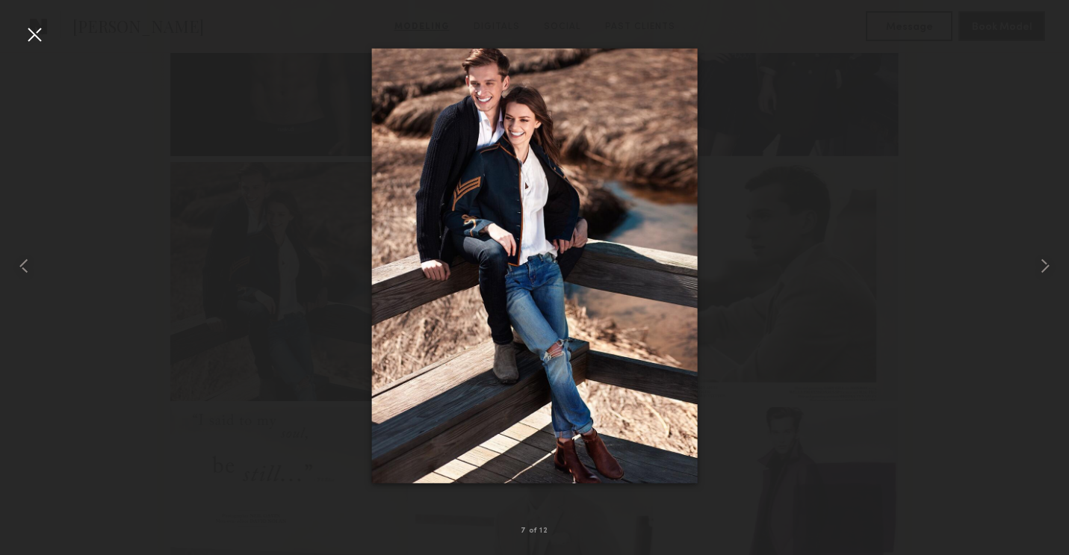
click at [28, 42] on div at bounding box center [34, 34] width 24 height 24
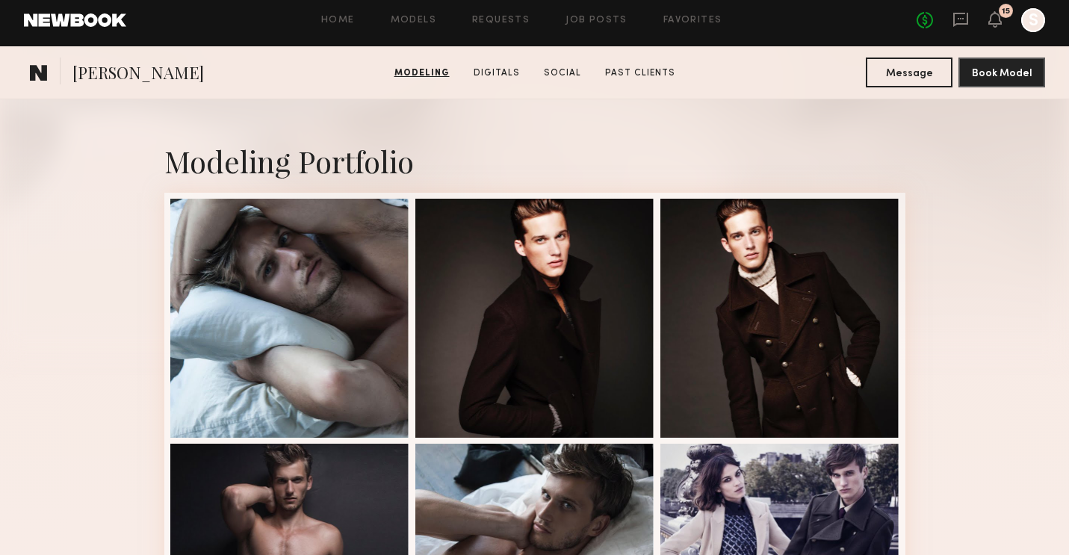
scroll to position [0, 0]
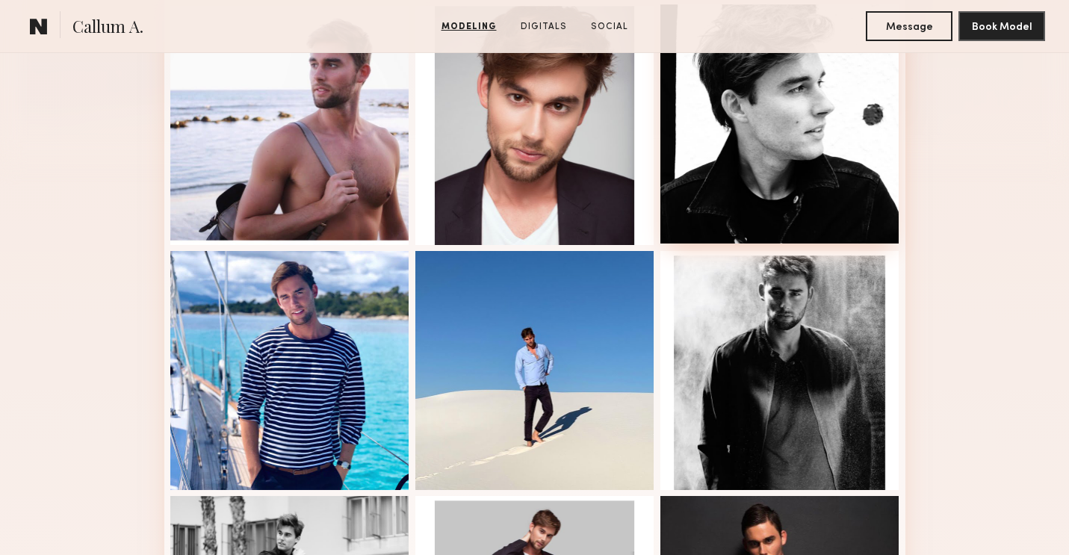
scroll to position [434, 0]
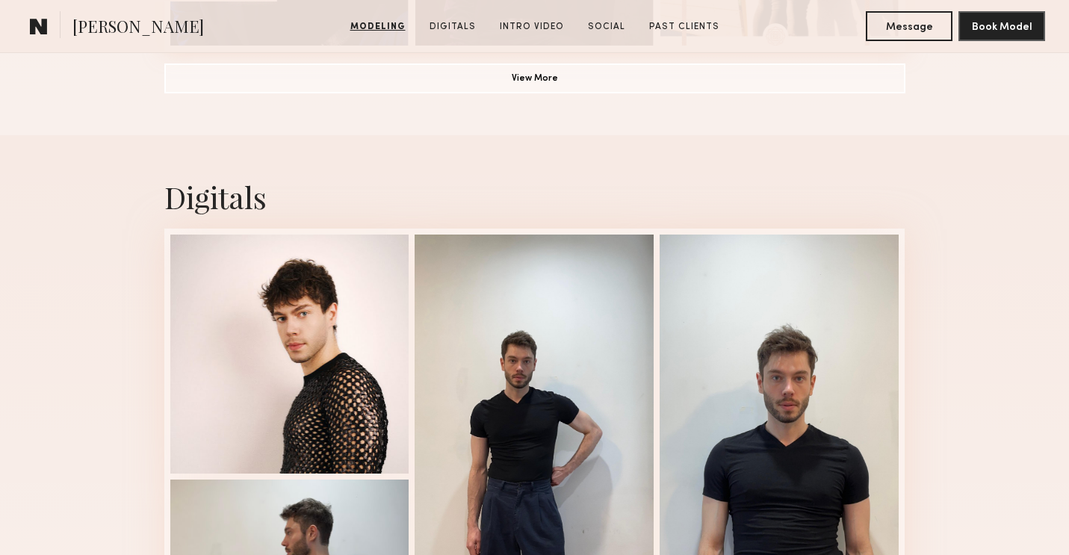
scroll to position [1599, 0]
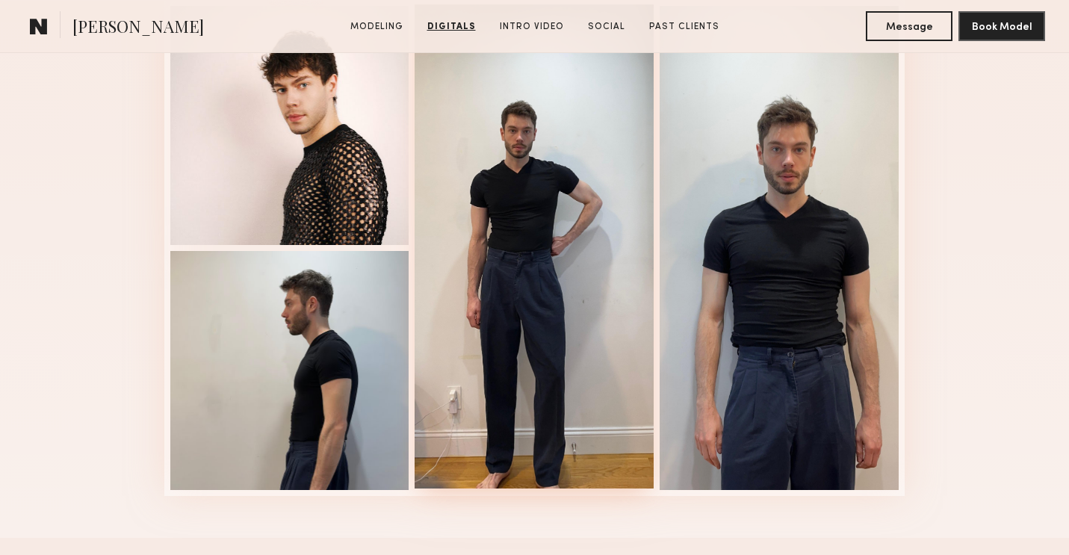
click at [569, 217] on div at bounding box center [534, 246] width 239 height 484
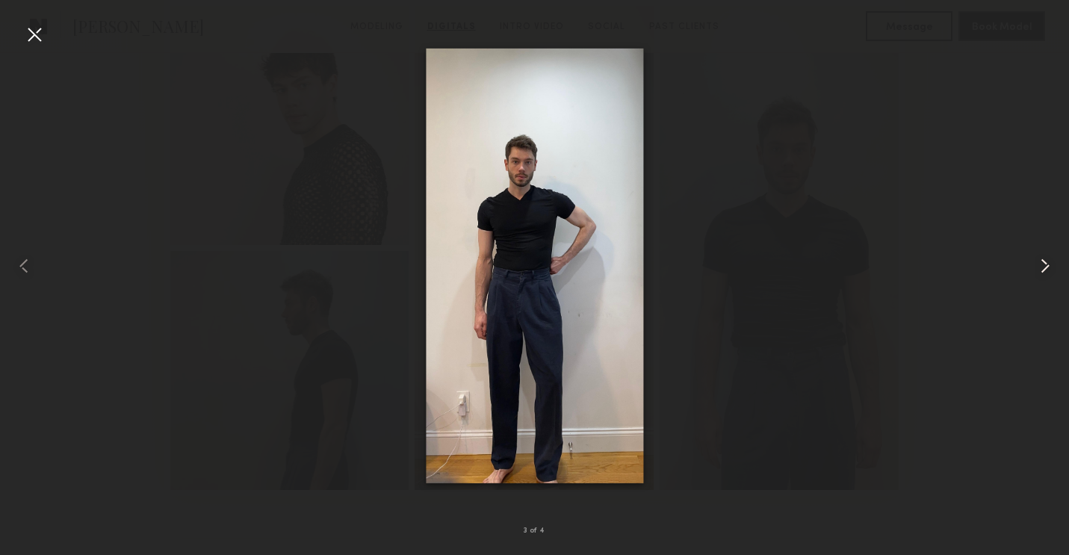
click at [1039, 265] on common-icon at bounding box center [1046, 266] width 24 height 24
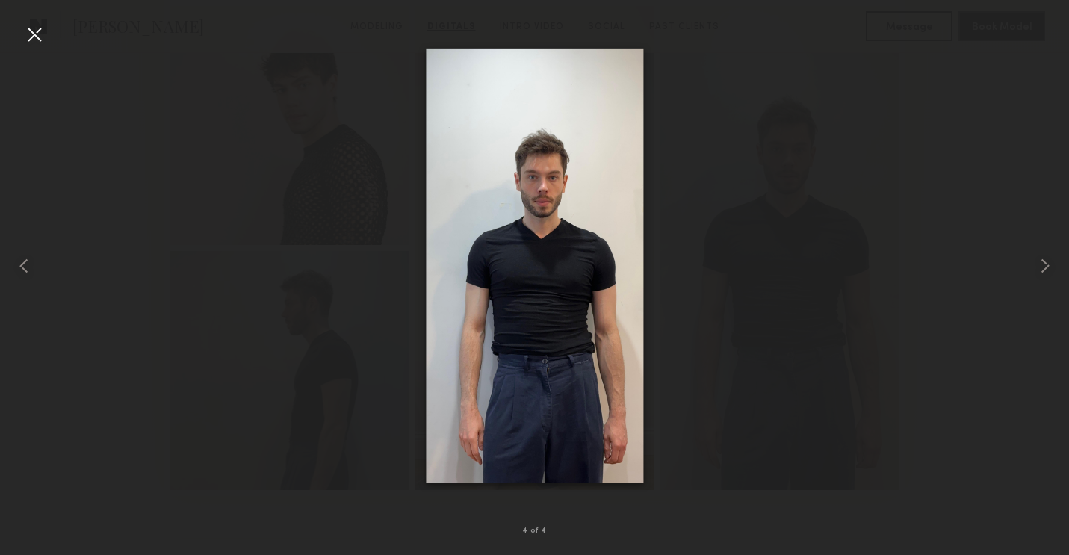
click at [34, 31] on div at bounding box center [34, 34] width 24 height 24
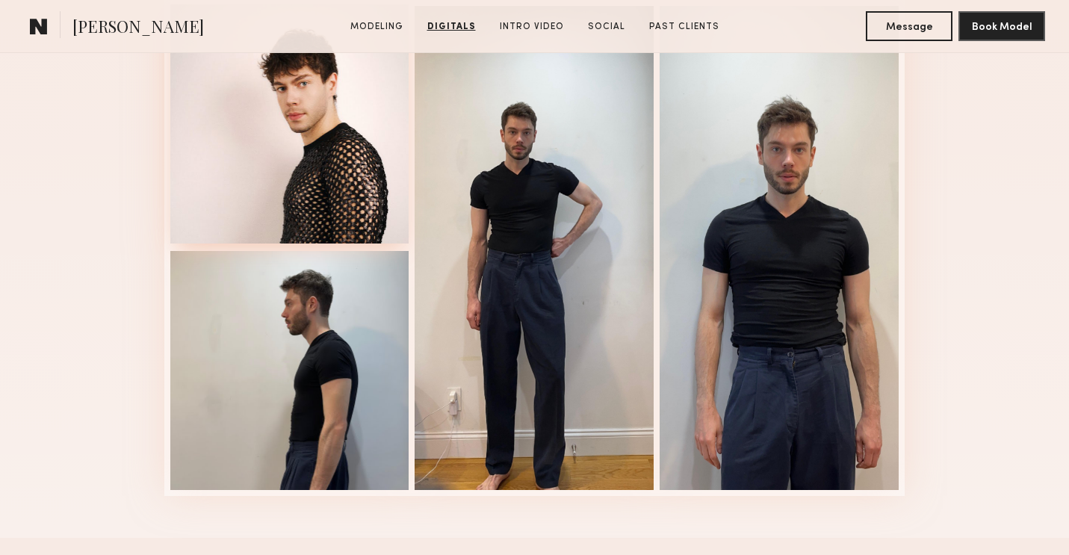
click at [373, 137] on div at bounding box center [289, 123] width 239 height 239
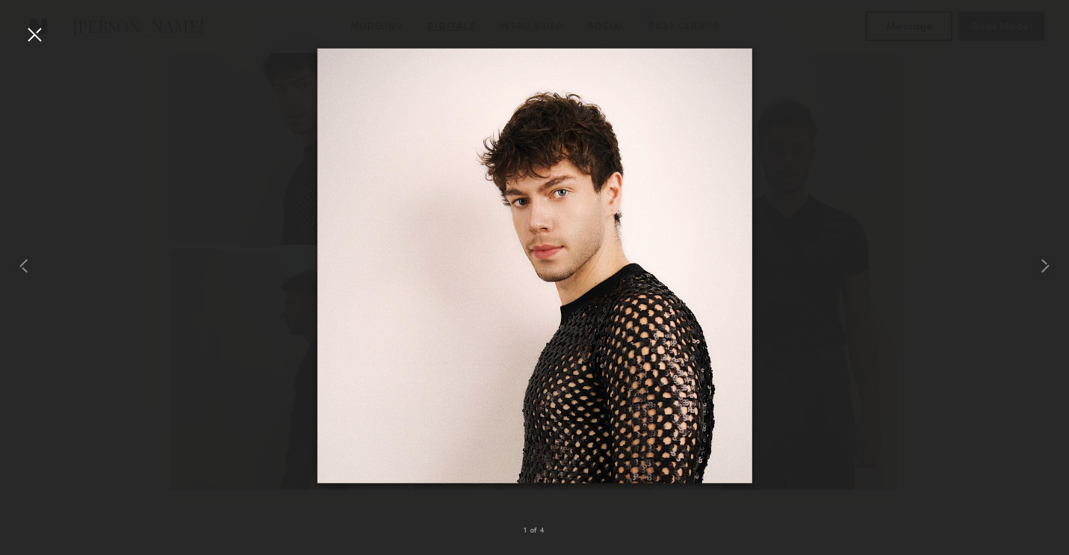
drag, startPoint x: 26, startPoint y: 25, endPoint x: 72, endPoint y: 31, distance: 46.8
click at [26, 23] on div at bounding box center [34, 34] width 24 height 24
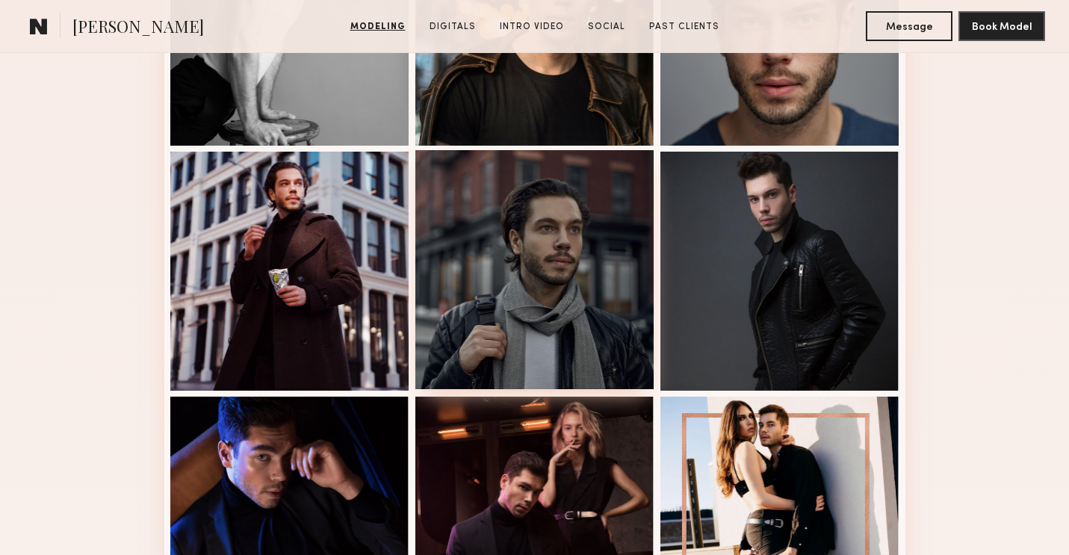
scroll to position [631, 0]
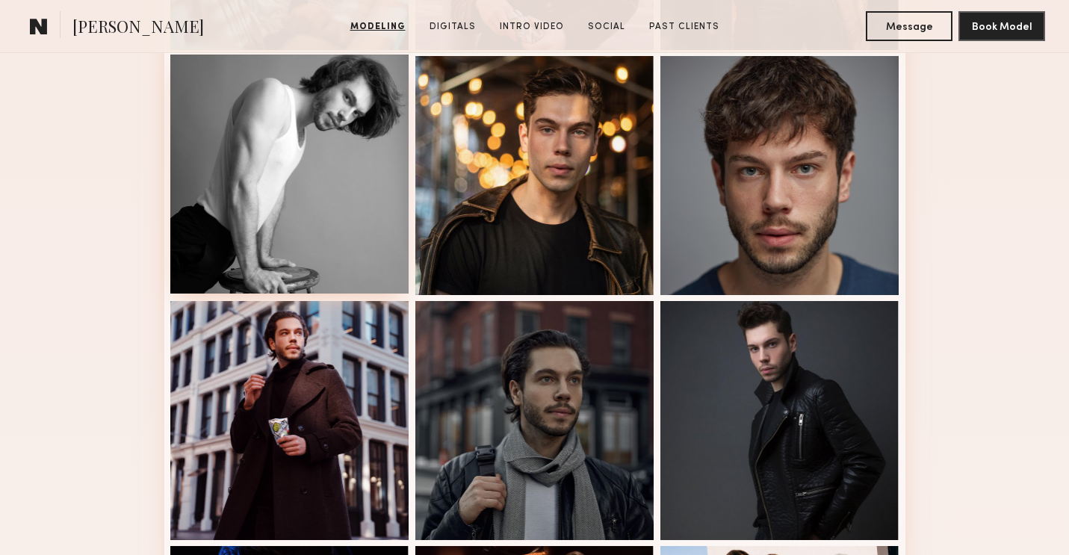
click at [332, 151] on div at bounding box center [289, 174] width 239 height 239
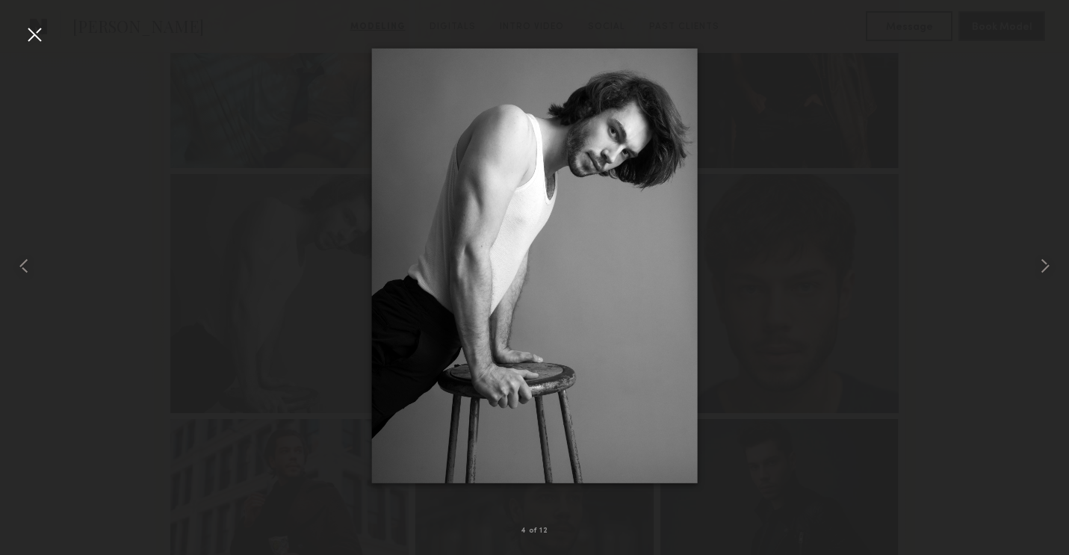
scroll to position [396, 0]
click at [24, 39] on div at bounding box center [34, 34] width 24 height 24
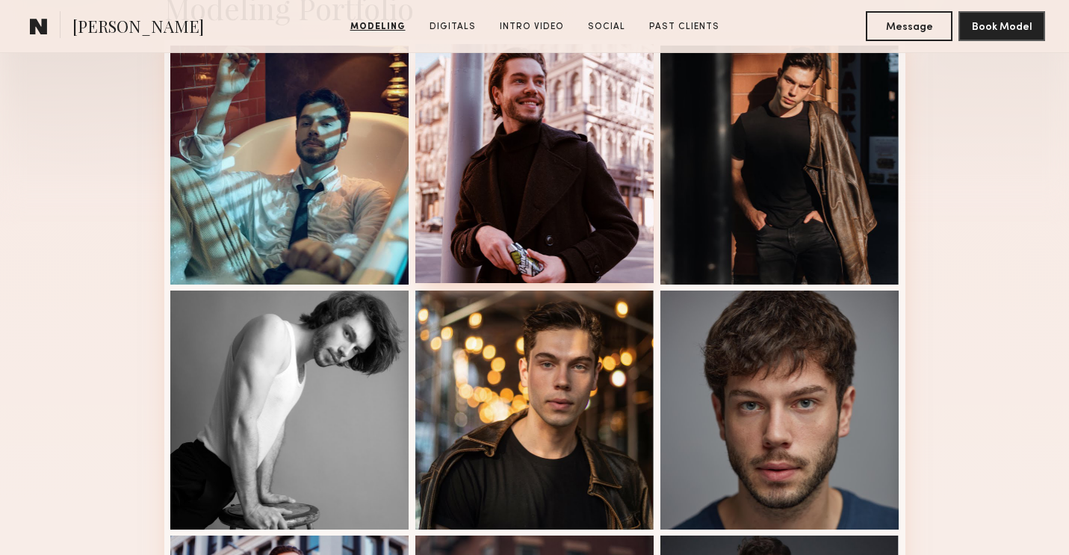
scroll to position [0, 0]
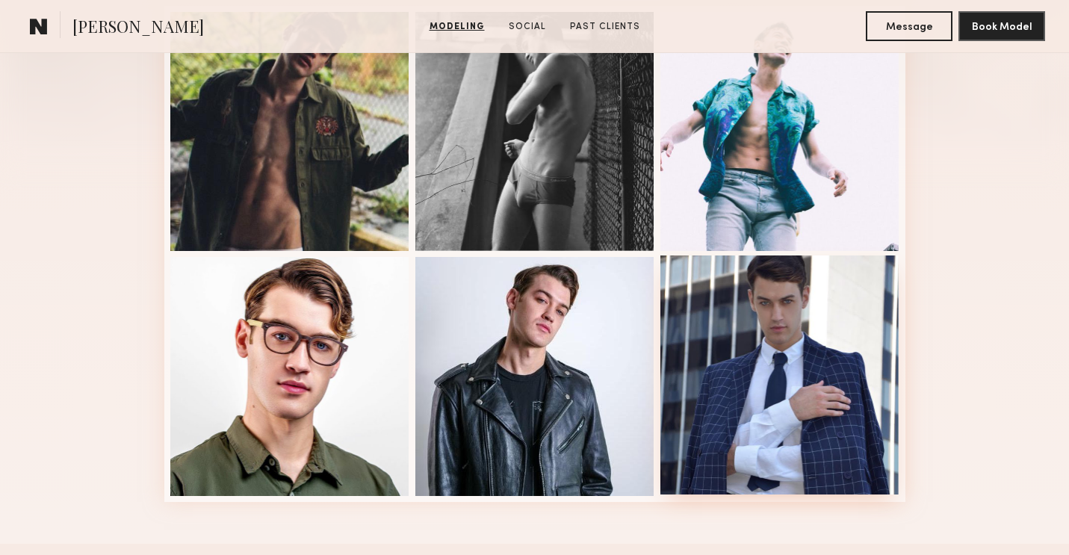
scroll to position [429, 0]
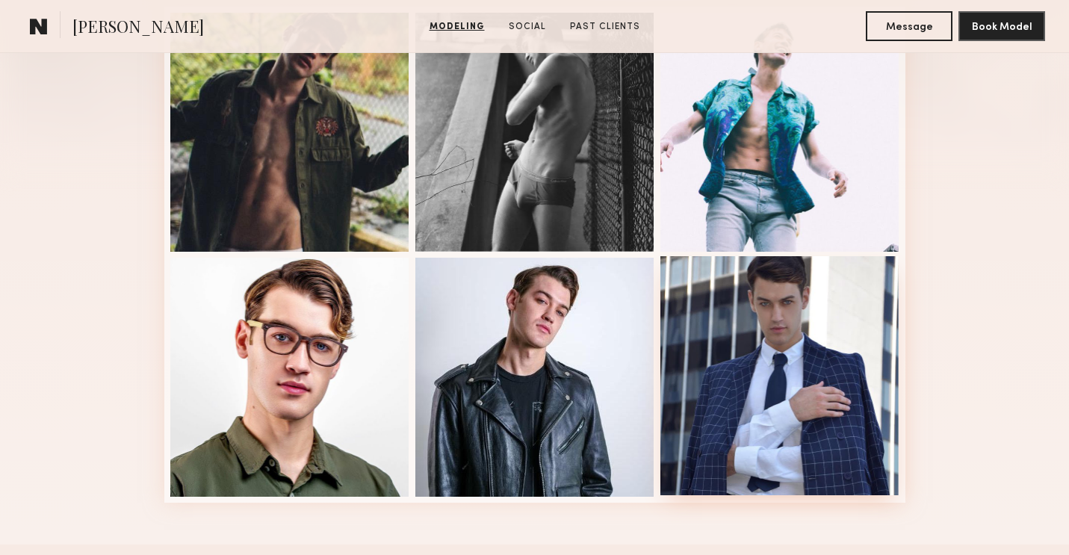
click at [798, 369] on div at bounding box center [780, 375] width 239 height 239
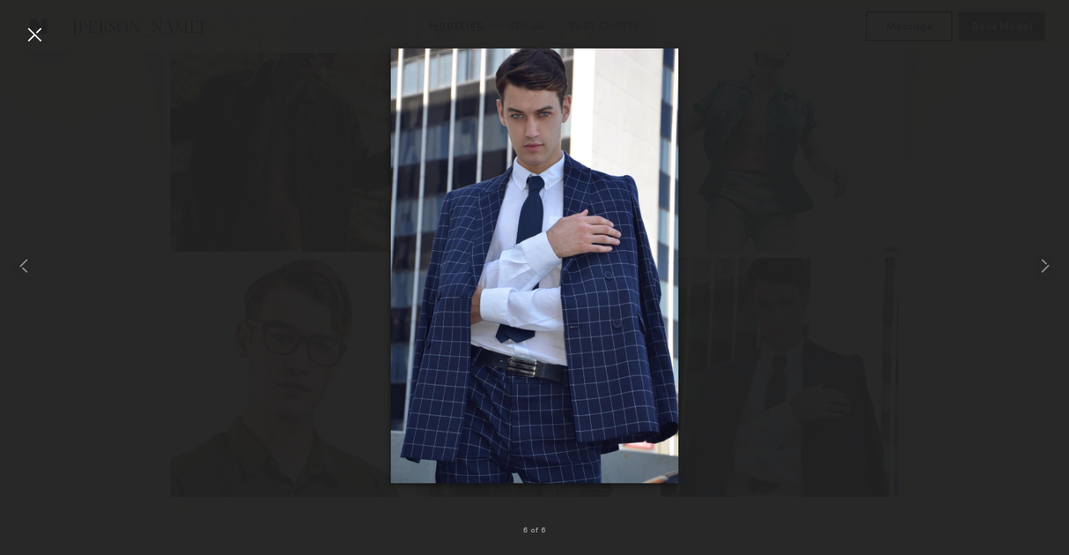
click at [39, 25] on div at bounding box center [34, 34] width 24 height 24
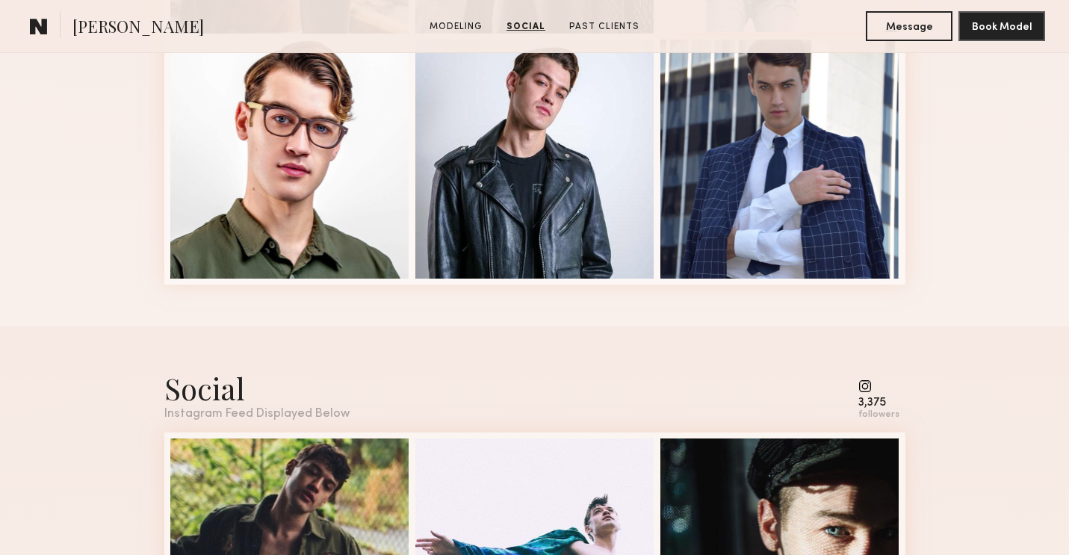
scroll to position [250, 0]
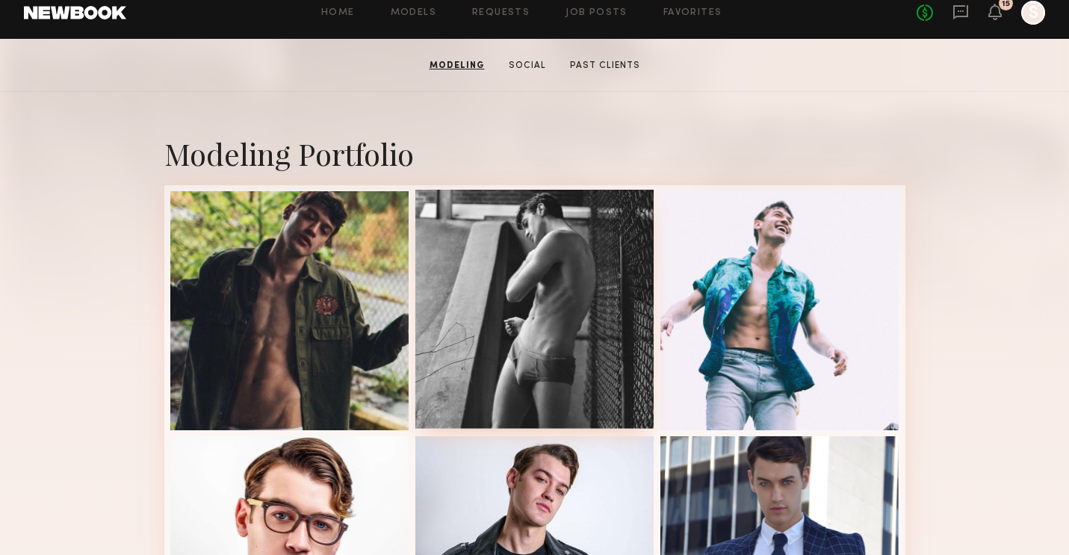
click at [512, 327] on div at bounding box center [535, 309] width 239 height 239
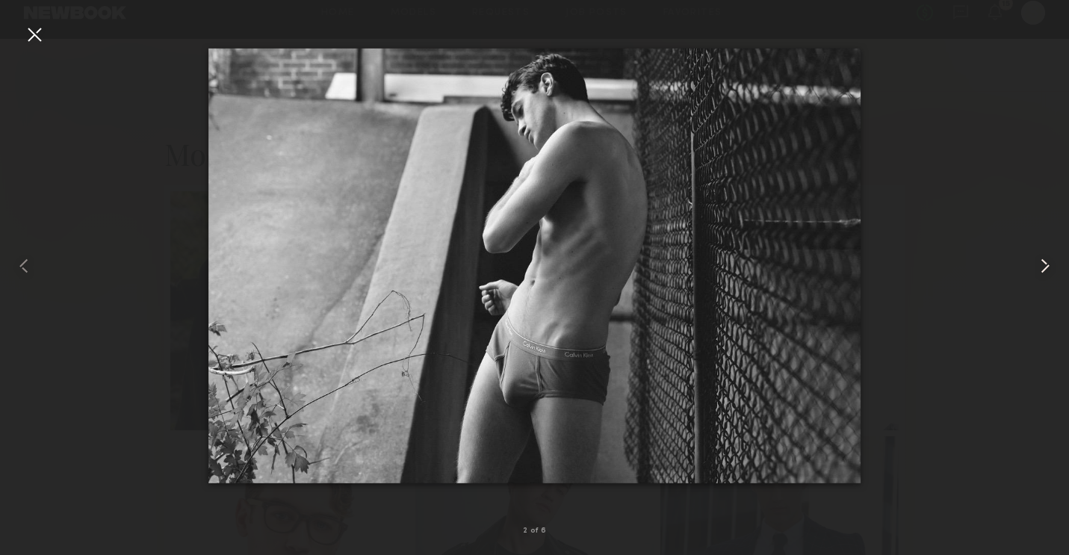
click at [1041, 257] on common-icon at bounding box center [1046, 266] width 24 height 24
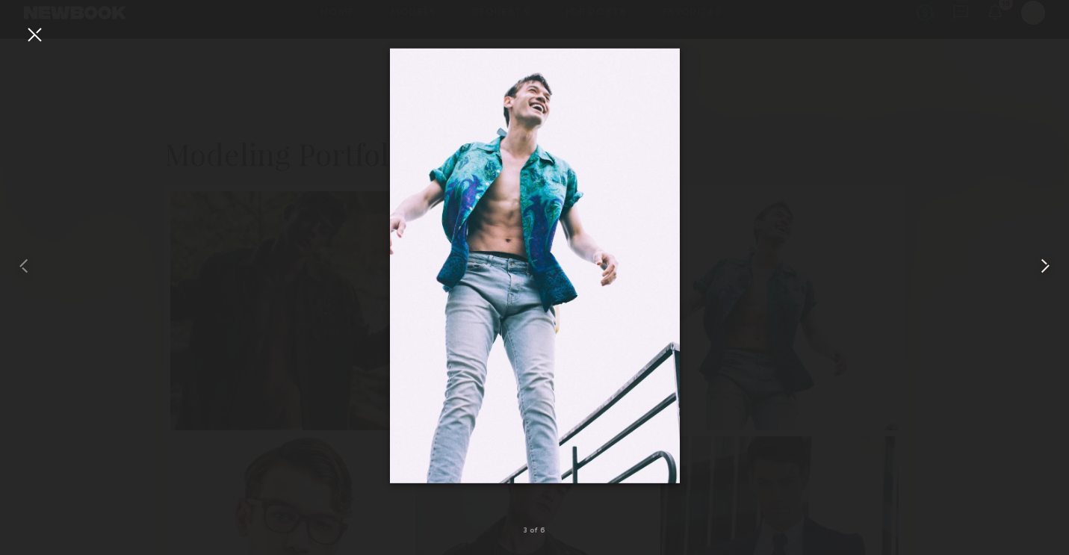
click at [1045, 265] on common-icon at bounding box center [1046, 266] width 24 height 24
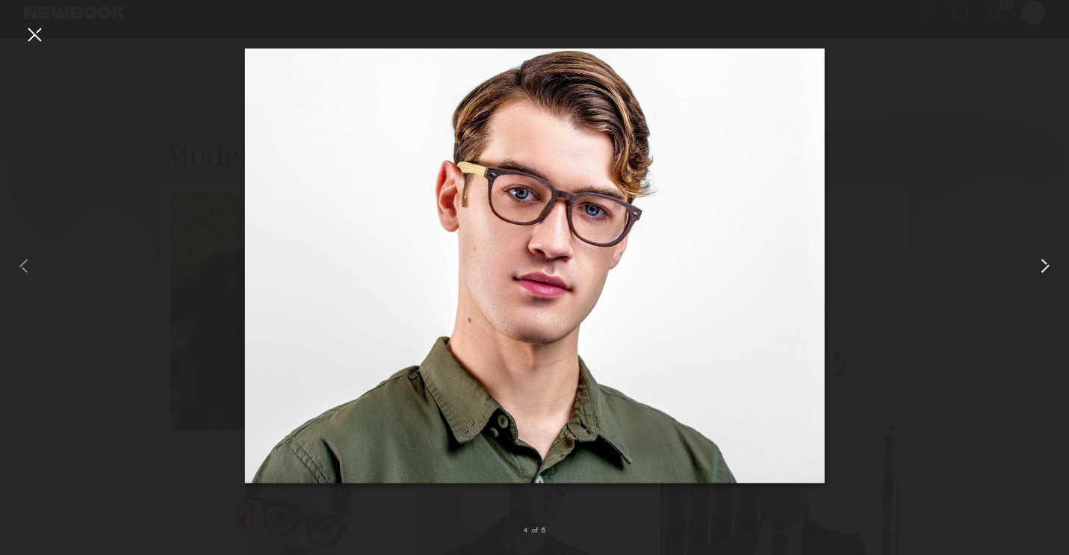
click at [1054, 263] on common-icon at bounding box center [1046, 266] width 24 height 24
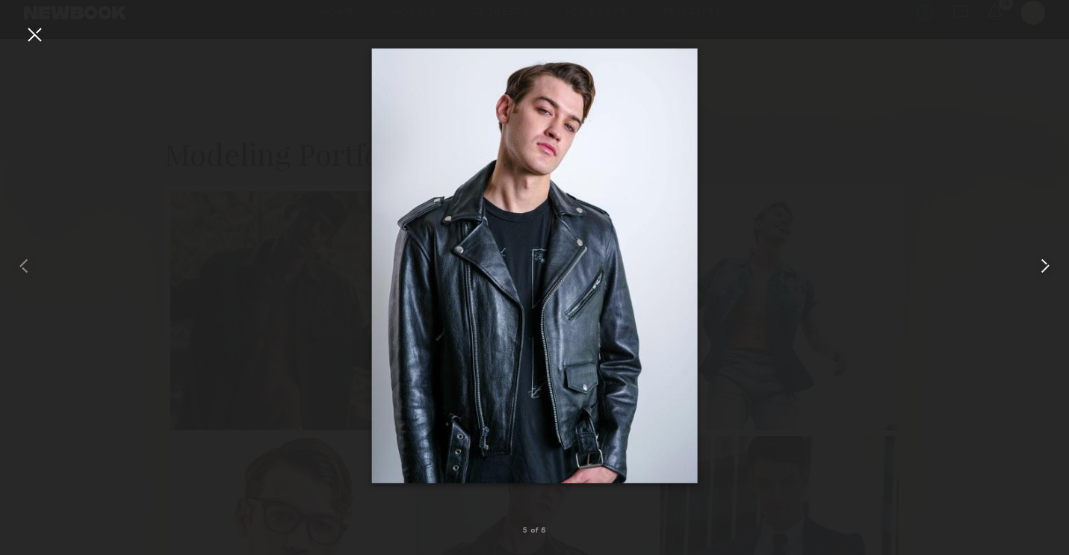
click at [1047, 264] on common-icon at bounding box center [1046, 266] width 24 height 24
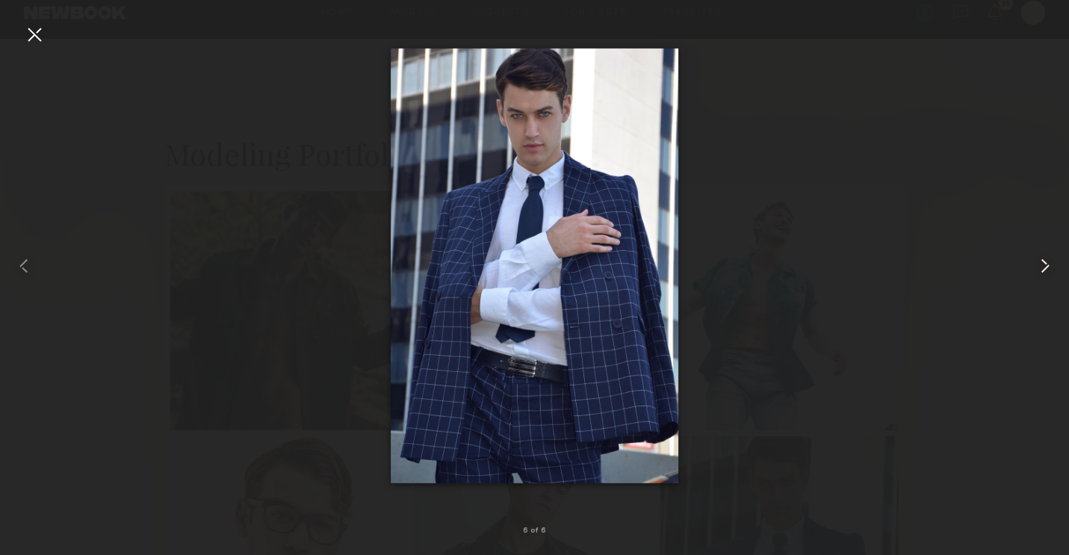
click at [1047, 264] on common-icon at bounding box center [1046, 266] width 24 height 24
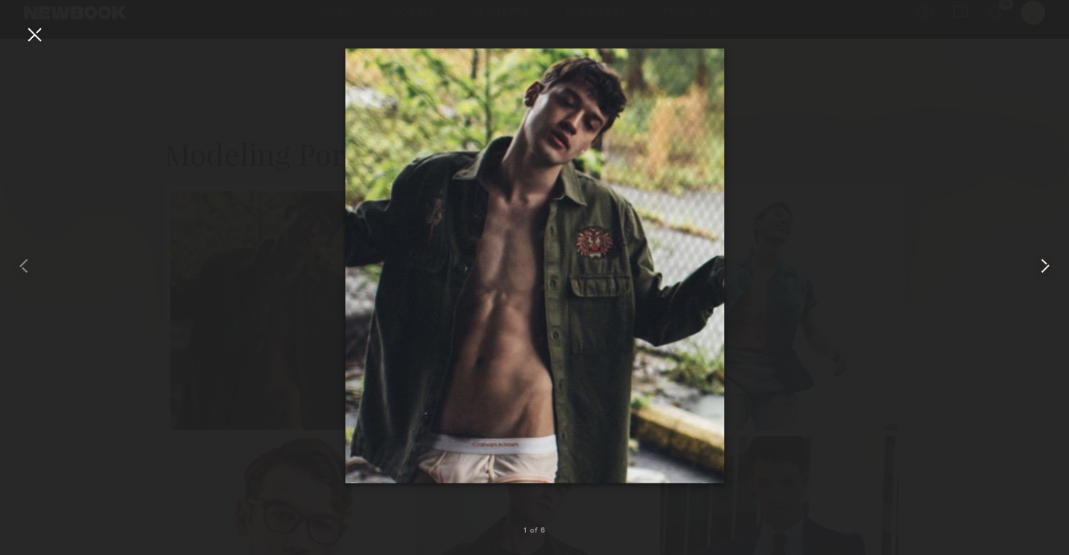
click at [1047, 264] on common-icon at bounding box center [1046, 266] width 24 height 24
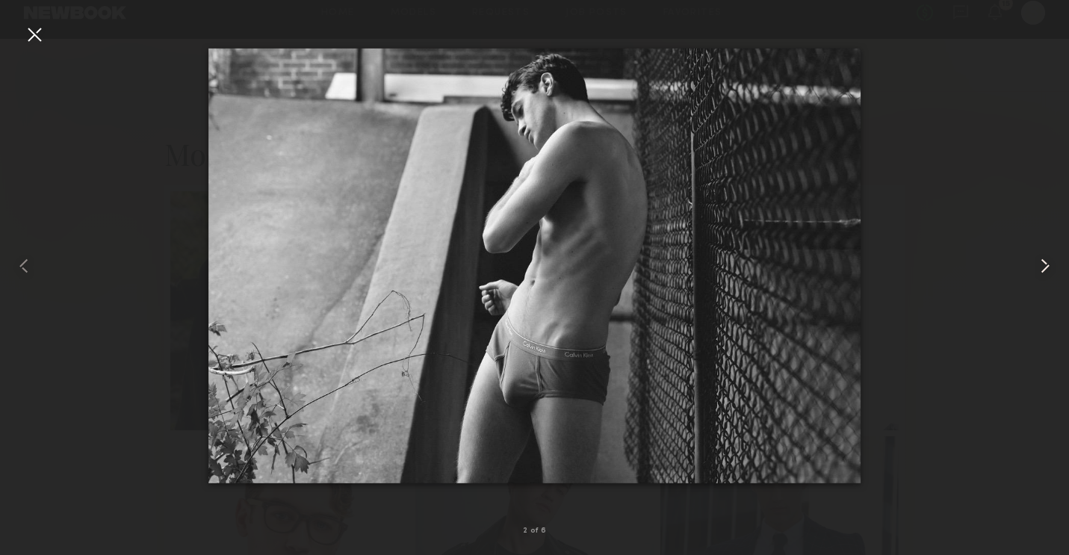
click at [1047, 264] on common-icon at bounding box center [1046, 266] width 24 height 24
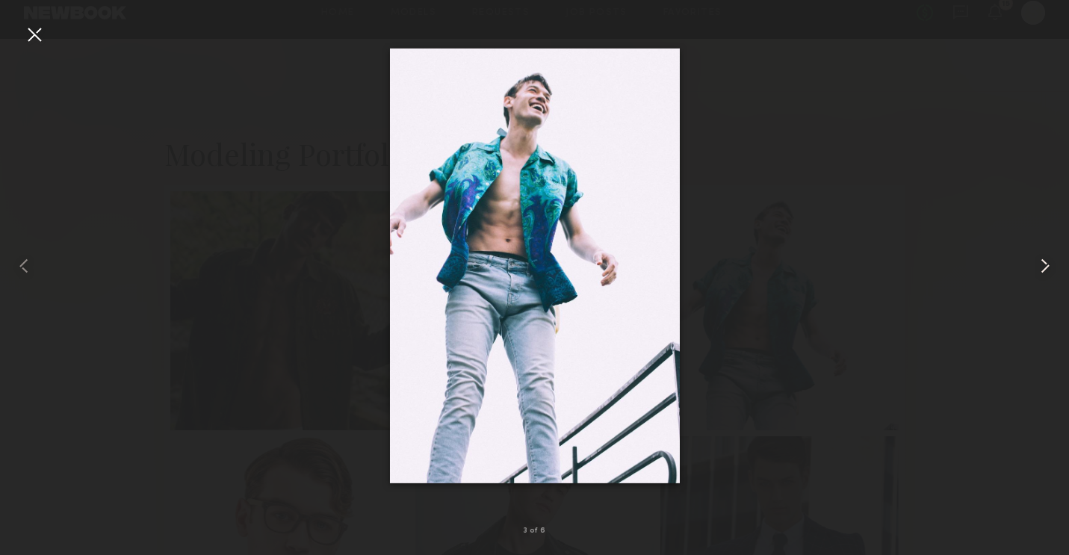
click at [1047, 264] on common-icon at bounding box center [1046, 266] width 24 height 24
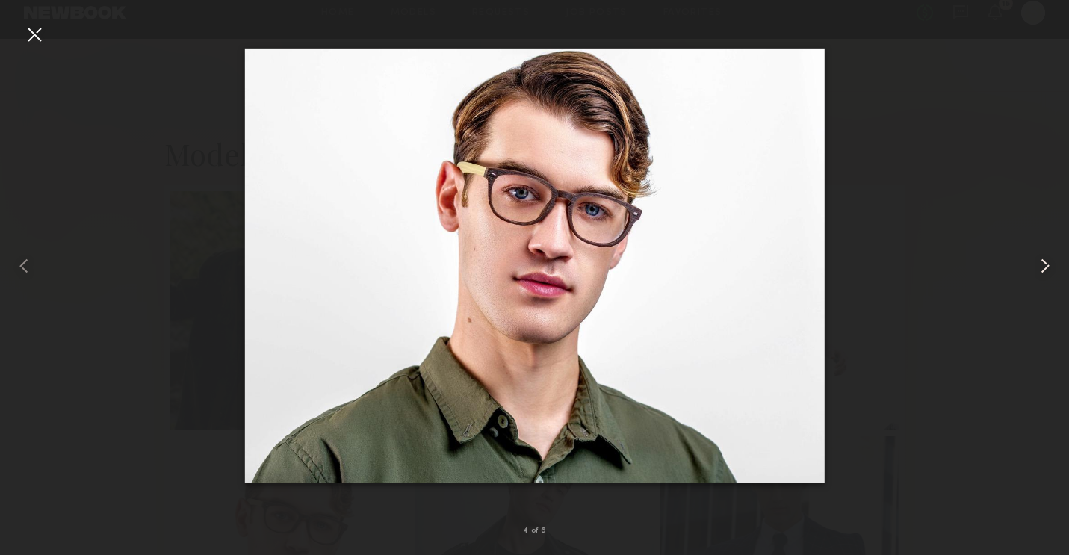
click at [1047, 264] on common-icon at bounding box center [1046, 266] width 24 height 24
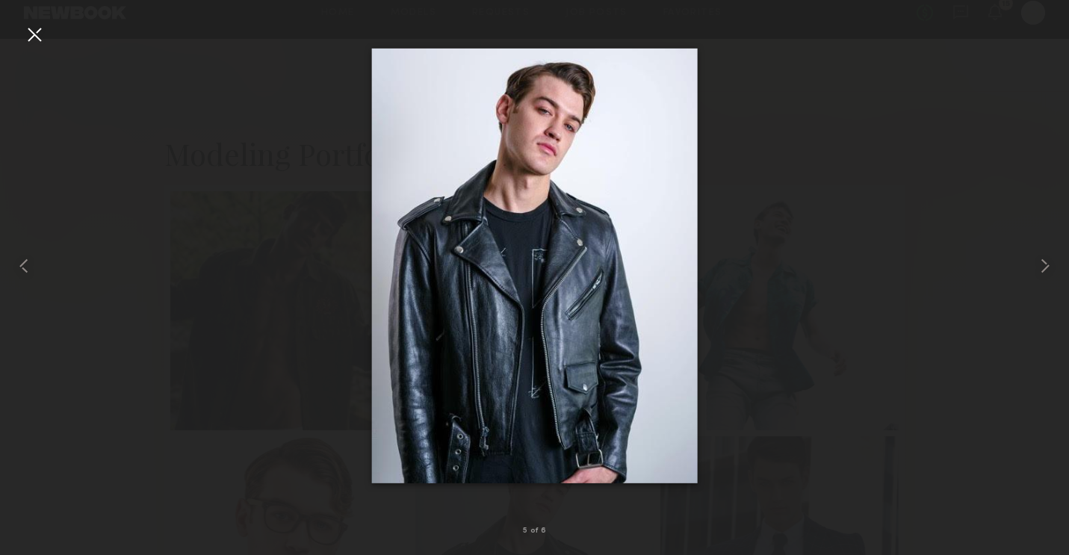
click at [39, 37] on div at bounding box center [34, 34] width 24 height 24
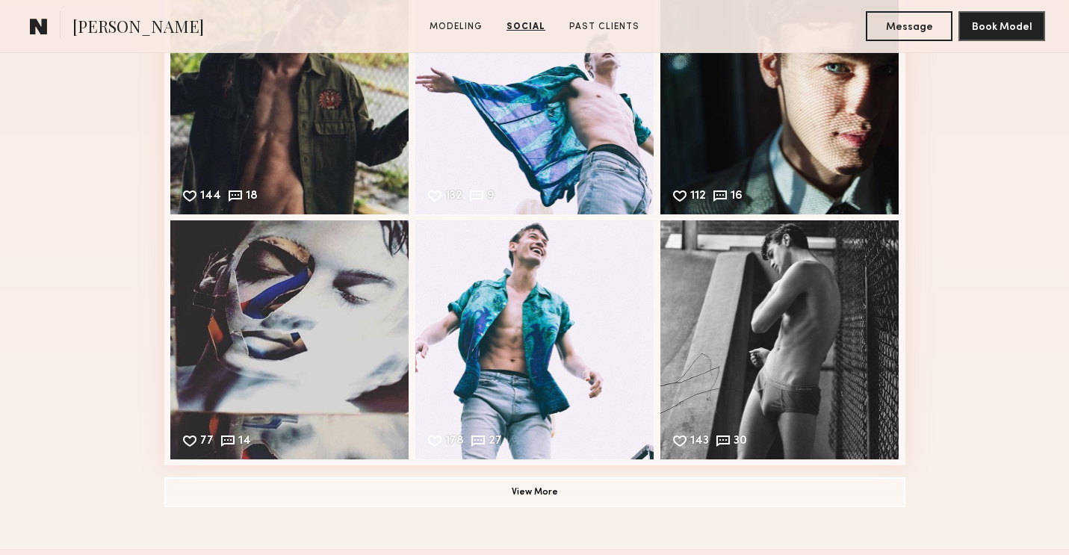
scroll to position [1126, 0]
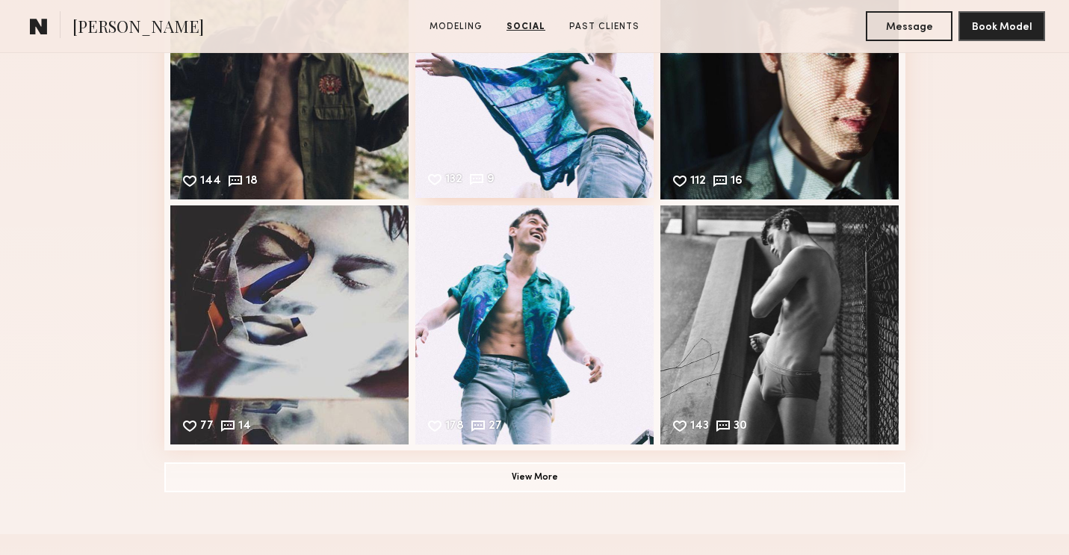
click at [581, 127] on div "132 9 Likes & comments displayed to show model’s engagement" at bounding box center [535, 78] width 239 height 239
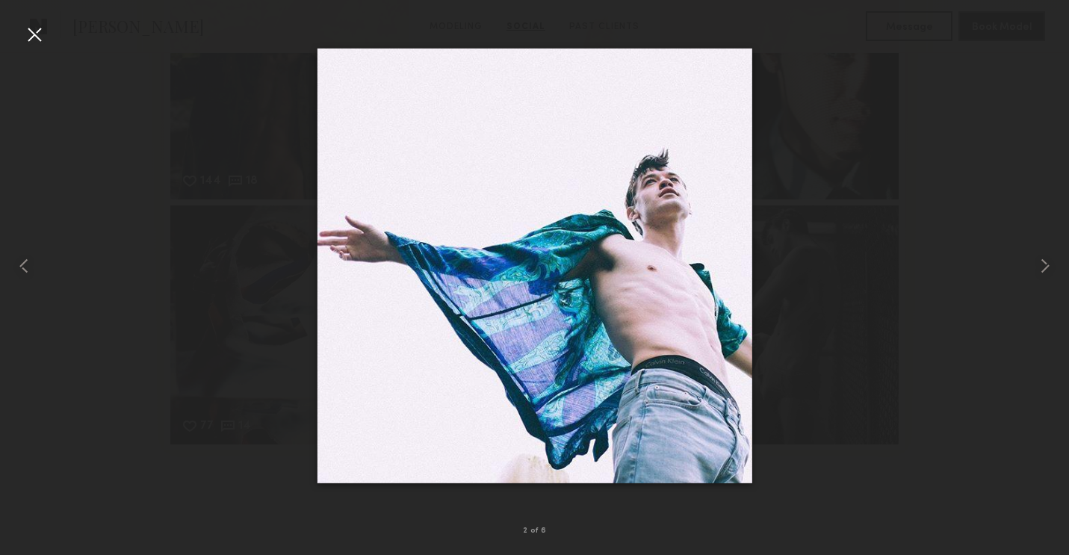
click at [40, 30] on div at bounding box center [34, 34] width 24 height 24
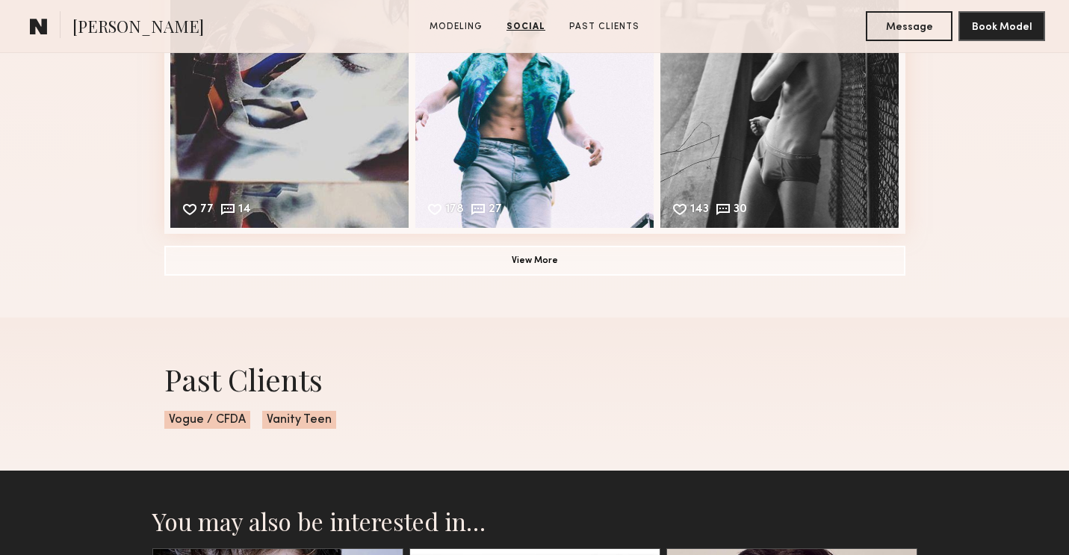
scroll to position [1365, 0]
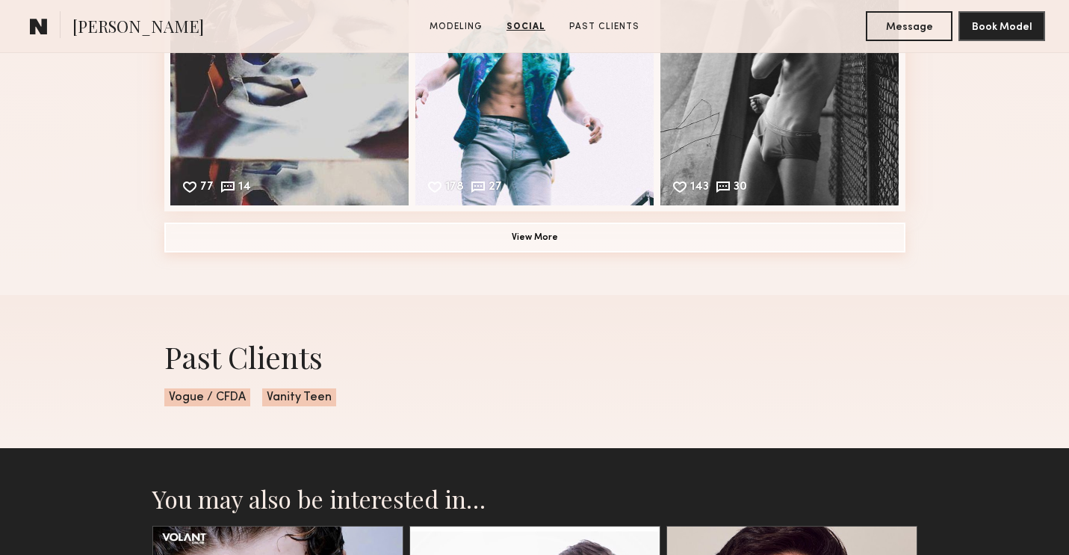
click at [528, 246] on button "View More" at bounding box center [534, 238] width 741 height 30
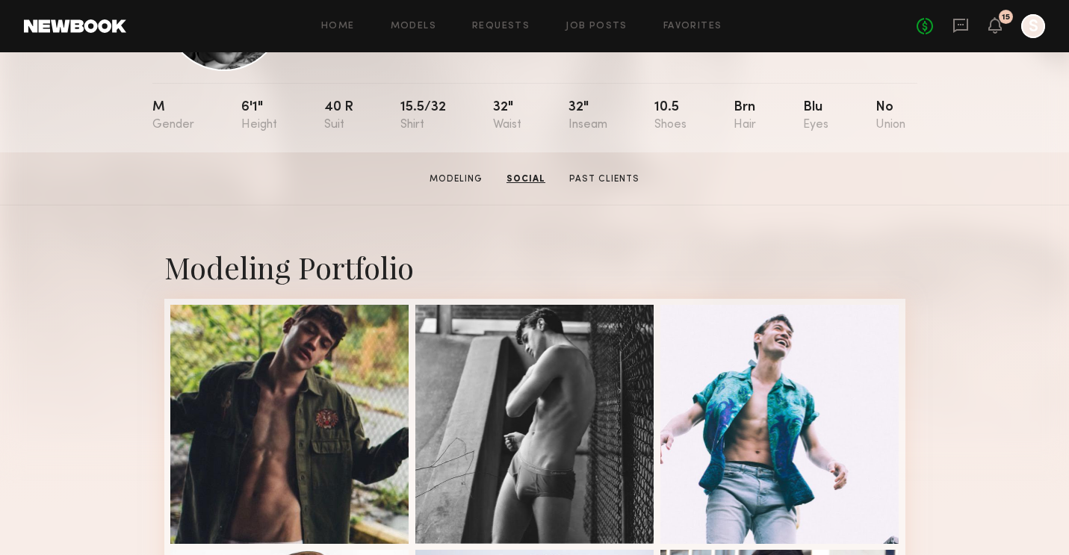
scroll to position [7, 0]
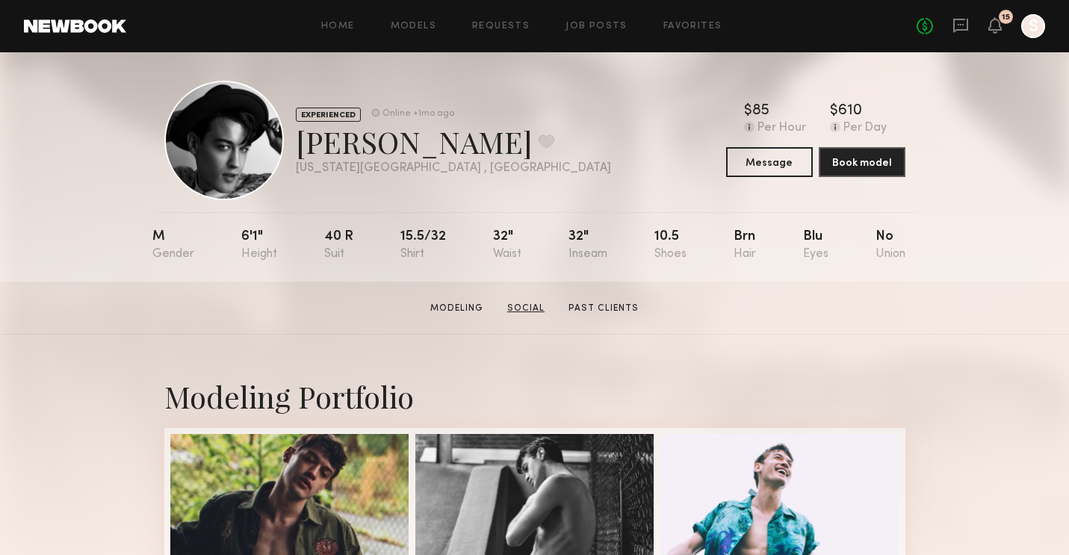
click at [528, 308] on link "Social" at bounding box center [525, 308] width 49 height 13
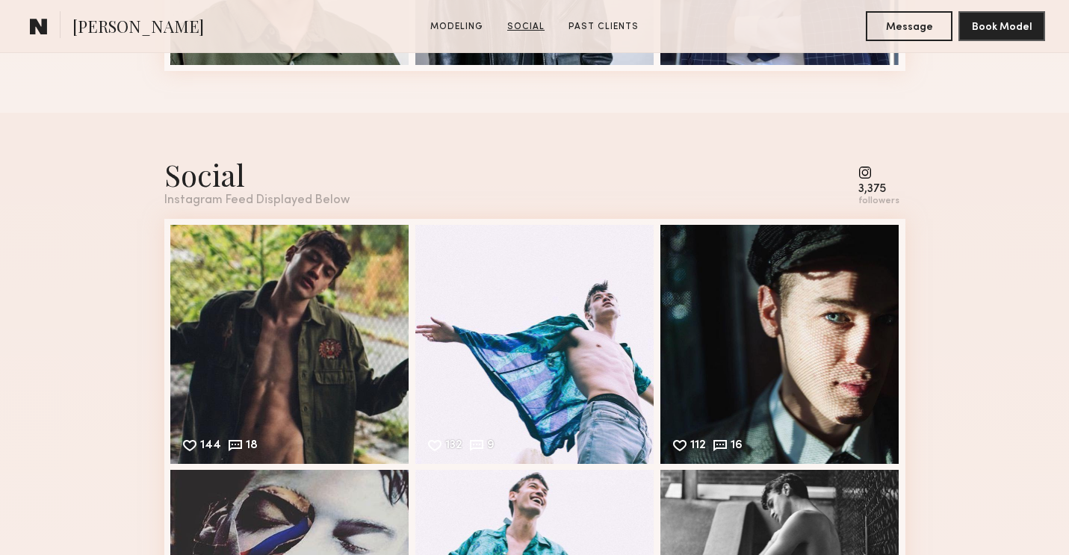
scroll to position [883, 0]
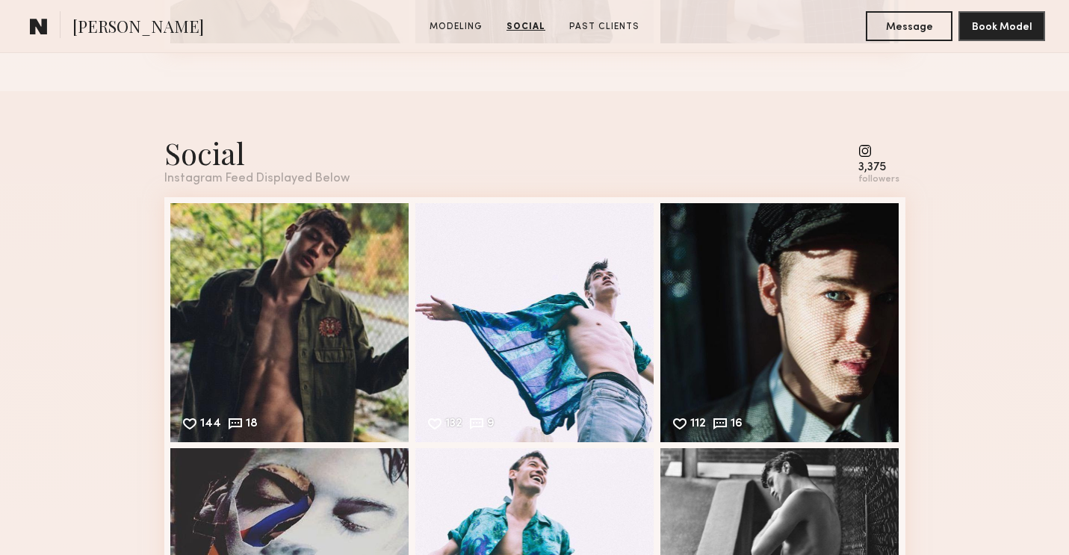
click at [868, 177] on div "followers" at bounding box center [879, 179] width 41 height 11
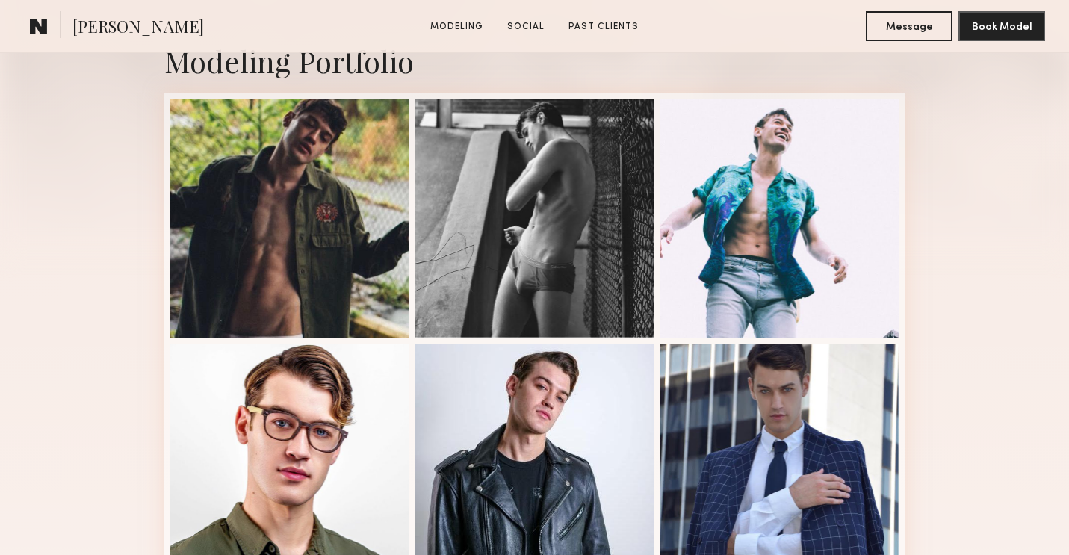
scroll to position [341, 0]
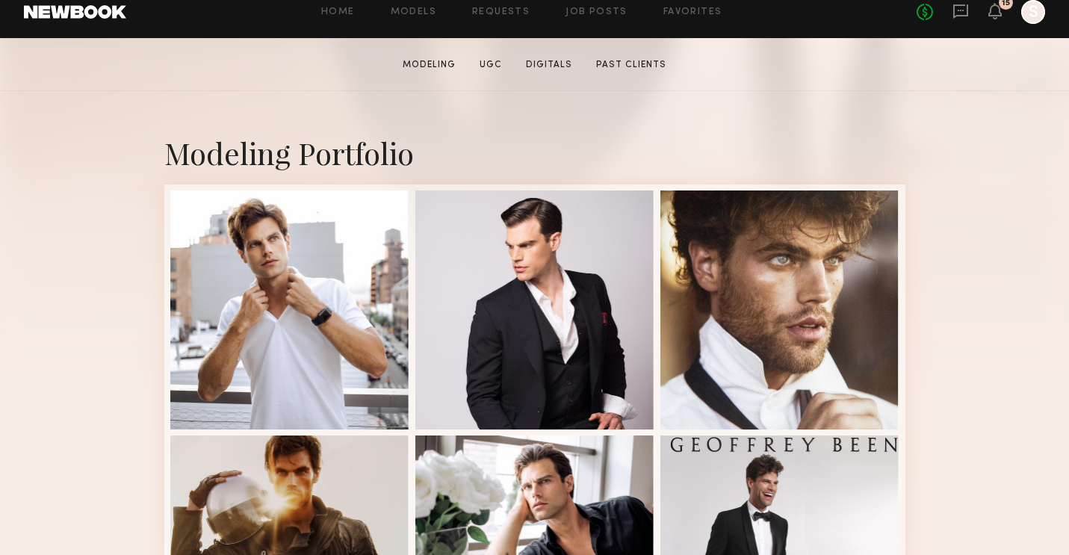
scroll to position [294, 0]
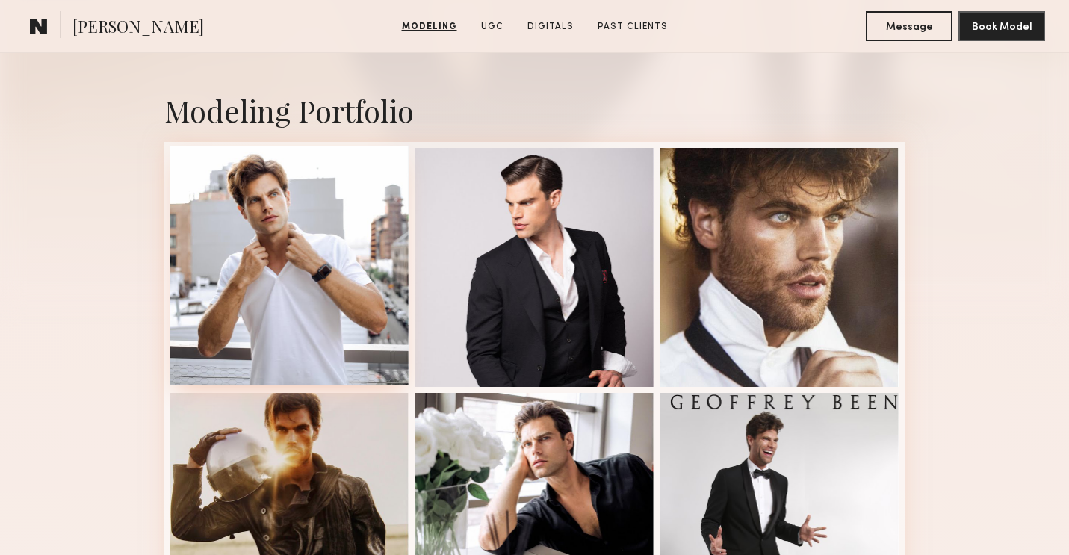
click at [326, 258] on div at bounding box center [289, 265] width 239 height 239
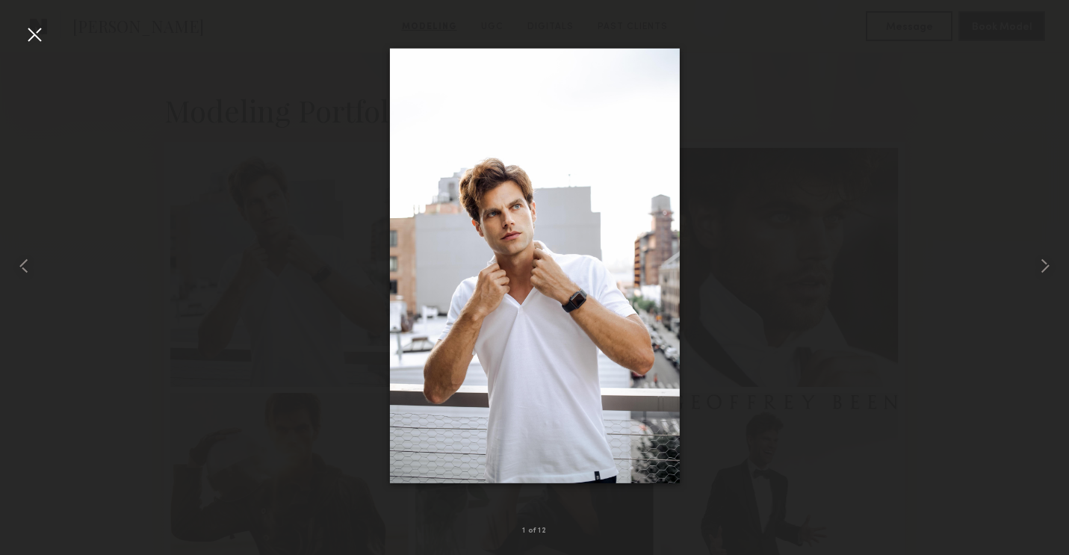
click at [28, 35] on div at bounding box center [34, 34] width 24 height 24
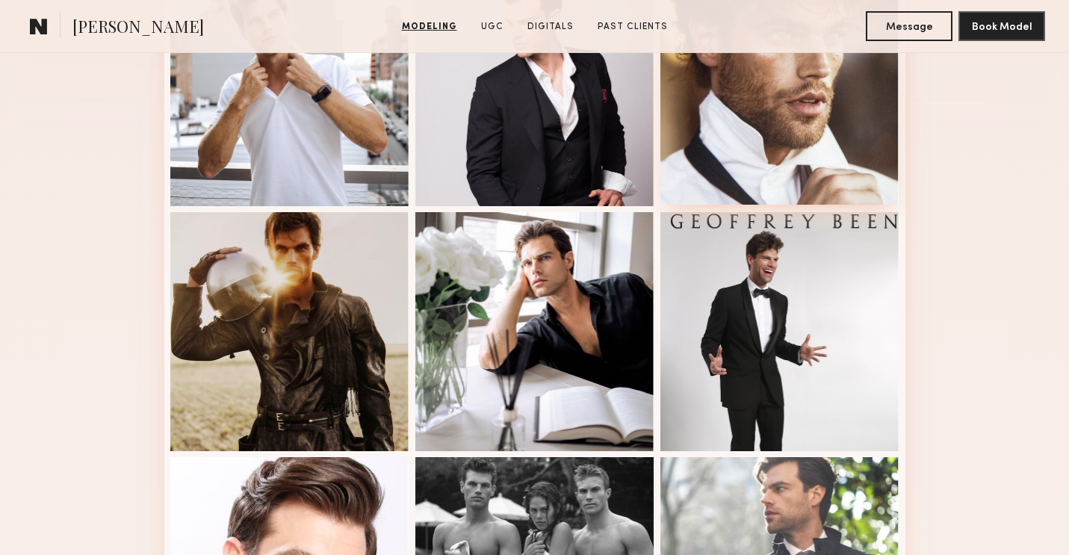
scroll to position [474, 0]
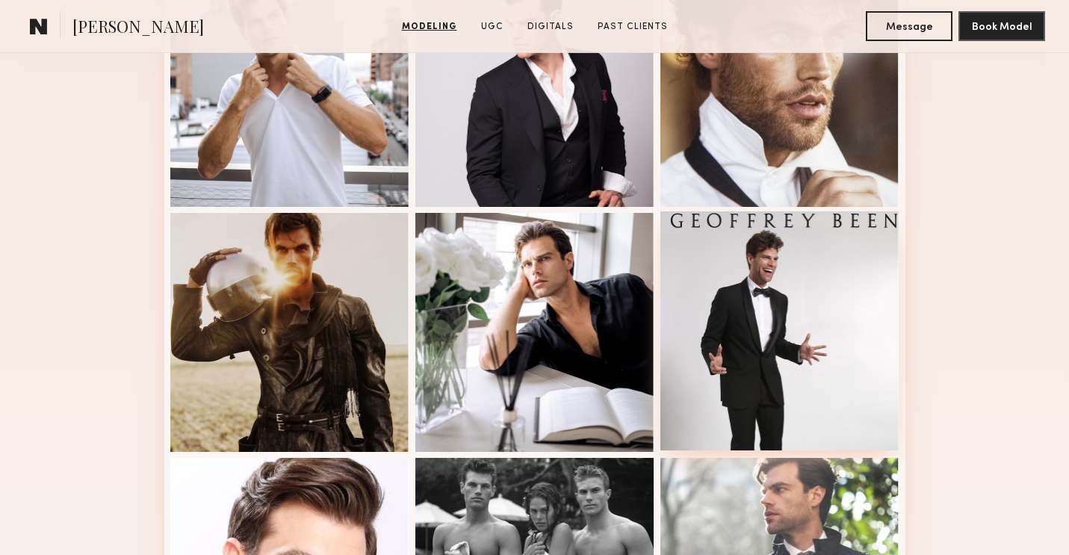
click at [797, 305] on div at bounding box center [780, 331] width 239 height 239
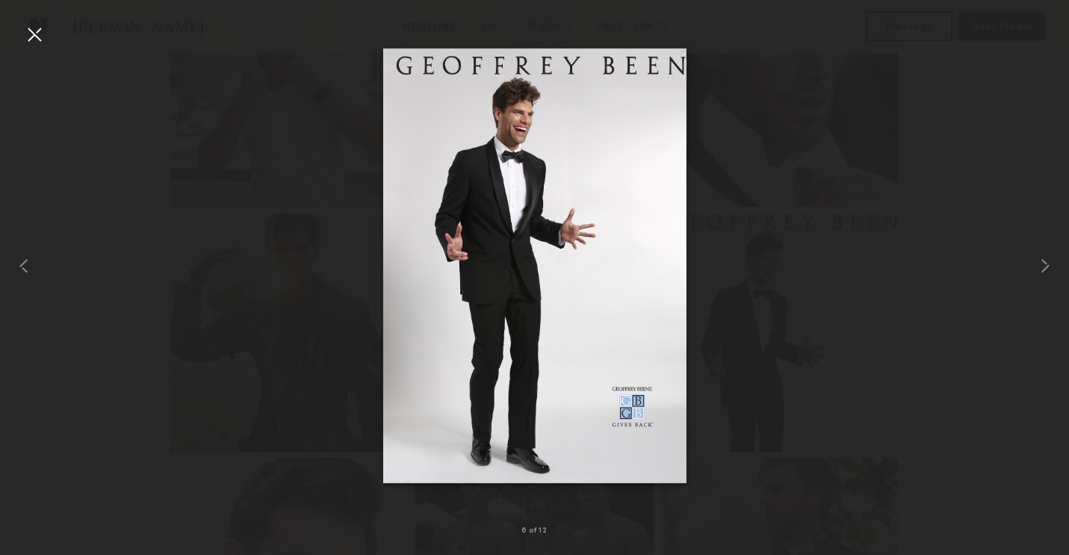
click at [30, 37] on div at bounding box center [34, 34] width 24 height 24
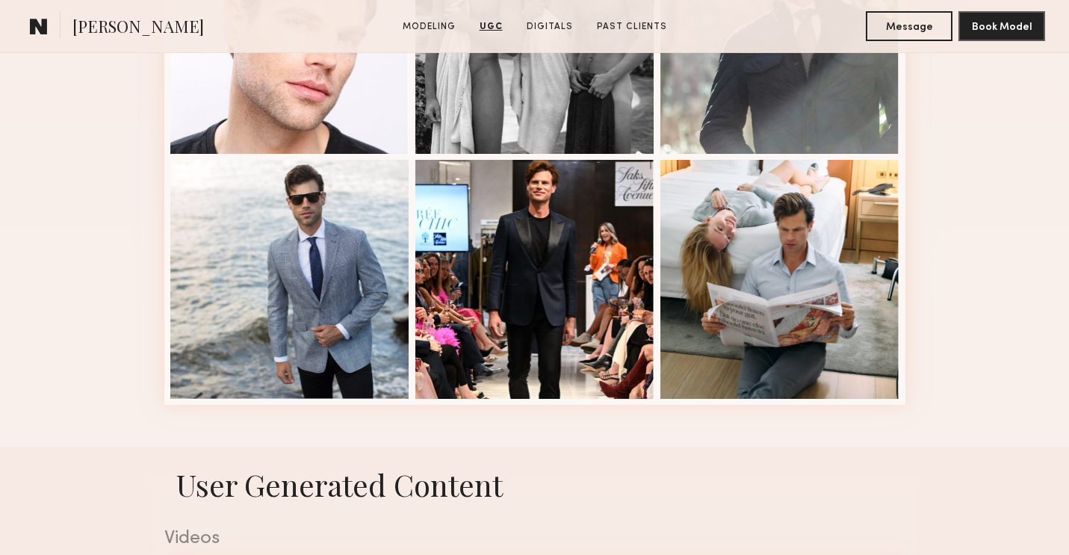
scroll to position [921, 0]
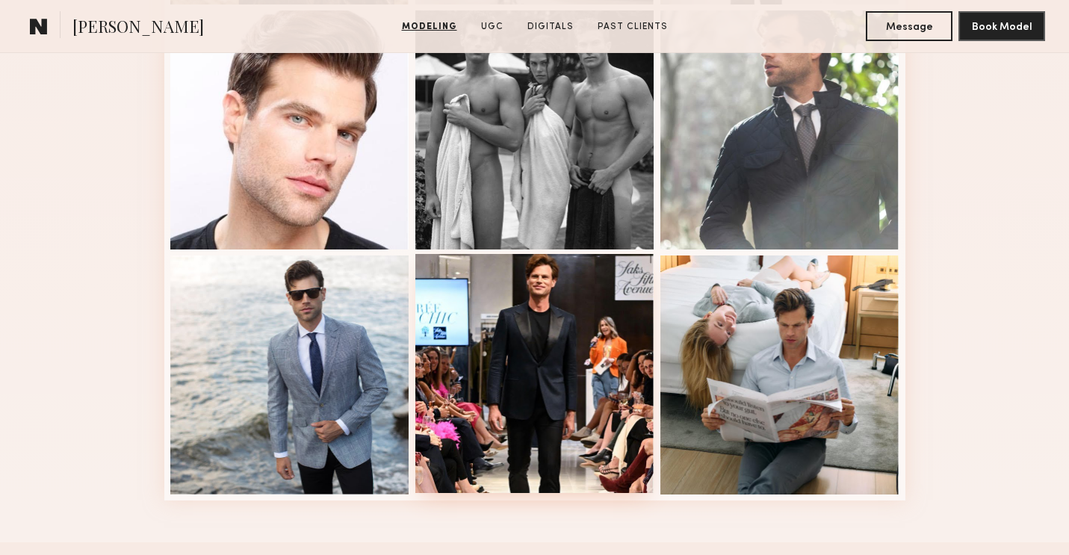
click at [552, 295] on div at bounding box center [535, 373] width 239 height 239
